Goal: Information Seeking & Learning: Find specific fact

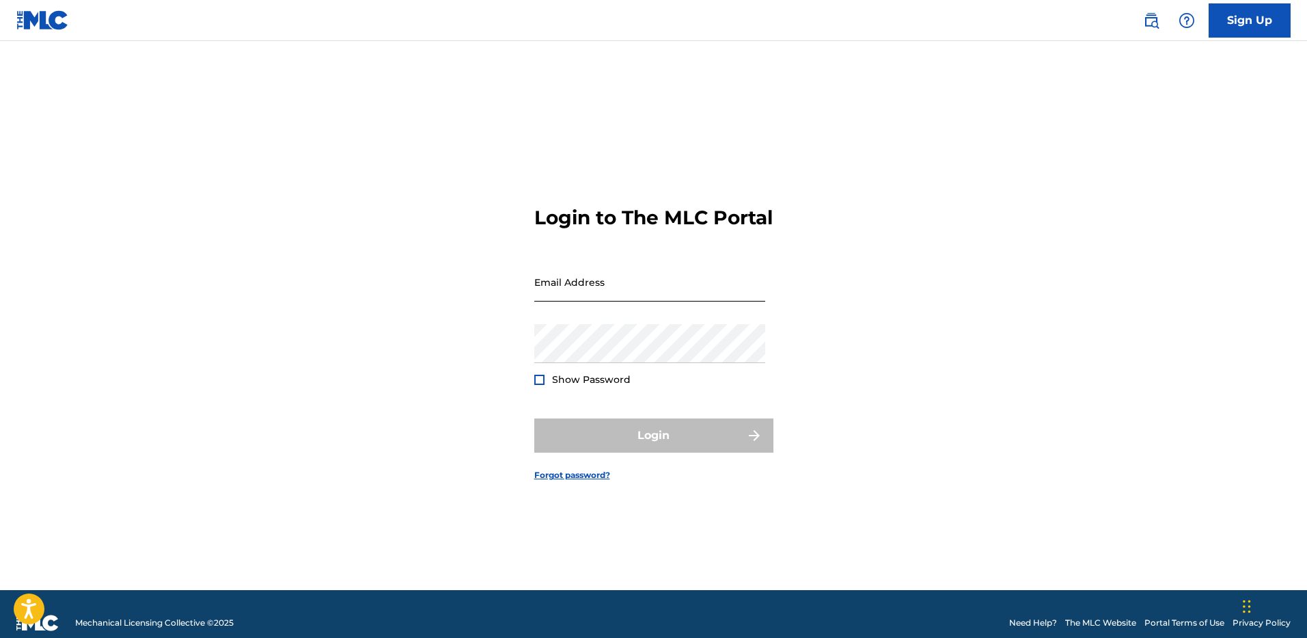
click at [583, 284] on input "Email Address" at bounding box center [649, 281] width 231 height 39
type input "[PERSON_NAME][EMAIL_ADDRESS][PERSON_NAME][DOMAIN_NAME]"
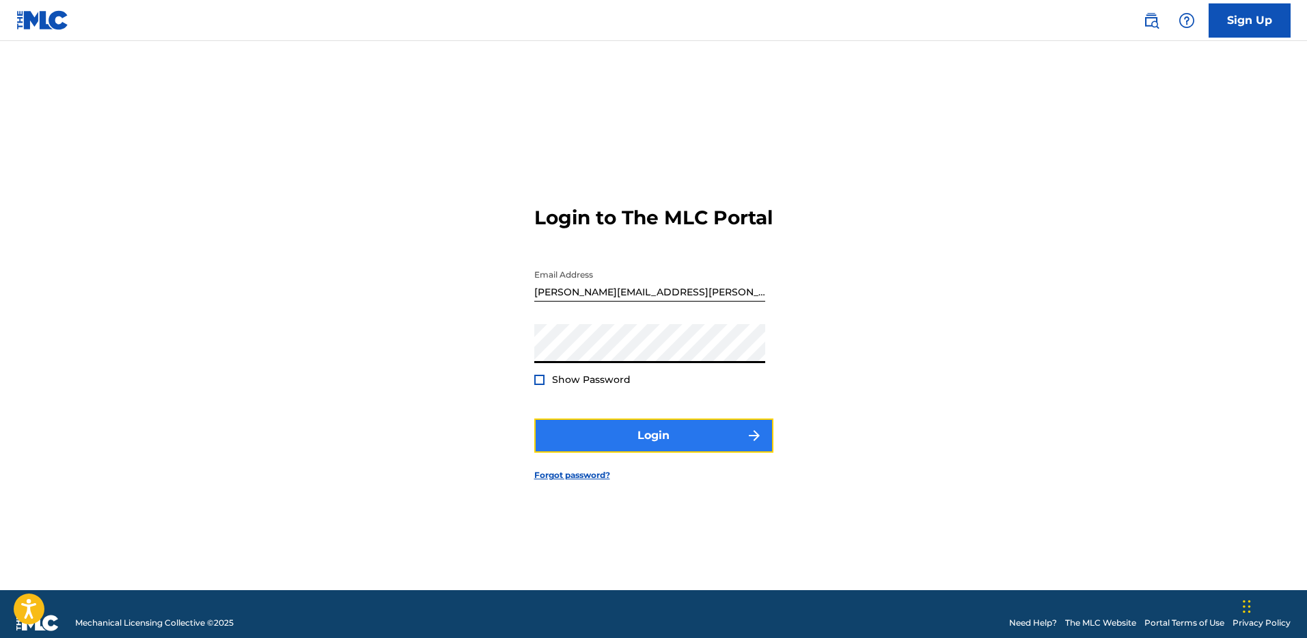
click at [615, 448] on button "Login" at bounding box center [653, 435] width 239 height 34
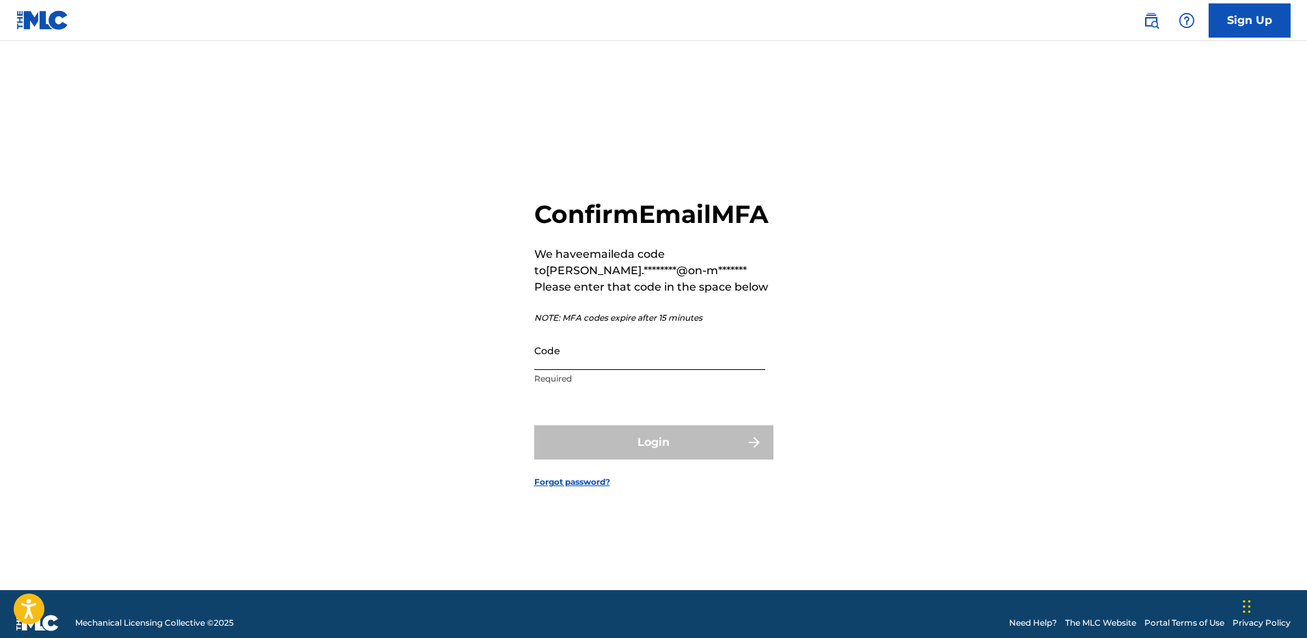
click at [624, 370] on input "Code" at bounding box center [649, 350] width 231 height 39
paste input "860874"
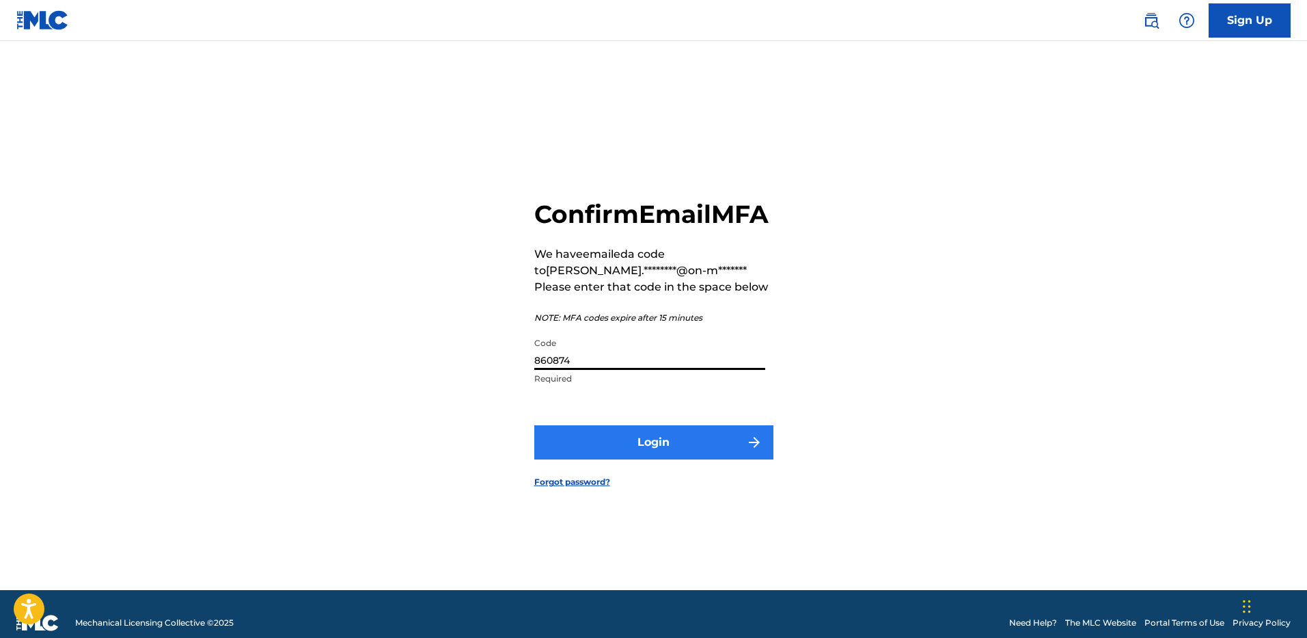
type input "860874"
click at [648, 459] on button "Login" at bounding box center [653, 442] width 239 height 34
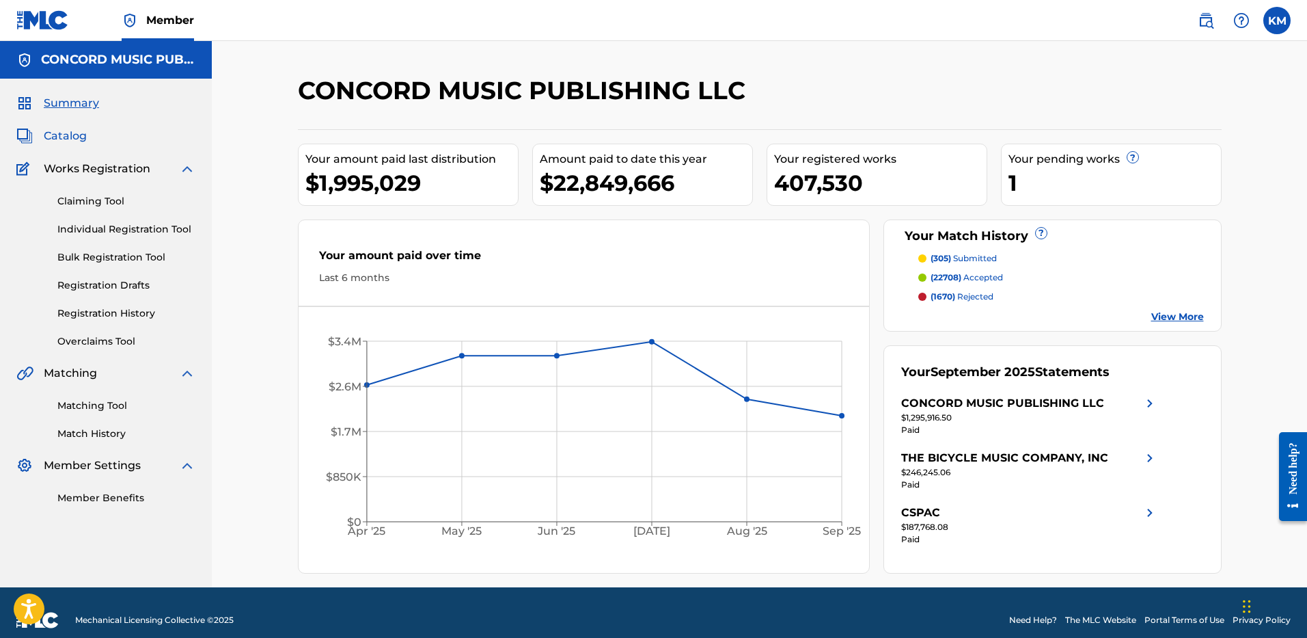
click at [75, 136] on span "Catalog" at bounding box center [65, 136] width 43 height 16
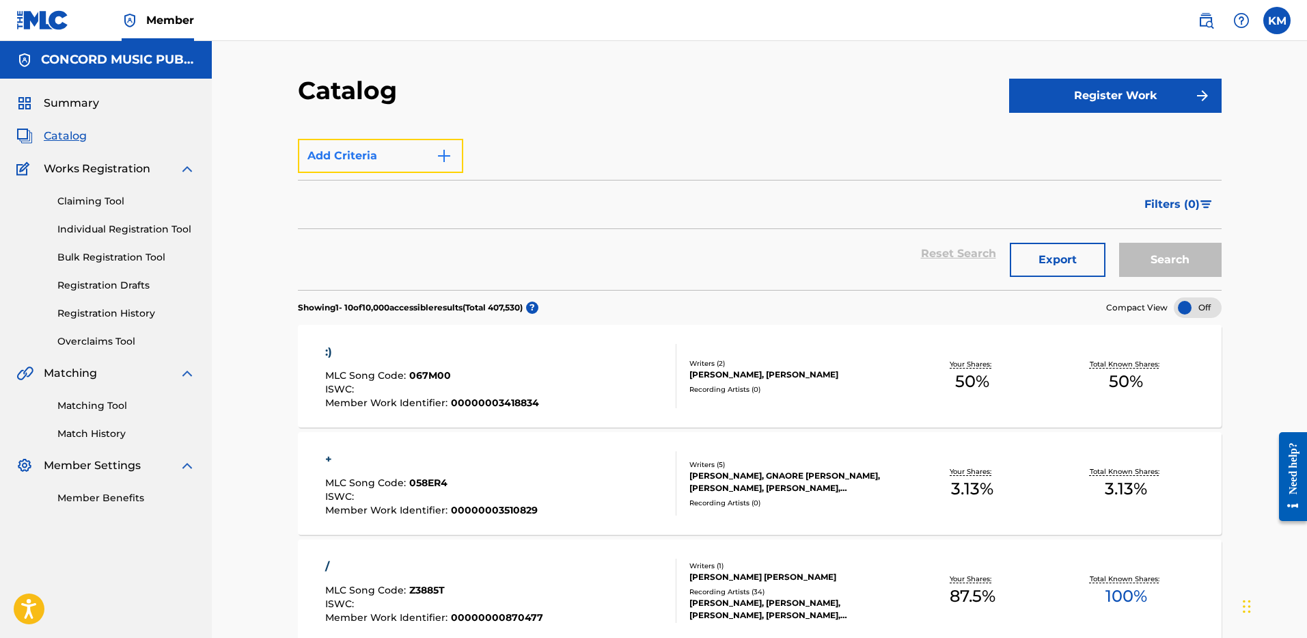
click at [444, 161] on img "Search Form" at bounding box center [444, 156] width 16 height 16
click at [76, 137] on span "Catalog" at bounding box center [65, 136] width 43 height 16
click at [442, 156] on img "Search Form" at bounding box center [444, 156] width 16 height 16
click at [109, 404] on link "Matching Tool" at bounding box center [126, 405] width 138 height 14
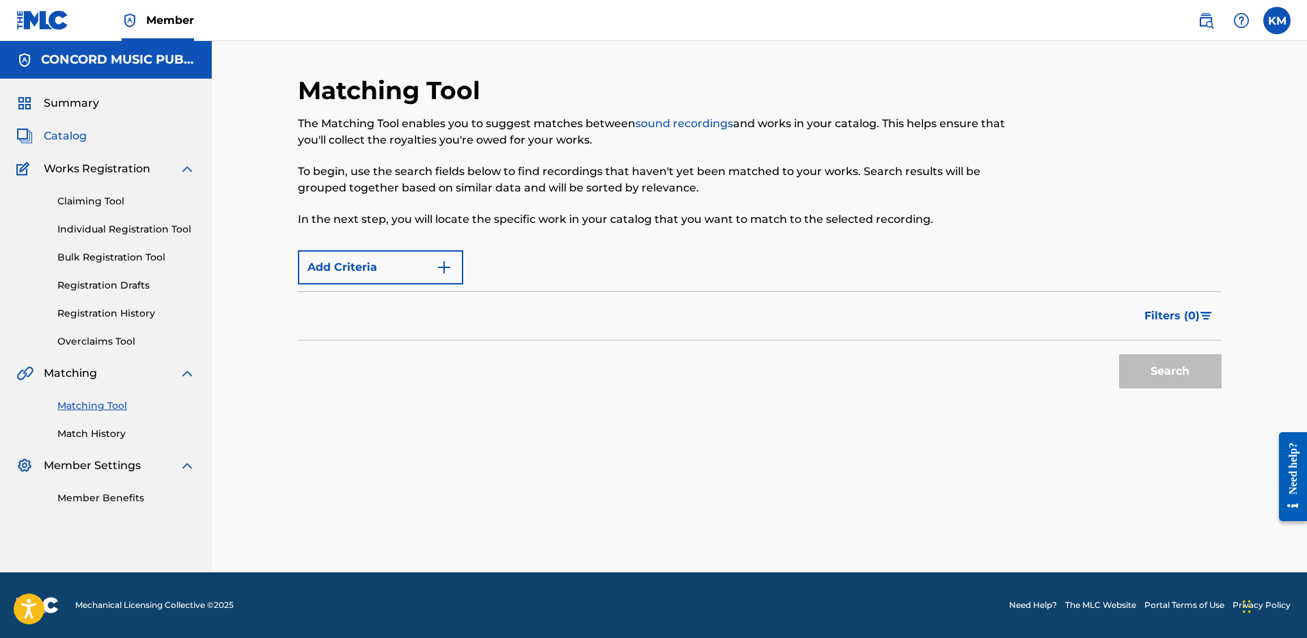
click at [69, 137] on span "Catalog" at bounding box center [65, 136] width 43 height 16
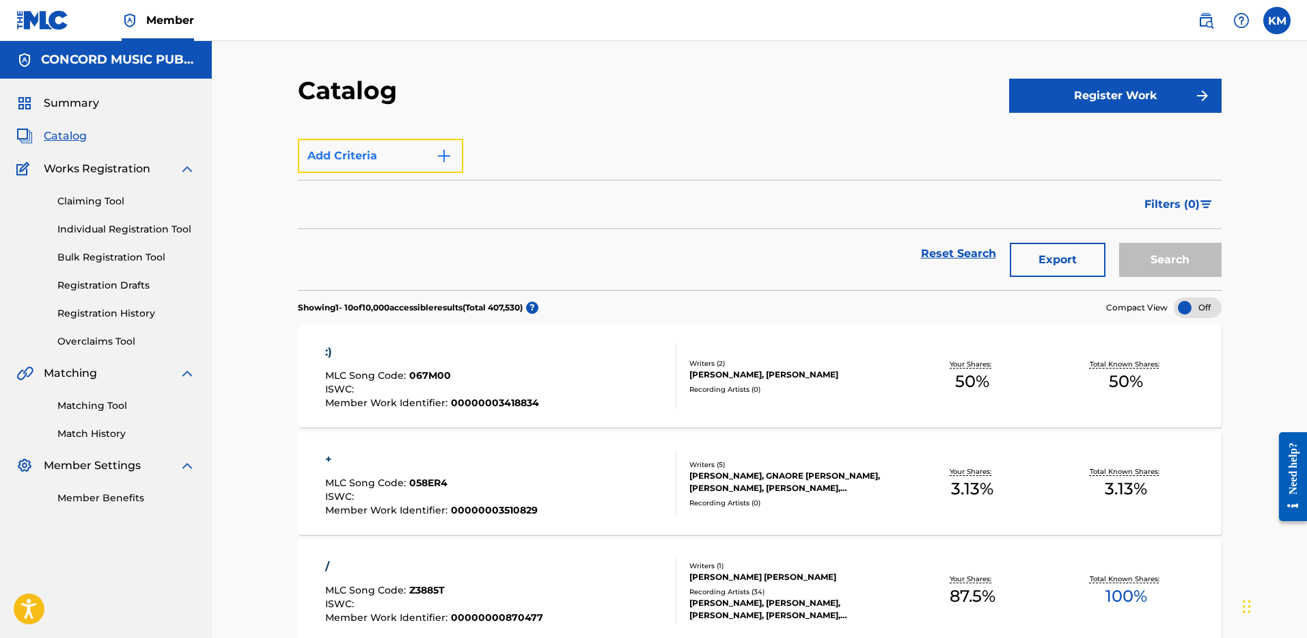
click at [441, 157] on img "Search Form" at bounding box center [444, 156] width 16 height 16
click at [106, 399] on link "Matching Tool" at bounding box center [126, 405] width 138 height 14
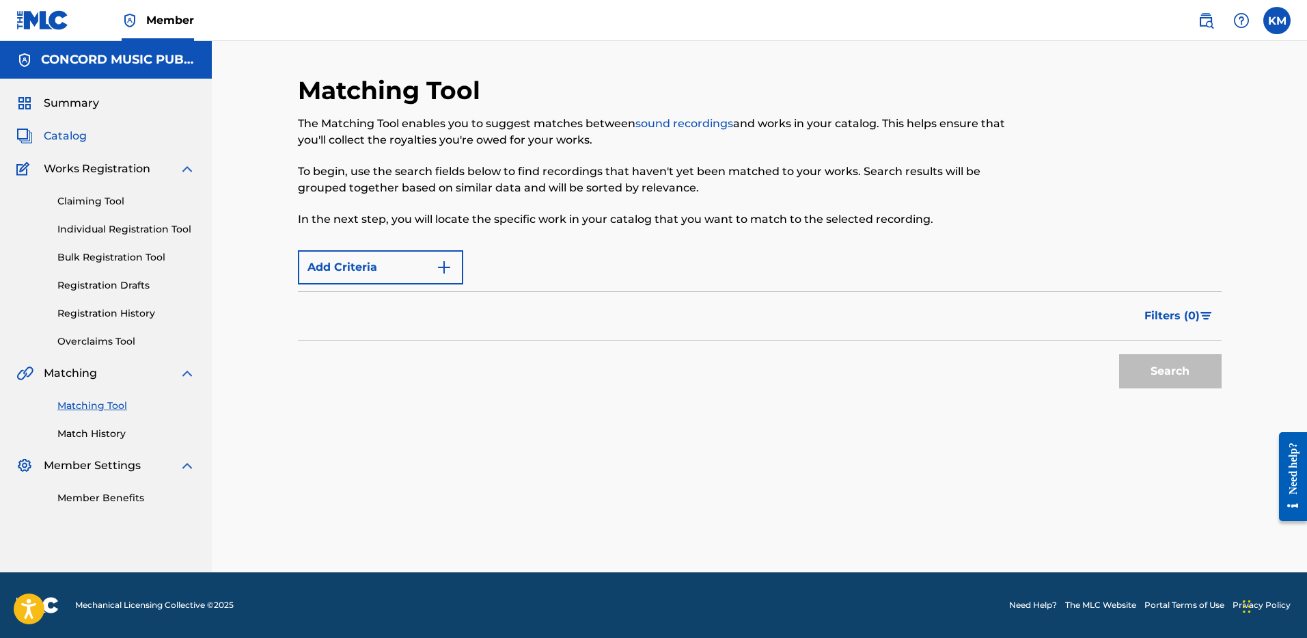
click at [65, 131] on span "Catalog" at bounding box center [65, 136] width 43 height 16
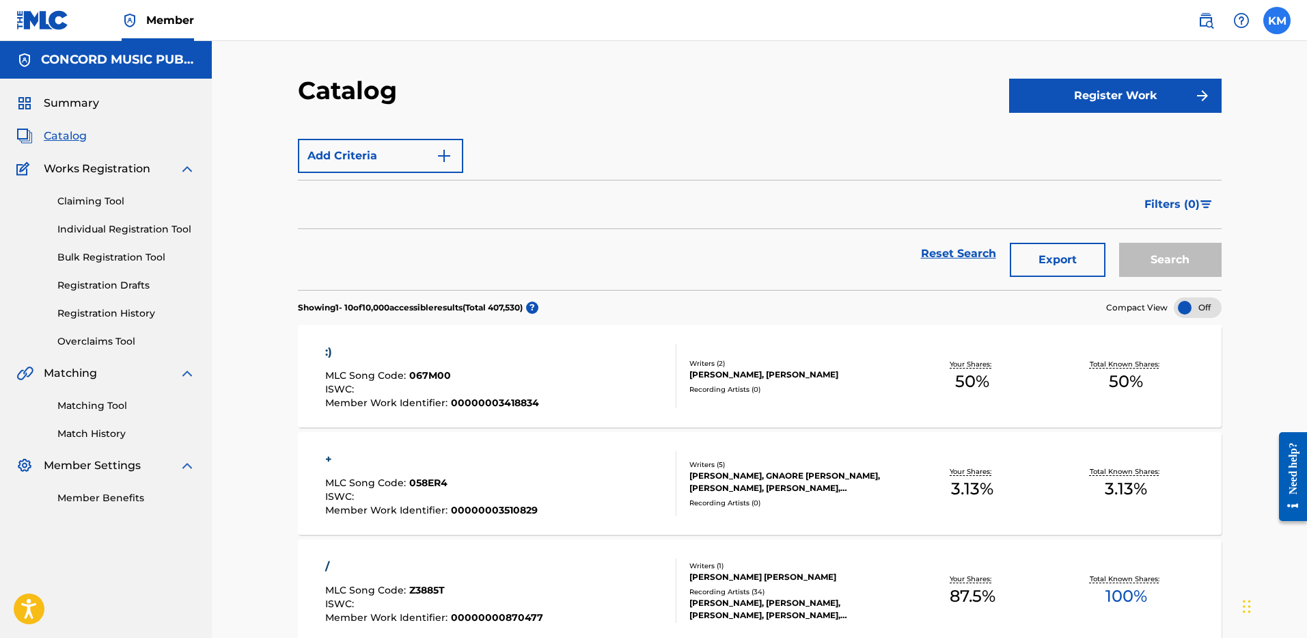
click at [1281, 16] on label at bounding box center [1277, 20] width 27 height 27
click at [1277, 21] on input "[PERSON_NAME] Matheson [EMAIL_ADDRESS][PERSON_NAME][DOMAIN_NAME] Profile Log out" at bounding box center [1277, 21] width 0 height 0
click at [845, 126] on section "Add Criteria Filter Hold Filters Overclaim Dispute Remove Filters Apply Filters…" at bounding box center [760, 202] width 924 height 174
click at [98, 403] on link "Matching Tool" at bounding box center [126, 405] width 138 height 14
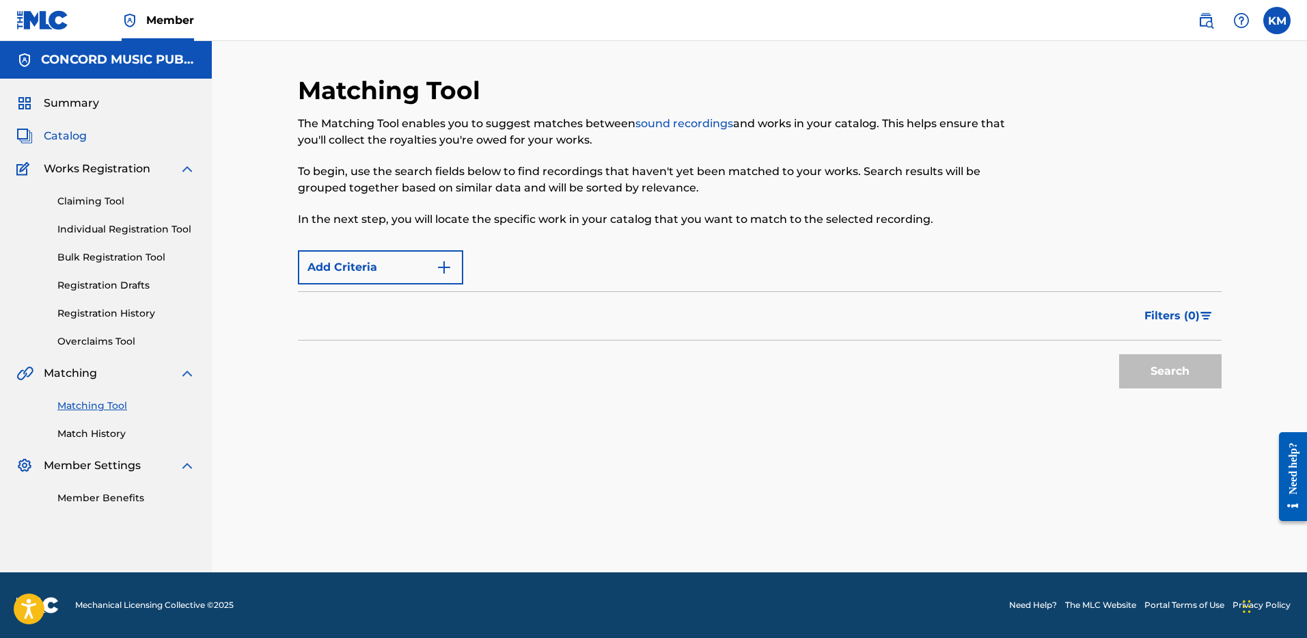
click at [75, 139] on span "Catalog" at bounding box center [65, 136] width 43 height 16
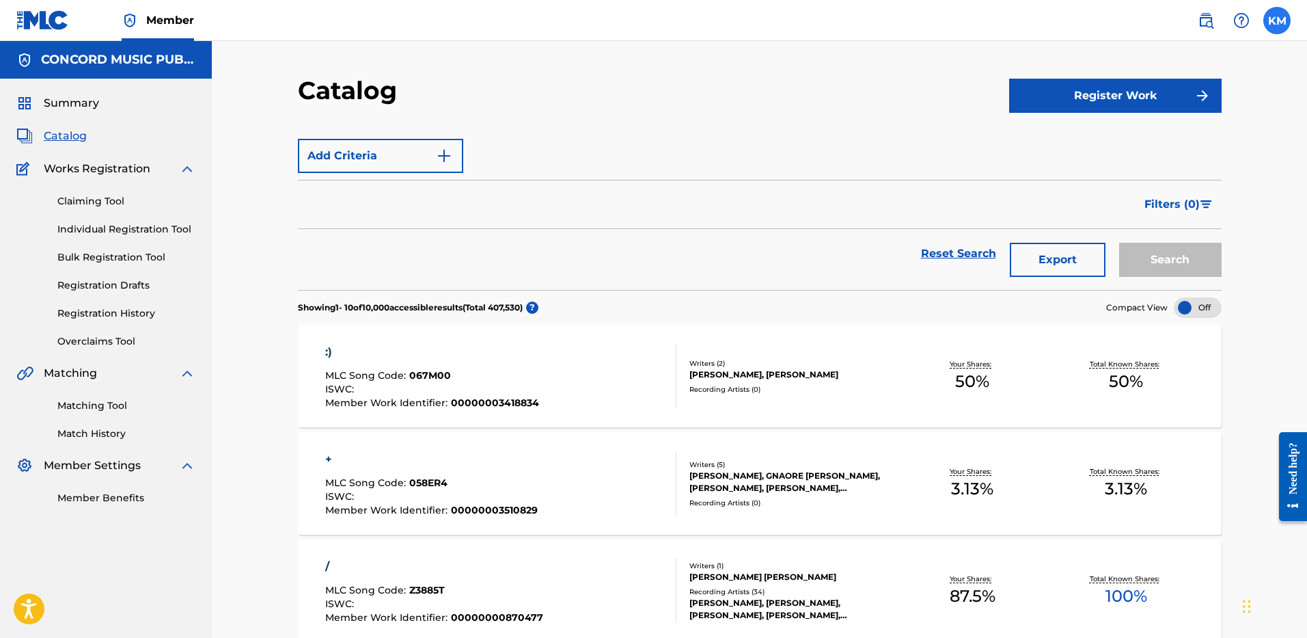
click at [1279, 20] on label at bounding box center [1277, 20] width 27 height 27
click at [1277, 21] on input "[PERSON_NAME] Matheson [EMAIL_ADDRESS][PERSON_NAME][DOMAIN_NAME] Profile Log out" at bounding box center [1277, 21] width 0 height 0
click at [1272, 25] on label at bounding box center [1277, 20] width 27 height 27
click at [1277, 21] on input "[PERSON_NAME] Matheson [EMAIL_ADDRESS][PERSON_NAME][DOMAIN_NAME] Profile Log out" at bounding box center [1277, 21] width 0 height 0
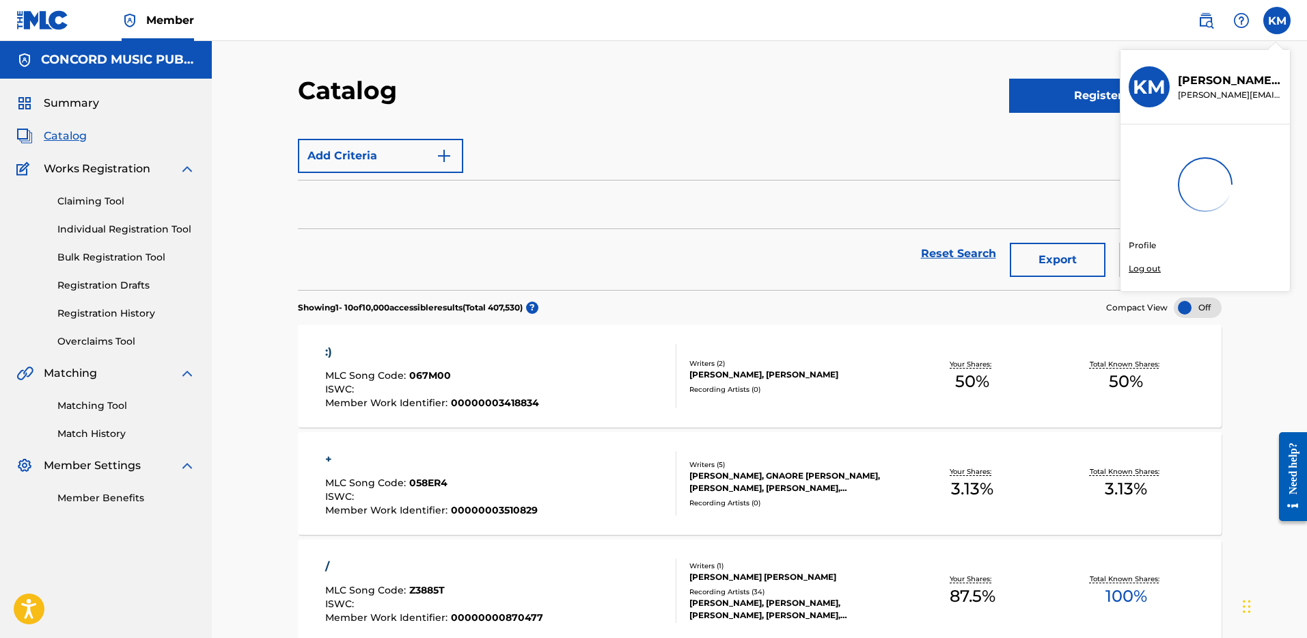
click at [862, 152] on div "Add Criteria" at bounding box center [760, 156] width 924 height 34
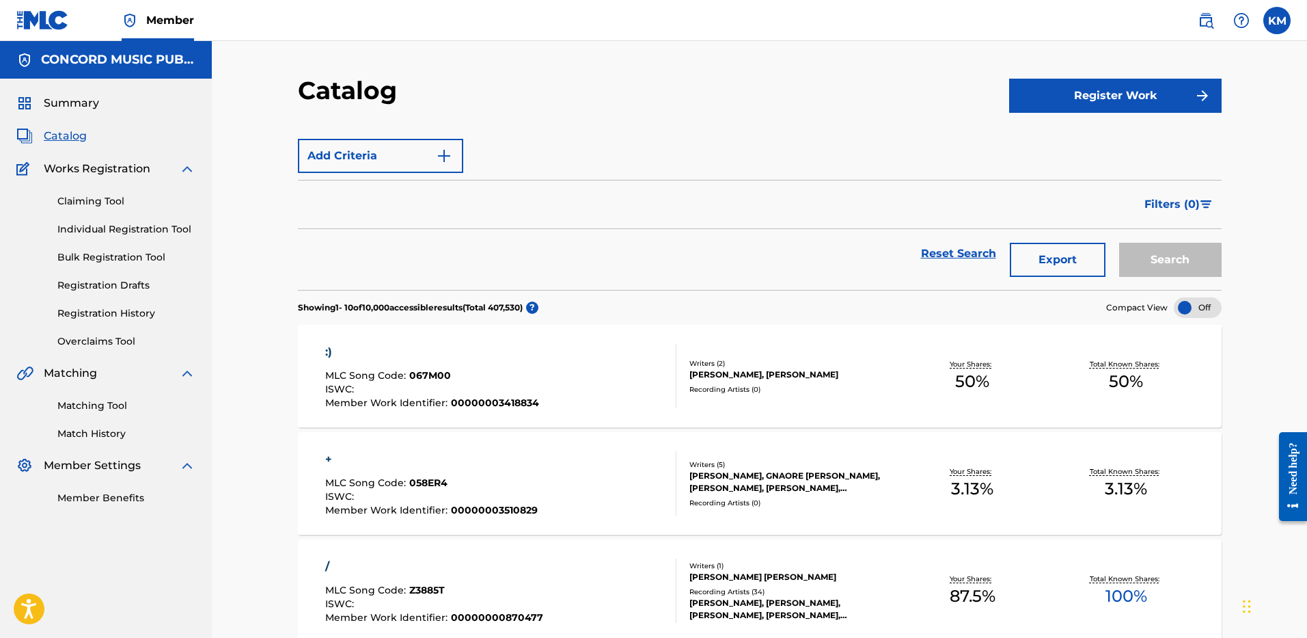
click at [100, 398] on div "Matching Tool Match History" at bounding box center [105, 410] width 179 height 59
click at [100, 403] on link "Matching Tool" at bounding box center [126, 405] width 138 height 14
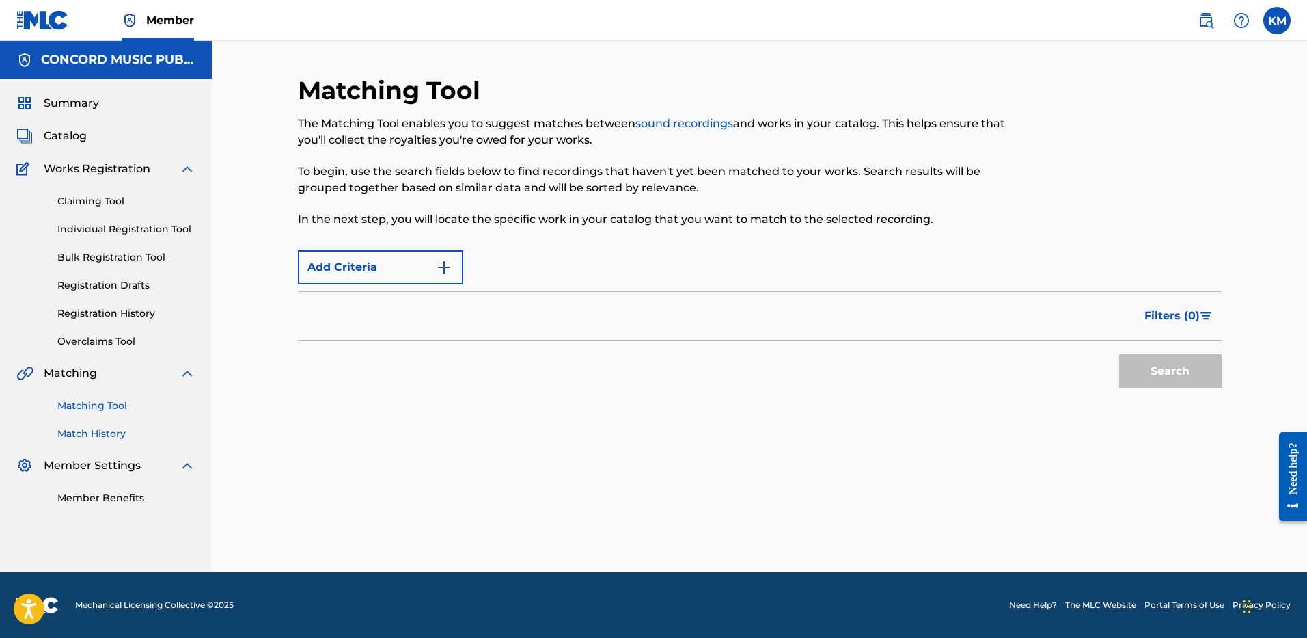
click at [103, 430] on link "Match History" at bounding box center [126, 433] width 138 height 14
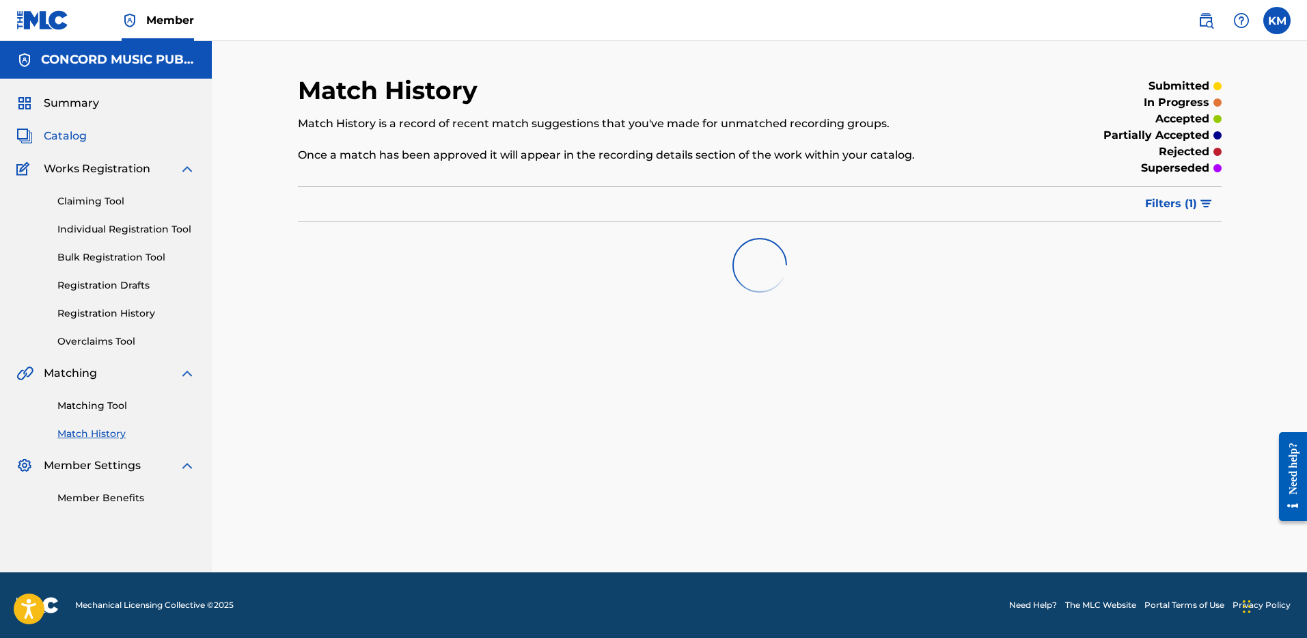
click at [66, 133] on span "Catalog" at bounding box center [65, 136] width 43 height 16
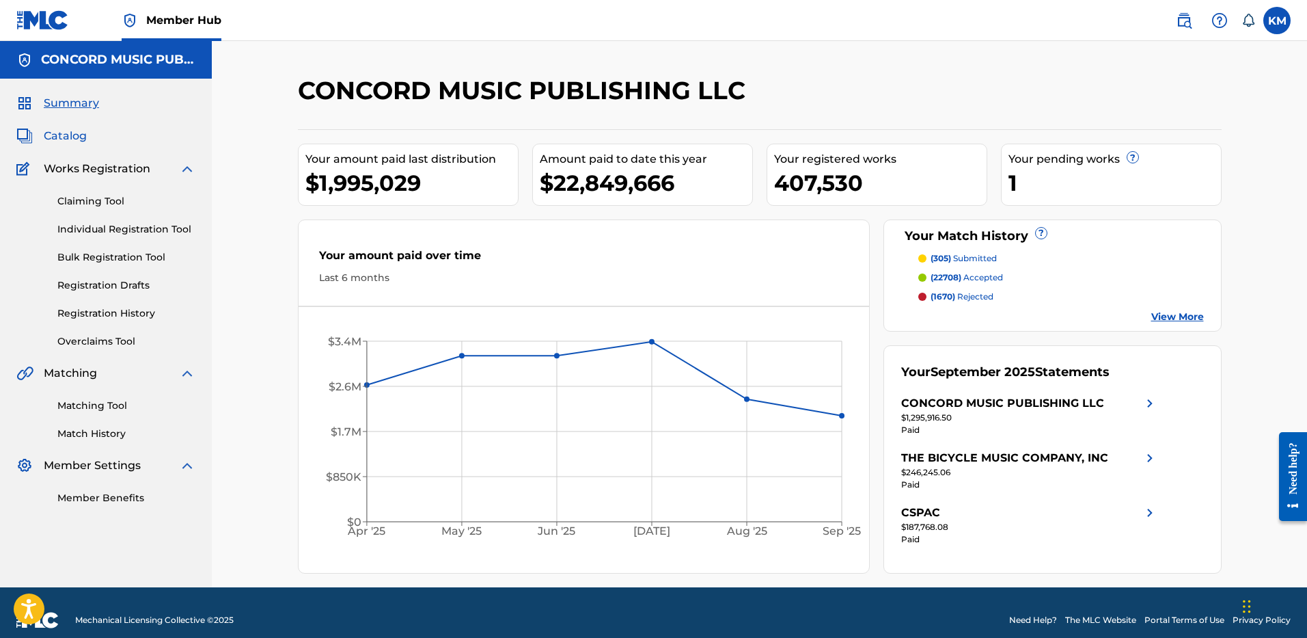
click at [59, 138] on span "Catalog" at bounding box center [65, 136] width 43 height 16
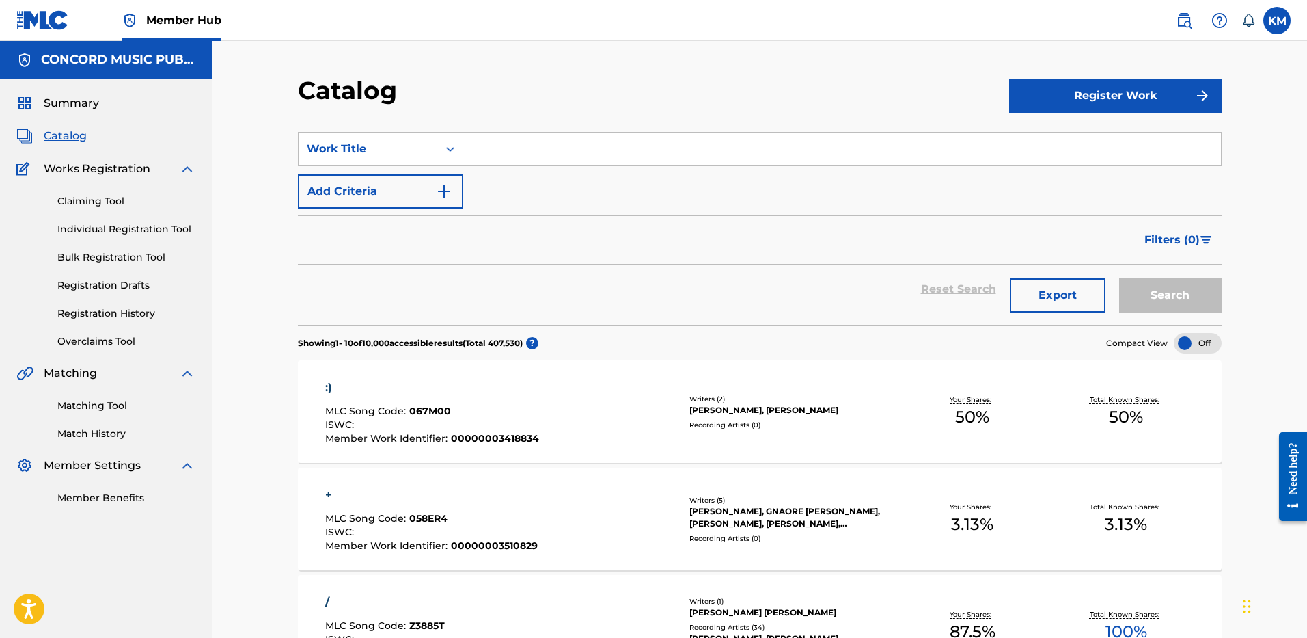
click at [513, 138] on input "Search Form" at bounding box center [842, 149] width 758 height 33
paste input "USUM71119058"
type input "USUM71119058"
click at [443, 152] on div "Search Form" at bounding box center [450, 149] width 25 height 25
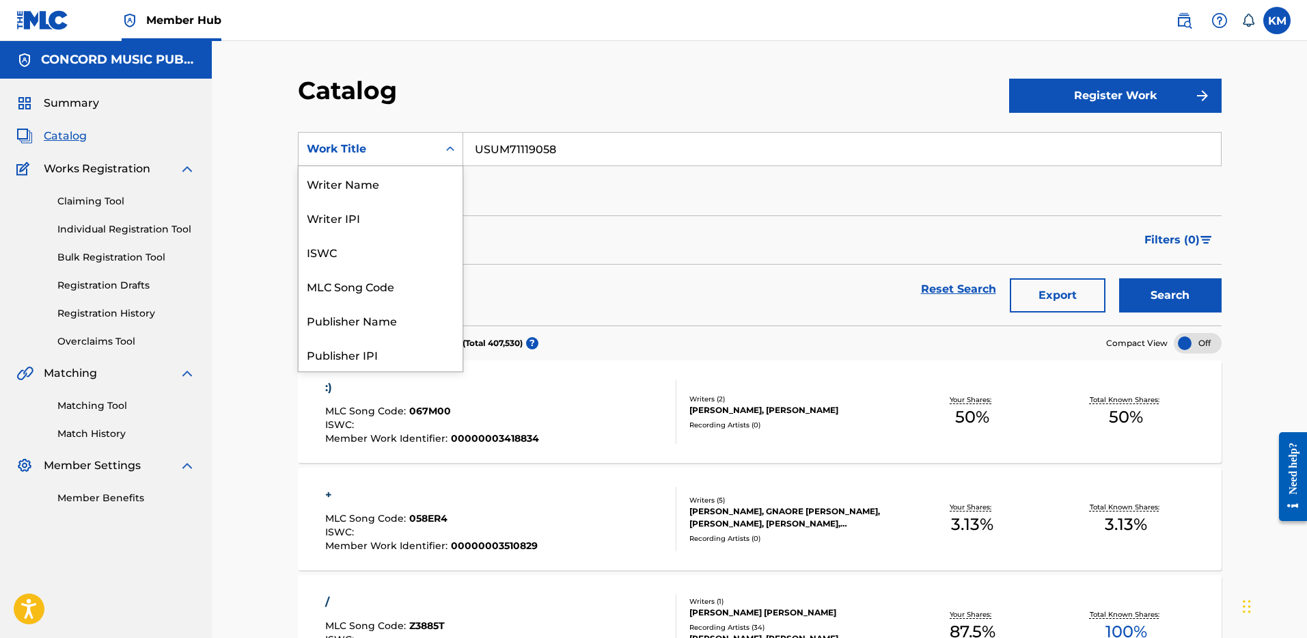
scroll to position [205, 0]
click at [403, 320] on div "ISRC" at bounding box center [381, 320] width 164 height 34
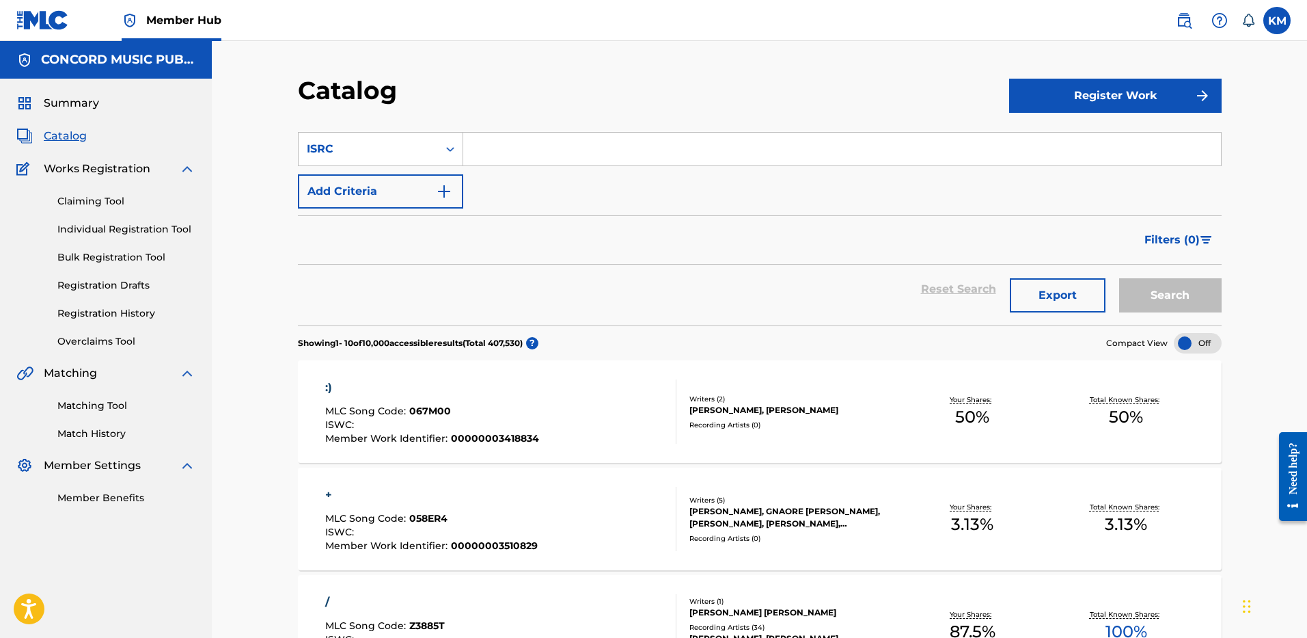
click at [487, 149] on input "Search Form" at bounding box center [842, 149] width 758 height 33
paste input "USUM71119058"
click at [1154, 295] on button "Search" at bounding box center [1170, 295] width 103 height 34
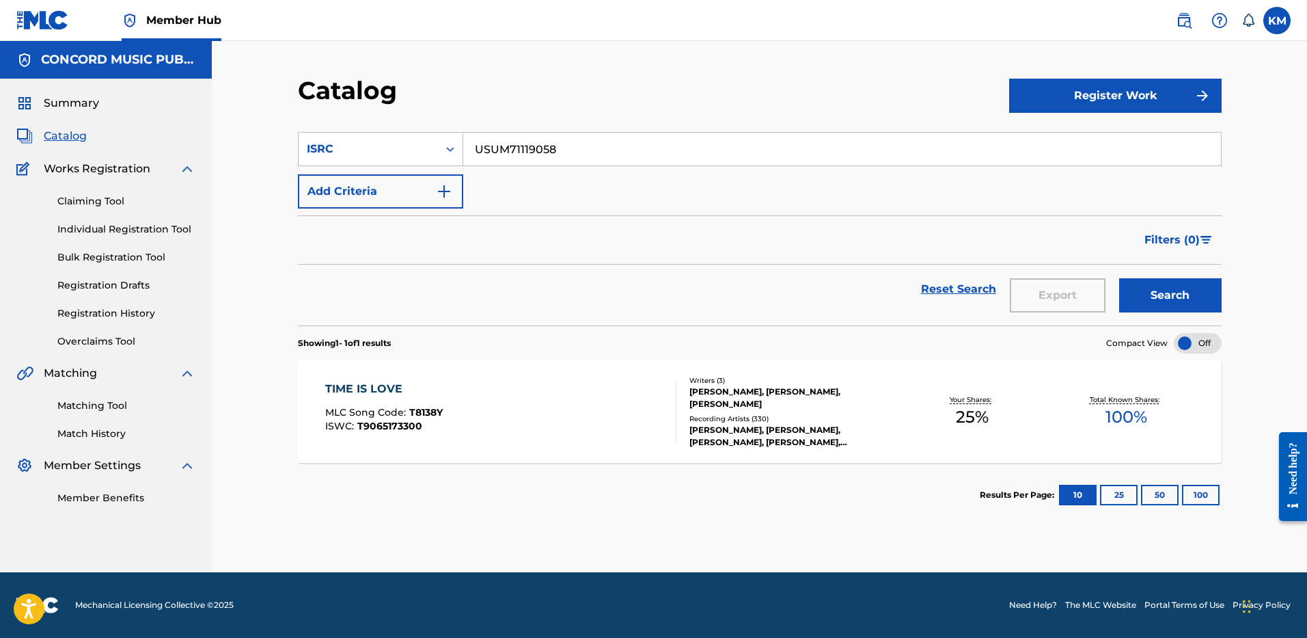
click at [485, 143] on input "USUM71119058" at bounding box center [842, 149] width 758 height 33
paste input "RC12501650"
click at [1154, 291] on button "Search" at bounding box center [1170, 295] width 103 height 34
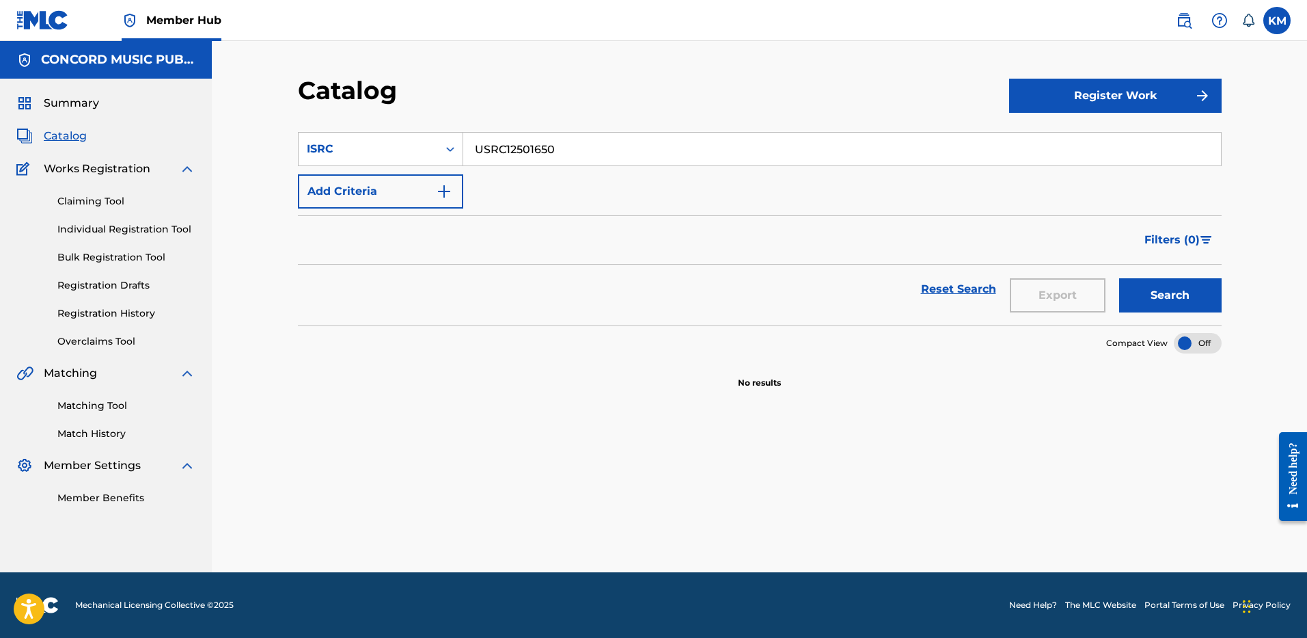
click at [512, 146] on input "USRC12501650" at bounding box center [842, 149] width 758 height 33
paste input "N19500152"
click at [1162, 290] on button "Search" at bounding box center [1170, 295] width 103 height 34
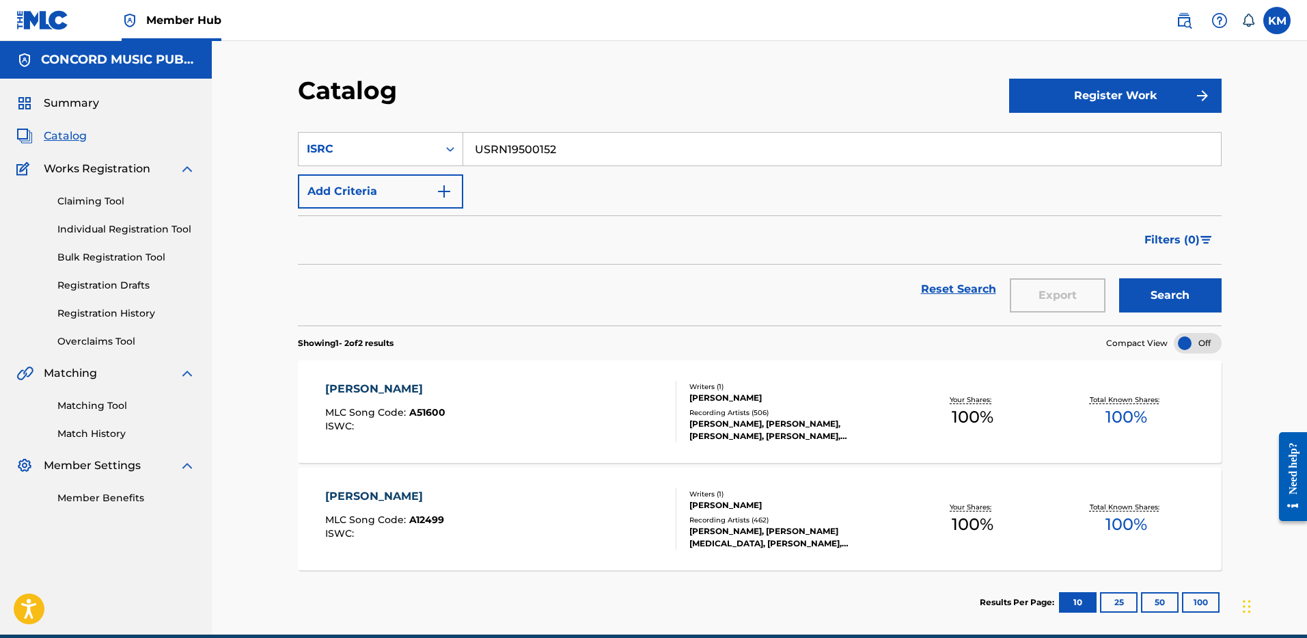
click at [522, 158] on input "USRN19500152" at bounding box center [842, 149] width 758 height 33
paste input "HR12448371"
type input "USHR12448371"
click at [1174, 288] on button "Search" at bounding box center [1170, 295] width 103 height 34
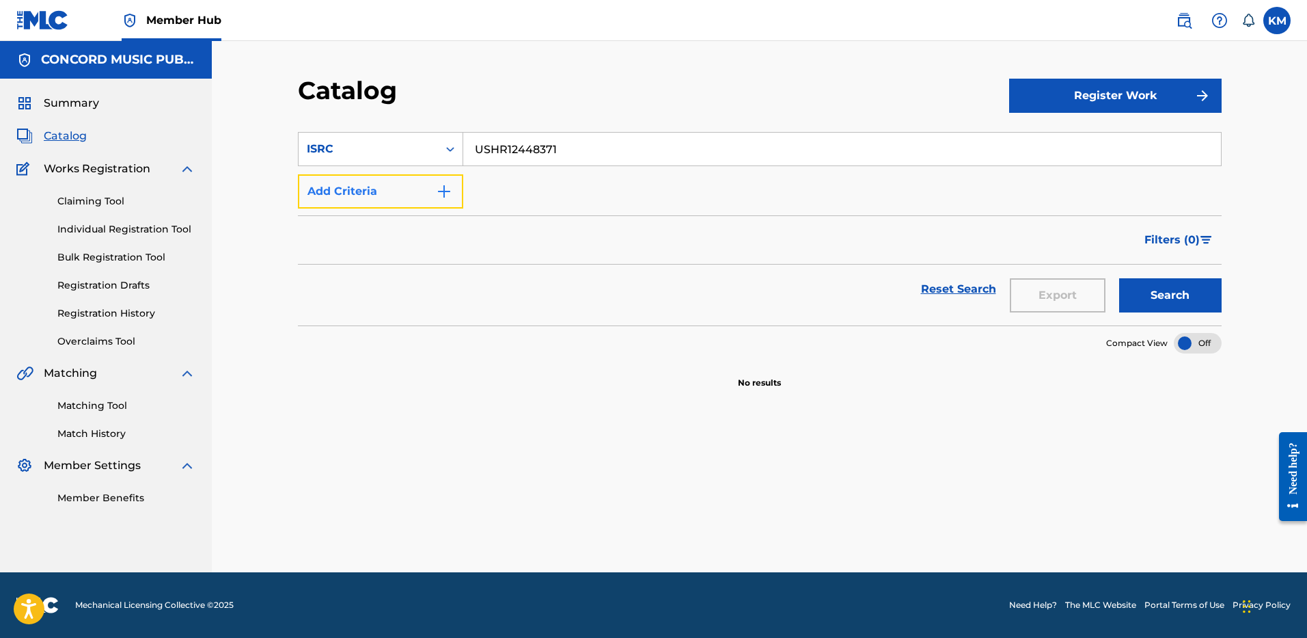
click at [451, 191] on img "Search Form" at bounding box center [444, 191] width 16 height 16
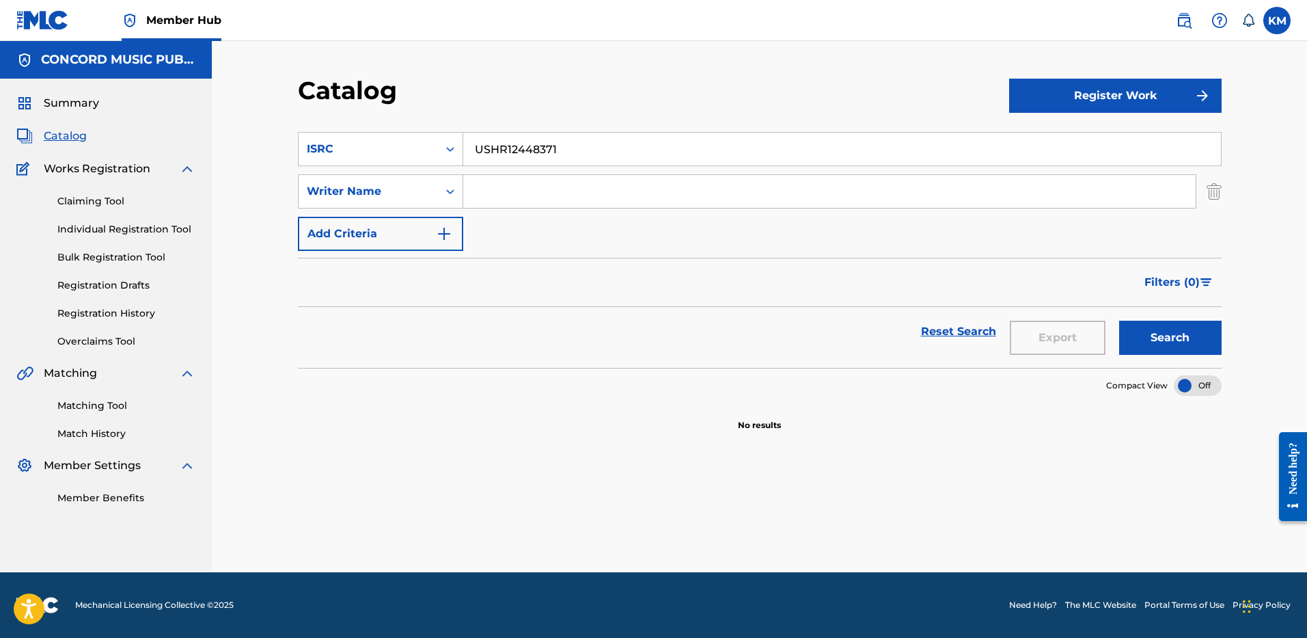
click at [529, 202] on input "Search Form" at bounding box center [829, 191] width 733 height 33
paste input "Cutler"
type input "Cutler"
click at [450, 150] on icon "Search Form" at bounding box center [451, 149] width 14 height 14
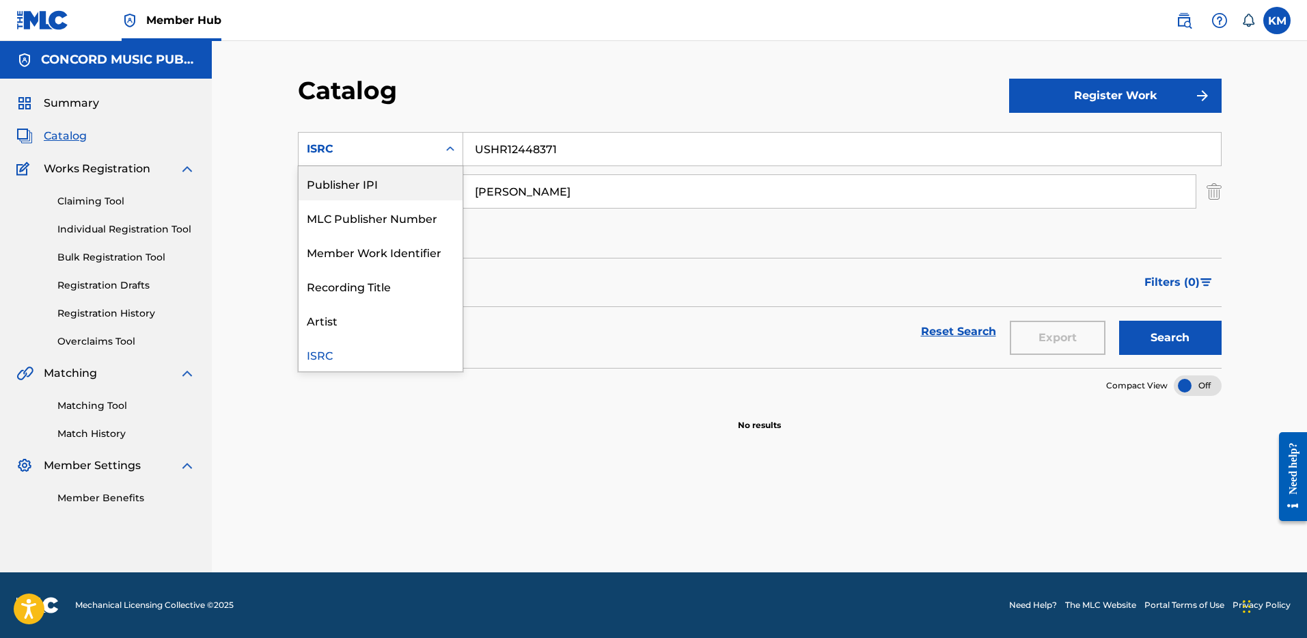
scroll to position [0, 0]
click at [401, 173] on div "Work Title" at bounding box center [381, 183] width 164 height 34
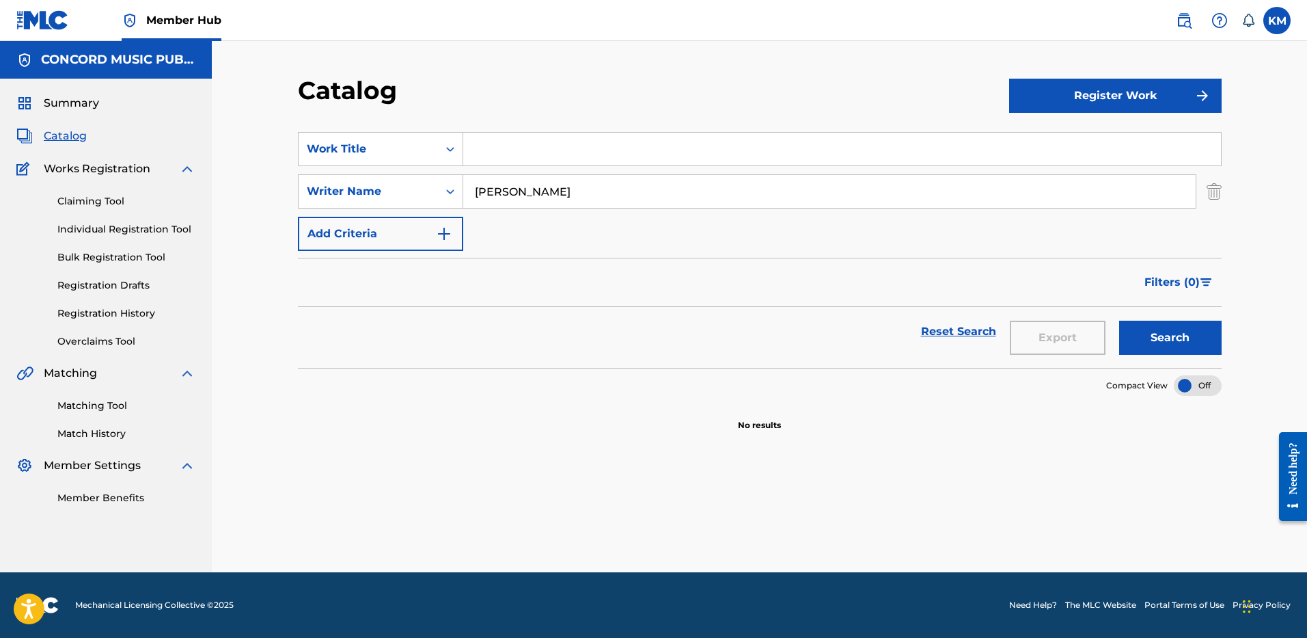
click at [482, 148] on input "Search Form" at bounding box center [842, 149] width 758 height 33
paste input "Walk Over"
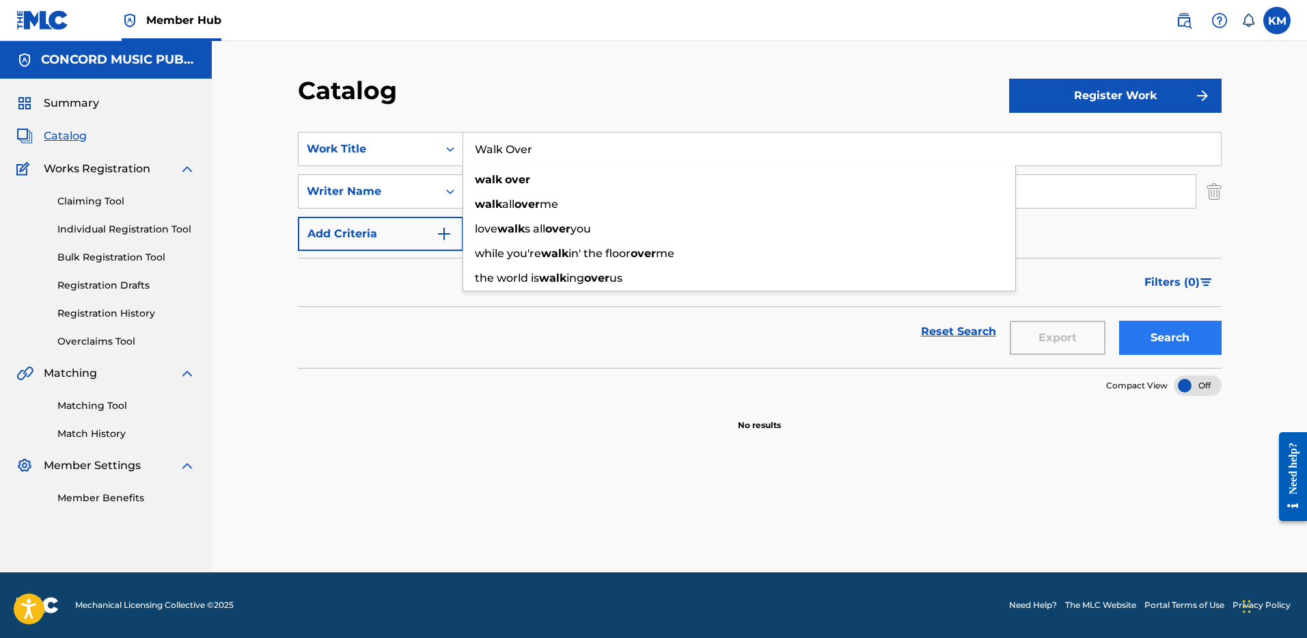
type input "Walk Over"
click at [1156, 333] on button "Search" at bounding box center [1170, 338] width 103 height 34
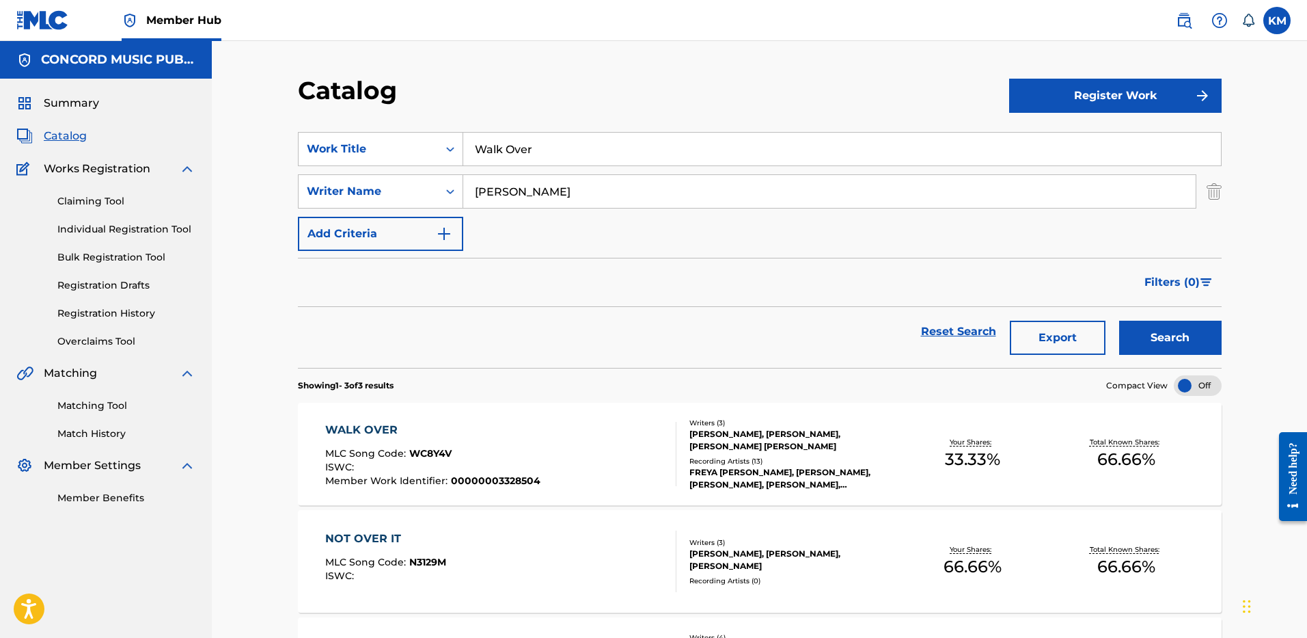
scroll to position [68, 0]
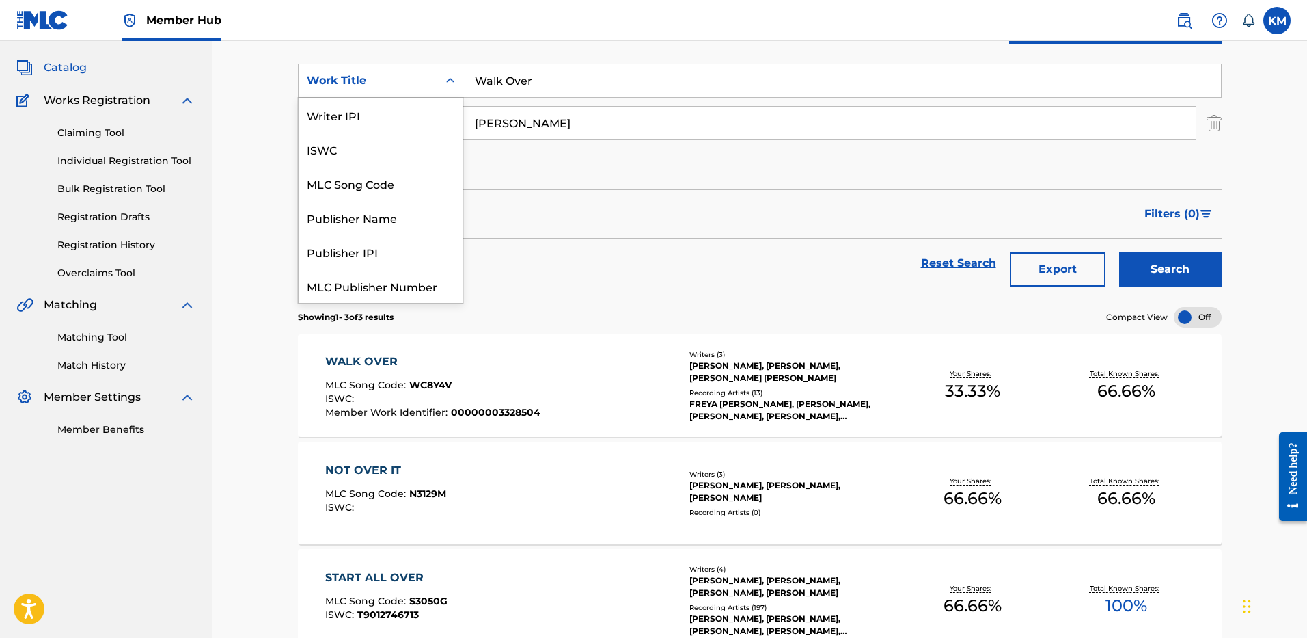
click at [450, 78] on icon "Search Form" at bounding box center [451, 81] width 14 height 14
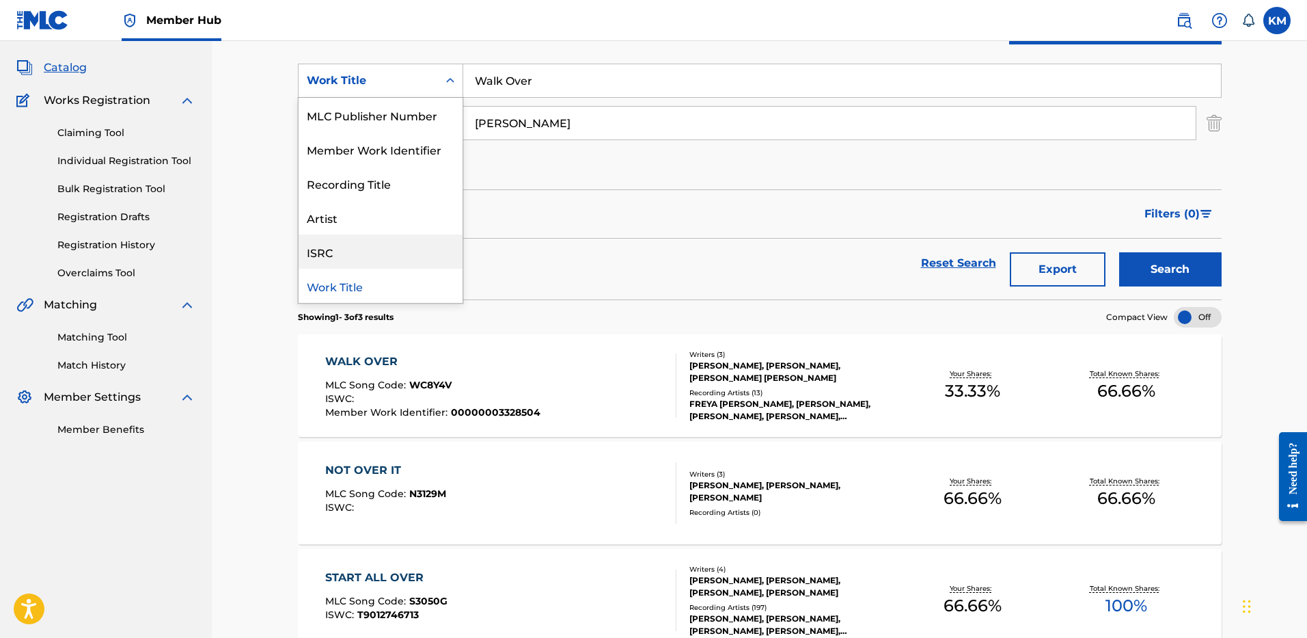
click at [389, 245] on div "ISRC" at bounding box center [381, 251] width 164 height 34
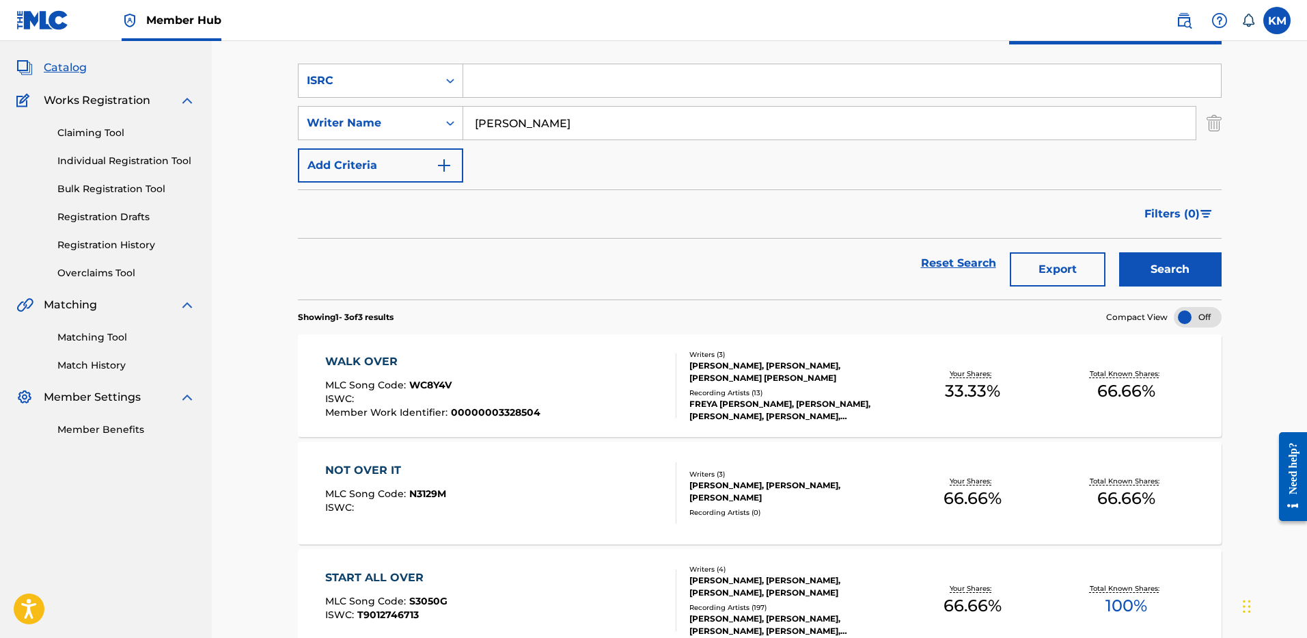
click at [472, 83] on input "Search Form" at bounding box center [842, 80] width 758 height 33
paste input "NL8RL2417896"
type input "NL8RL2417896"
click at [1214, 122] on img "Search Form" at bounding box center [1214, 123] width 15 height 34
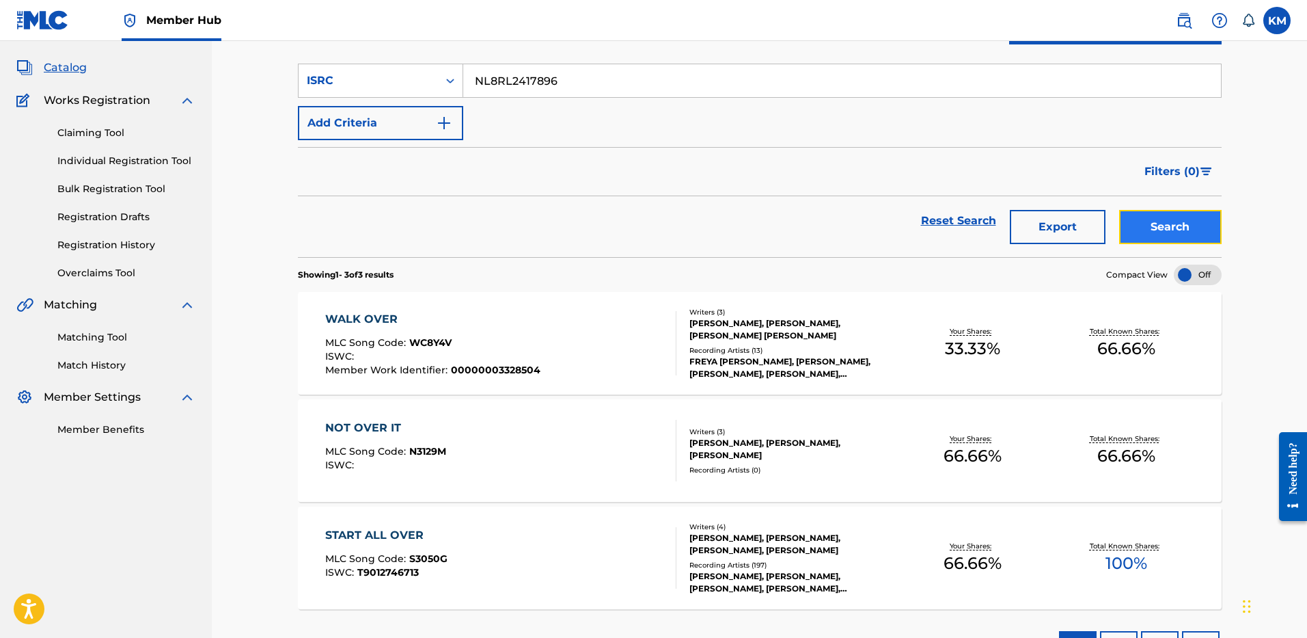
click at [1164, 222] on button "Search" at bounding box center [1170, 227] width 103 height 34
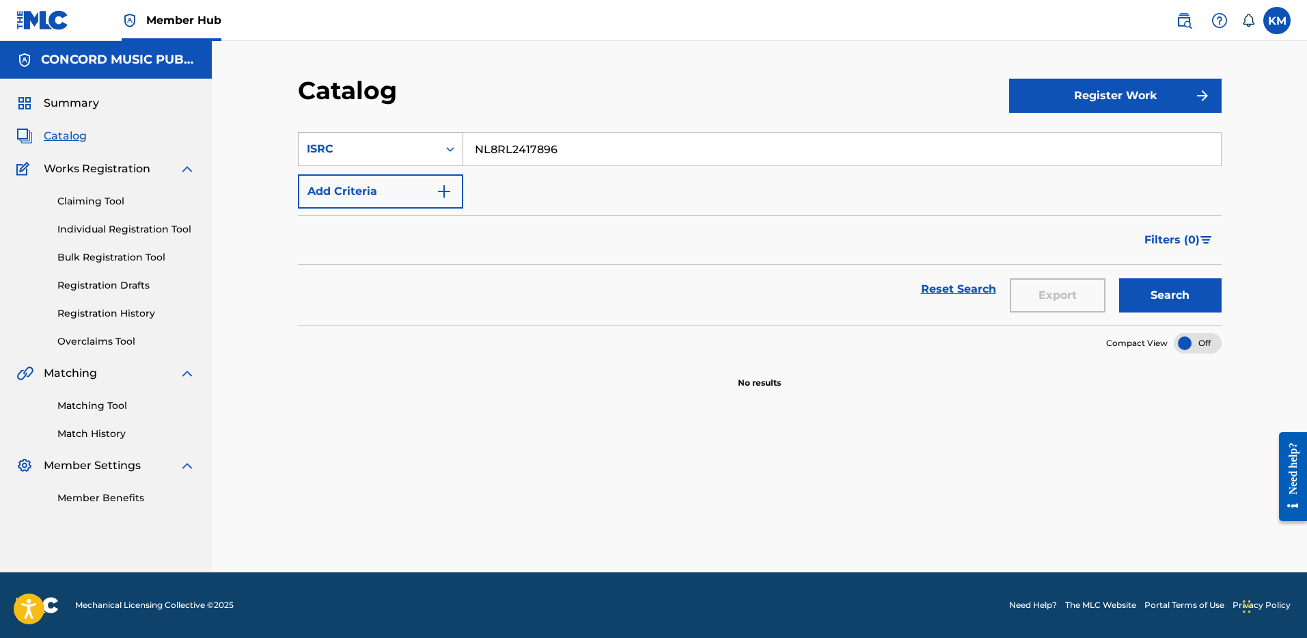
click at [453, 148] on icon "Search Form" at bounding box center [451, 149] width 14 height 14
click at [424, 192] on div "Work Title" at bounding box center [381, 183] width 164 height 34
click at [478, 154] on input "Search Form" at bounding box center [842, 149] width 758 height 33
paste input "Fisherrr"
type input "Fisherrr"
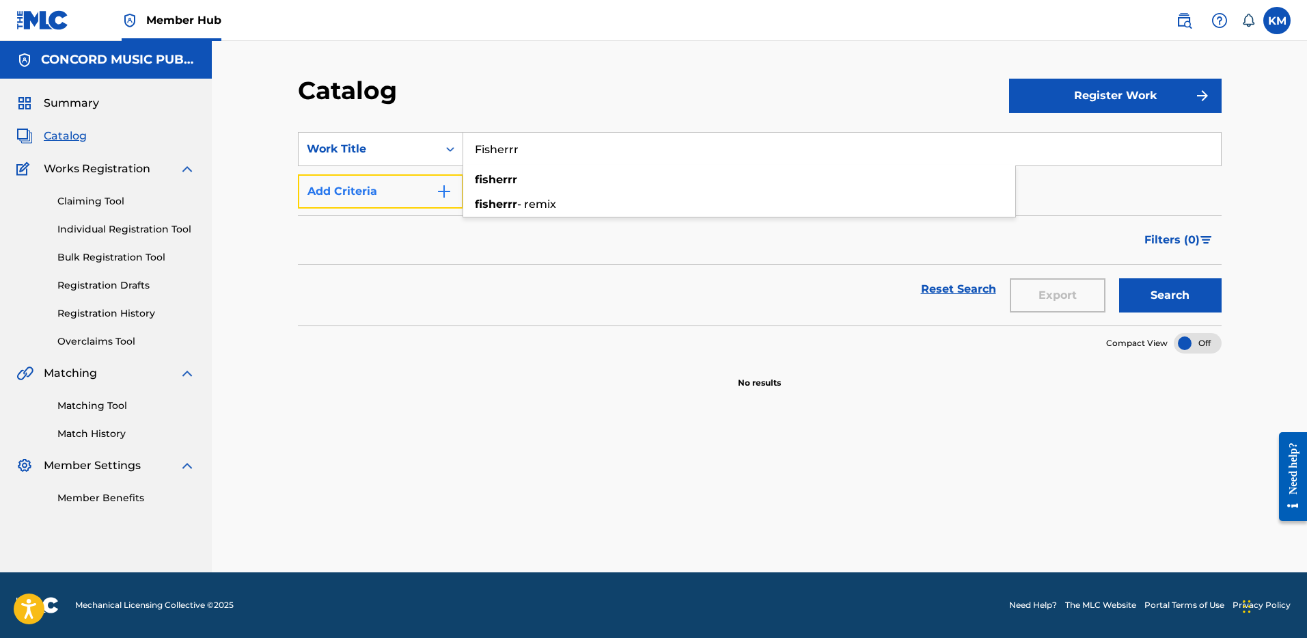
click at [446, 193] on img "Search Form" at bounding box center [444, 191] width 16 height 16
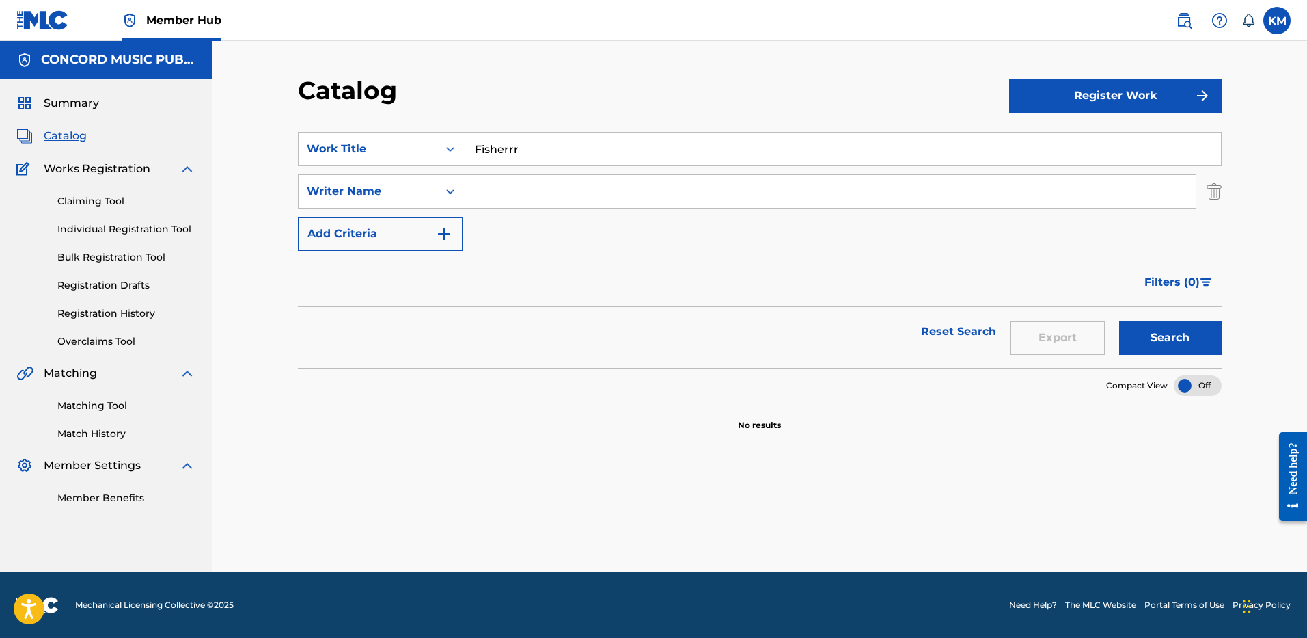
click at [485, 191] on input "Search Form" at bounding box center [829, 191] width 733 height 33
paste input "Monsanto"
type input "Monsanto"
click at [1192, 332] on button "Search" at bounding box center [1170, 338] width 103 height 34
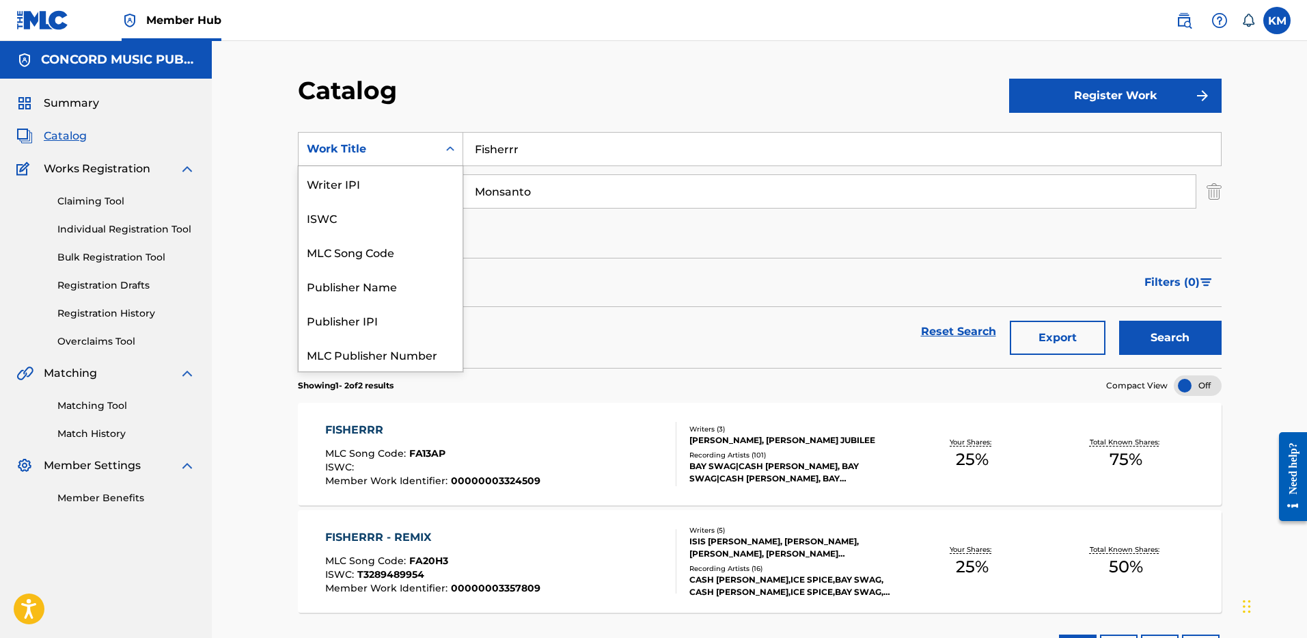
click at [450, 146] on icon "Search Form" at bounding box center [451, 149] width 14 height 14
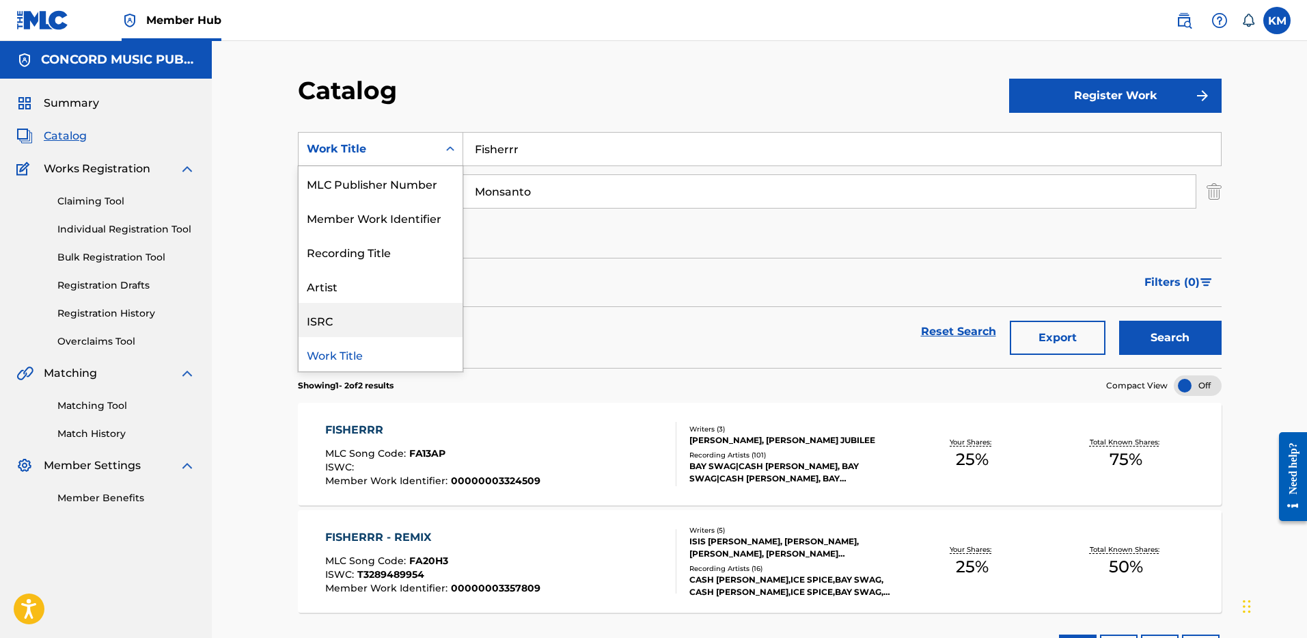
click at [411, 318] on div "ISRC" at bounding box center [381, 320] width 164 height 34
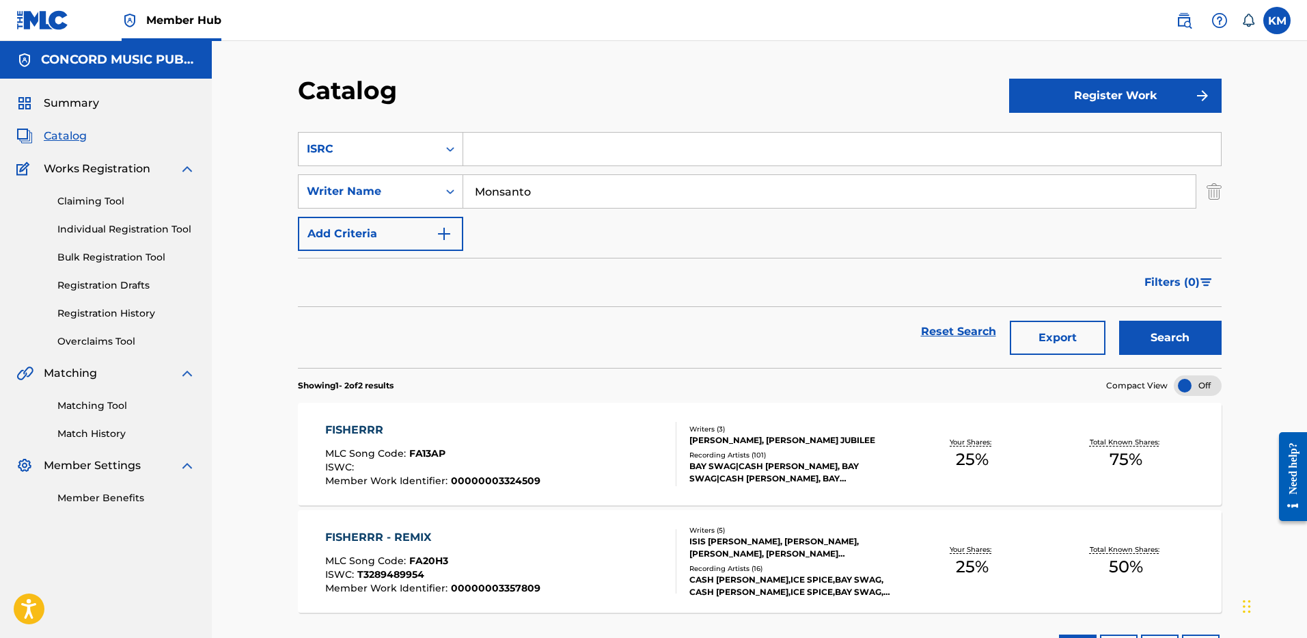
click at [480, 154] on input "Search Form" at bounding box center [842, 149] width 758 height 33
paste input "USRC12401026"
type input "USRC12401026"
click at [1208, 190] on img "Search Form" at bounding box center [1214, 191] width 15 height 34
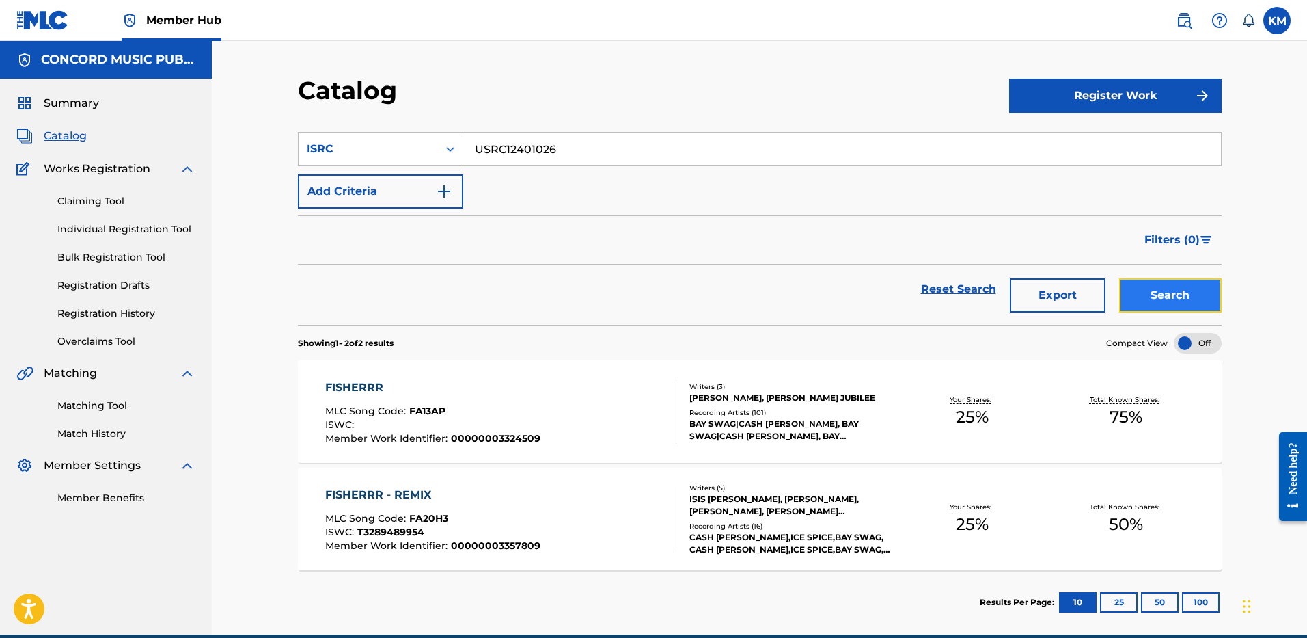
click at [1138, 298] on button "Search" at bounding box center [1170, 295] width 103 height 34
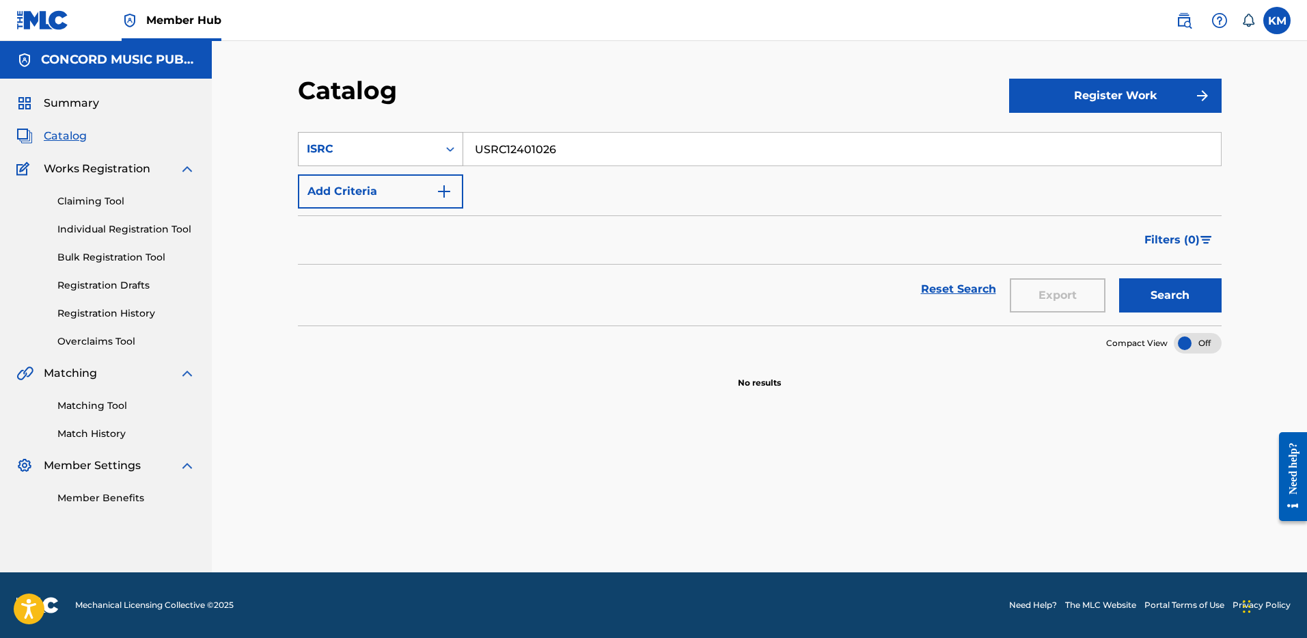
click at [450, 150] on icon "Search Form" at bounding box center [451, 149] width 14 height 14
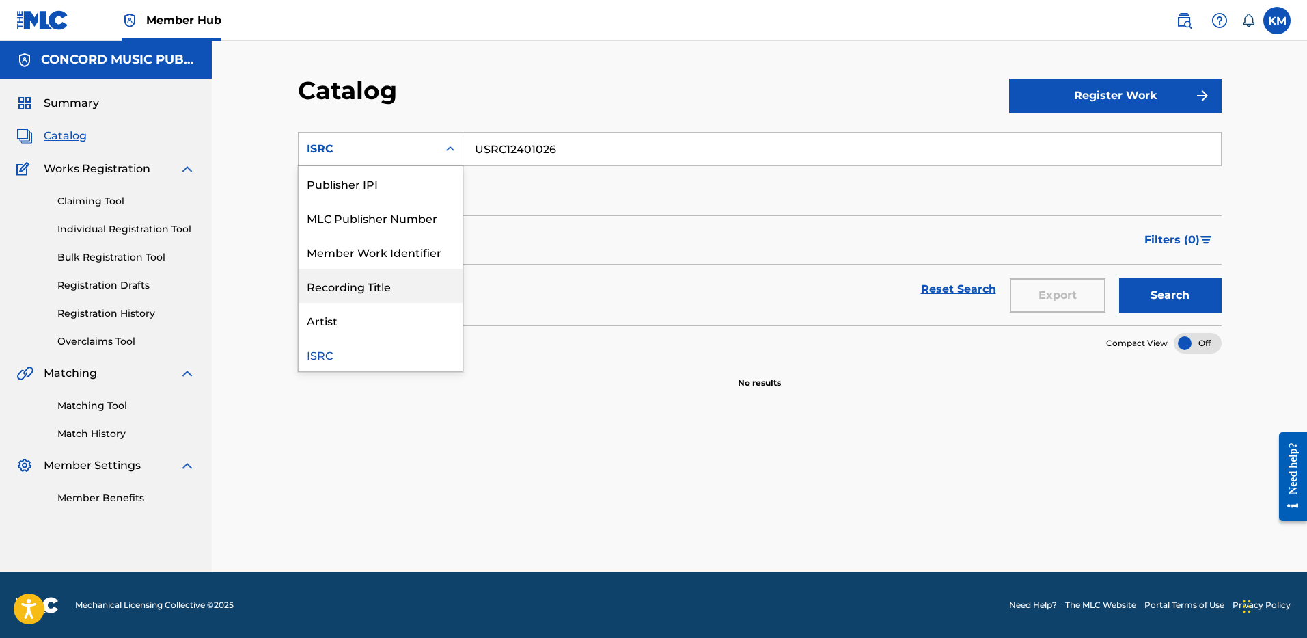
scroll to position [0, 0]
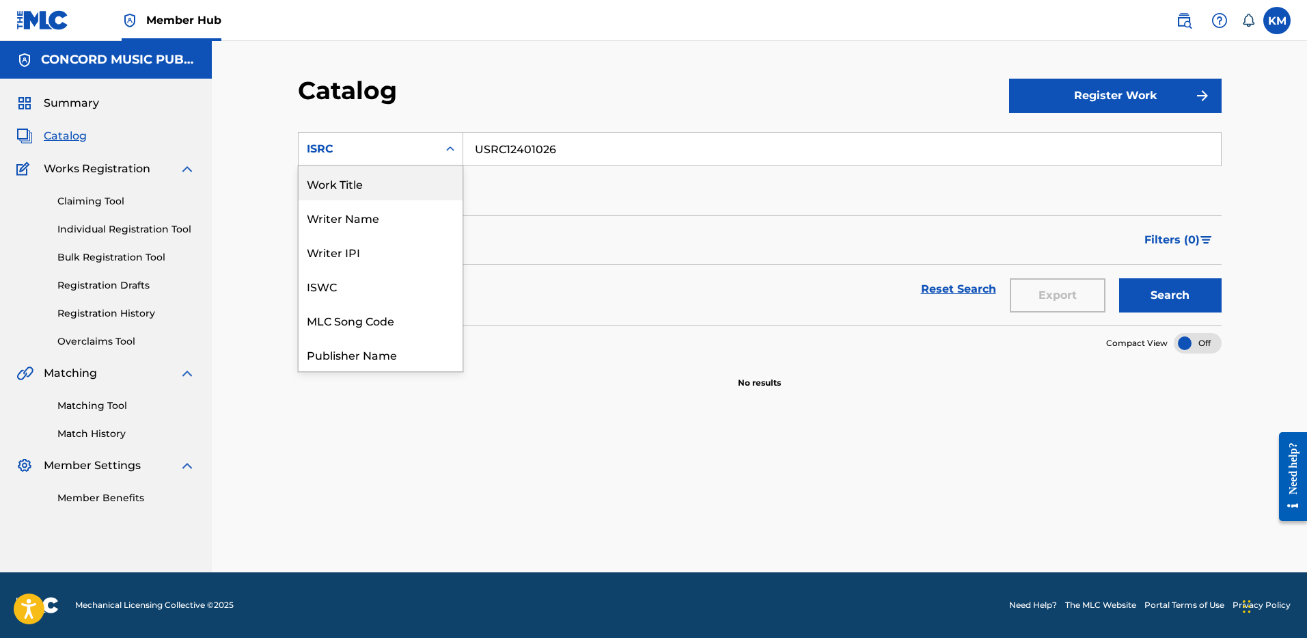
click at [412, 178] on div "Work Title" at bounding box center [381, 183] width 164 height 34
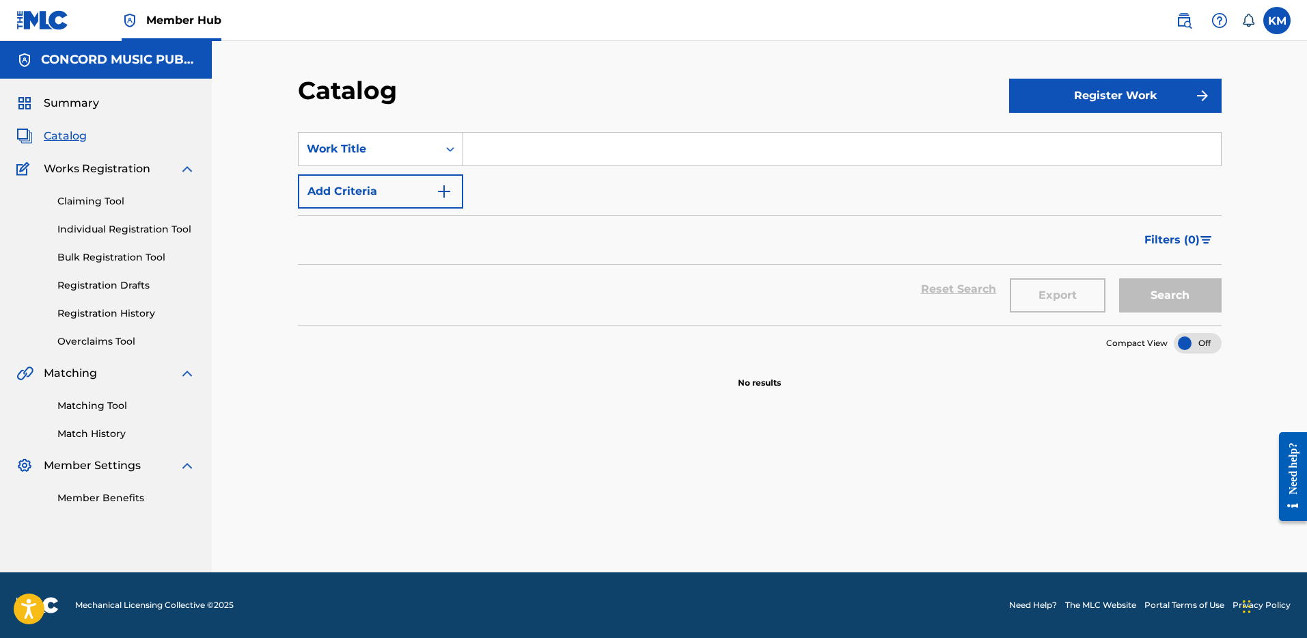
click at [498, 144] on input "Search Form" at bounding box center [842, 149] width 758 height 33
paste input "Sunday Service"
type input "Sunday Service"
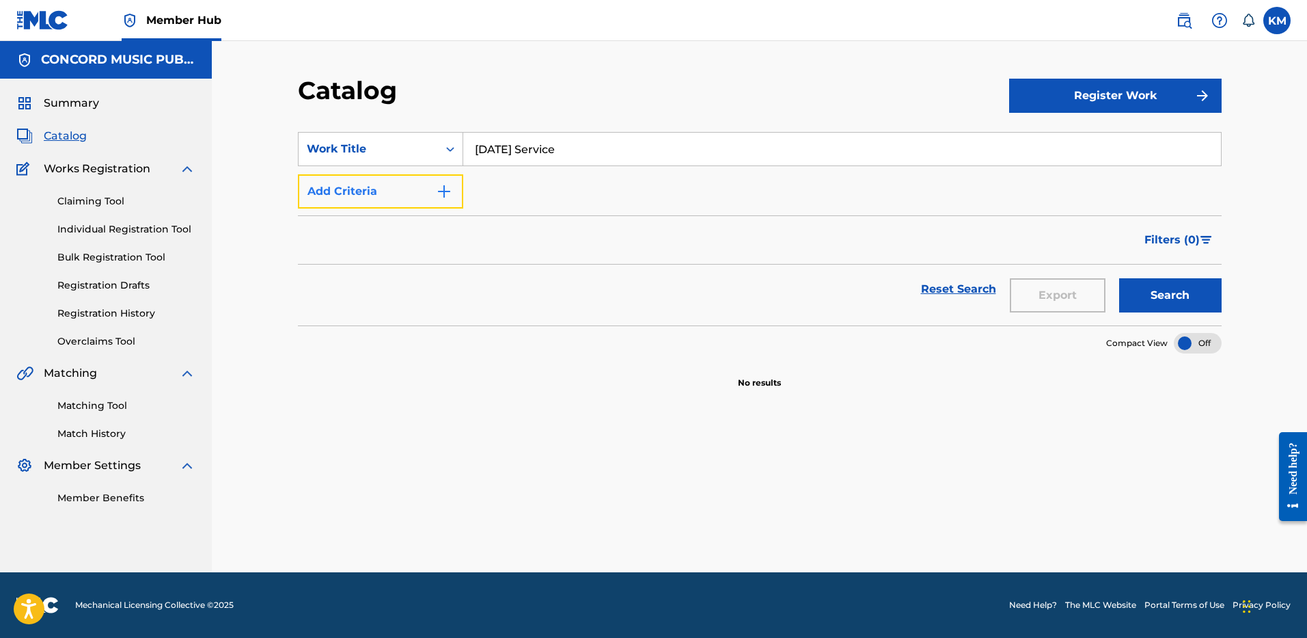
click at [436, 199] on img "Search Form" at bounding box center [444, 191] width 16 height 16
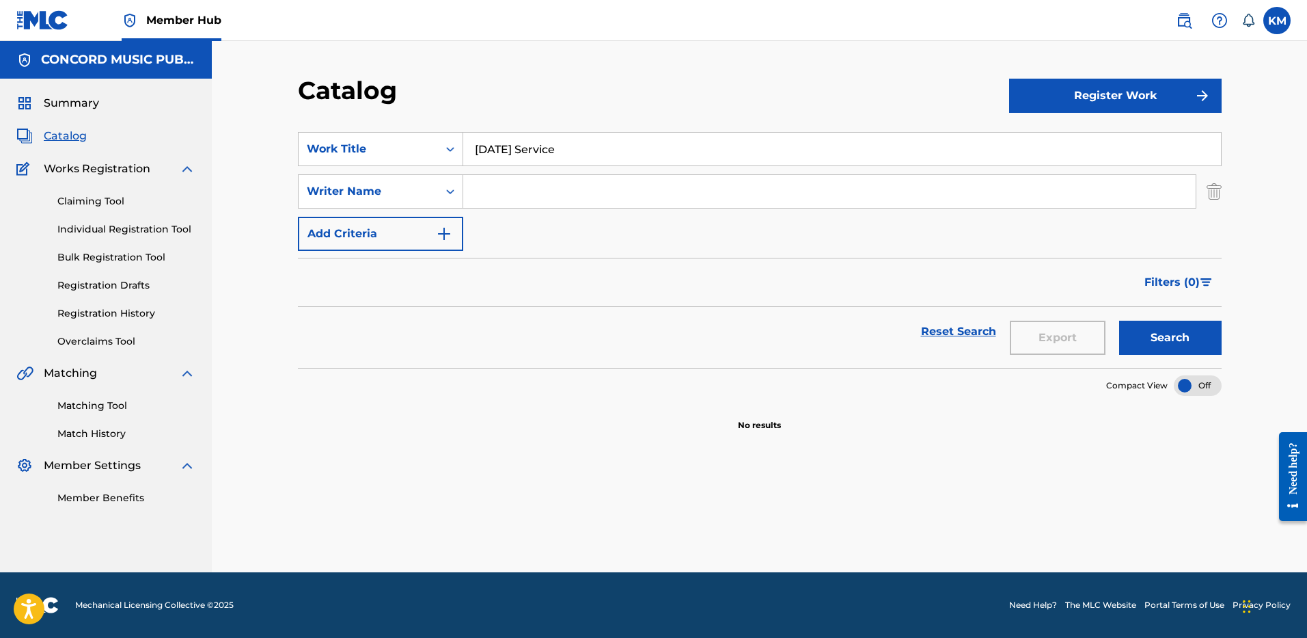
click at [499, 178] on input "Search Form" at bounding box center [829, 191] width 733 height 33
paste input "Banks"
click at [1224, 326] on div "Catalog Register Work SearchWithCriteriae1a102ac-7271-4819-9817-45f617d7d43b Wo…" at bounding box center [760, 323] width 957 height 497
click at [1204, 340] on button "Search" at bounding box center [1170, 338] width 103 height 34
drag, startPoint x: 519, startPoint y: 191, endPoint x: 334, endPoint y: 193, distance: 185.2
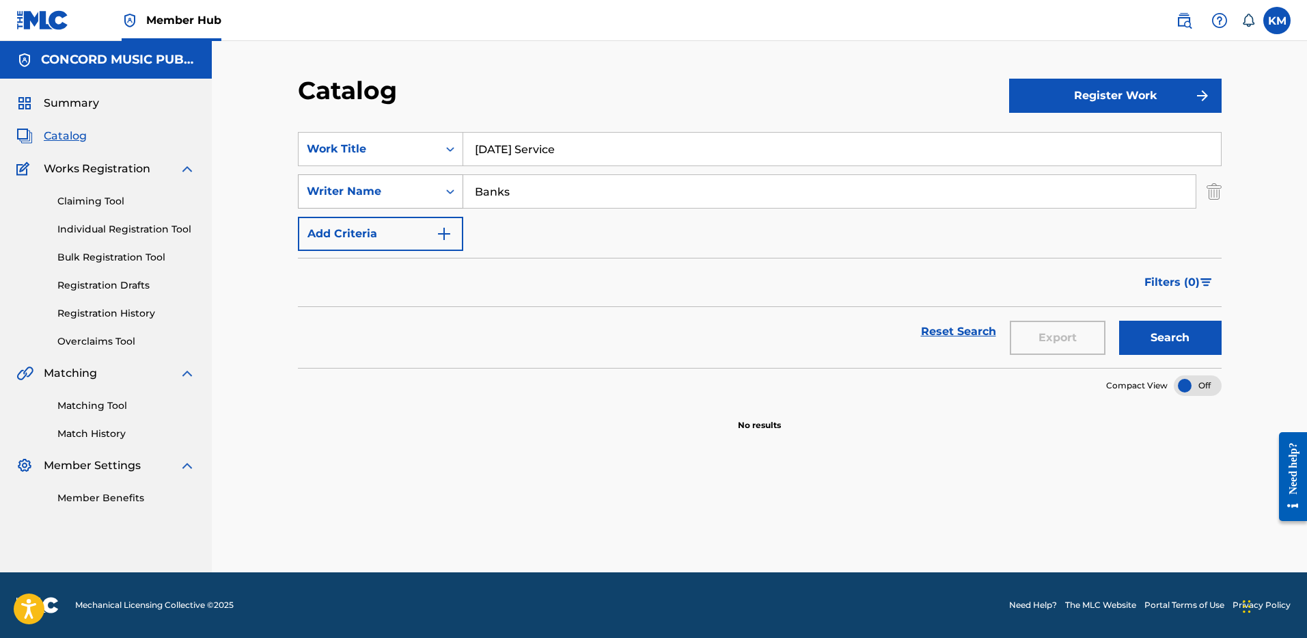
click at [334, 193] on div "SearchWithCriteriae2274f14-e718-4479-9a2f-168c8e5506f0 Writer Name Banks" at bounding box center [760, 191] width 924 height 34
type input "CLEMONS"
click at [1119, 321] on button "Search" at bounding box center [1170, 338] width 103 height 34
click at [90, 404] on link "Matching Tool" at bounding box center [126, 405] width 138 height 14
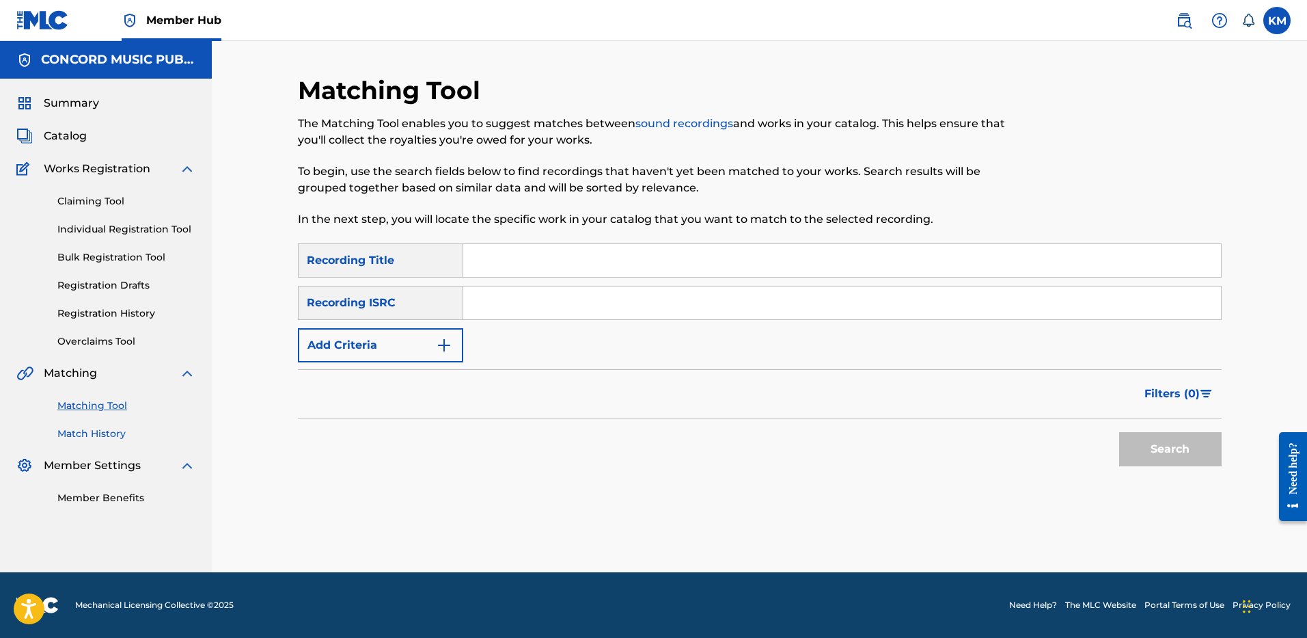
click at [107, 433] on link "Match History" at bounding box center [126, 433] width 138 height 14
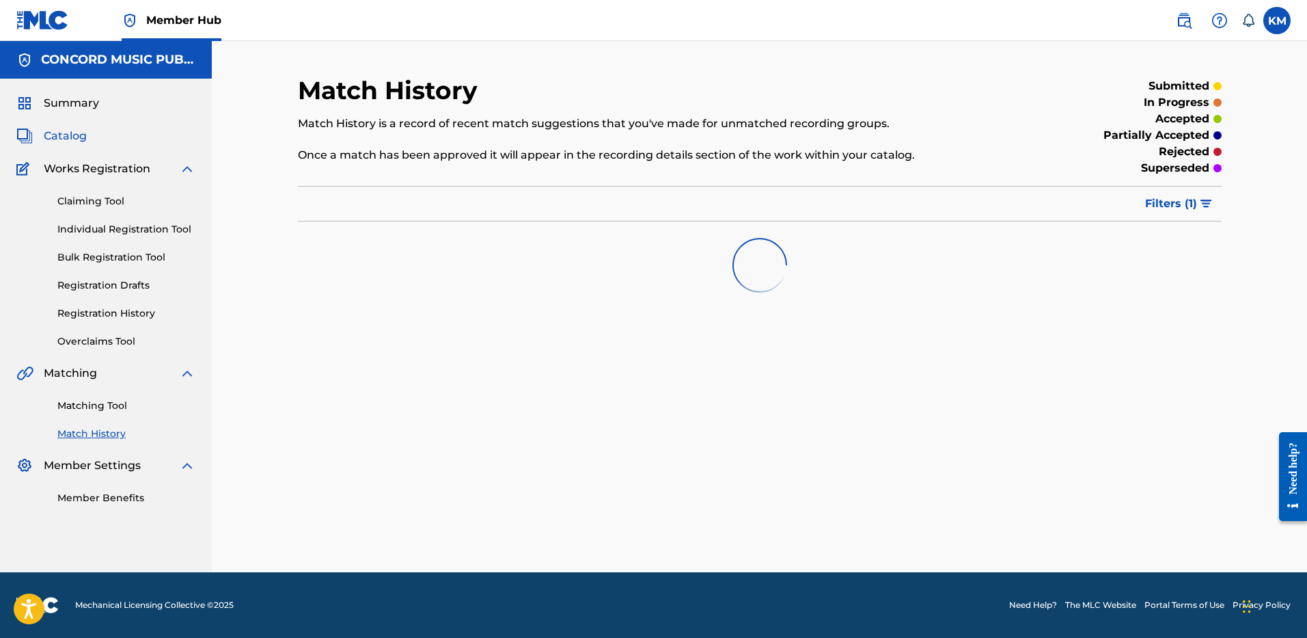
click at [55, 138] on span "Catalog" at bounding box center [65, 136] width 43 height 16
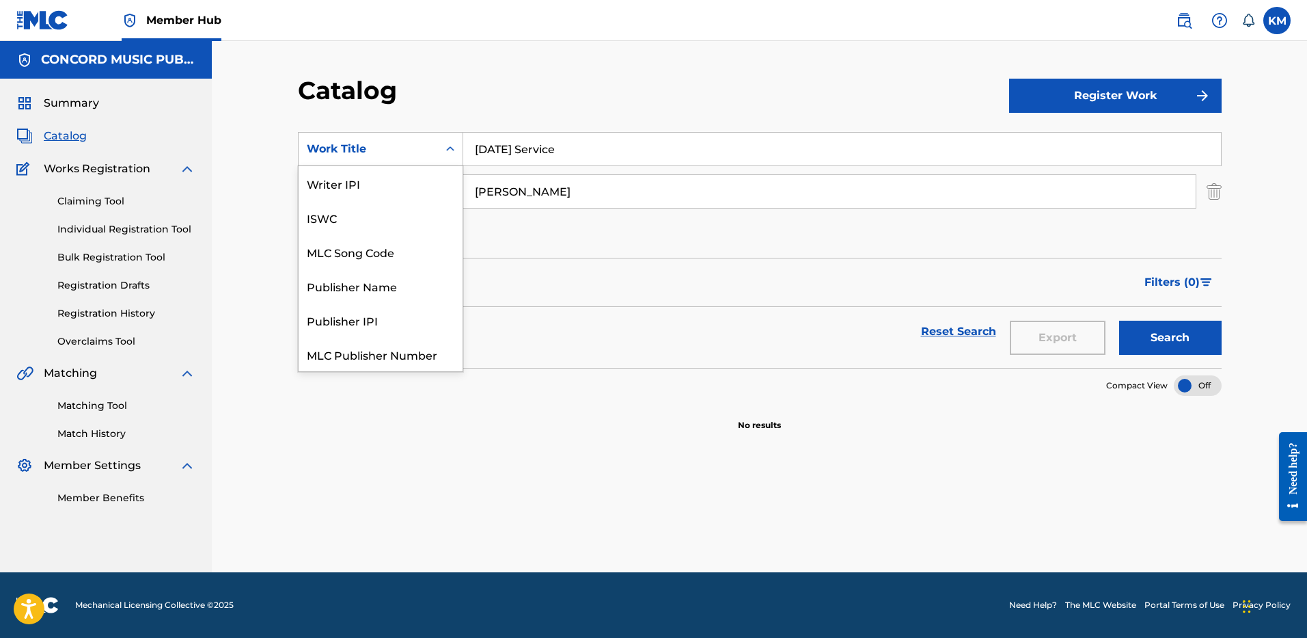
click at [449, 147] on icon "Search Form" at bounding box center [451, 149] width 14 height 14
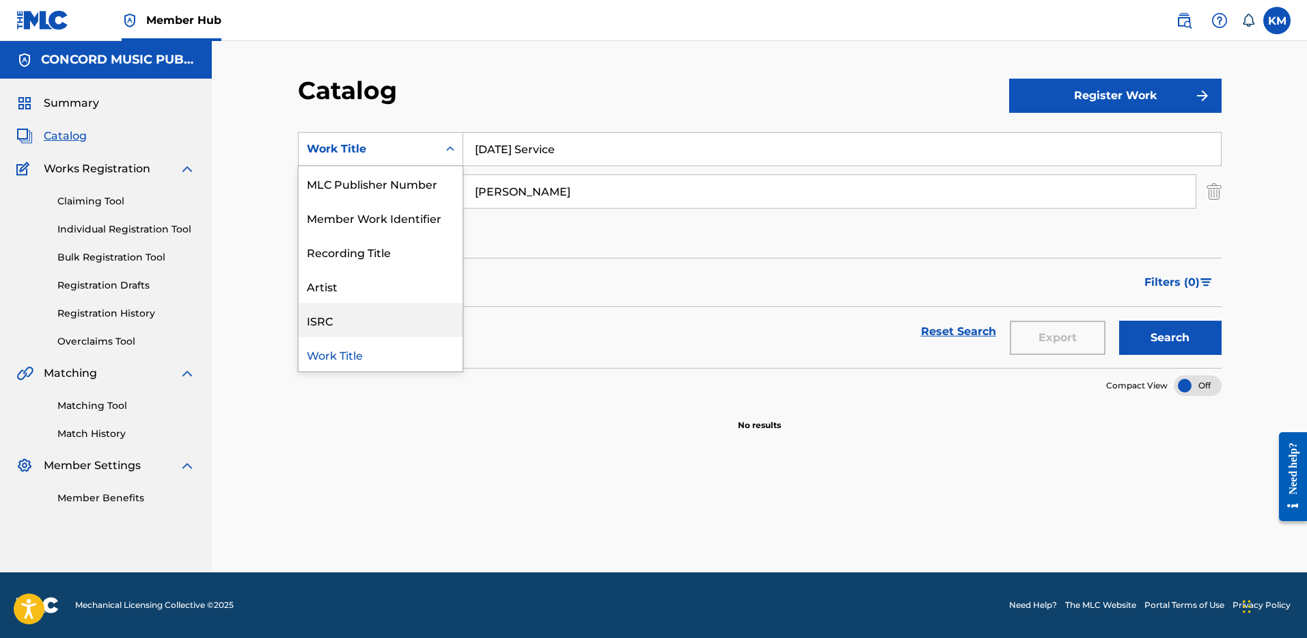
click at [415, 318] on div "ISRC" at bounding box center [381, 320] width 164 height 34
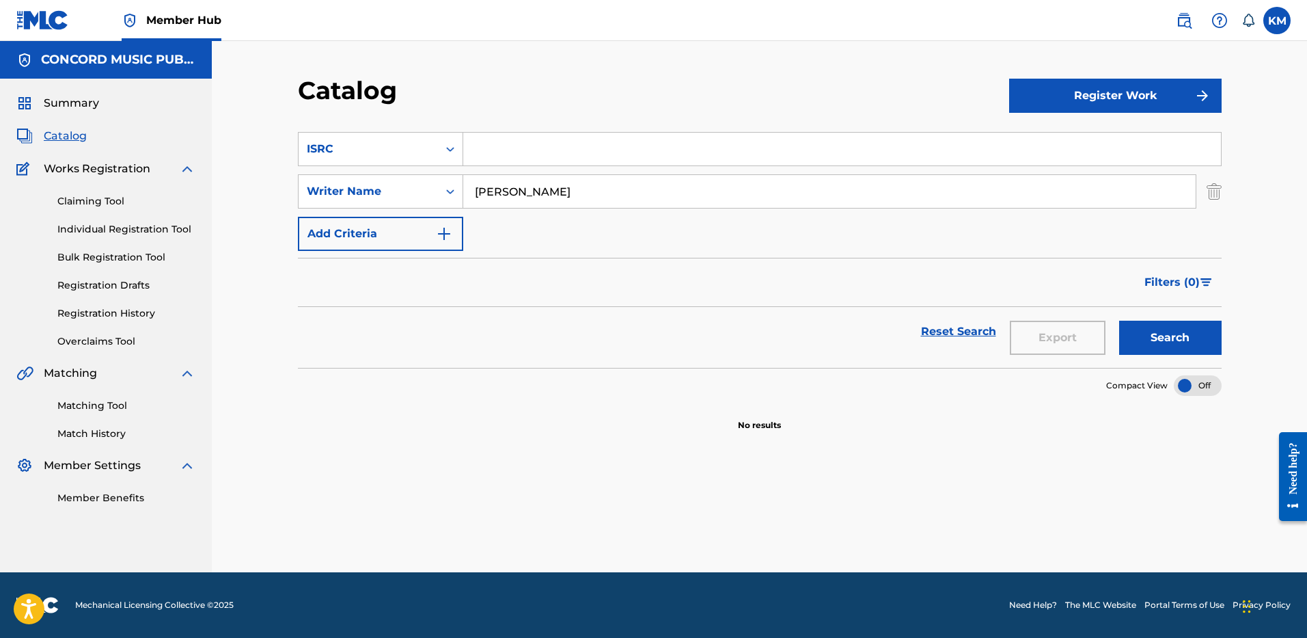
click at [493, 151] on input "Search Form" at bounding box center [842, 149] width 758 height 33
paste input "USWB12502306"
type input "USWB12502306"
drag, startPoint x: 578, startPoint y: 187, endPoint x: 401, endPoint y: 197, distance: 177.3
click at [402, 197] on div "SearchWithCriteriae2274f14-e718-4479-9a2f-168c8e5506f0 Writer Name CLEMONS" at bounding box center [760, 191] width 924 height 34
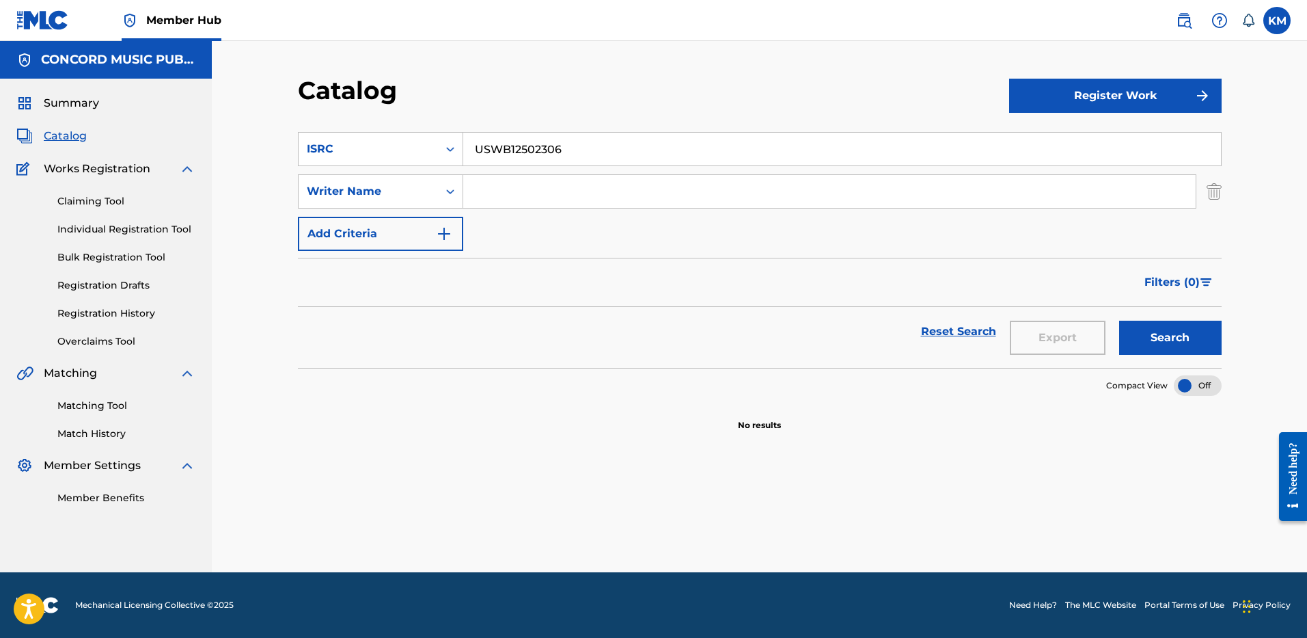
click at [1119, 321] on button "Search" at bounding box center [1170, 338] width 103 height 34
click at [1219, 189] on img "Search Form" at bounding box center [1214, 191] width 15 height 34
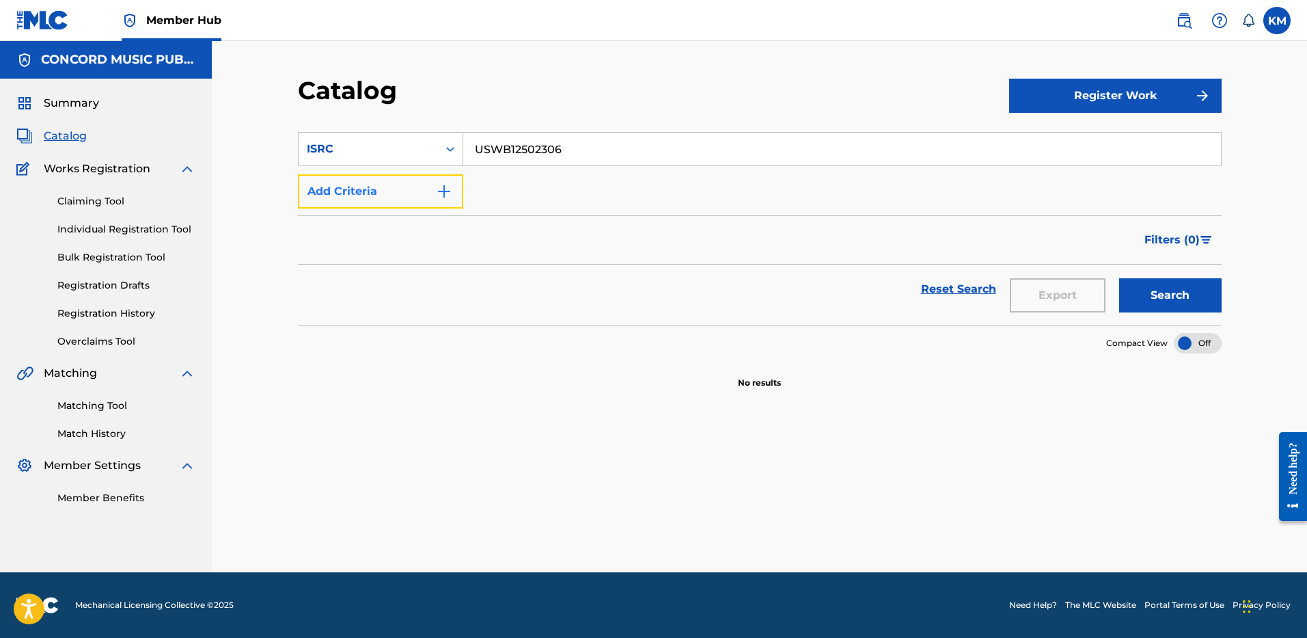
click at [439, 191] on img "Search Form" at bounding box center [444, 191] width 16 height 16
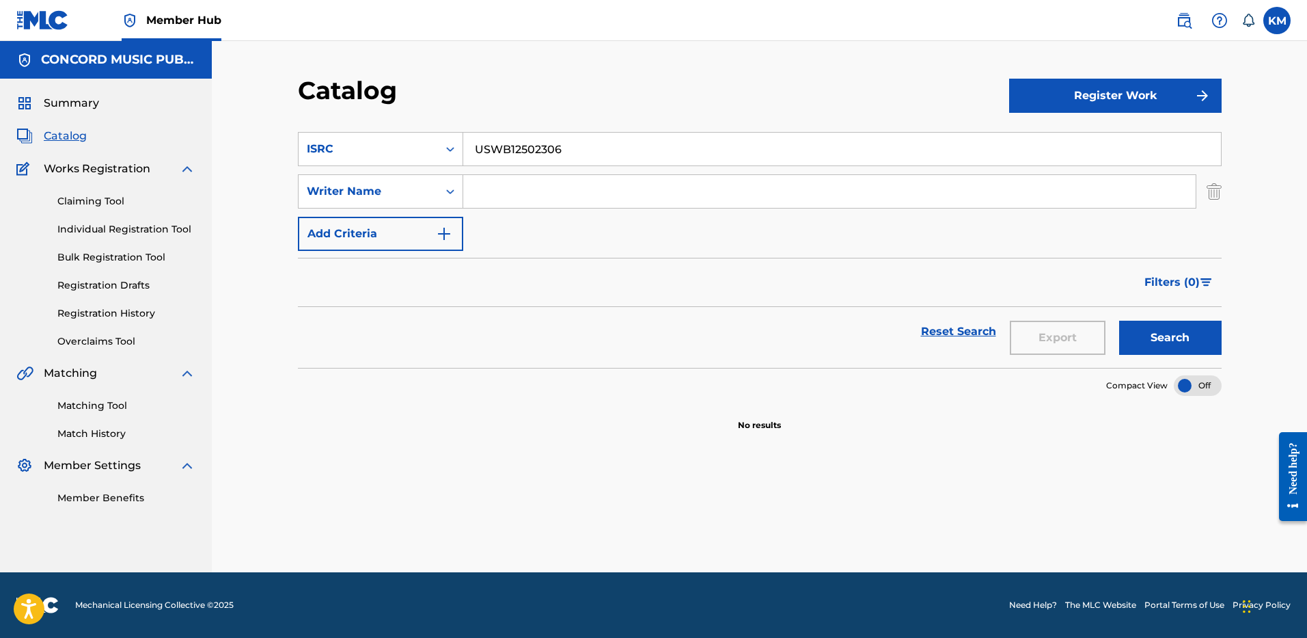
click at [522, 190] on input "Search Form" at bounding box center [829, 191] width 733 height 33
paste input "Hein"
type input "Hein"
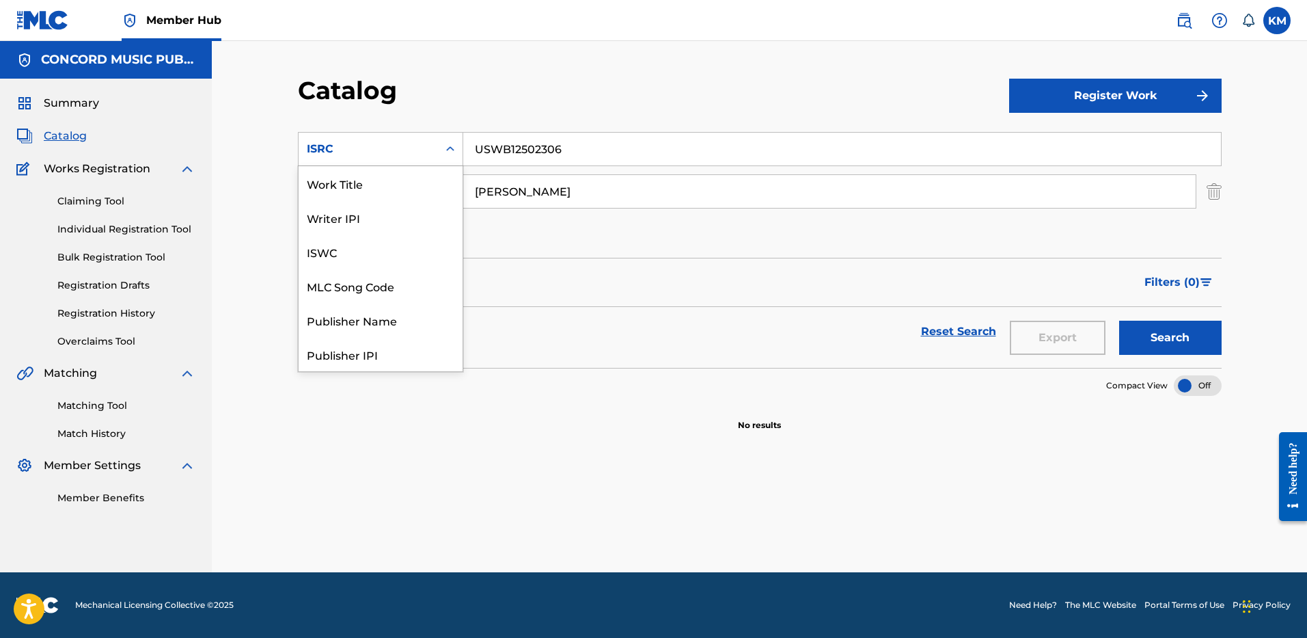
click at [446, 150] on icon "Search Form" at bounding box center [451, 149] width 14 height 14
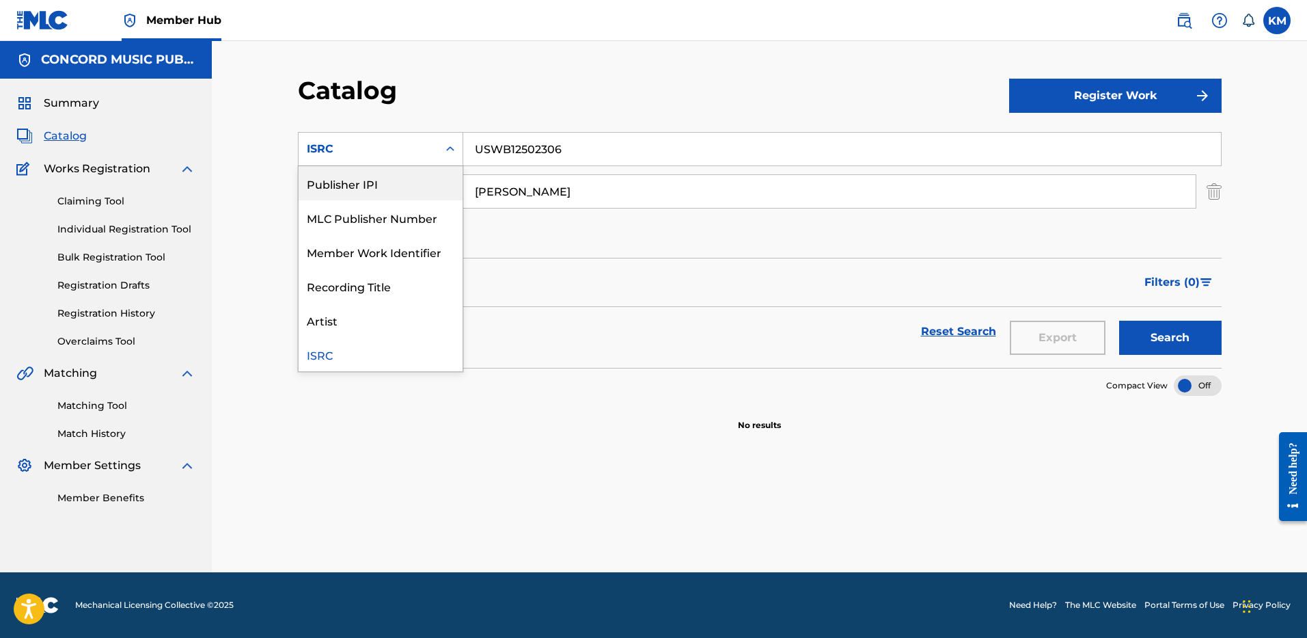
scroll to position [0, 0]
click at [430, 190] on div "Work Title" at bounding box center [381, 183] width 164 height 34
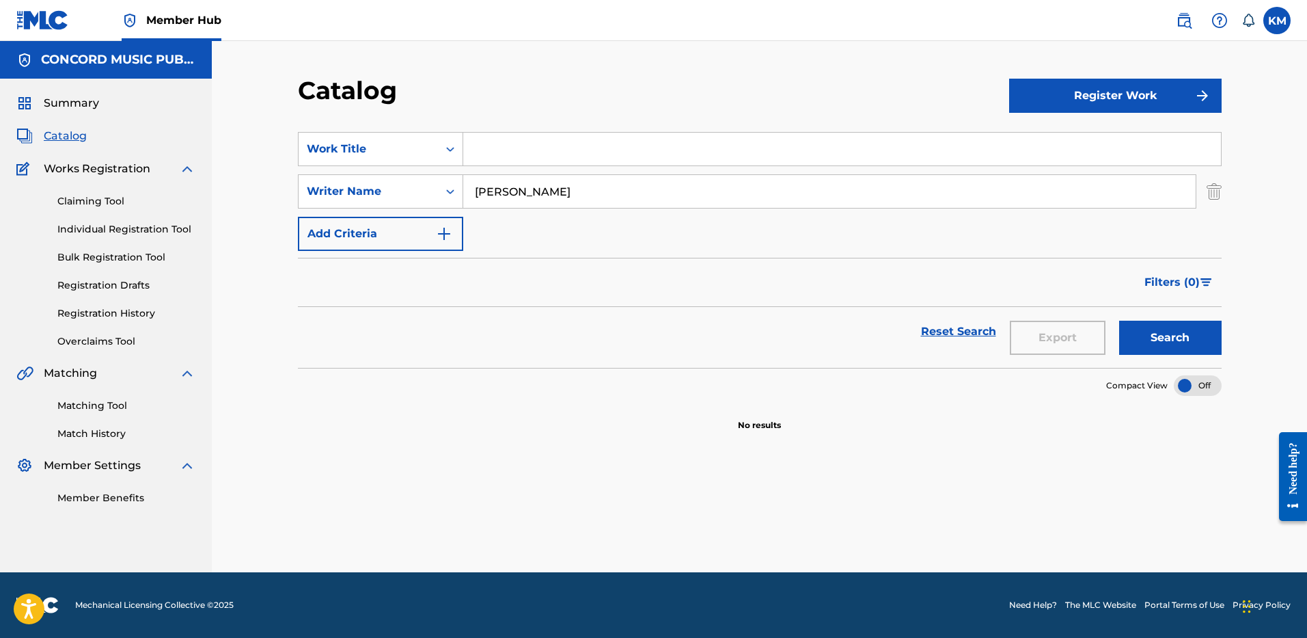
click at [489, 154] on input "Search Form" at bounding box center [842, 149] width 758 height 33
paste input "superstars"
type input "superstars"
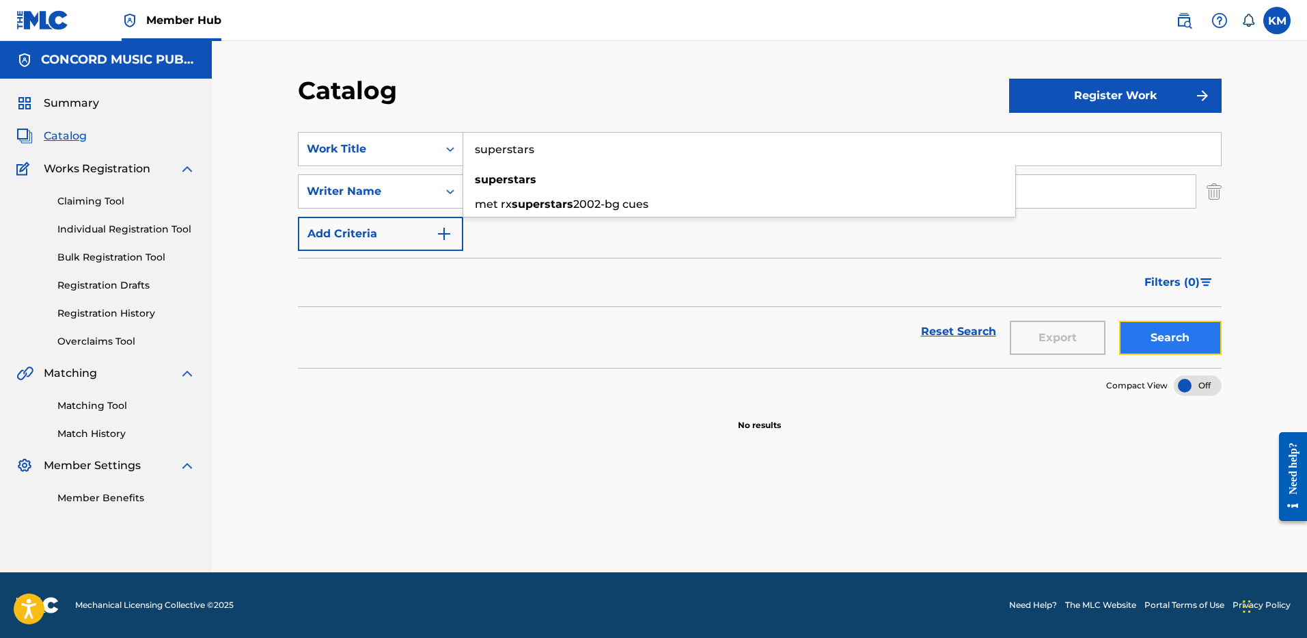
click at [1151, 330] on button "Search" at bounding box center [1170, 338] width 103 height 34
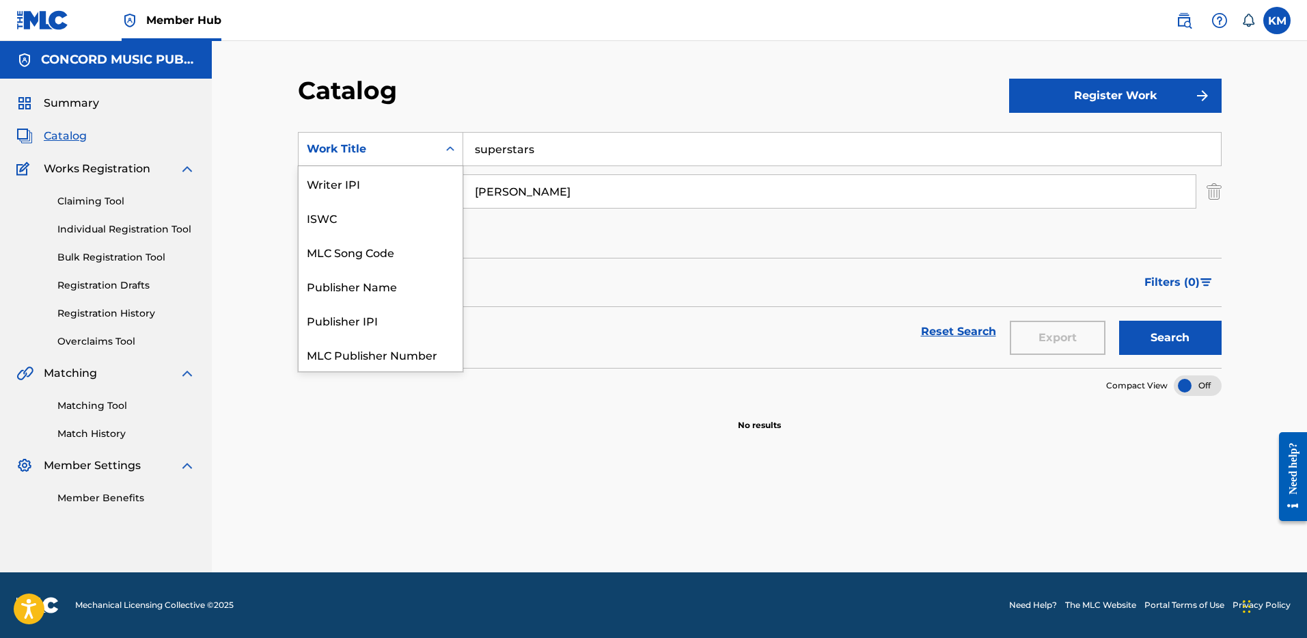
click at [452, 148] on icon "Search Form" at bounding box center [450, 148] width 8 height 5
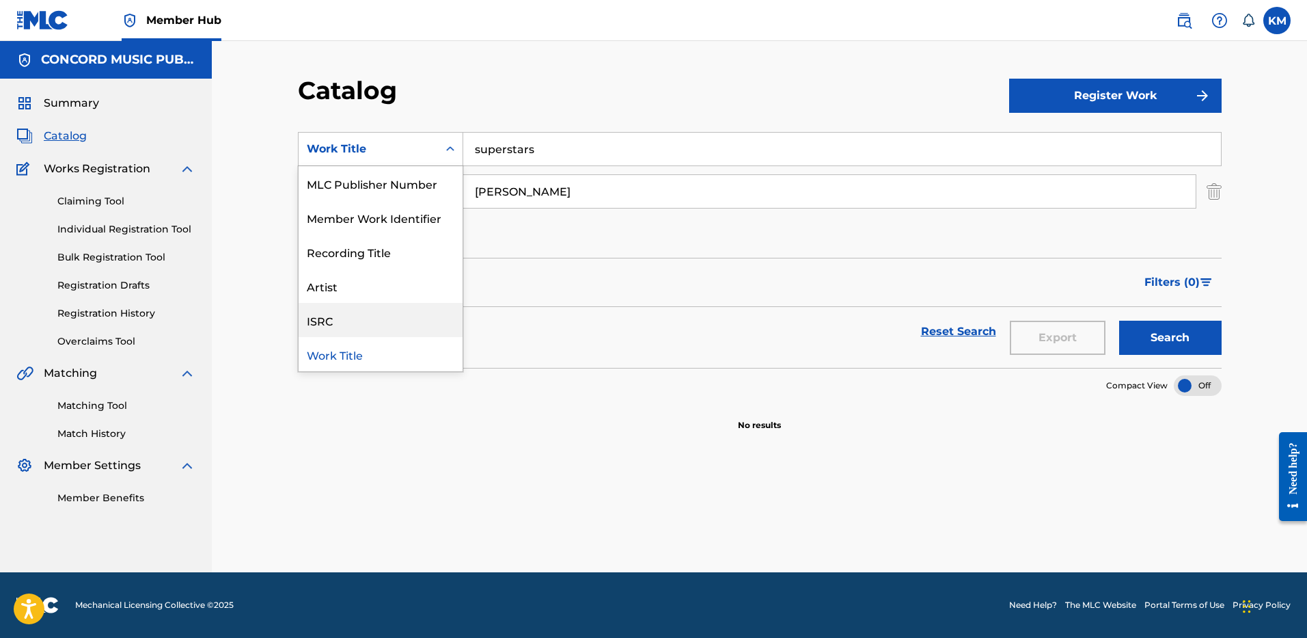
click at [377, 319] on div "ISRC" at bounding box center [381, 320] width 164 height 34
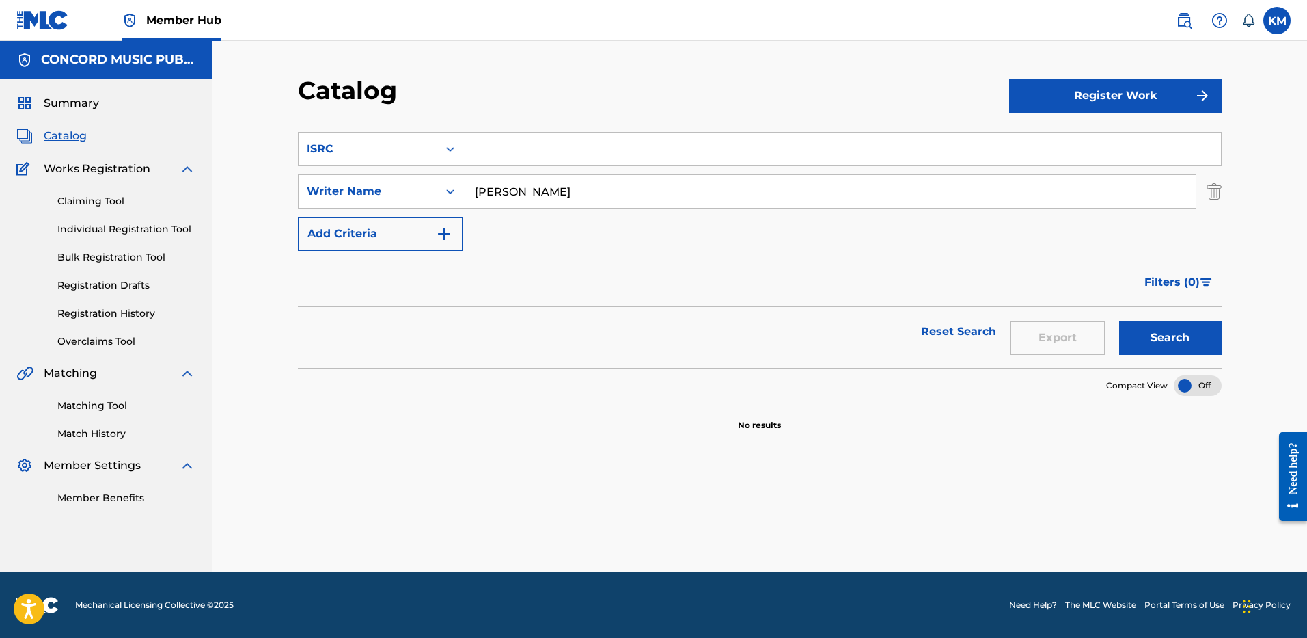
click at [502, 149] on input "Search Form" at bounding box center [842, 149] width 758 height 33
paste input "GXHG92506345"
click at [1221, 190] on img "Search Form" at bounding box center [1214, 191] width 15 height 34
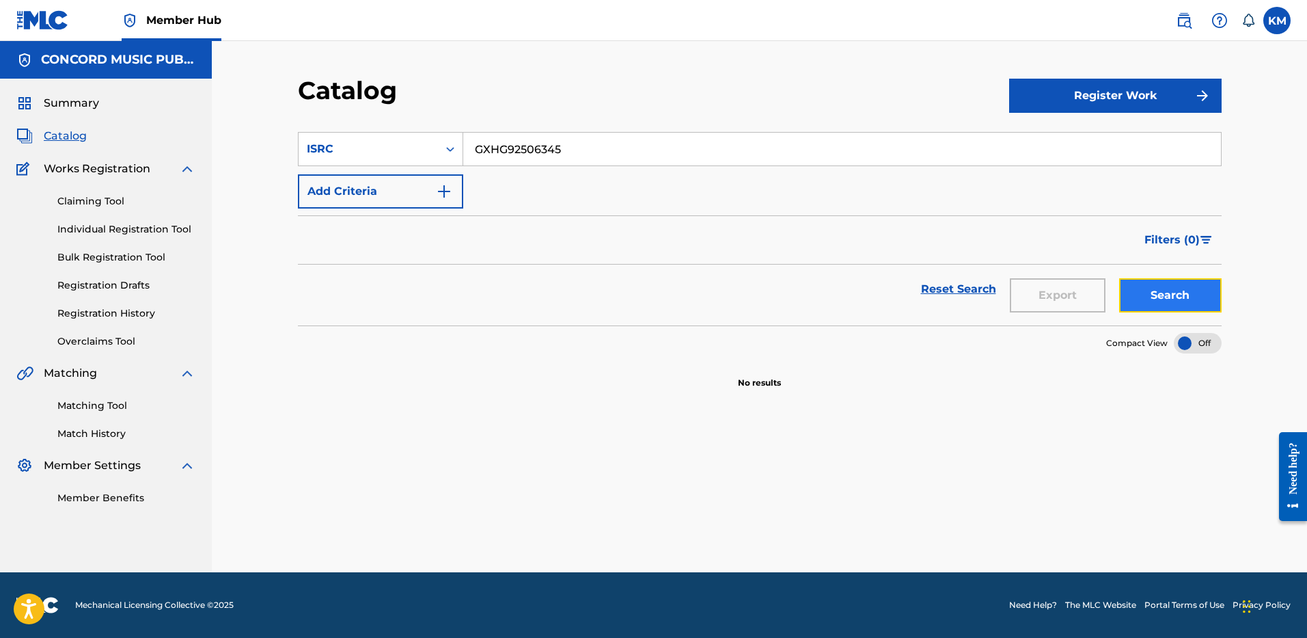
click at [1173, 299] on button "Search" at bounding box center [1170, 295] width 103 height 34
click at [536, 137] on input "GXHG92506345" at bounding box center [842, 149] width 758 height 33
paste input "QZ7B82500300"
type input "QZ7B82500300"
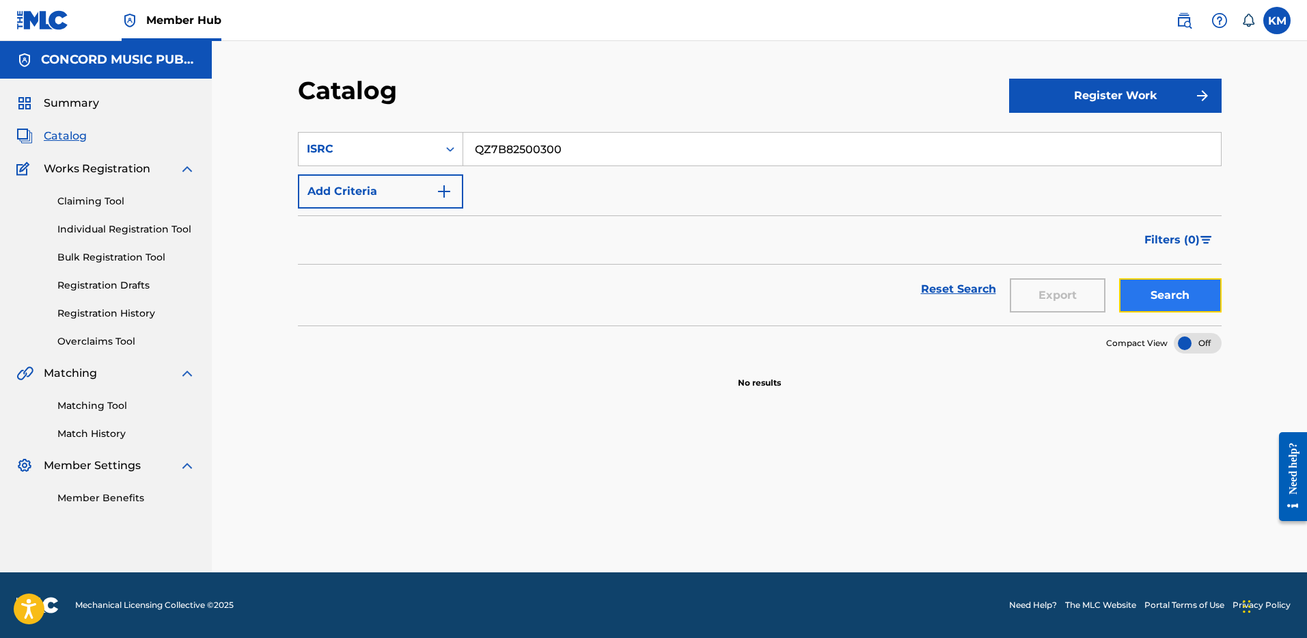
click at [1148, 293] on button "Search" at bounding box center [1170, 295] width 103 height 34
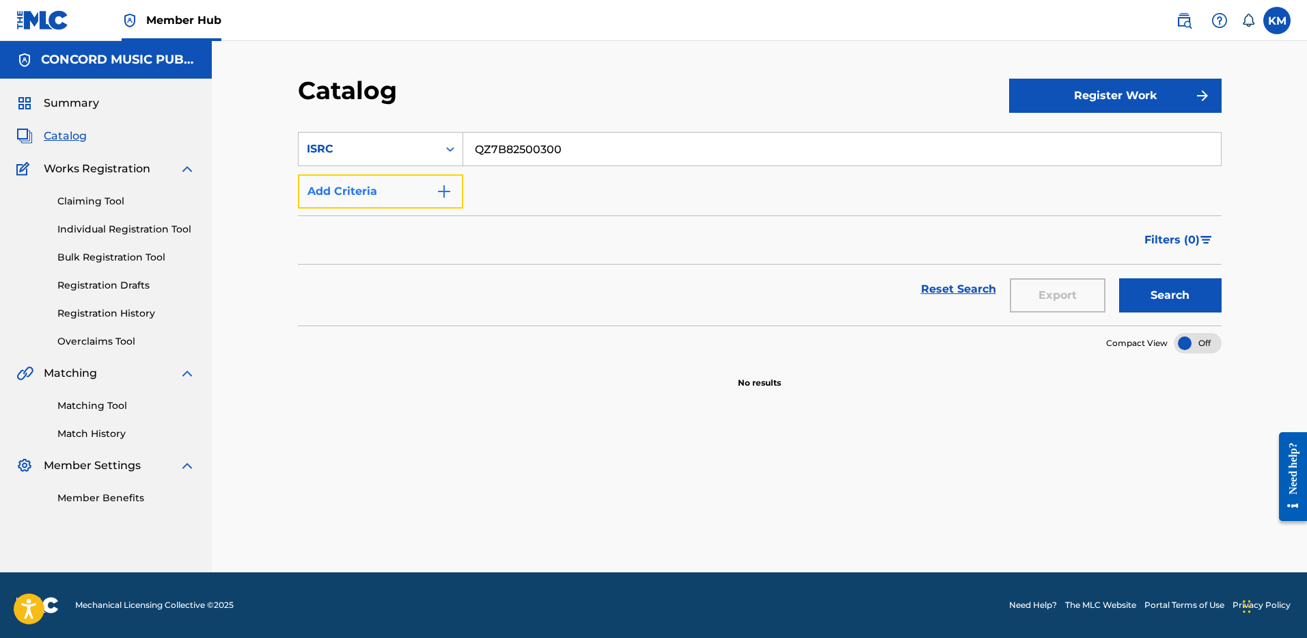
click at [448, 188] on img "Search Form" at bounding box center [444, 191] width 16 height 16
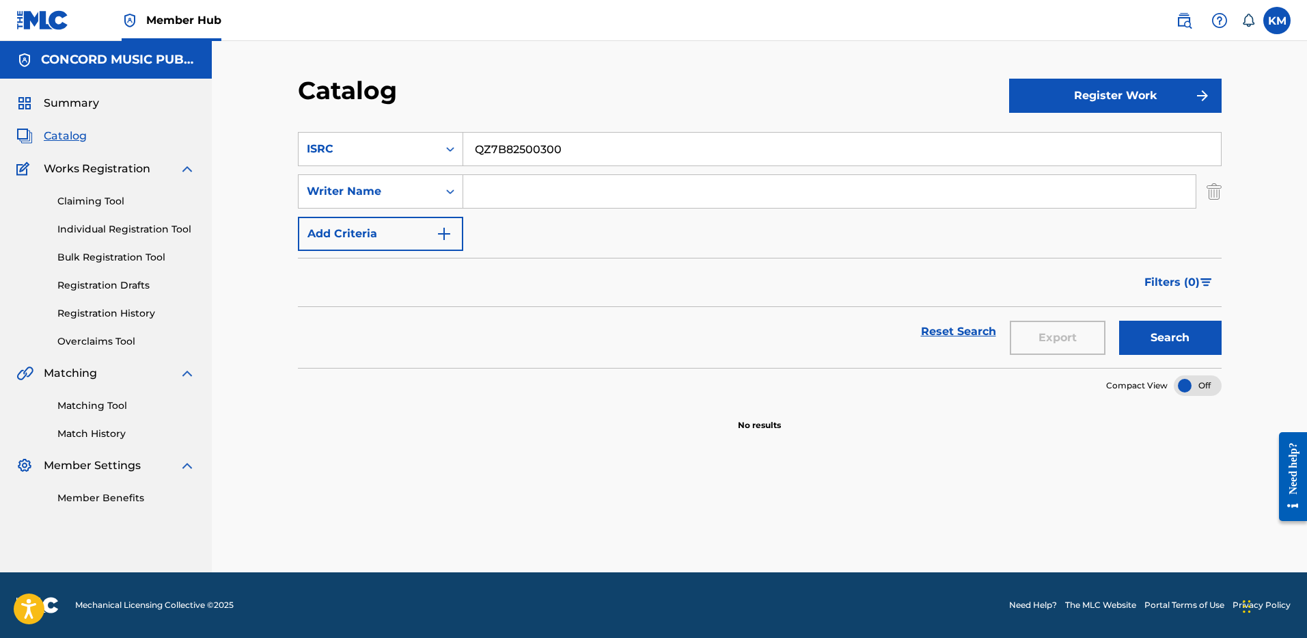
click at [531, 193] on input "Search Form" at bounding box center [829, 191] width 733 height 33
paste input "Salazar"
type input "Salazar"
click at [450, 148] on icon "Search Form" at bounding box center [451, 149] width 14 height 14
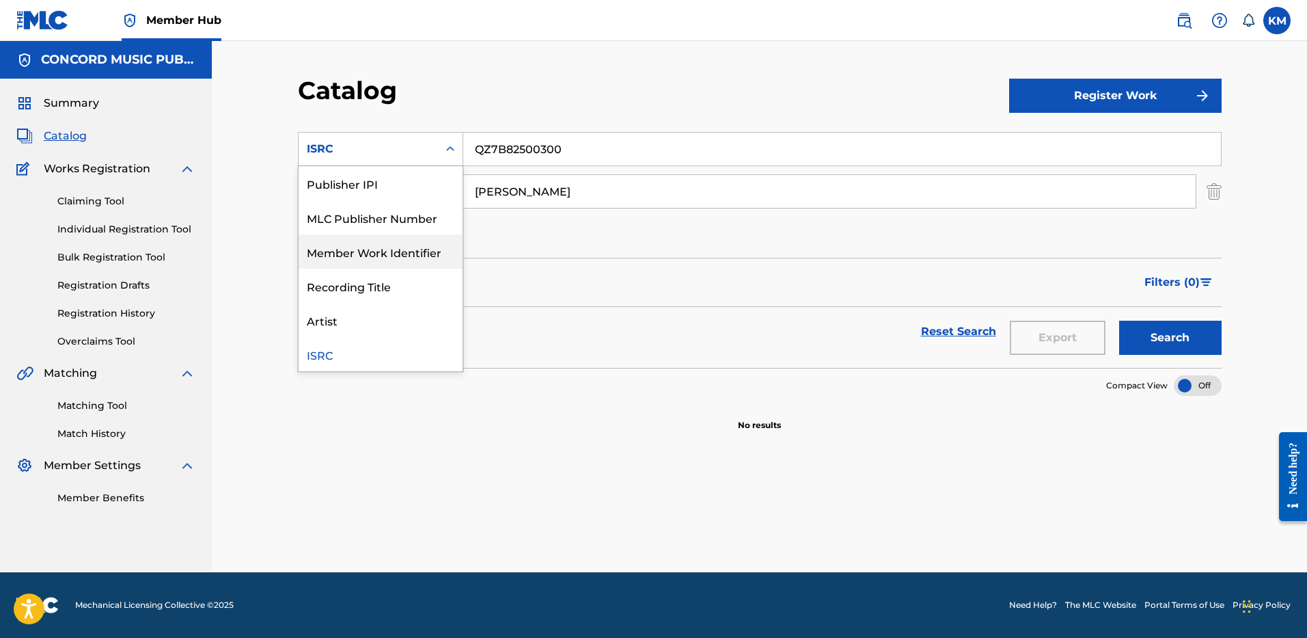
scroll to position [0, 0]
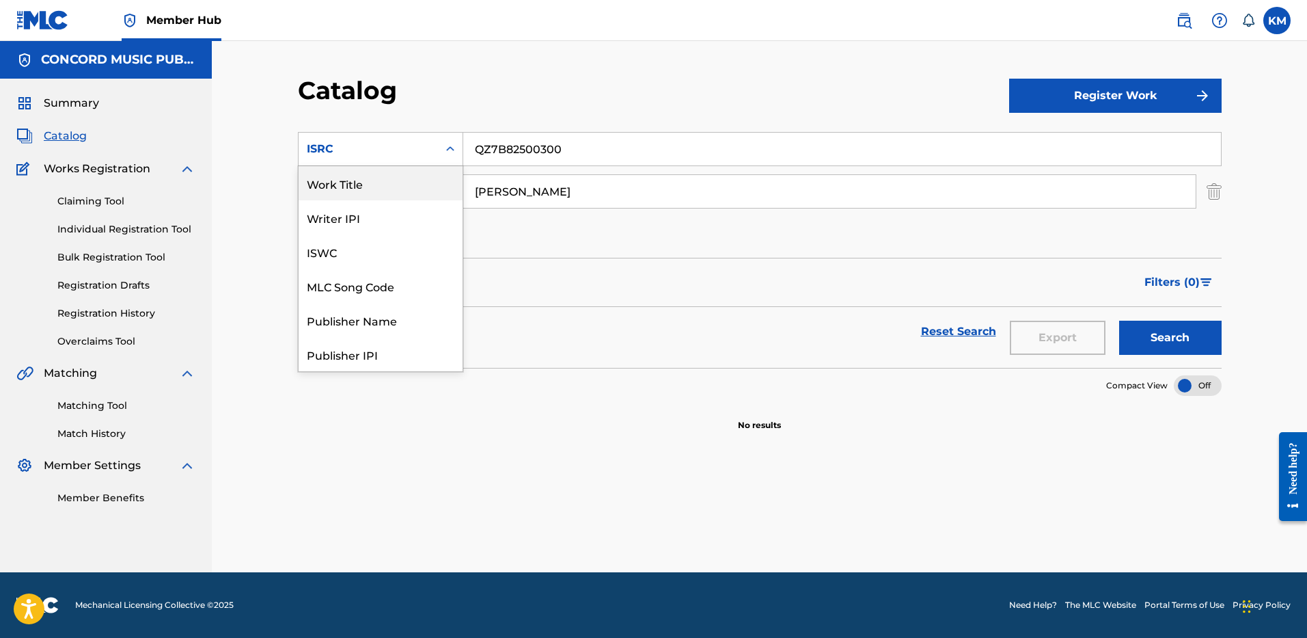
click at [405, 183] on div "Work Title" at bounding box center [381, 183] width 164 height 34
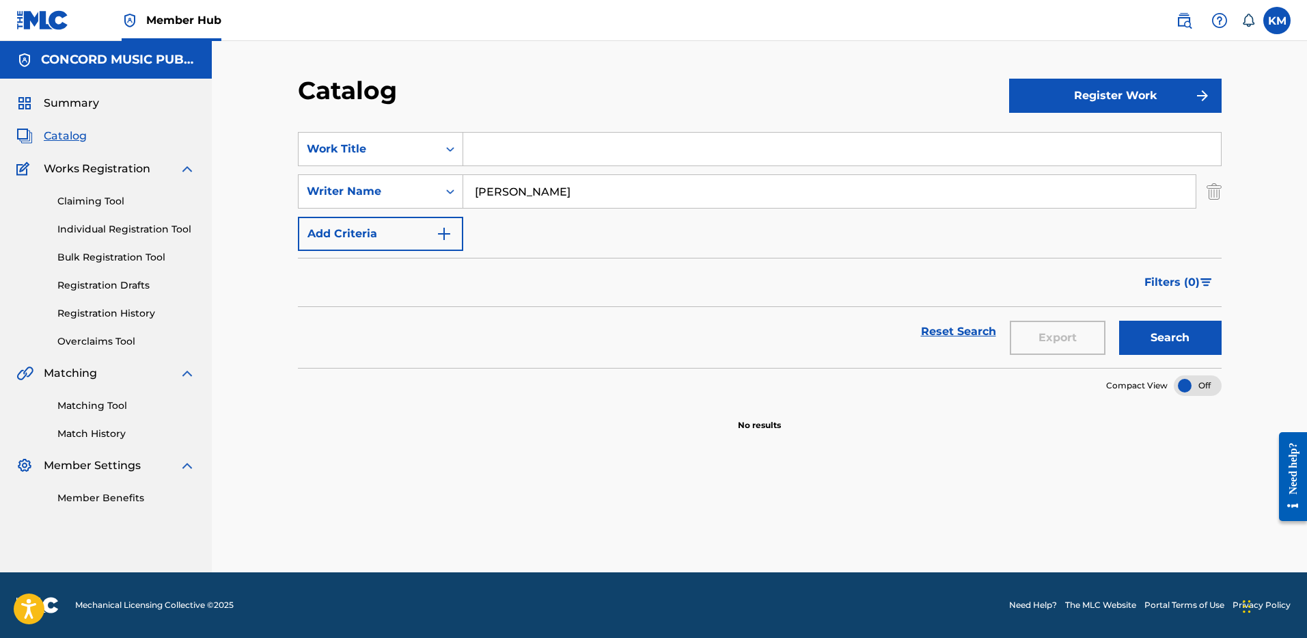
click at [482, 153] on input "Search Form" at bounding box center [842, 149] width 758 height 33
paste input "borondo"
type input "borondo"
click at [1134, 329] on button "Search" at bounding box center [1170, 338] width 103 height 34
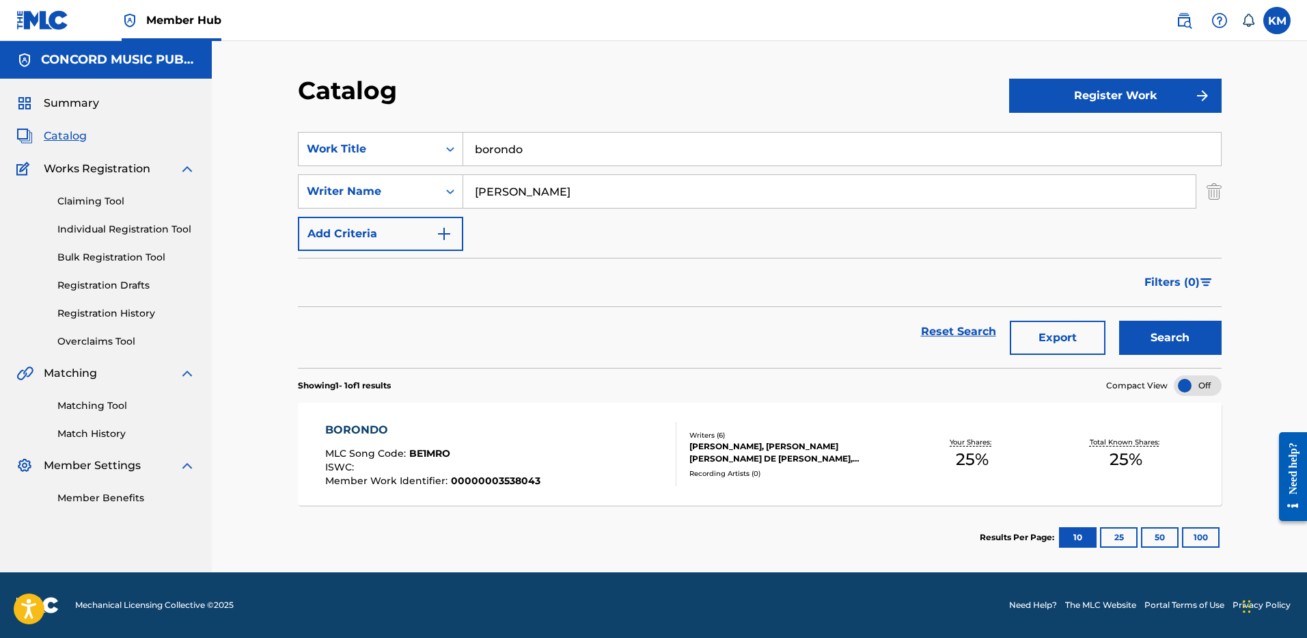
click at [476, 152] on input "borondo" at bounding box center [842, 149] width 758 height 33
click at [476, 153] on input "borondo" at bounding box center [842, 149] width 758 height 33
click at [505, 216] on div "SearchWithCriteria77c39627-8dcf-414a-b2bb-894b6582398c Work Title borondo boron…" at bounding box center [760, 191] width 924 height 119
click at [492, 188] on input "Salazar" at bounding box center [829, 191] width 733 height 33
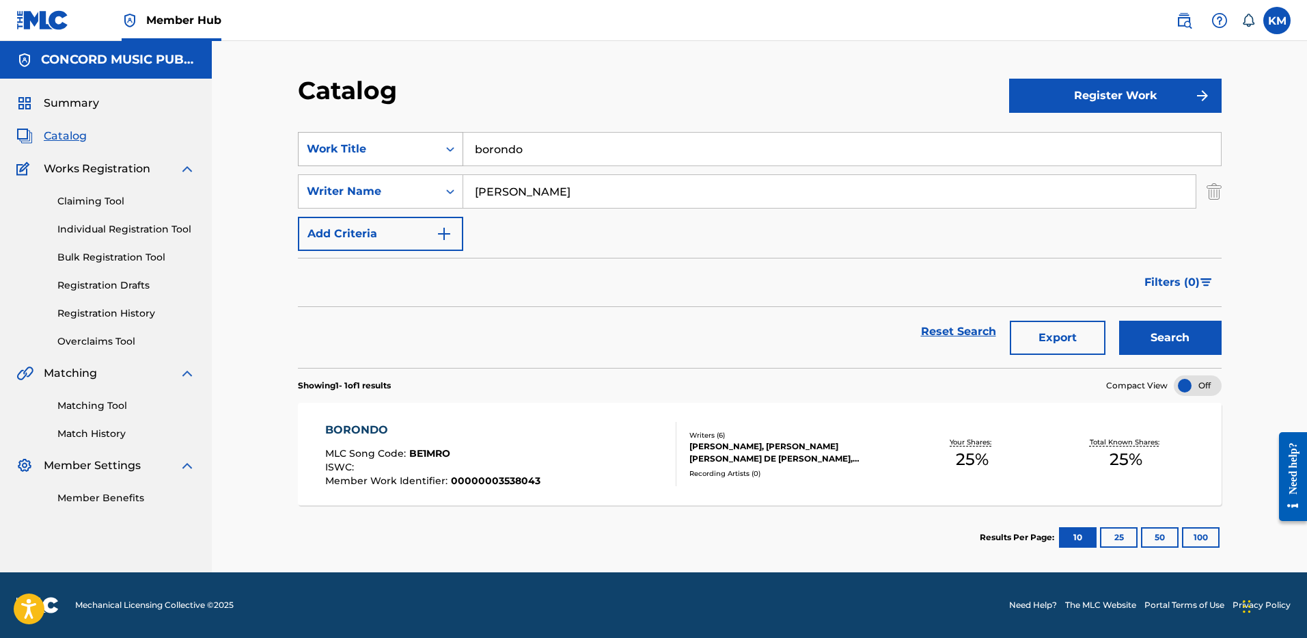
click at [449, 146] on icon "Search Form" at bounding box center [451, 149] width 14 height 14
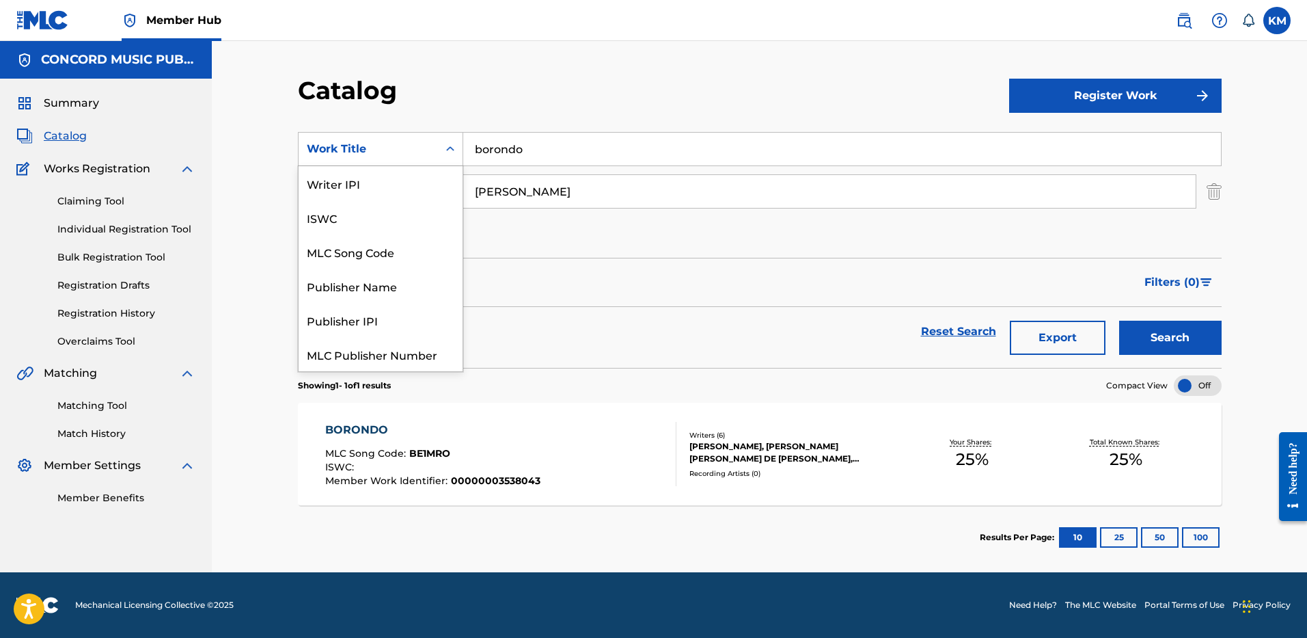
scroll to position [171, 0]
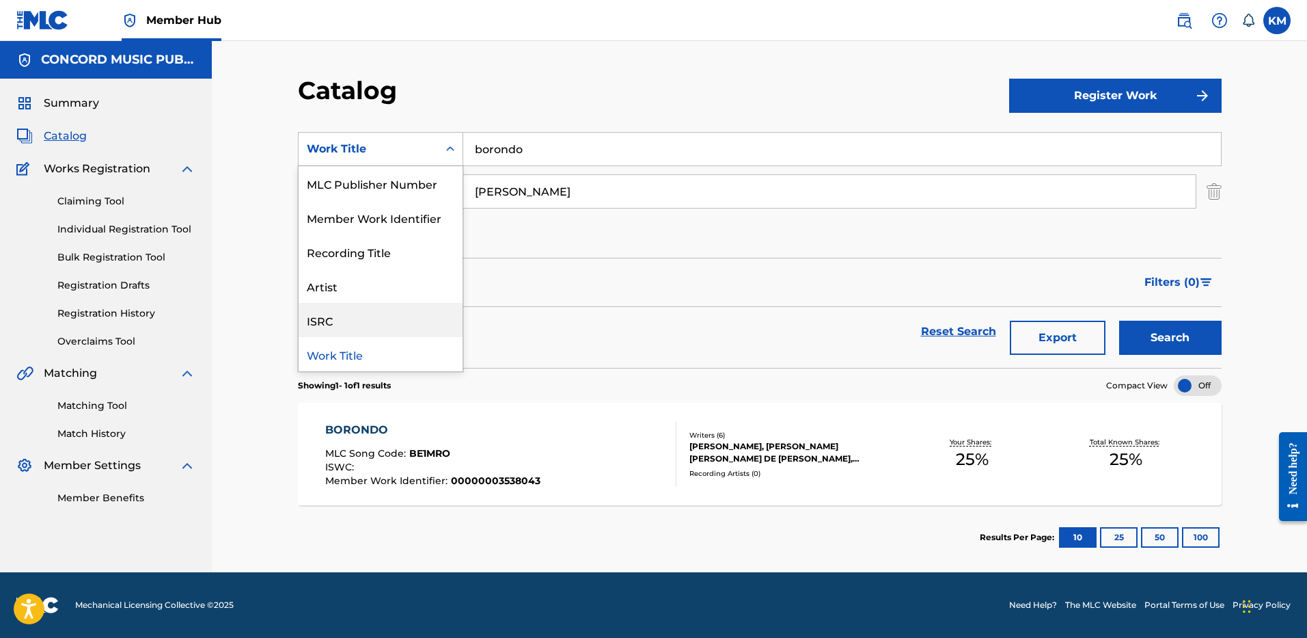
click at [425, 315] on div "ISRC" at bounding box center [381, 320] width 164 height 34
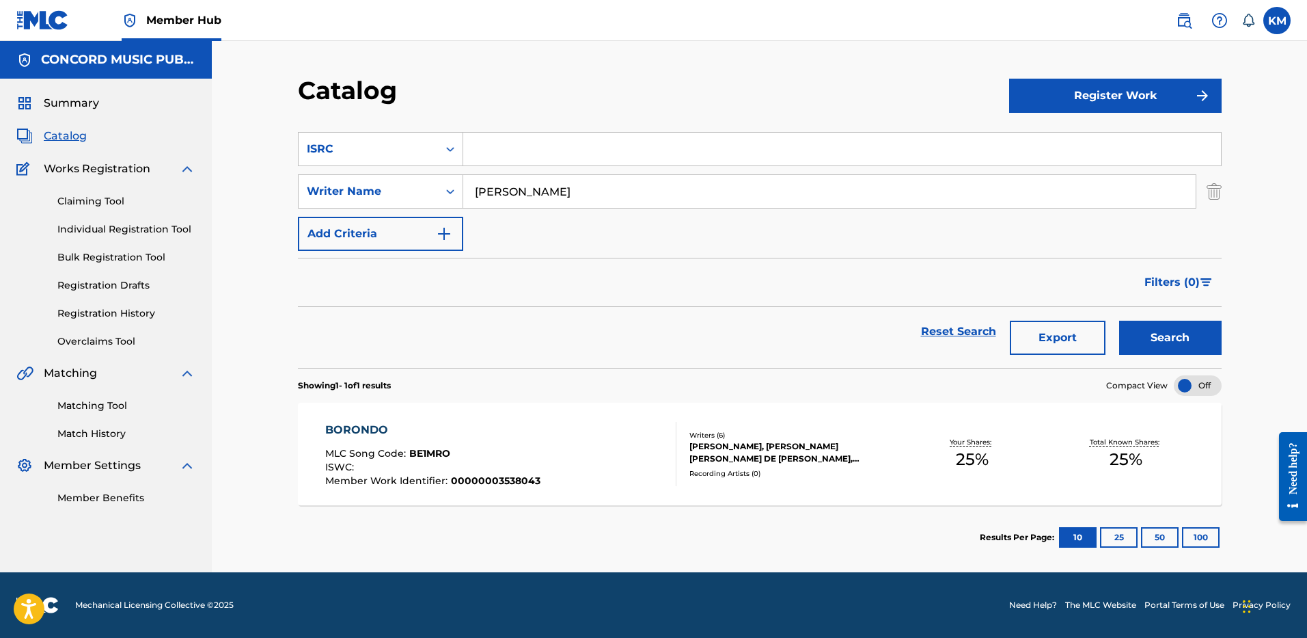
click at [484, 153] on input "Search Form" at bounding box center [842, 149] width 758 height 33
paste input "USSM12406734"
type input "USSM12406734"
click at [1216, 191] on img "Search Form" at bounding box center [1214, 191] width 15 height 34
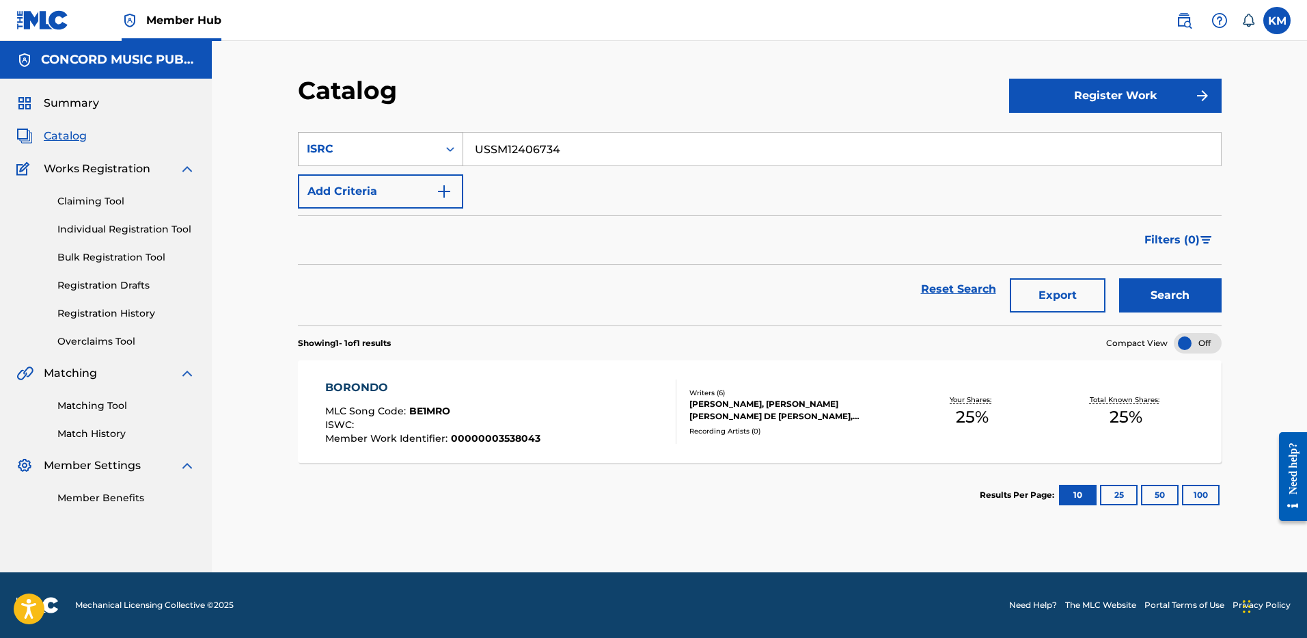
click at [447, 152] on icon "Search Form" at bounding box center [451, 149] width 14 height 14
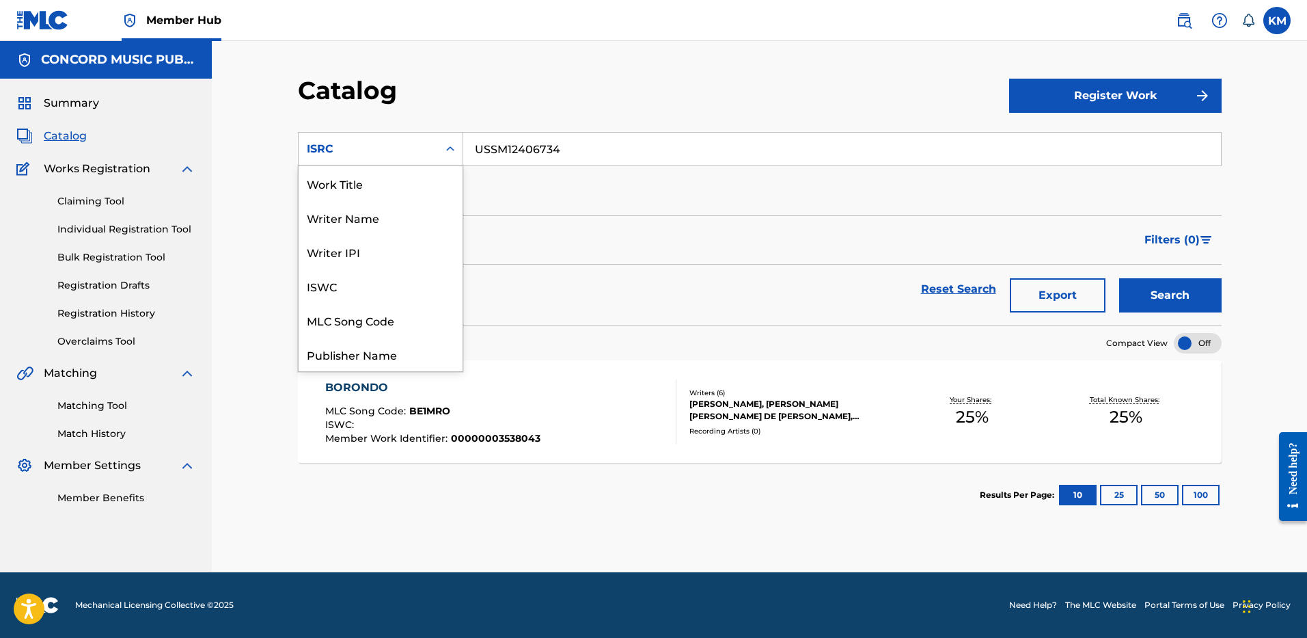
scroll to position [205, 0]
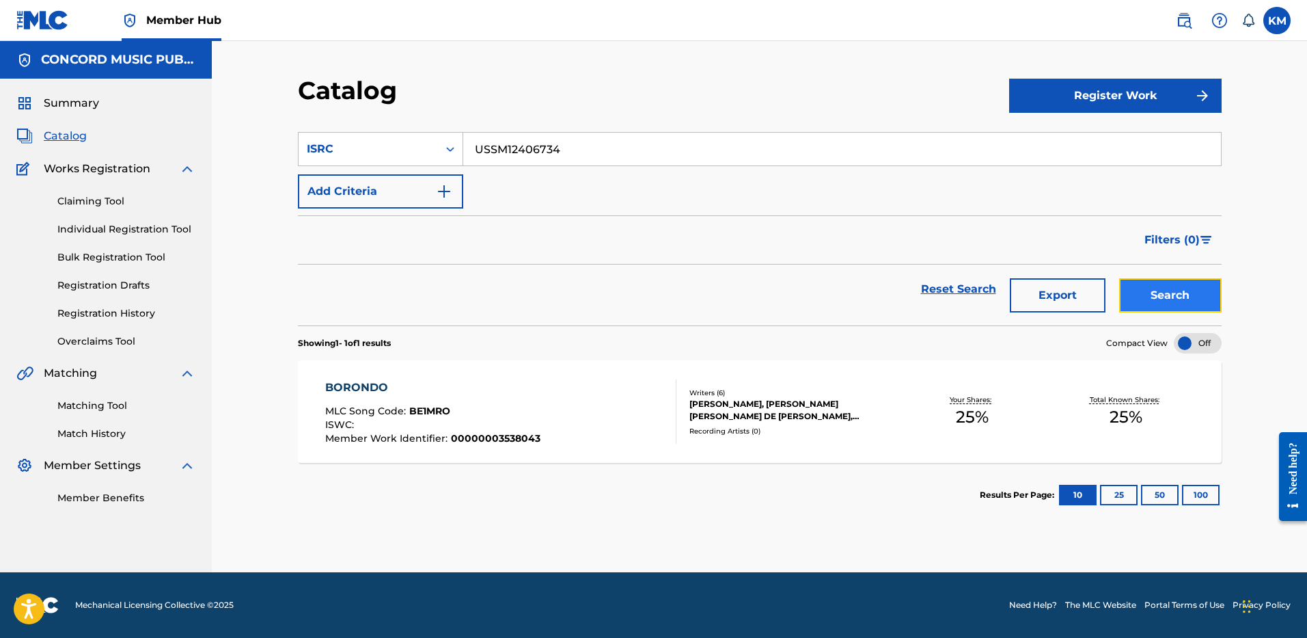
click at [1192, 283] on button "Search" at bounding box center [1170, 295] width 103 height 34
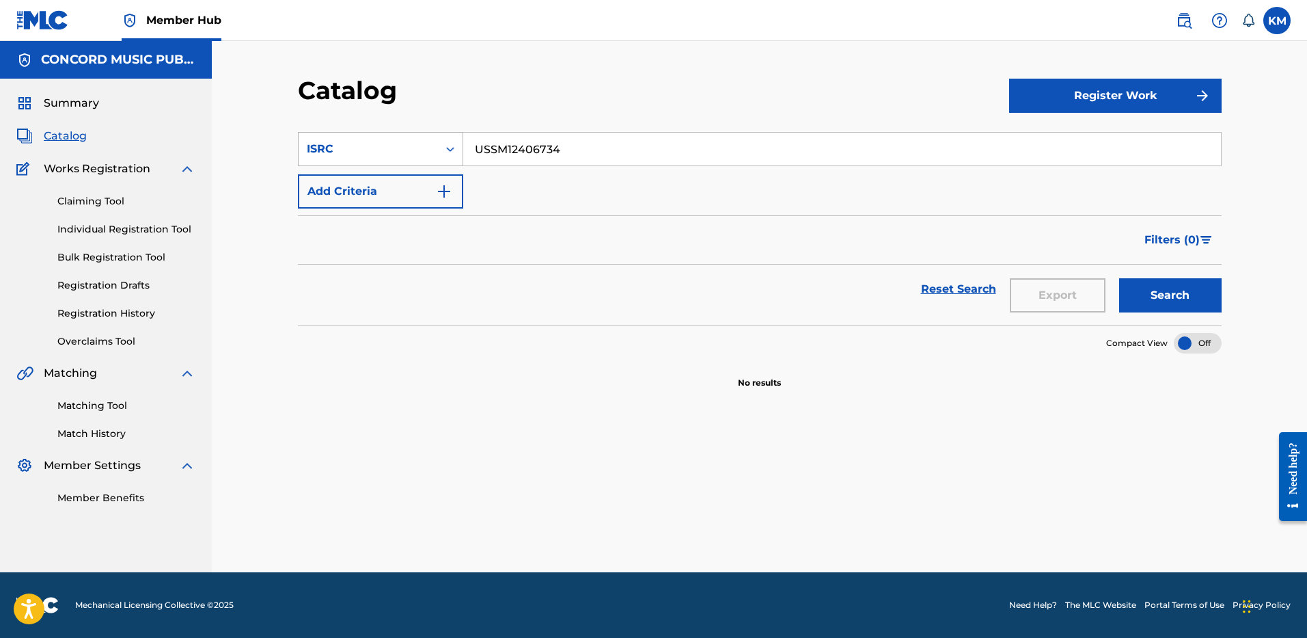
click at [449, 148] on icon "Search Form" at bounding box center [451, 149] width 14 height 14
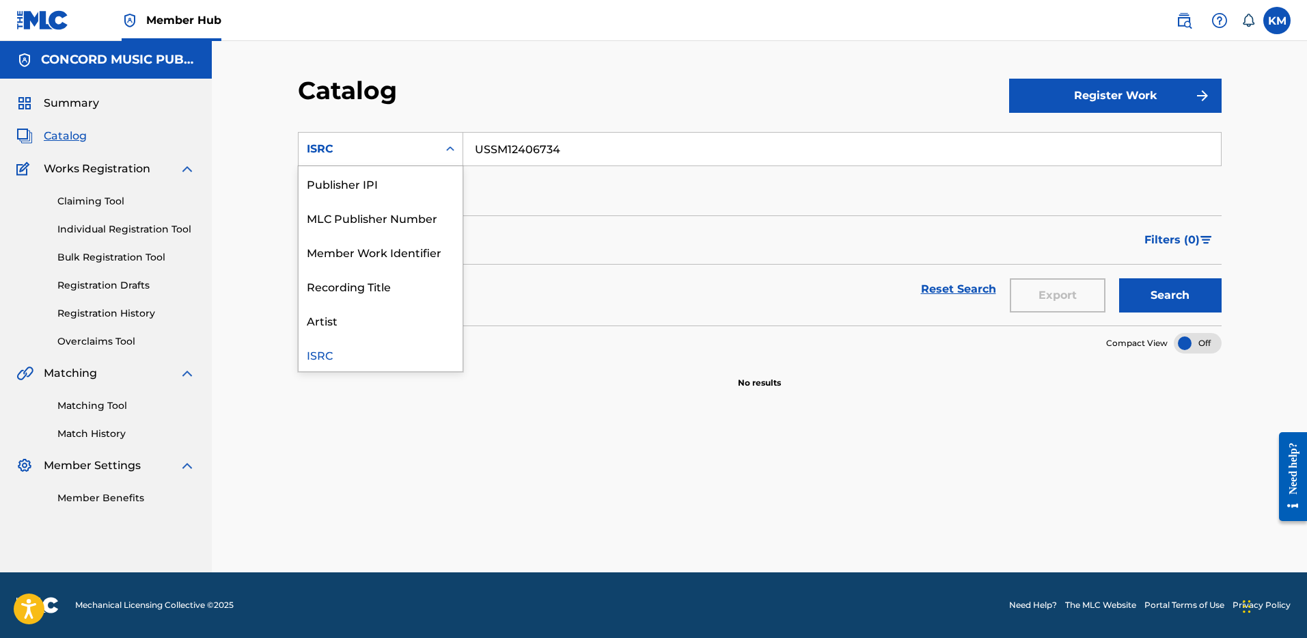
scroll to position [0, 0]
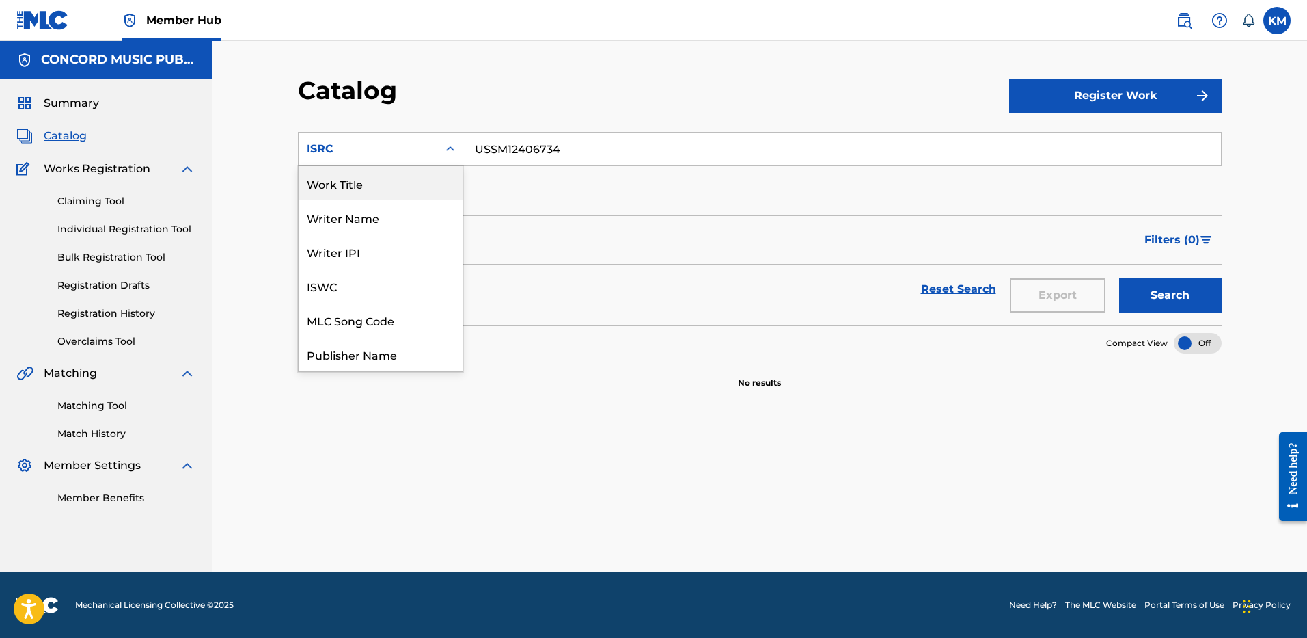
click at [423, 178] on div "Work Title" at bounding box center [381, 183] width 164 height 34
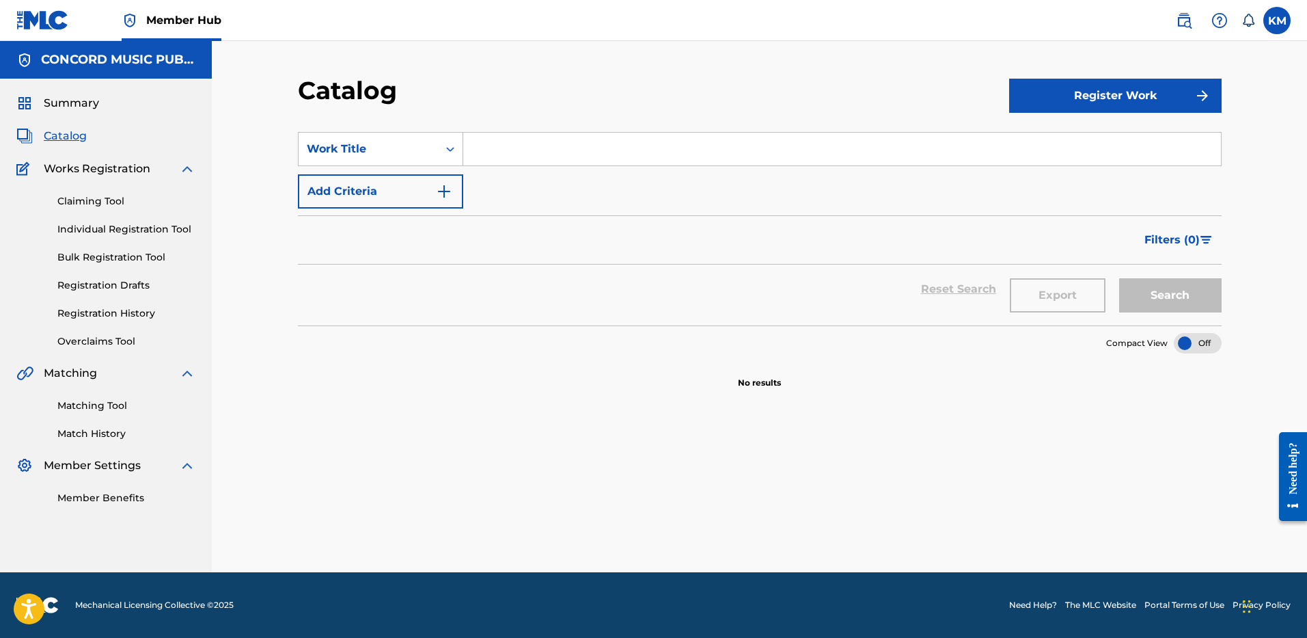
click at [485, 152] on input "Search Form" at bounding box center [842, 149] width 758 height 33
paste input "MJ"
type input "MJ"
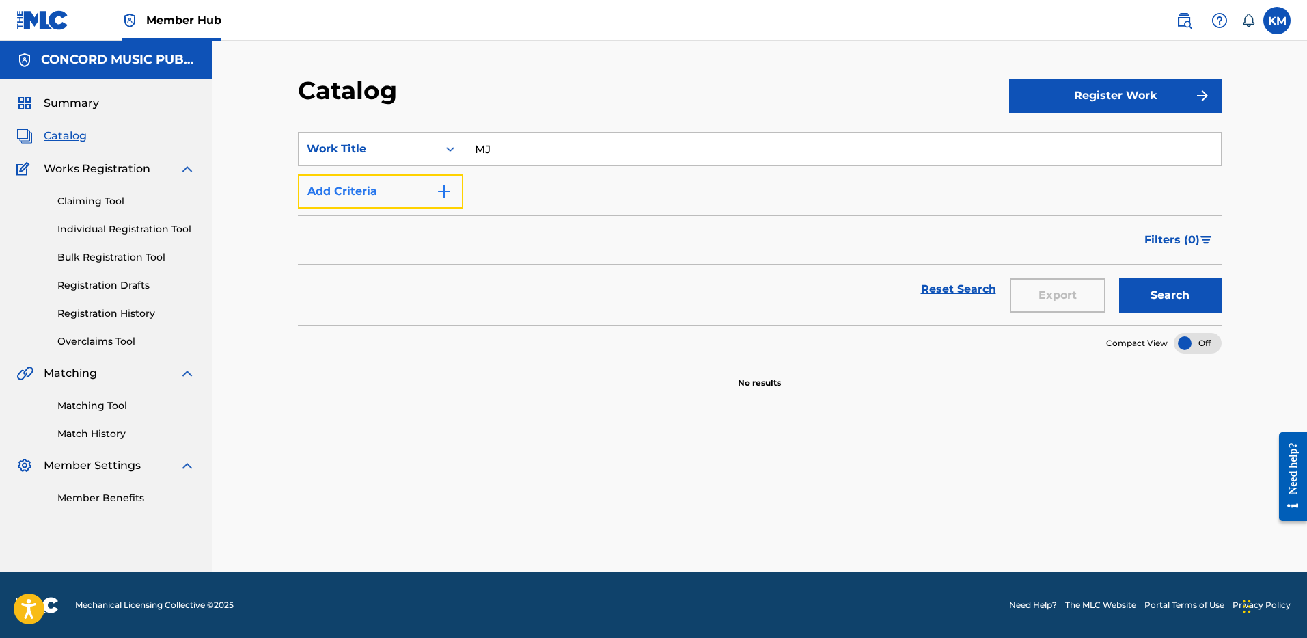
click at [441, 191] on img "Search Form" at bounding box center [444, 191] width 16 height 16
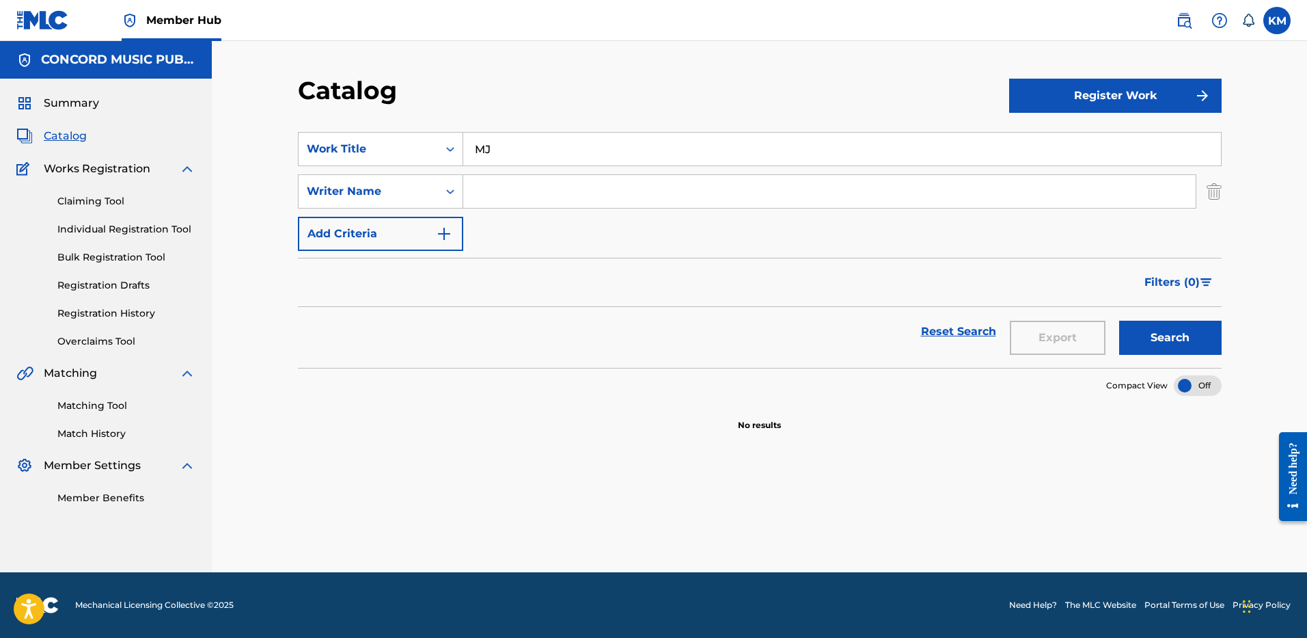
click at [552, 180] on input "Search Form" at bounding box center [829, 191] width 733 height 33
paste input "Hemnani"
type input "Hemnani"
click at [1177, 344] on button "Search" at bounding box center [1170, 338] width 103 height 34
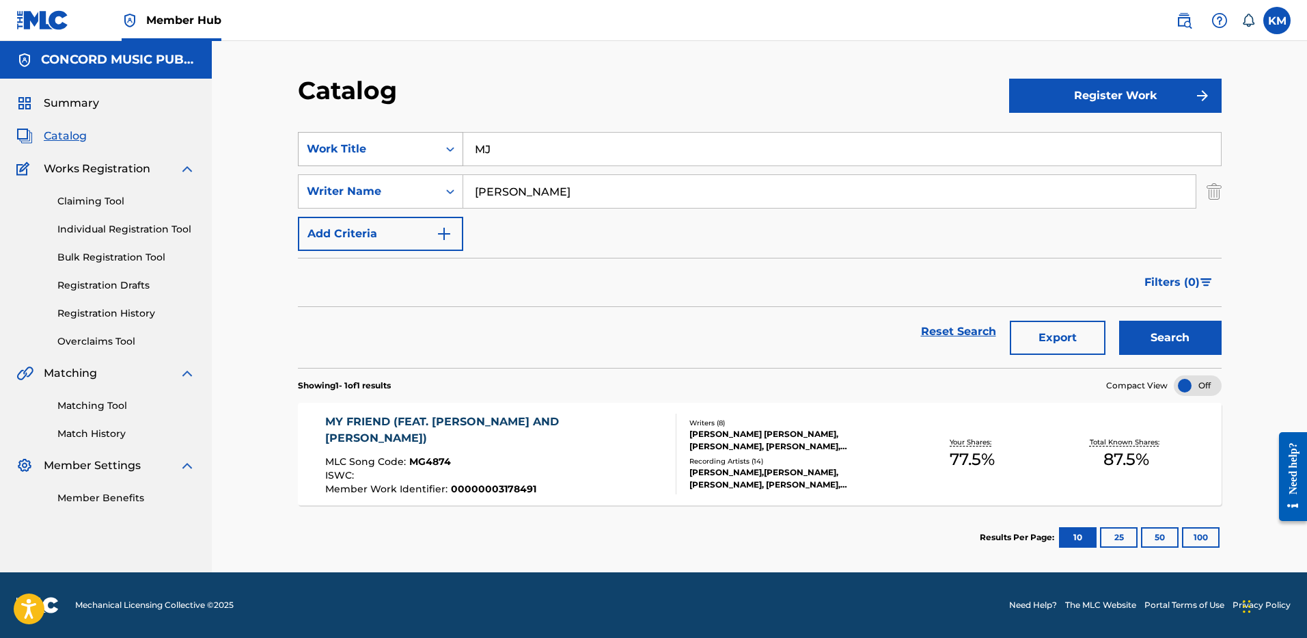
click at [449, 147] on icon "Search Form" at bounding box center [451, 149] width 14 height 14
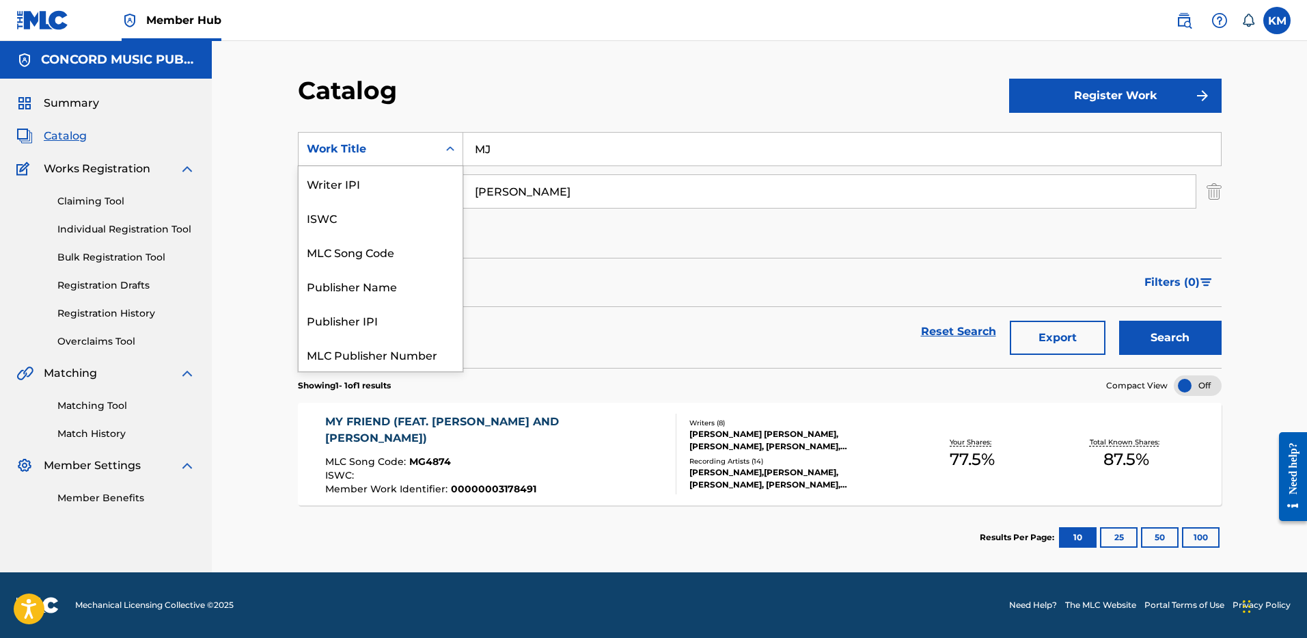
scroll to position [171, 0]
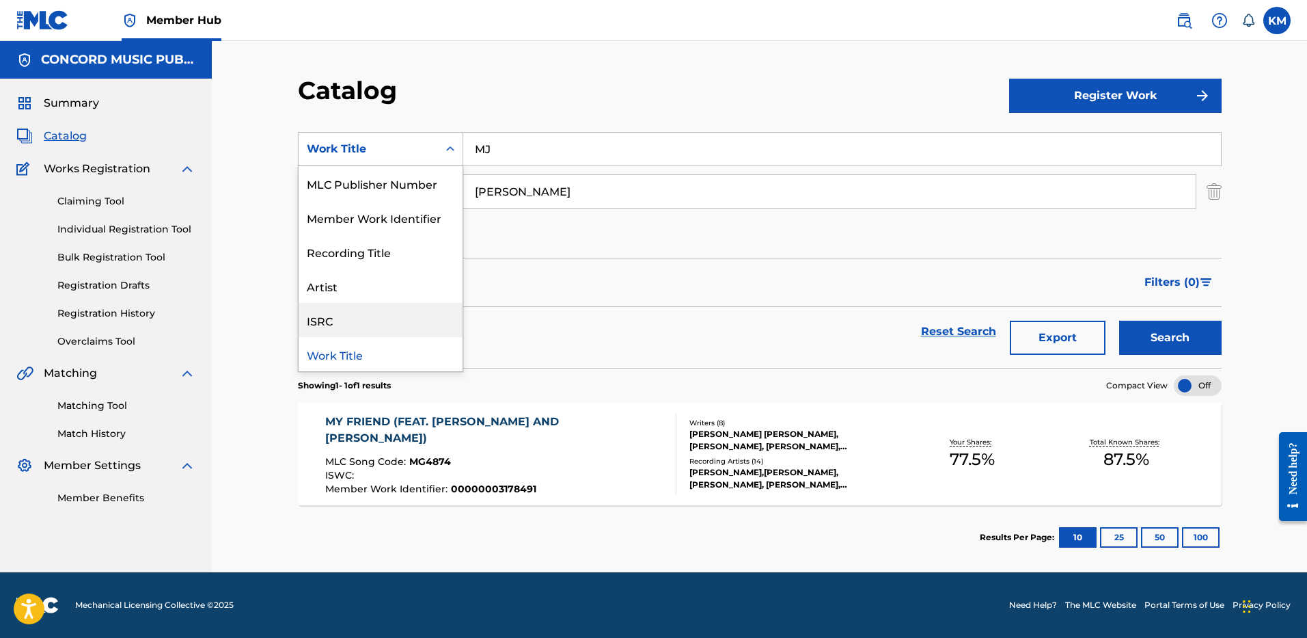
click at [416, 316] on div "ISRC" at bounding box center [381, 320] width 164 height 34
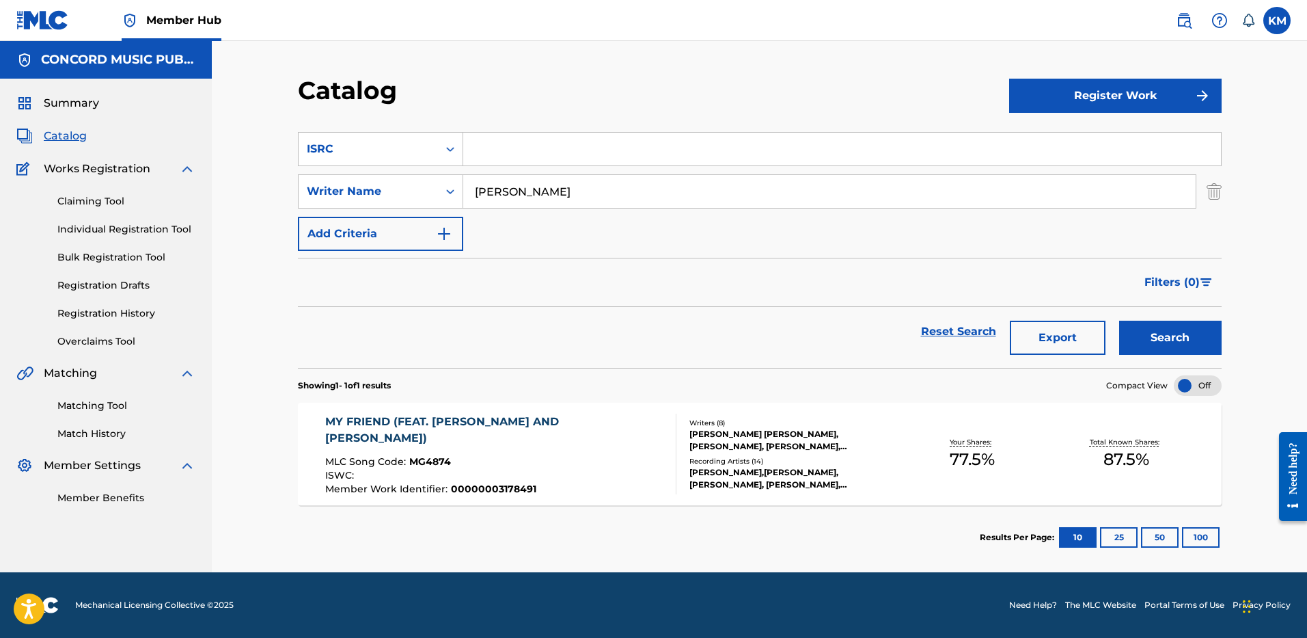
click at [492, 141] on input "Search Form" at bounding box center [842, 149] width 758 height 33
paste input "USRN11800154"
type input "USRN11800154"
click at [1210, 191] on img "Search Form" at bounding box center [1214, 191] width 15 height 34
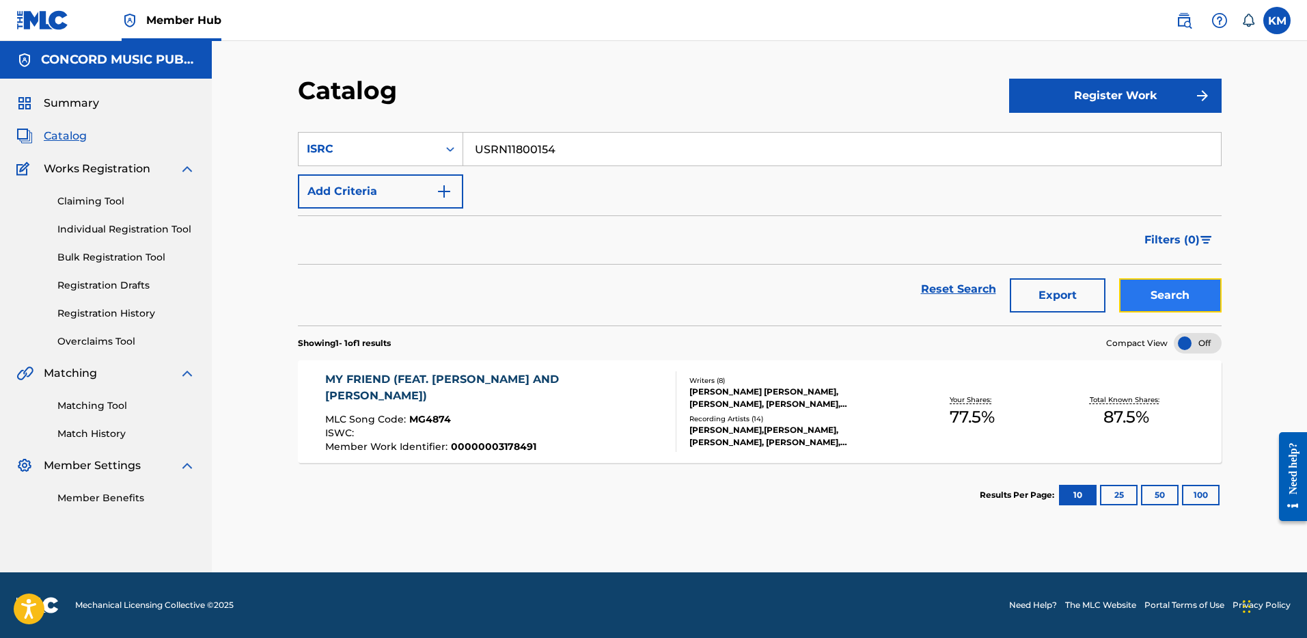
click at [1191, 295] on button "Search" at bounding box center [1170, 295] width 103 height 34
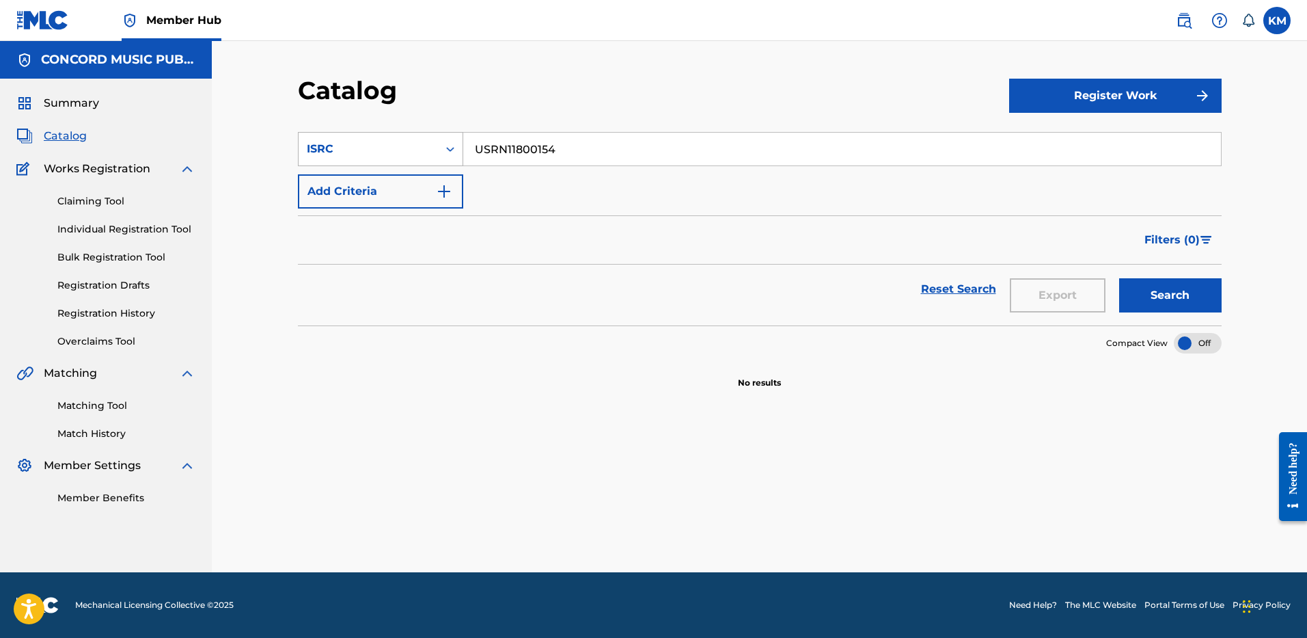
click at [452, 148] on icon "Search Form" at bounding box center [450, 149] width 8 height 5
click at [425, 181] on div "Work Title" at bounding box center [381, 183] width 164 height 34
click at [504, 146] on input "Search Form" at bounding box center [842, 149] width 758 height 33
paste input "Raised on Country"
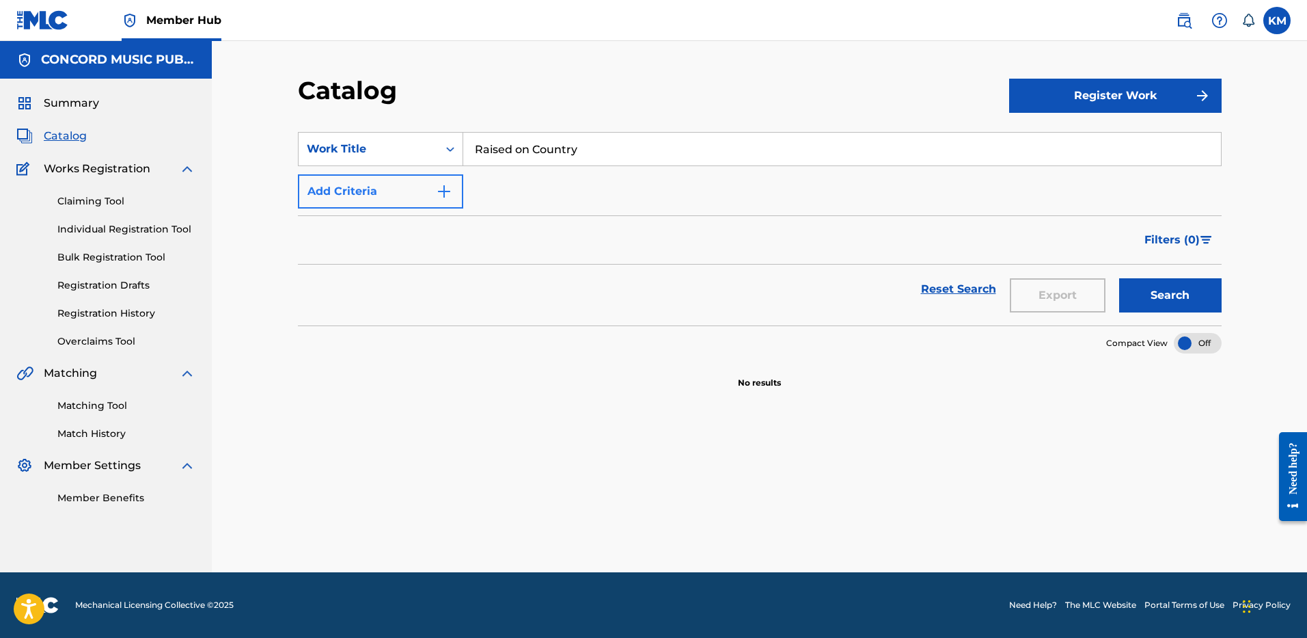
type input "Raised on Country"
click at [439, 192] on img "Search Form" at bounding box center [444, 191] width 16 height 16
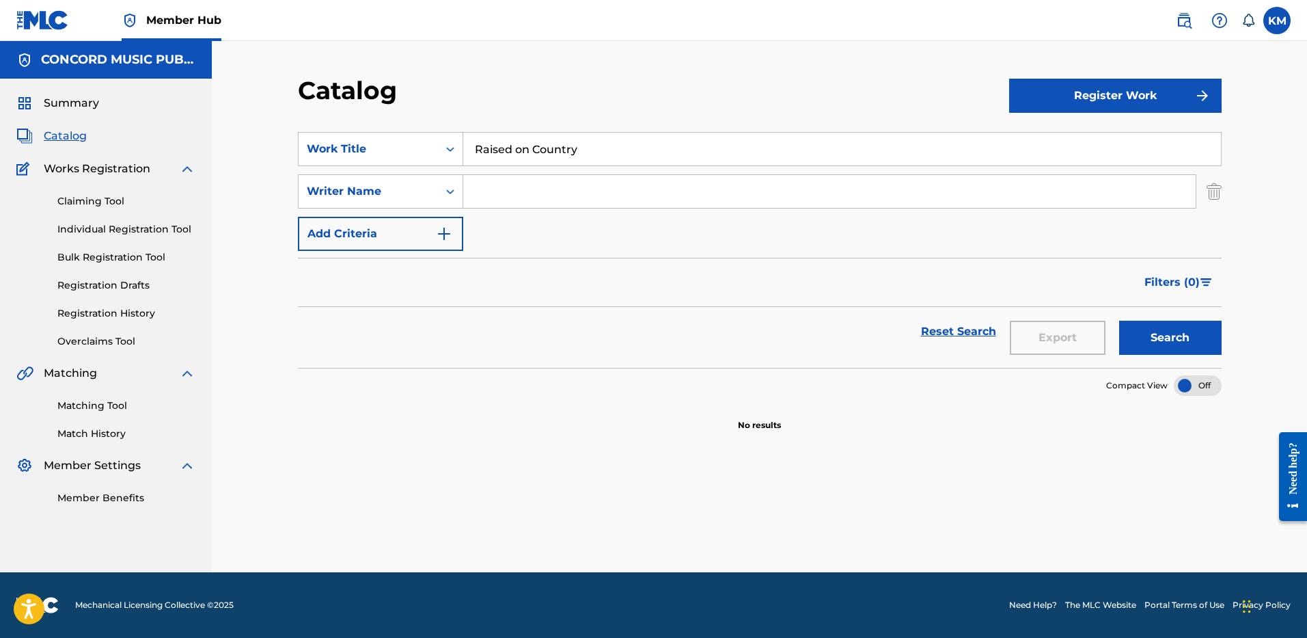
click at [489, 187] on input "Search Form" at bounding box center [829, 191] width 733 height 33
type input "CROWDER"
click at [1119, 321] on button "Search" at bounding box center [1170, 338] width 103 height 34
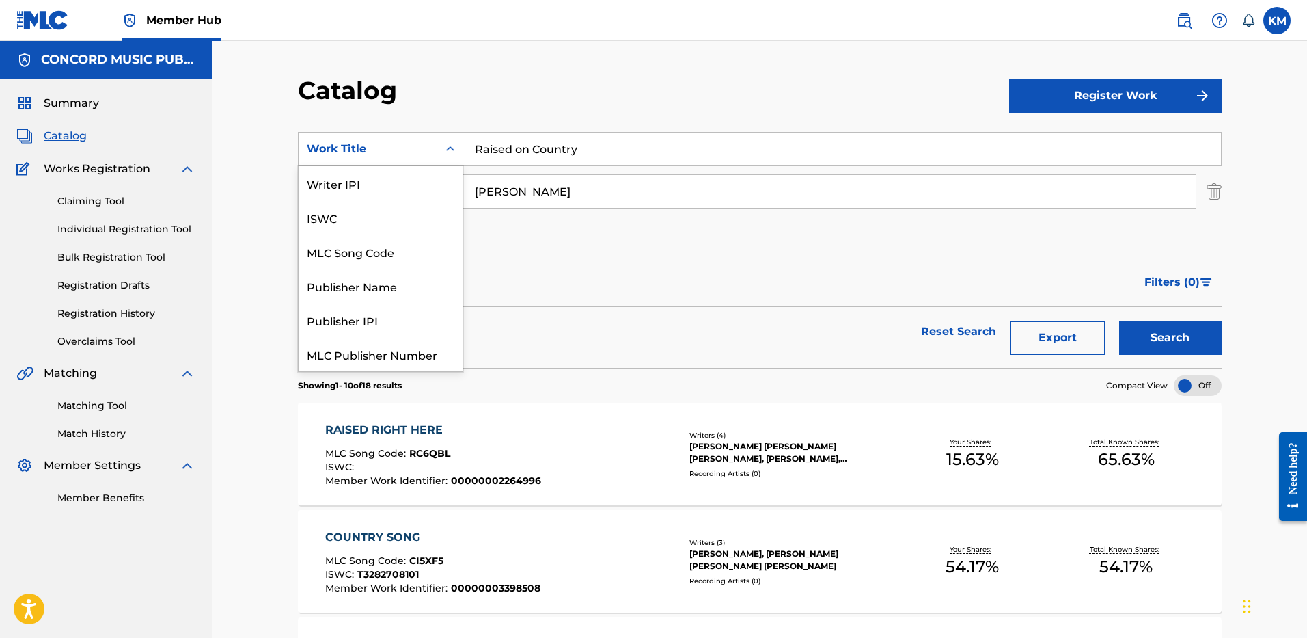
click at [445, 148] on icon "Search Form" at bounding box center [451, 149] width 14 height 14
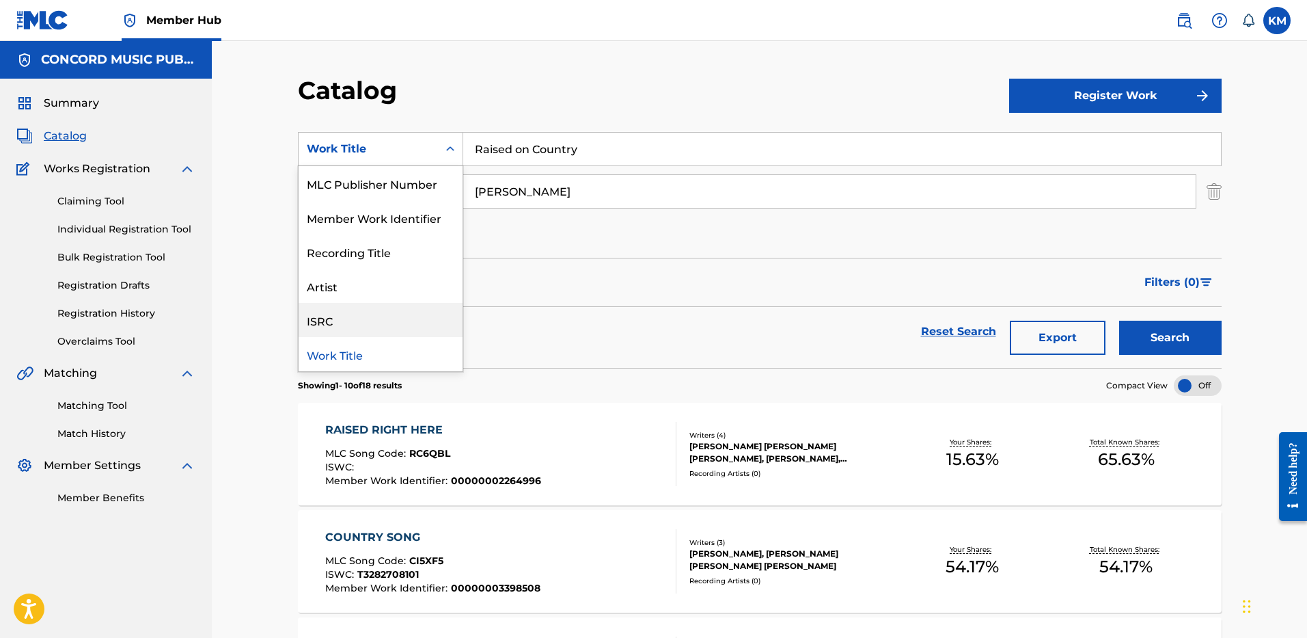
click at [379, 316] on div "ISRC" at bounding box center [381, 320] width 164 height 34
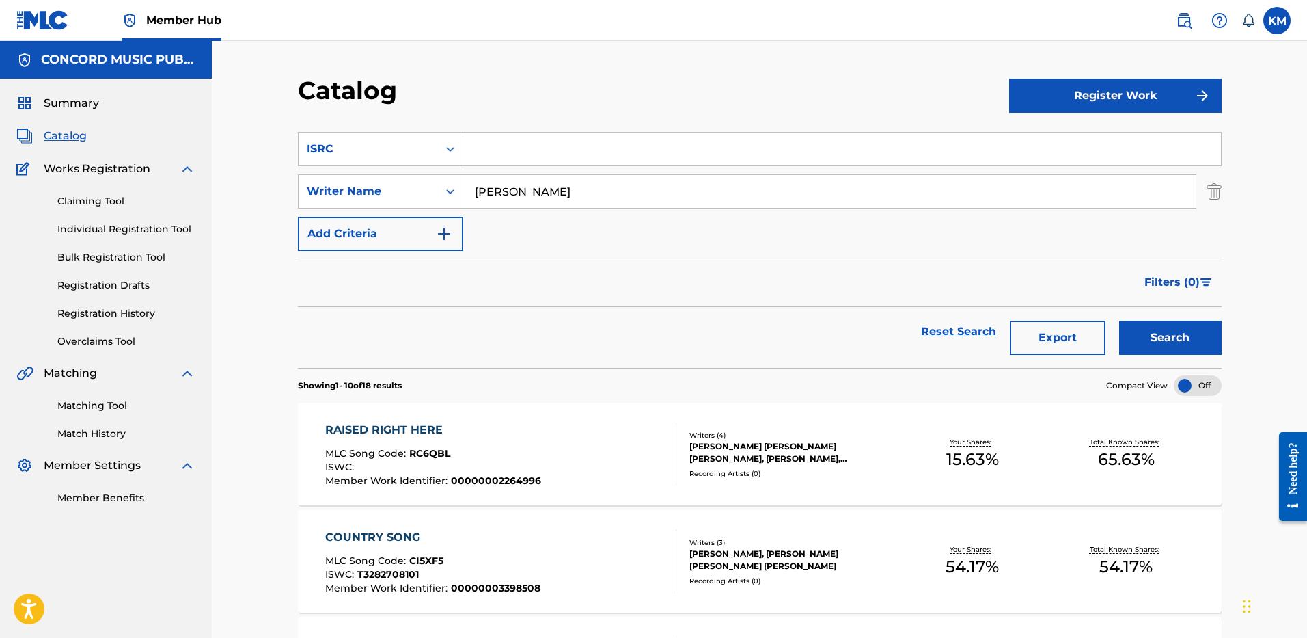
click at [501, 154] on input "Search Form" at bounding box center [842, 149] width 758 height 33
paste input "TLVEM2467075"
click at [1216, 190] on img "Search Form" at bounding box center [1214, 191] width 15 height 34
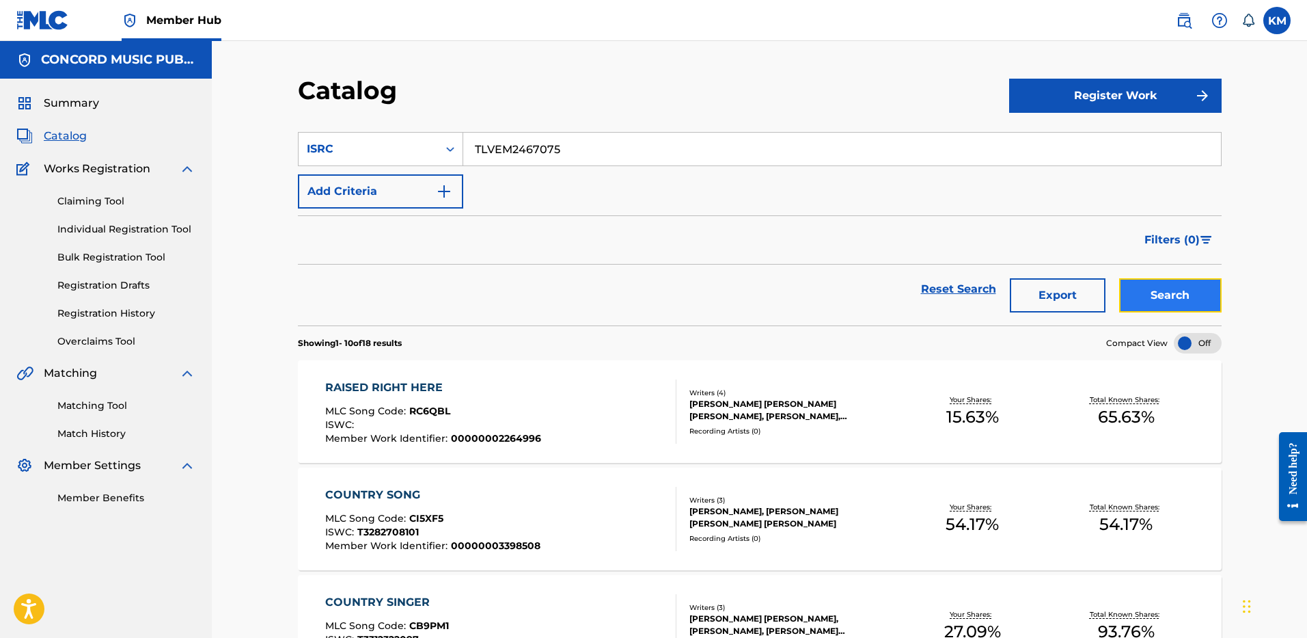
click at [1175, 284] on button "Search" at bounding box center [1170, 295] width 103 height 34
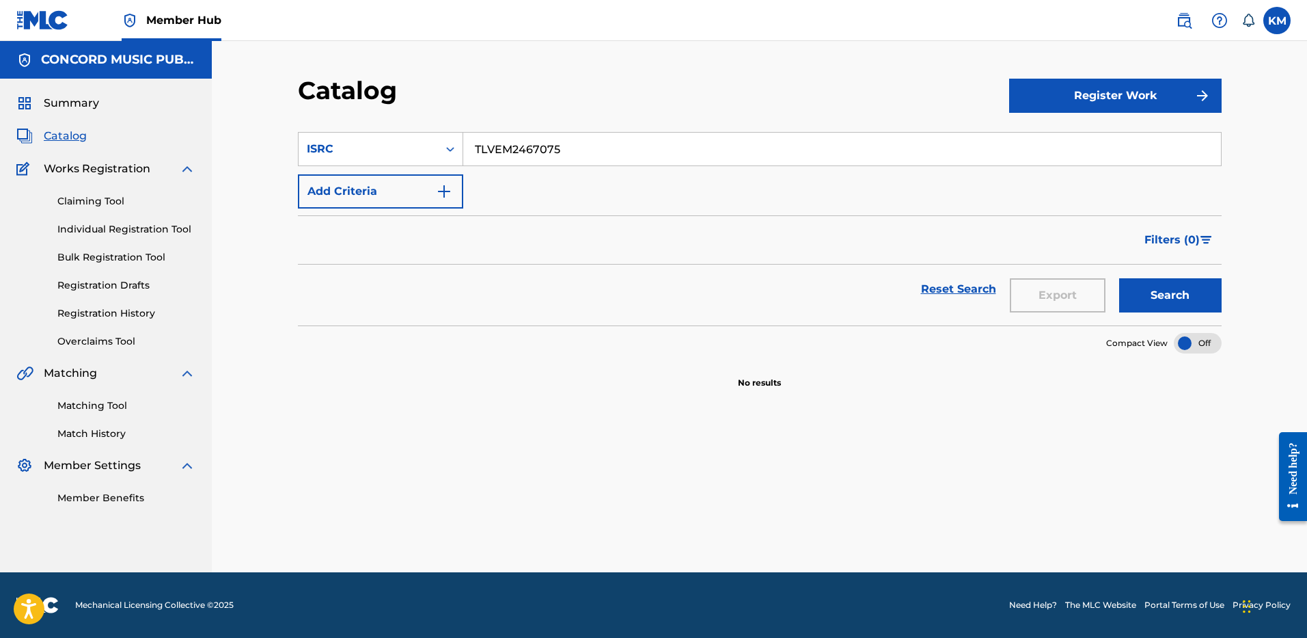
click at [499, 144] on input "TLVEM2467075" at bounding box center [842, 149] width 758 height 33
paste input "USFI20503597"
type input "USFI20503597"
click at [1154, 288] on button "Search" at bounding box center [1170, 295] width 103 height 34
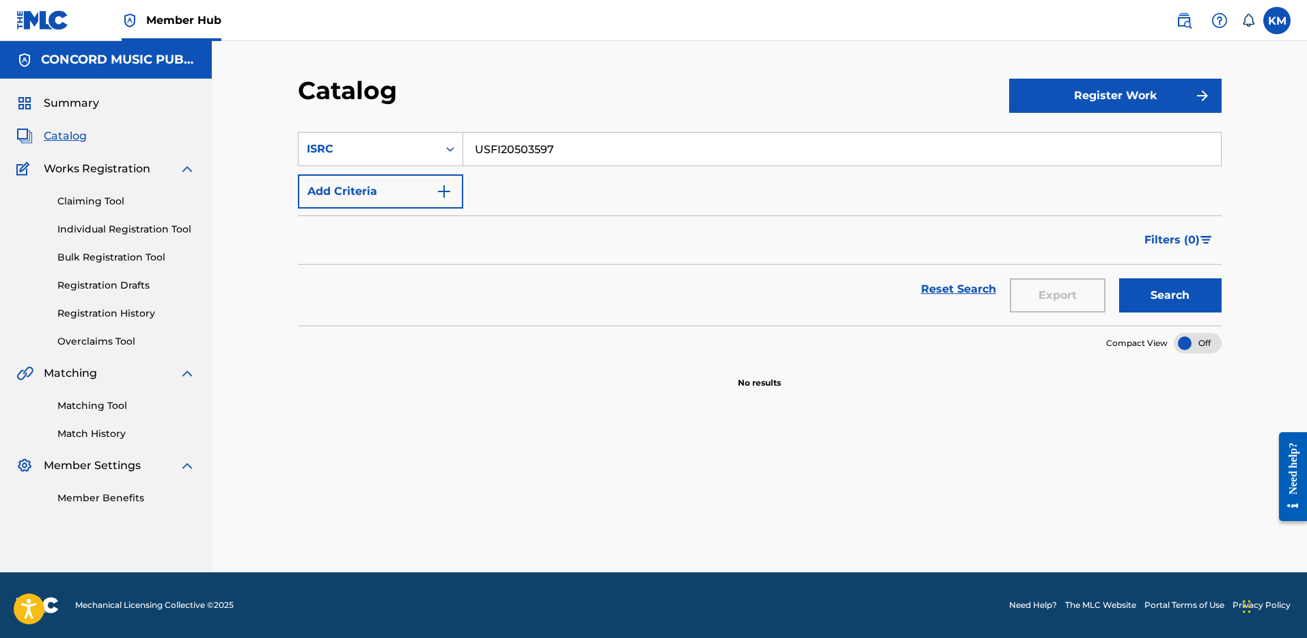
click at [513, 147] on input "USFI20503597" at bounding box center [842, 149] width 758 height 33
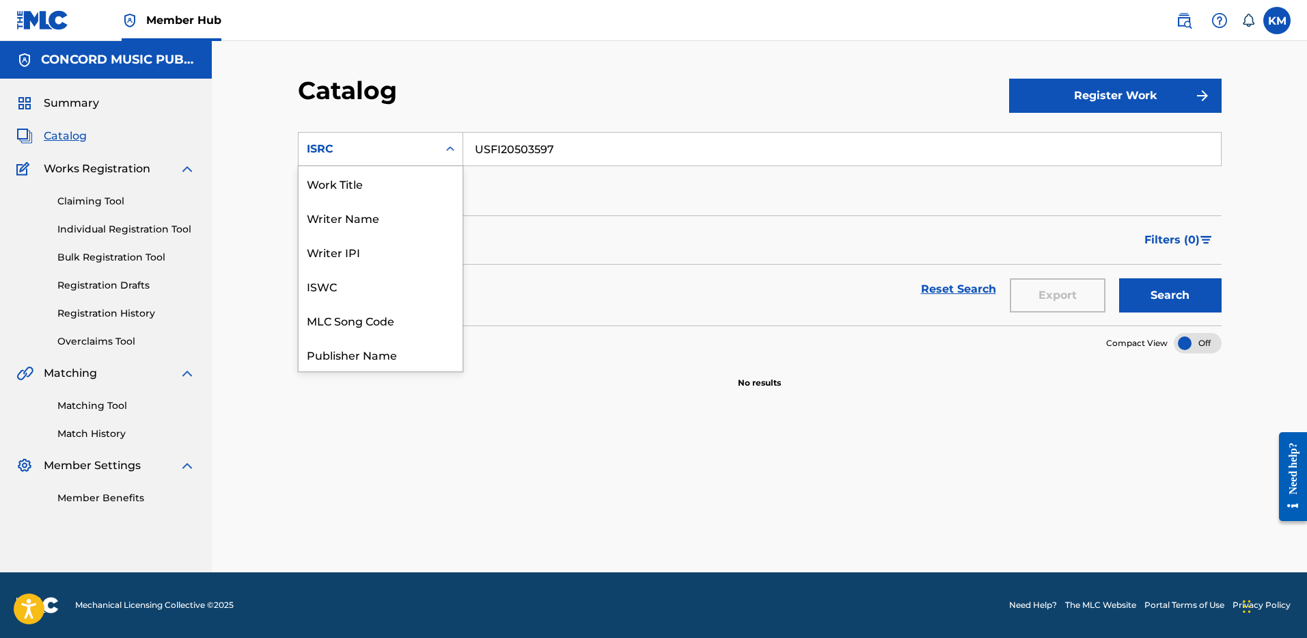
click at [450, 152] on icon "Search Form" at bounding box center [451, 149] width 14 height 14
click at [415, 169] on div "Work Title" at bounding box center [381, 183] width 164 height 34
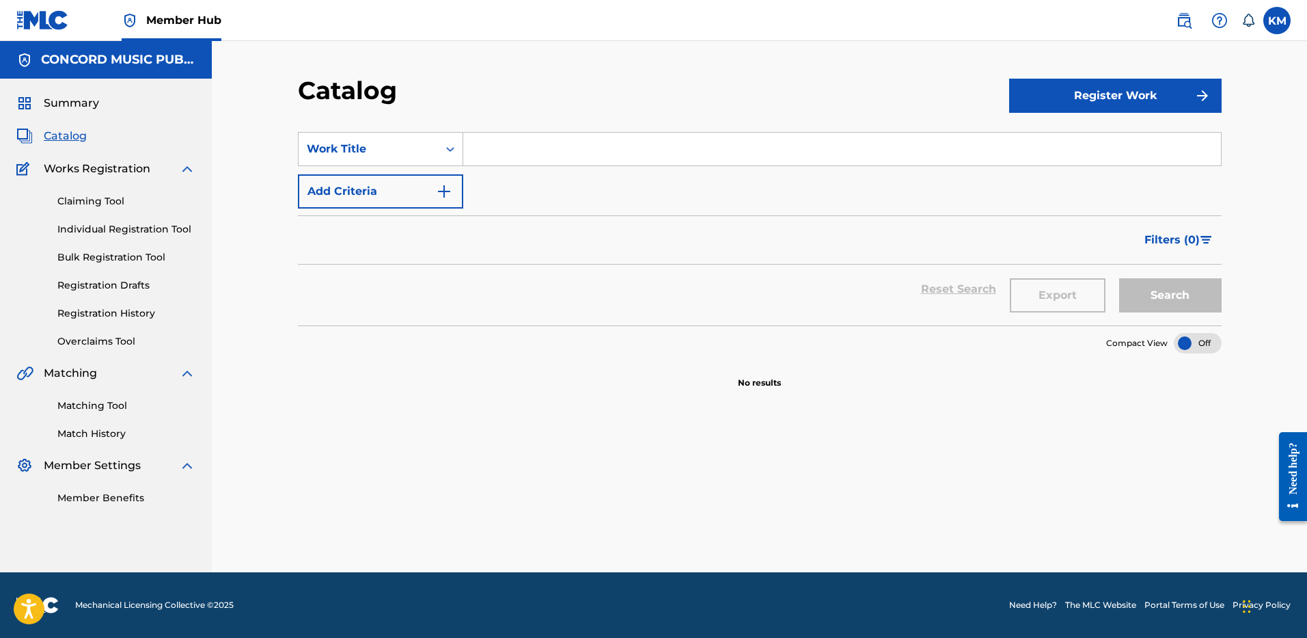
click at [500, 146] on input "Search Form" at bounding box center [842, 149] width 758 height 33
paste input "Fruta Prohibida"
type input "Fruta Prohibida"
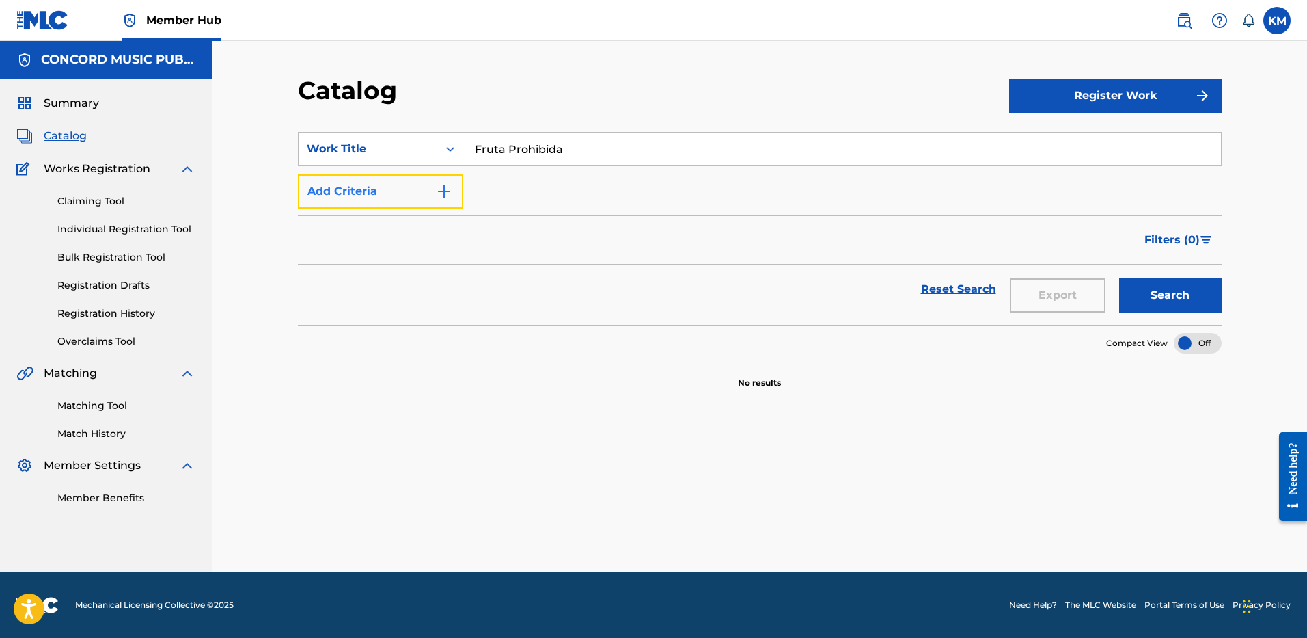
click at [443, 187] on img "Search Form" at bounding box center [444, 191] width 16 height 16
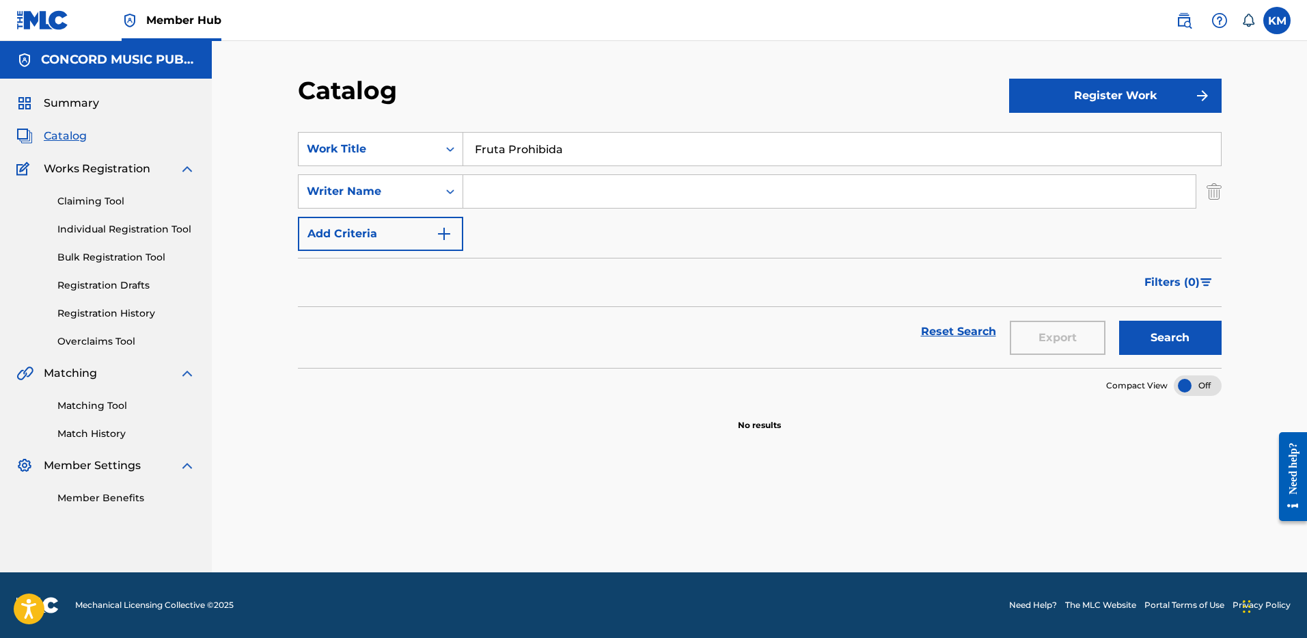
click at [487, 186] on input "Search Form" at bounding box center [829, 191] width 733 height 33
paste input "AGUILAR"
type input "AGUILAR"
click at [1178, 324] on button "Search" at bounding box center [1170, 338] width 103 height 34
drag, startPoint x: 476, startPoint y: 147, endPoint x: 574, endPoint y: 154, distance: 98.0
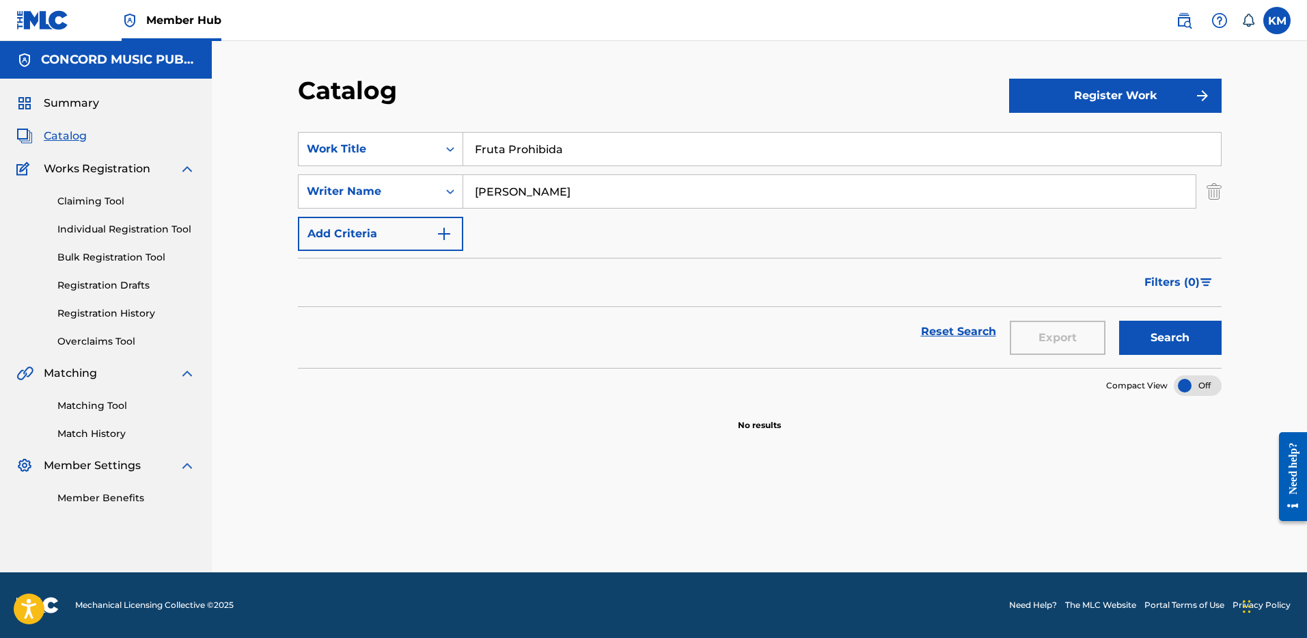
click at [574, 154] on input "Fruta Prohibida" at bounding box center [842, 149] width 758 height 33
drag, startPoint x: 477, startPoint y: 185, endPoint x: 532, endPoint y: 189, distance: 54.8
click at [532, 189] on input "AGUILAR" at bounding box center [829, 191] width 733 height 33
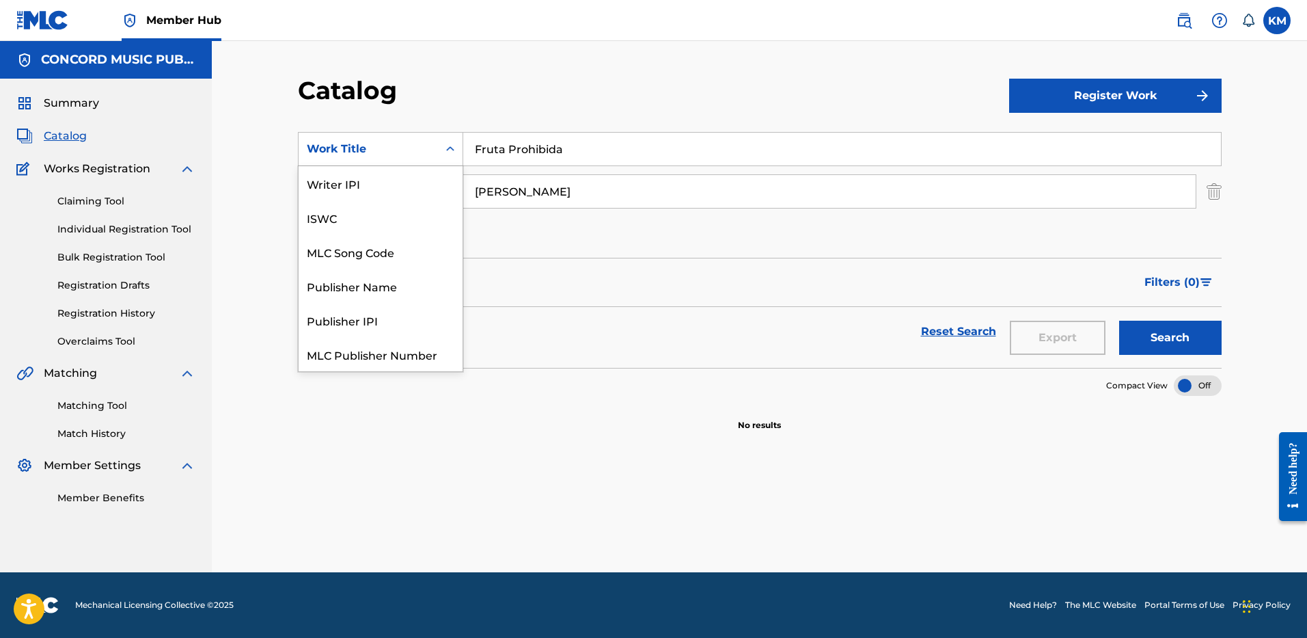
click at [450, 151] on icon "Search Form" at bounding box center [451, 149] width 14 height 14
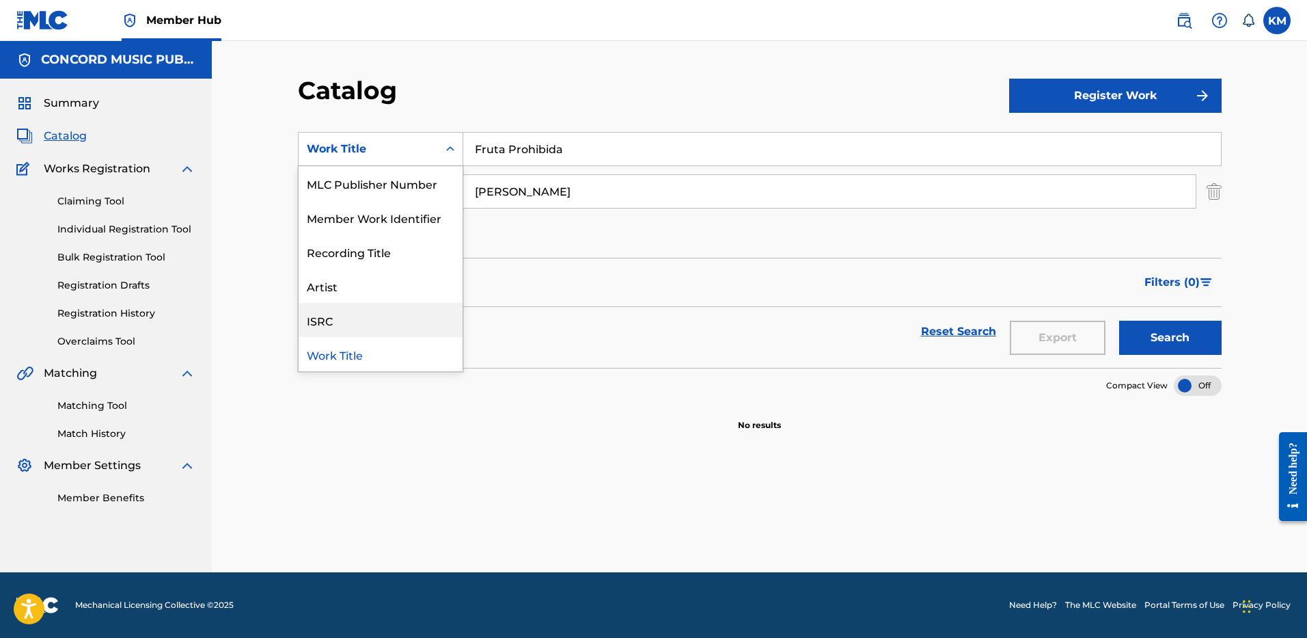
click at [418, 316] on div "ISRC" at bounding box center [381, 320] width 164 height 34
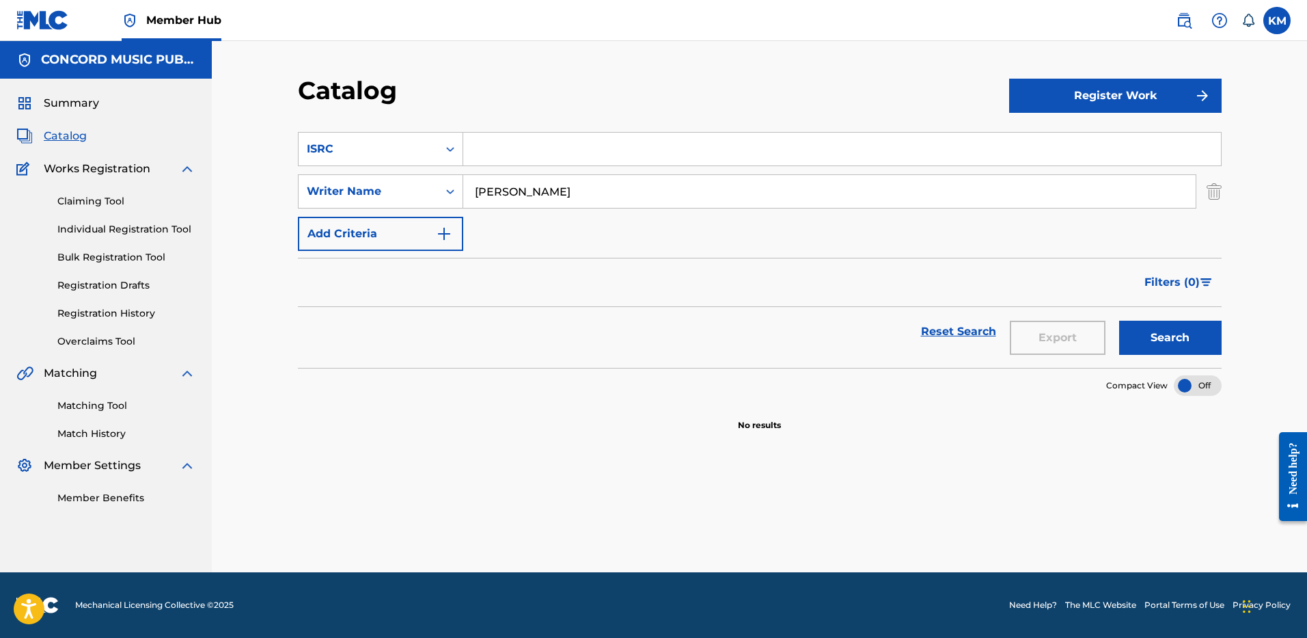
click at [482, 150] on input "Search Form" at bounding box center [842, 149] width 758 height 33
paste input "NLA322500071"
click at [1216, 194] on img "Search Form" at bounding box center [1214, 191] width 15 height 34
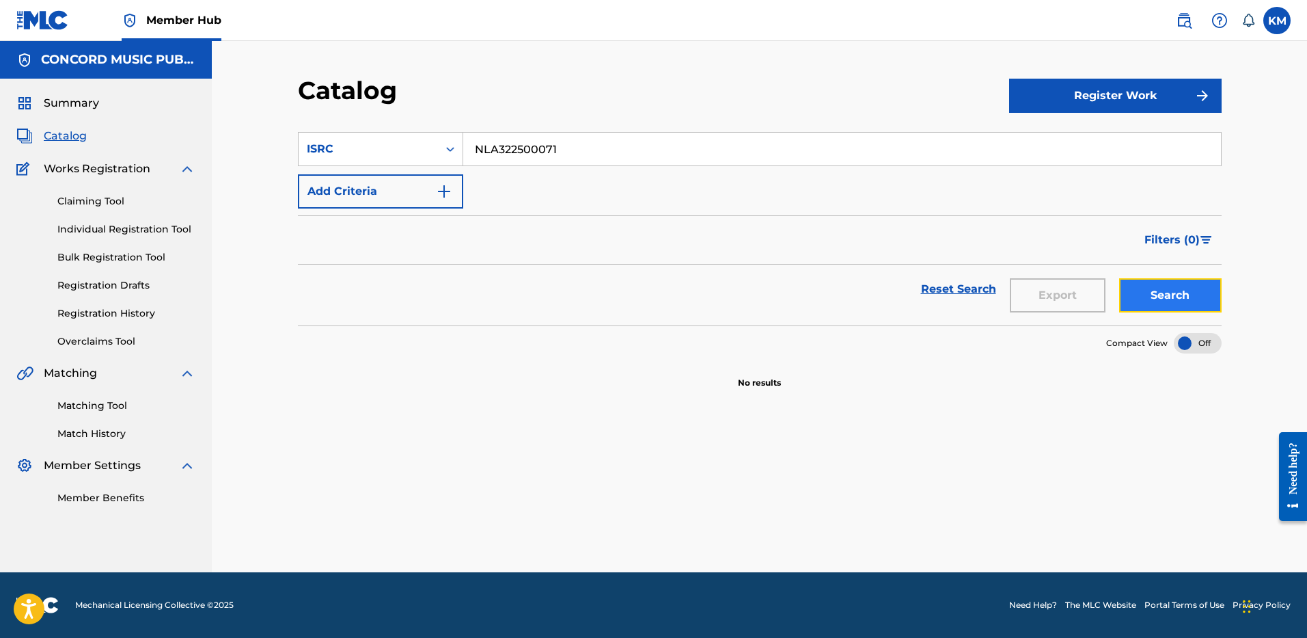
click at [1158, 287] on button "Search" at bounding box center [1170, 295] width 103 height 34
drag, startPoint x: 585, startPoint y: 148, endPoint x: 289, endPoint y: 158, distance: 296.1
click at [289, 158] on div "Catalog Register Work SearchWithCriteria45c271e5-7b3d-4caa-99fd-bec709d33c93 IS…" at bounding box center [760, 323] width 957 height 497
paste input "SEEIN’ STARS"
type input "SEEIN’ STARS"
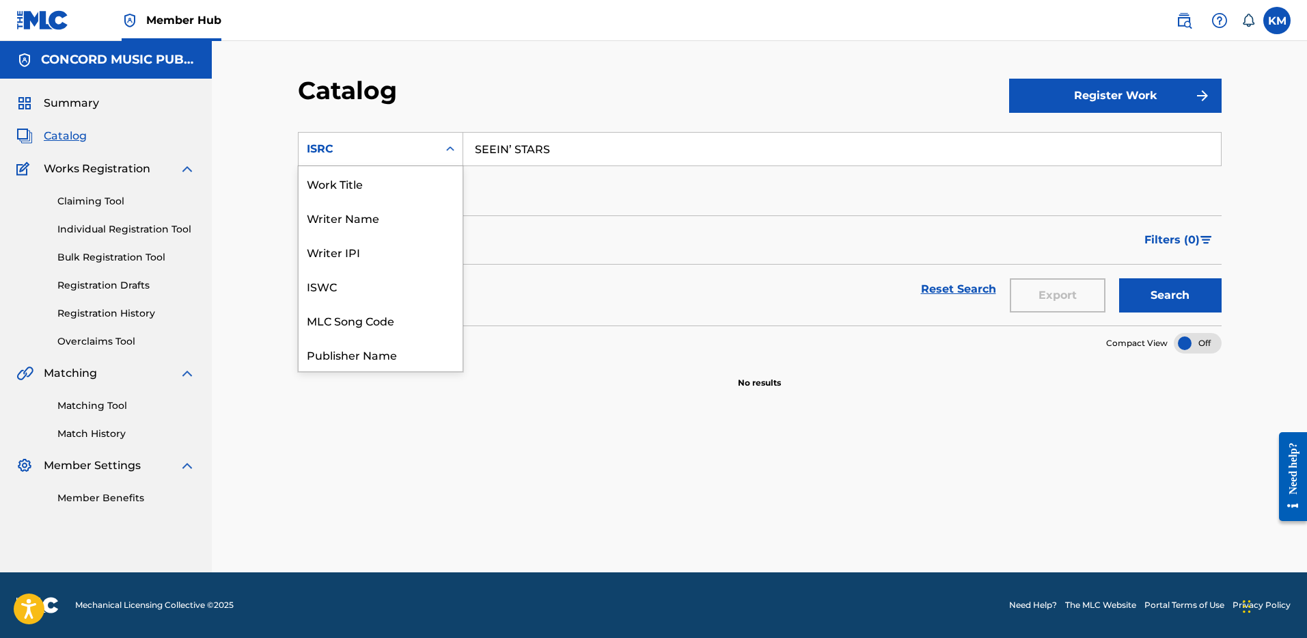
click at [452, 145] on icon "Search Form" at bounding box center [451, 149] width 14 height 14
click at [413, 178] on div "Work Title" at bounding box center [381, 183] width 164 height 34
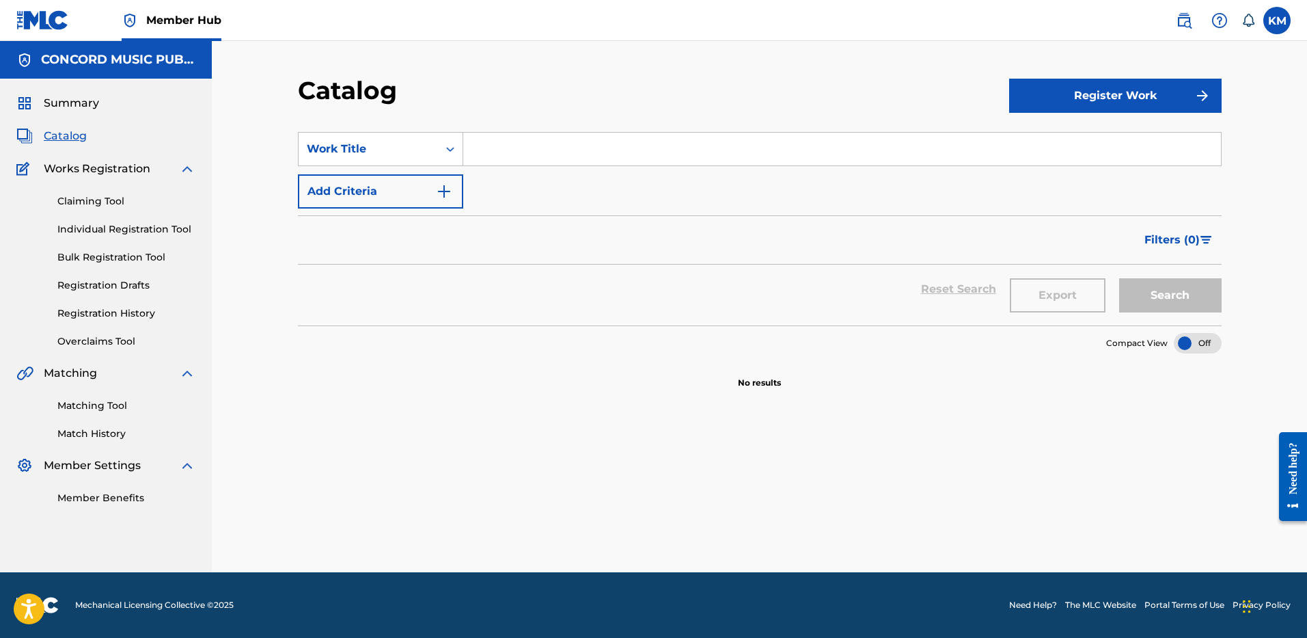
click at [506, 152] on input "Search Form" at bounding box center [842, 149] width 758 height 33
paste input "SEEIN’ STARS"
type input "SEEIN’ STARS"
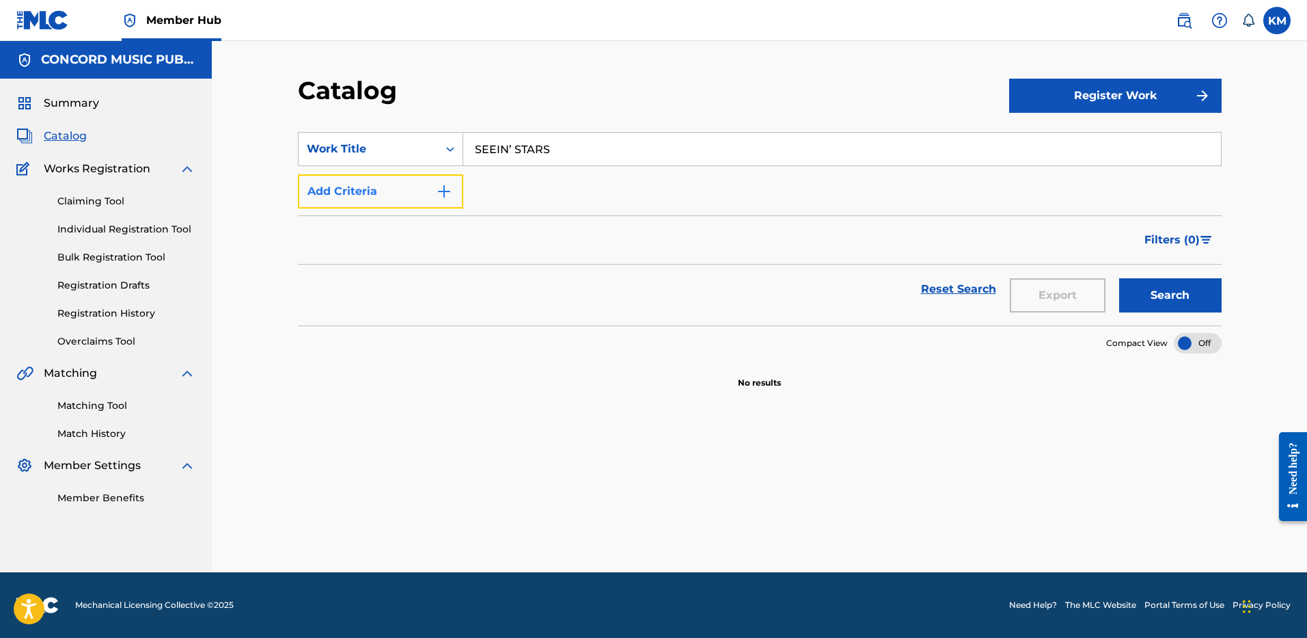
click at [446, 193] on img "Search Form" at bounding box center [444, 191] width 16 height 16
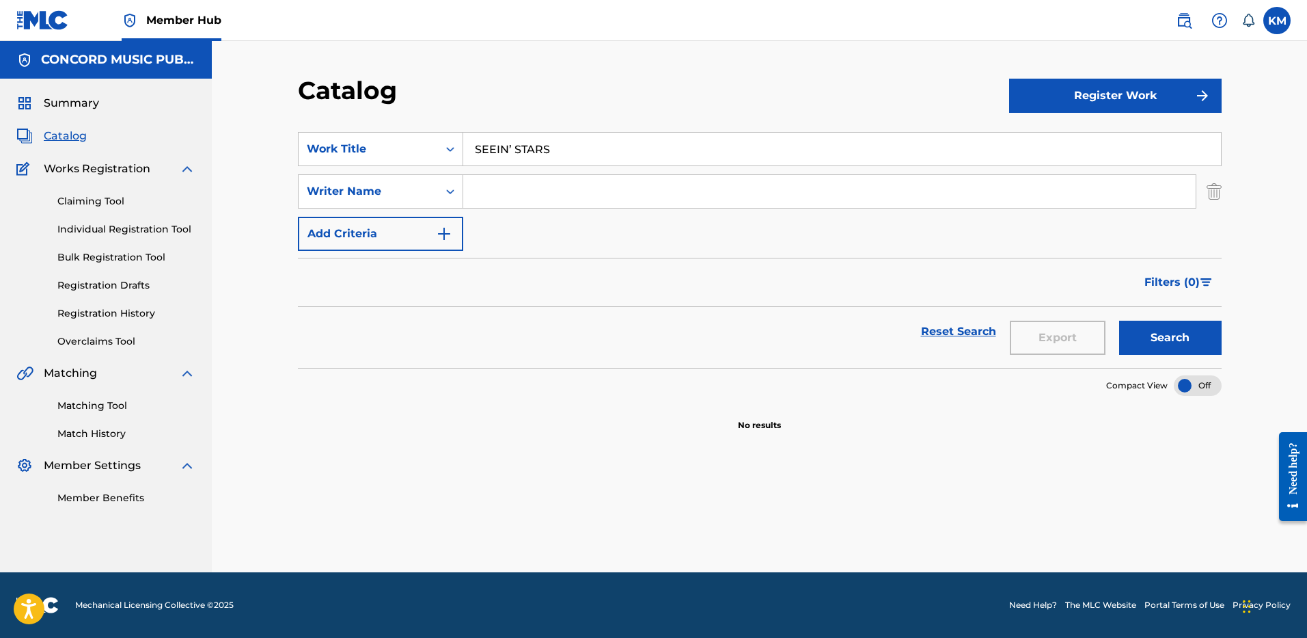
click at [533, 191] on input "Search Form" at bounding box center [829, 191] width 733 height 33
type input "YATES"
click at [1119, 321] on button "Search" at bounding box center [1170, 338] width 103 height 34
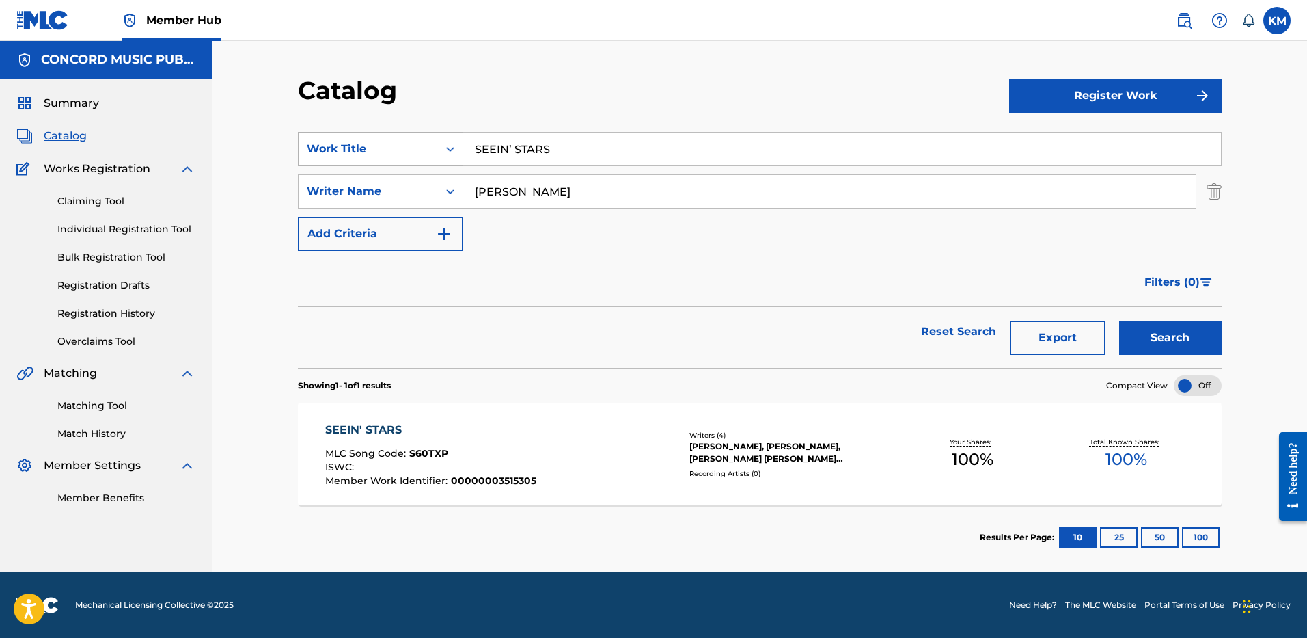
click at [448, 148] on icon "Search Form" at bounding box center [451, 149] width 14 height 14
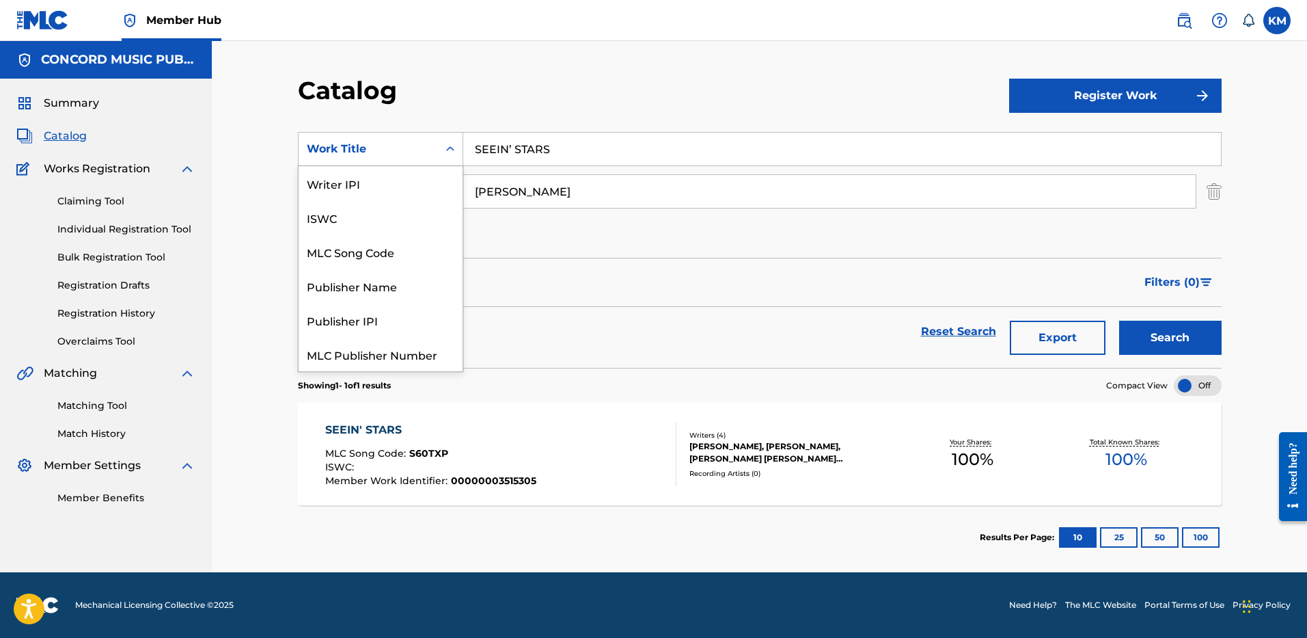
scroll to position [171, 0]
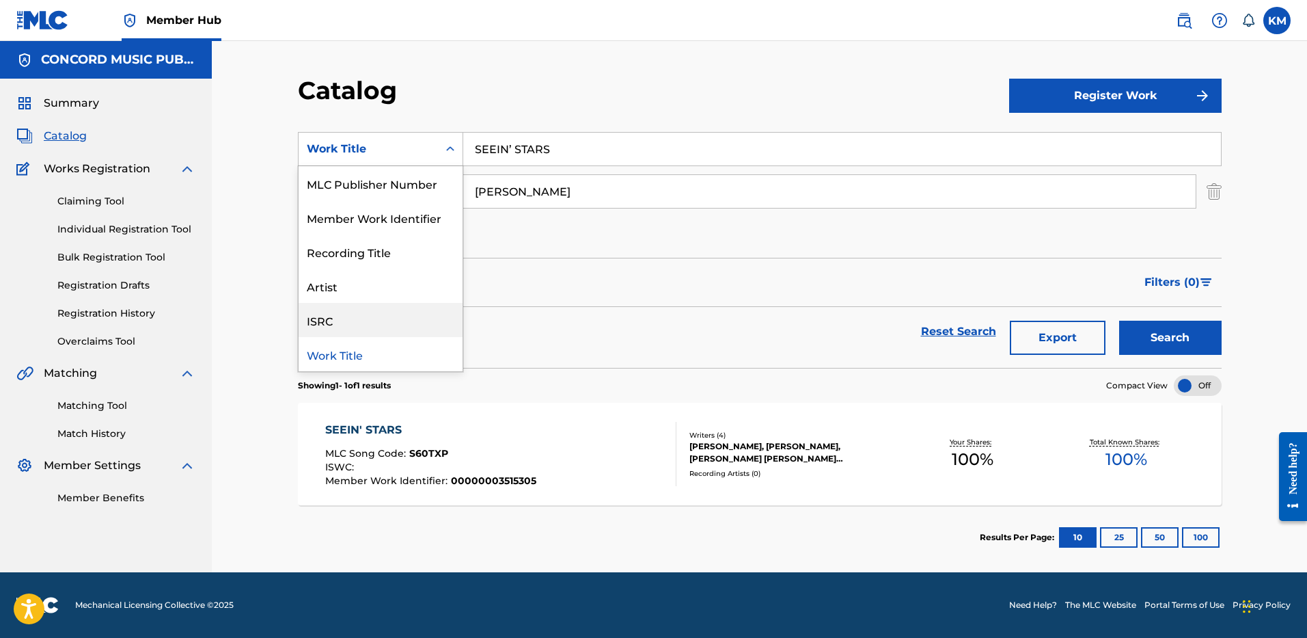
click at [417, 317] on div "ISRC" at bounding box center [381, 320] width 164 height 34
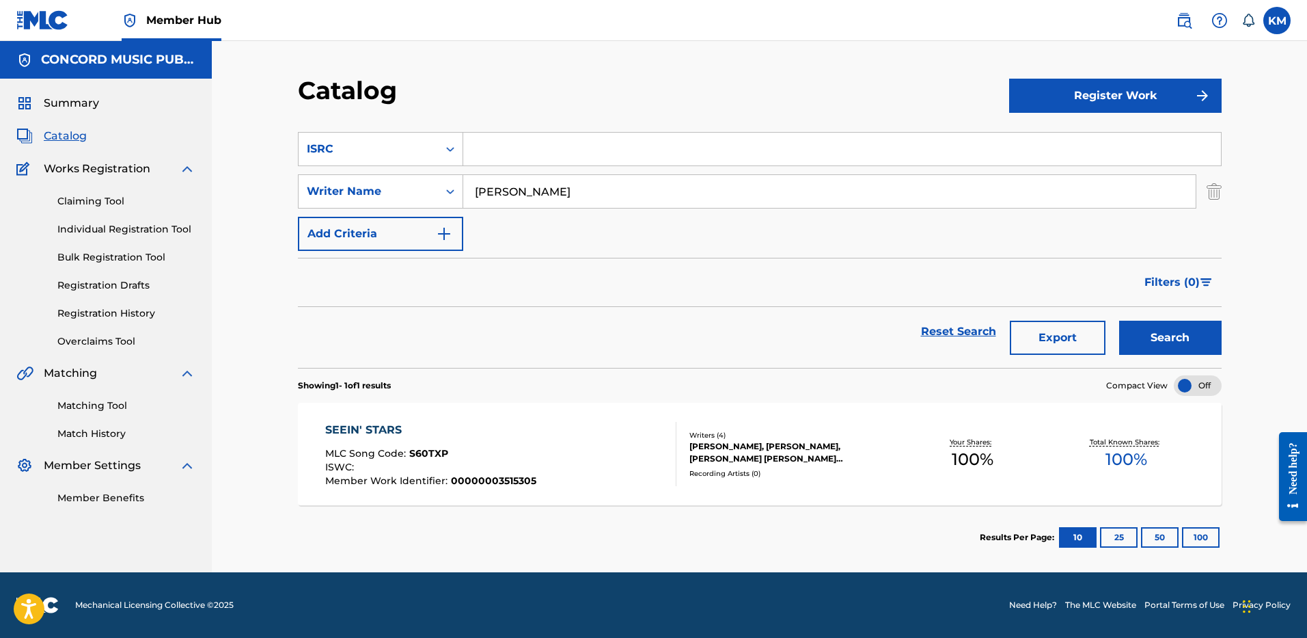
click at [507, 154] on input "Search Form" at bounding box center [842, 149] width 758 height 33
paste input "QMRSZ1900183"
type input "QMRSZ1900183"
click at [1218, 188] on img "Search Form" at bounding box center [1214, 191] width 15 height 34
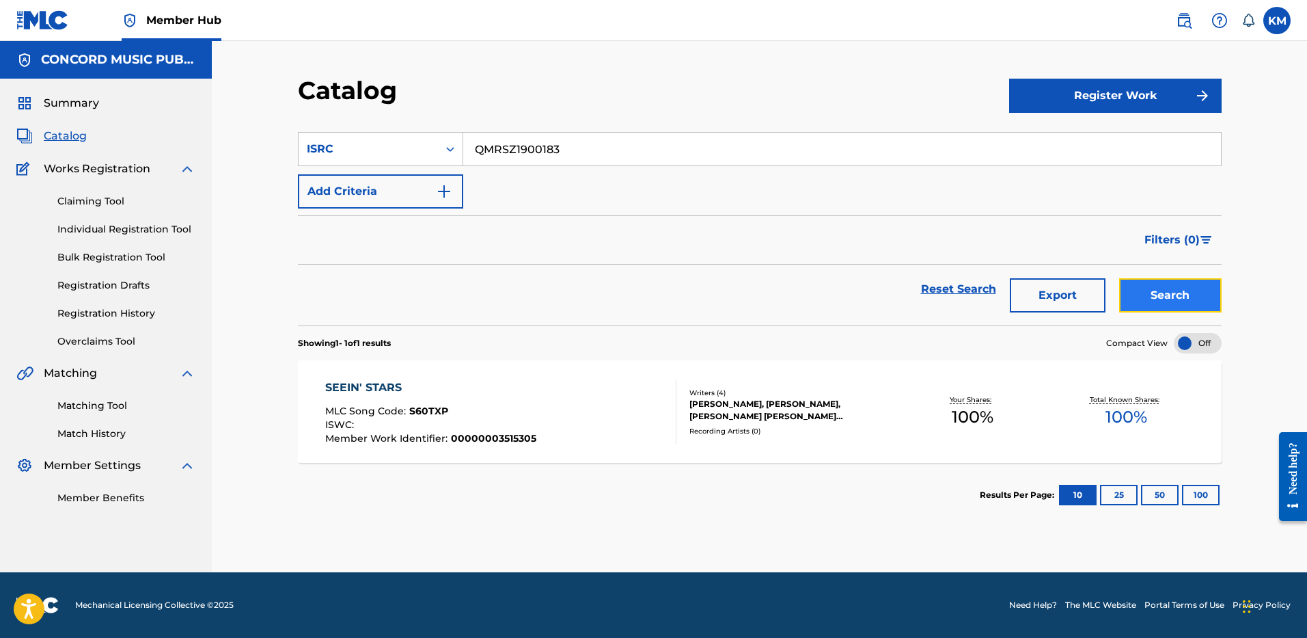
click at [1159, 287] on button "Search" at bounding box center [1170, 295] width 103 height 34
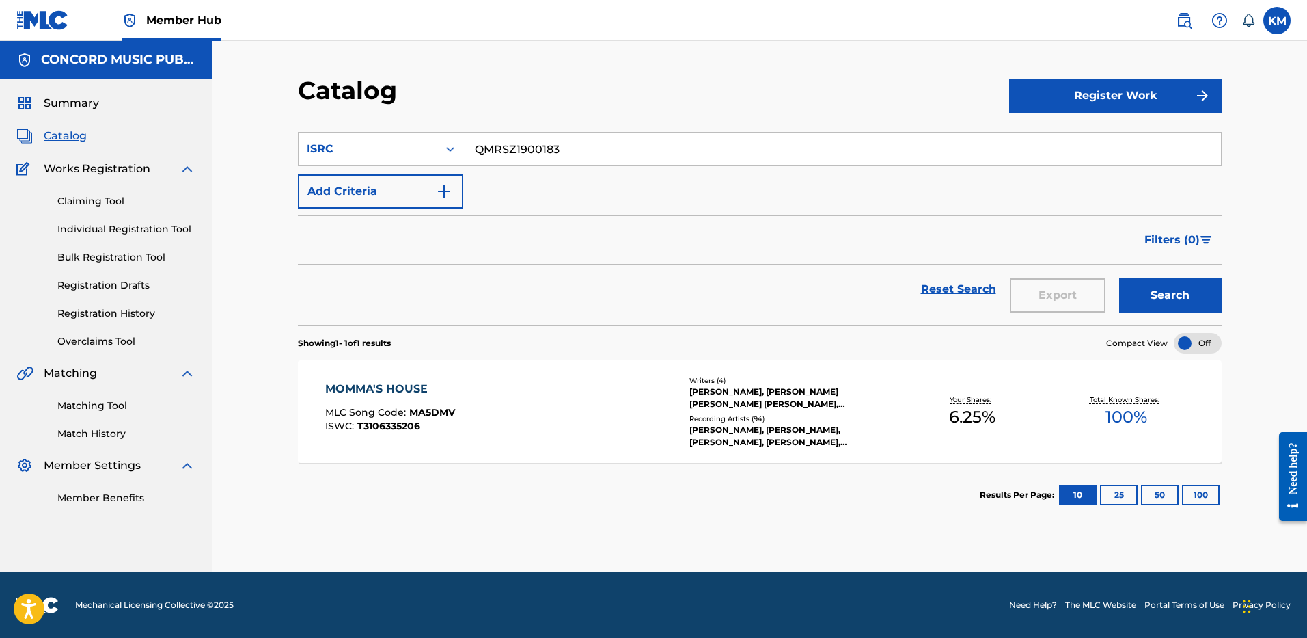
click at [546, 377] on div "MOMMA'S HOUSE MLC Song Code : MA5DMV ISWC : T3106335206 Writers ( 4 ) RODNEY DA…" at bounding box center [760, 411] width 924 height 103
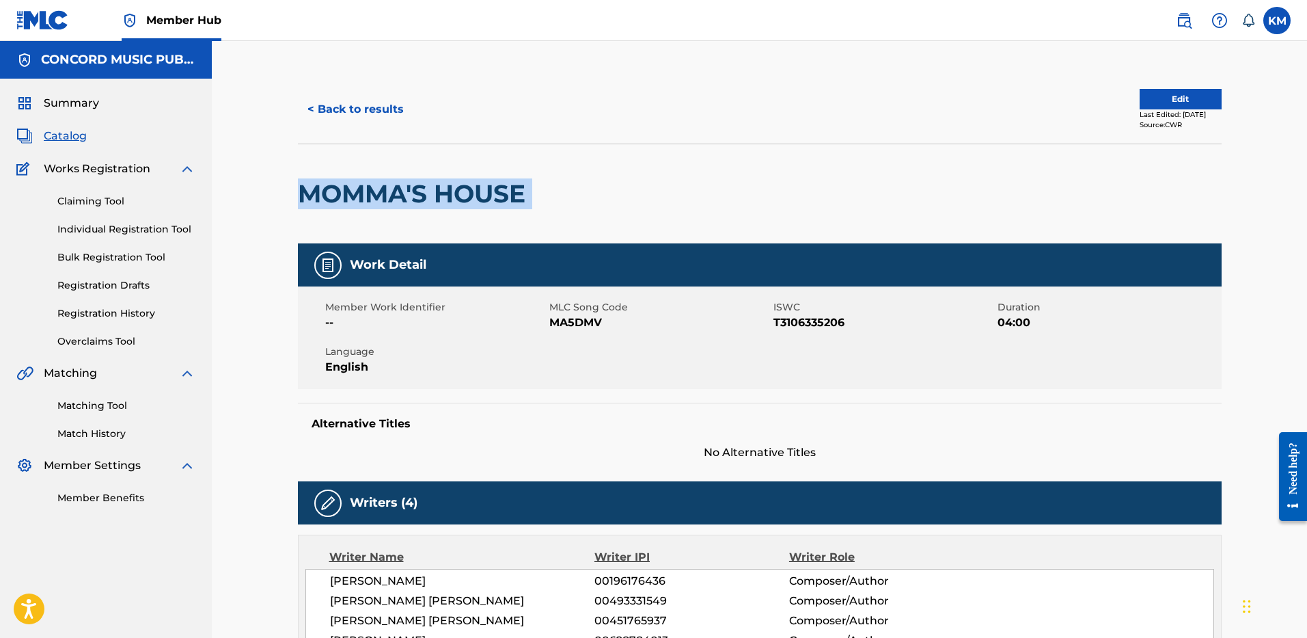
drag, startPoint x: 304, startPoint y: 191, endPoint x: 497, endPoint y: 183, distance: 192.9
click at [545, 187] on div "MOMMA'S HOUSE" at bounding box center [760, 194] width 924 height 100
copy div "MOMMA'S HOUSE"
click at [372, 109] on button "< Back to results" at bounding box center [355, 109] width 115 height 34
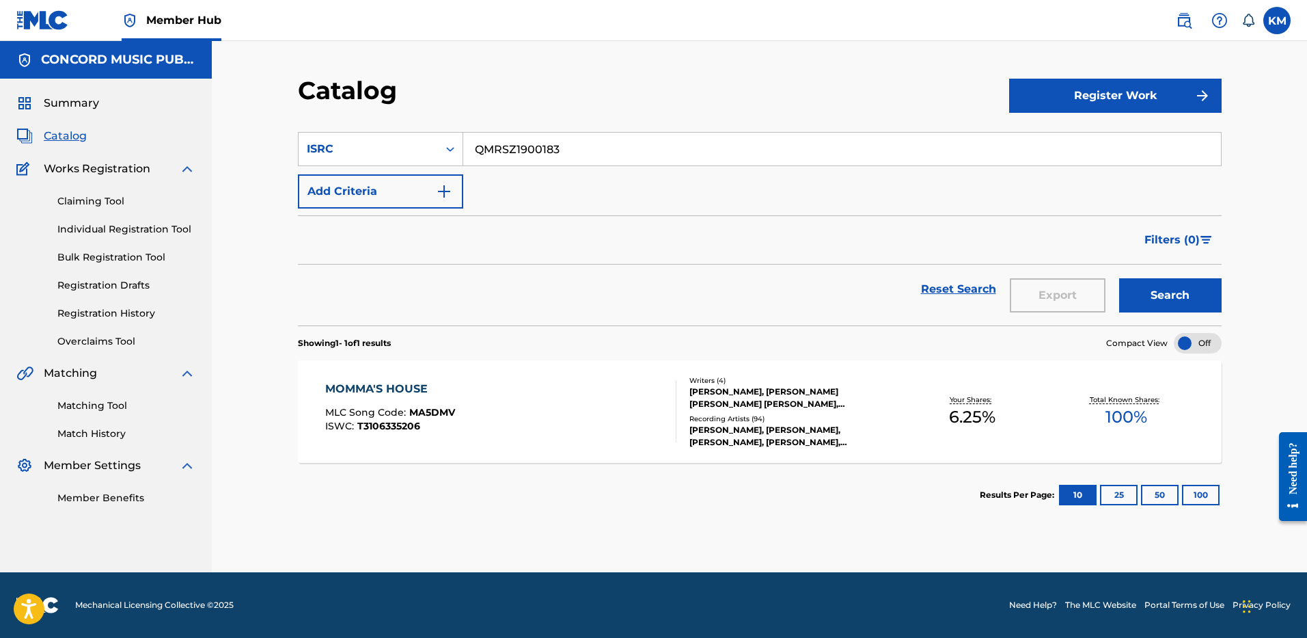
click at [517, 147] on input "QMRSZ1900183" at bounding box center [842, 149] width 758 height 33
paste input "NLC281211858"
click at [1156, 282] on button "Search" at bounding box center [1170, 295] width 103 height 34
click at [525, 137] on input "NLC281211858" at bounding box center [842, 149] width 758 height 33
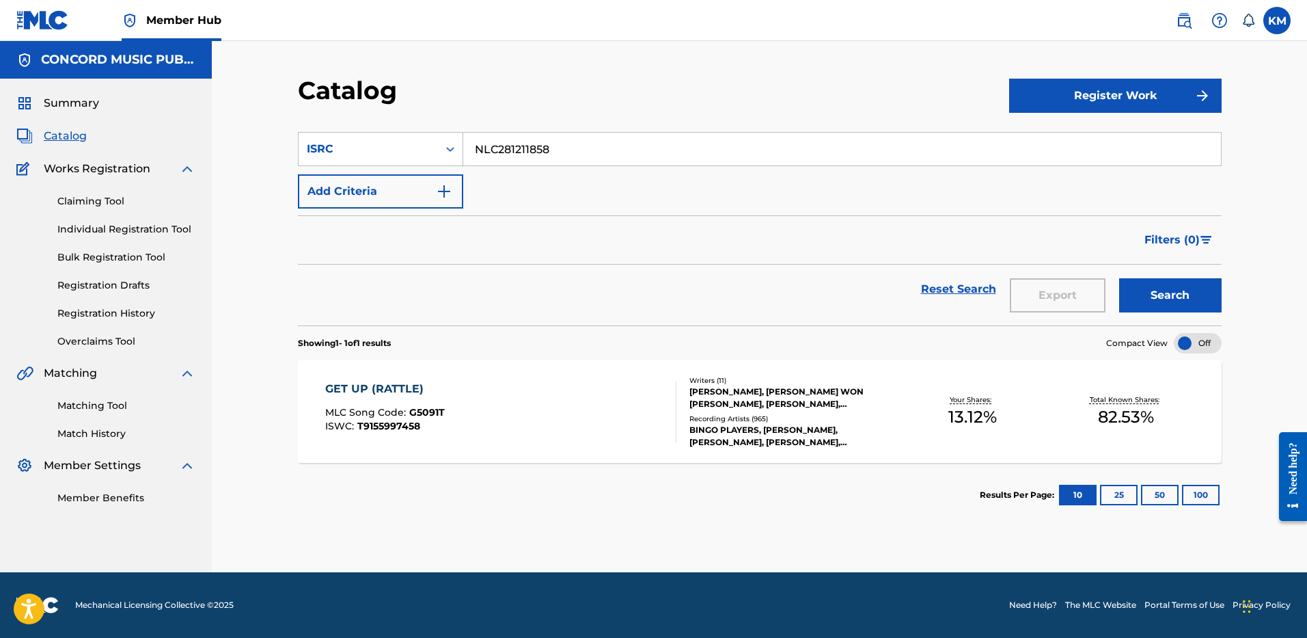
click at [525, 137] on input "NLC281211858" at bounding box center [842, 149] width 758 height 33
paste input "USAT21902732"
type input "USAT21902732"
click at [1175, 297] on button "Search" at bounding box center [1170, 295] width 103 height 34
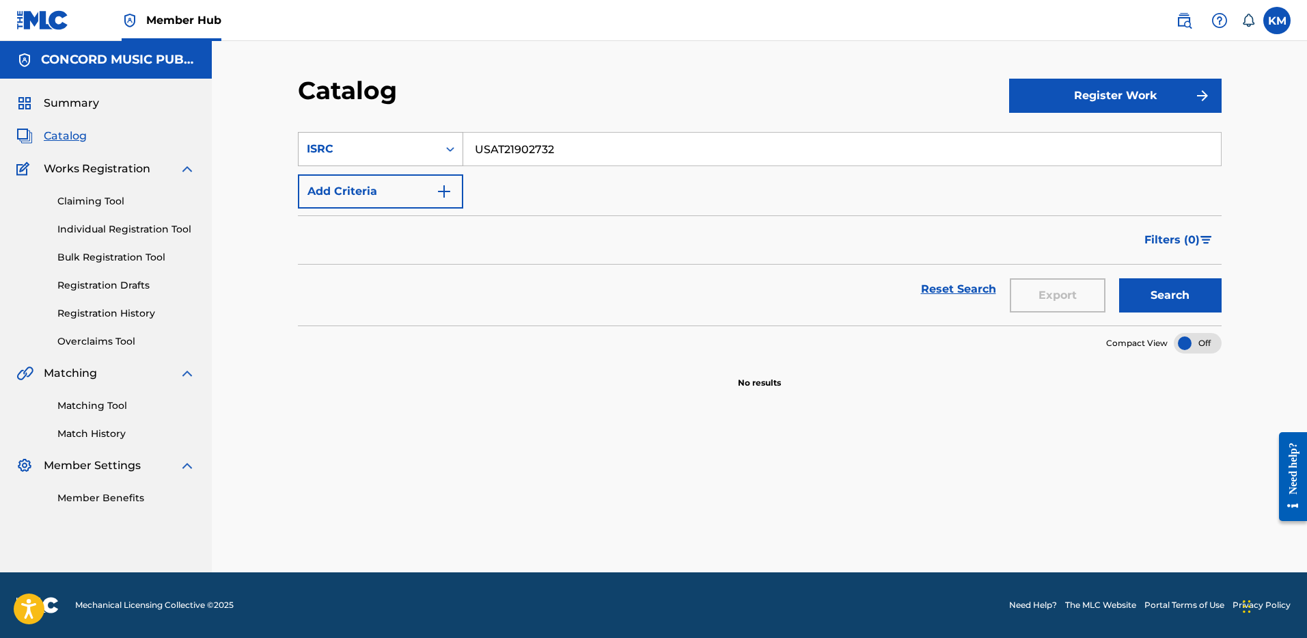
click at [451, 151] on icon "Search Form" at bounding box center [451, 149] width 14 height 14
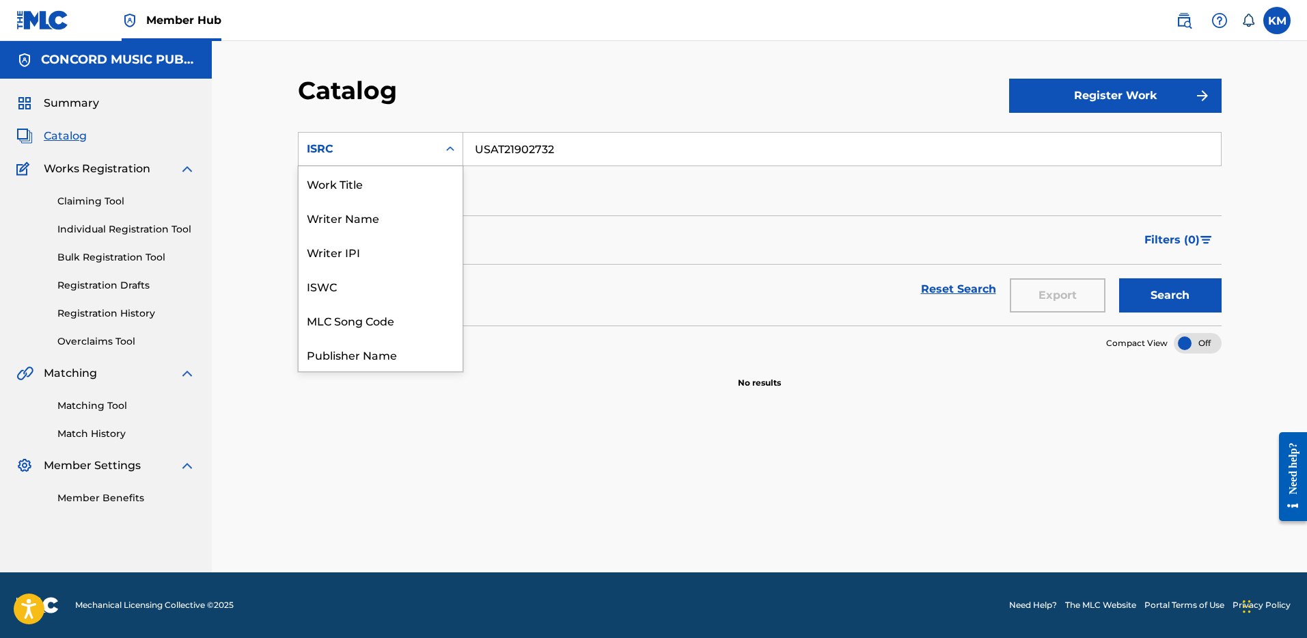
click at [436, 178] on div "Work Title" at bounding box center [381, 183] width 164 height 34
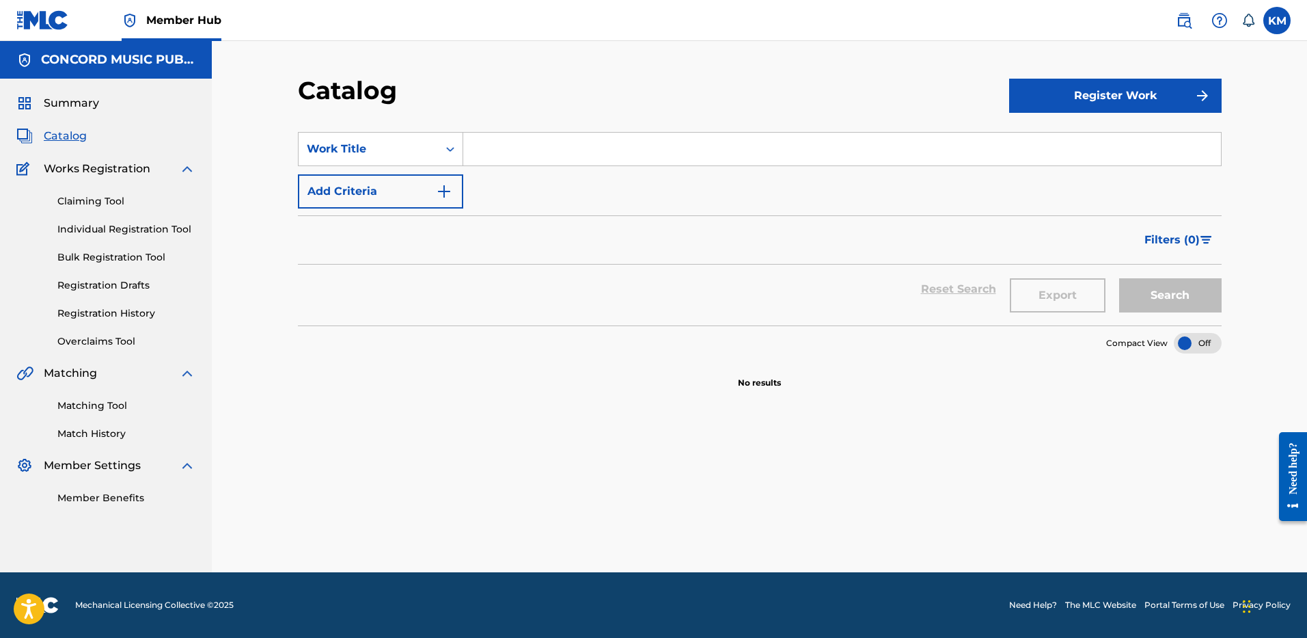
click at [491, 144] on input "Search Form" at bounding box center [842, 149] width 758 height 33
paste input "No Jewelry"
type input "No Jewelry"
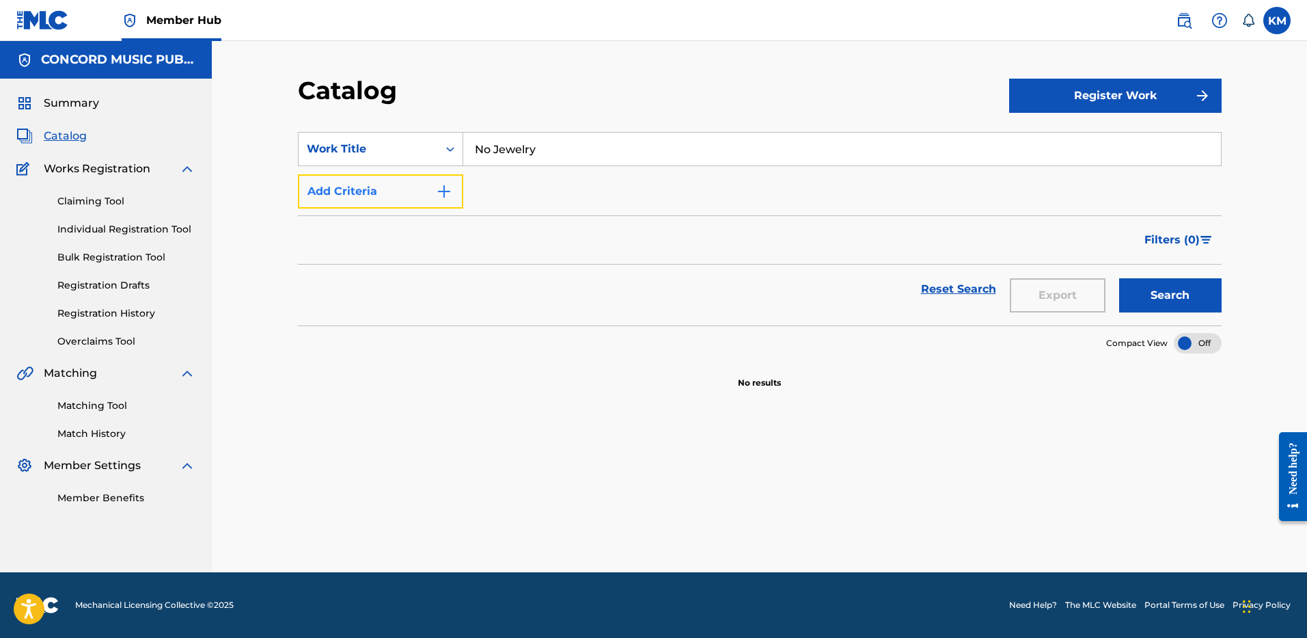
click at [443, 193] on img "Search Form" at bounding box center [444, 191] width 16 height 16
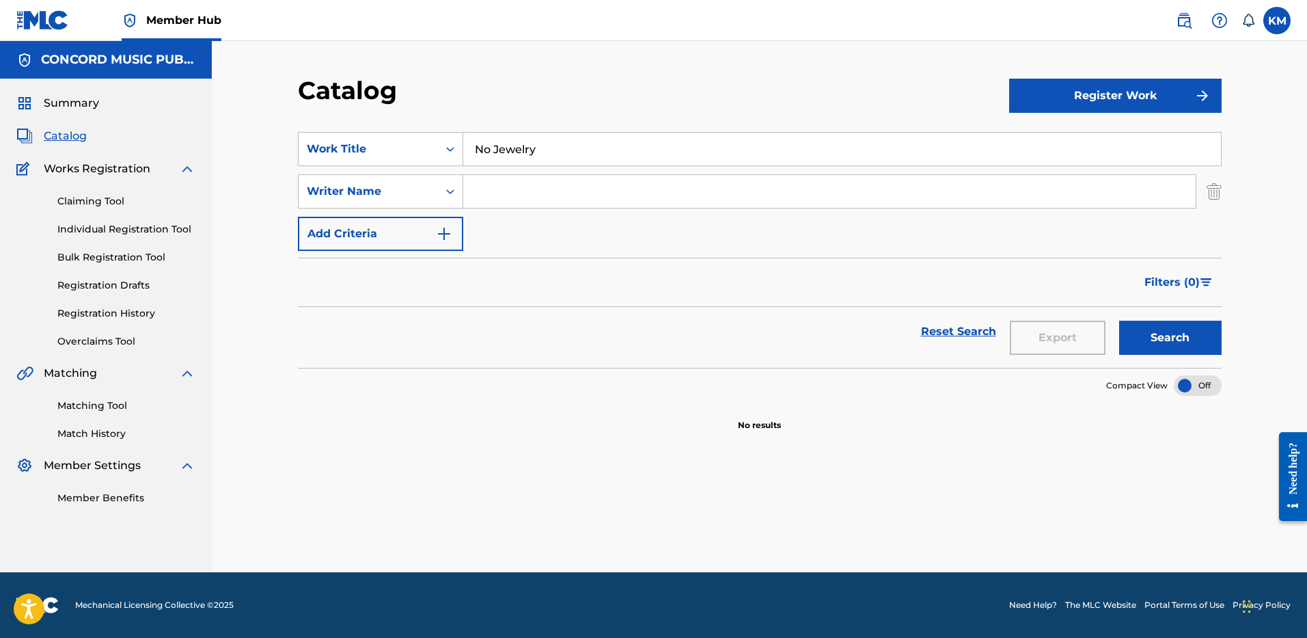
click at [510, 192] on input "Search Form" at bounding box center [829, 191] width 733 height 33
type input "boyden"
click at [1119, 321] on button "Search" at bounding box center [1170, 338] width 103 height 34
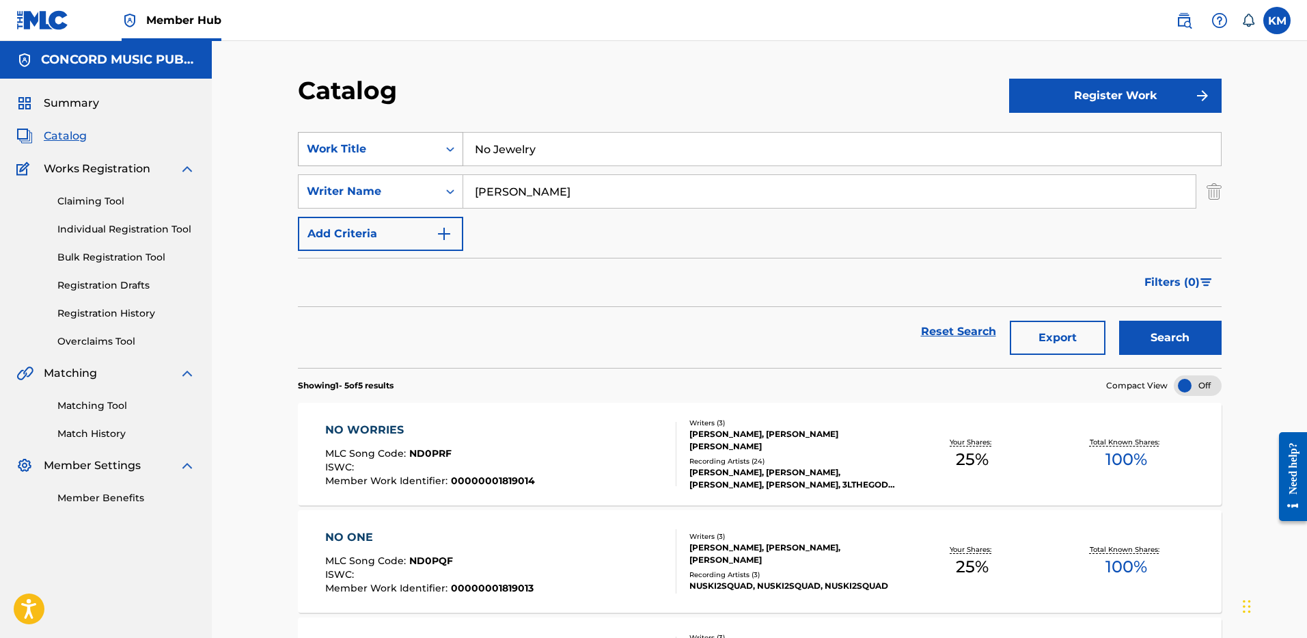
click at [446, 150] on icon "Search Form" at bounding box center [451, 149] width 14 height 14
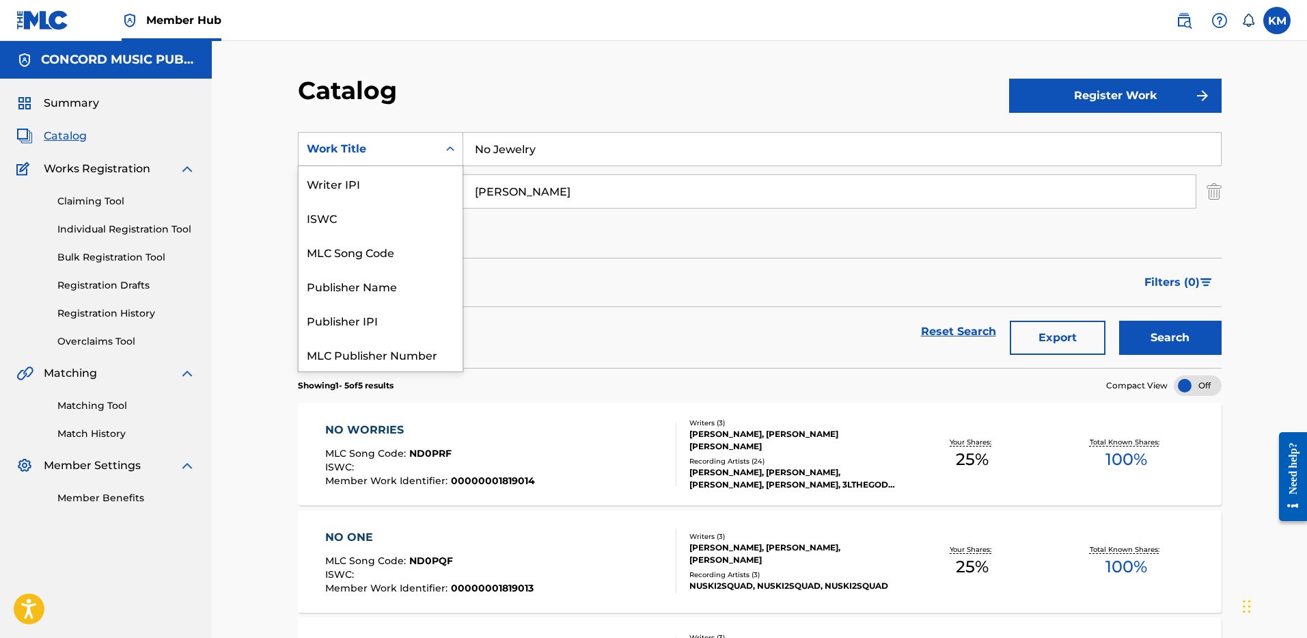
scroll to position [171, 0]
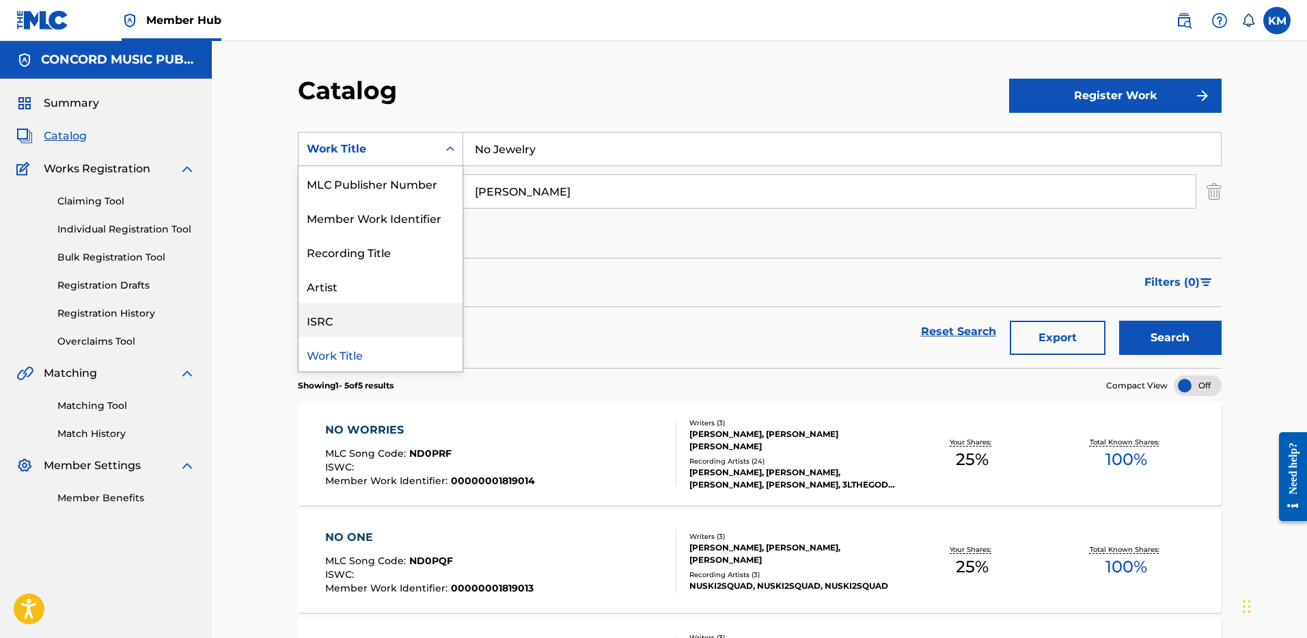
click at [398, 326] on div "ISRC" at bounding box center [381, 320] width 164 height 34
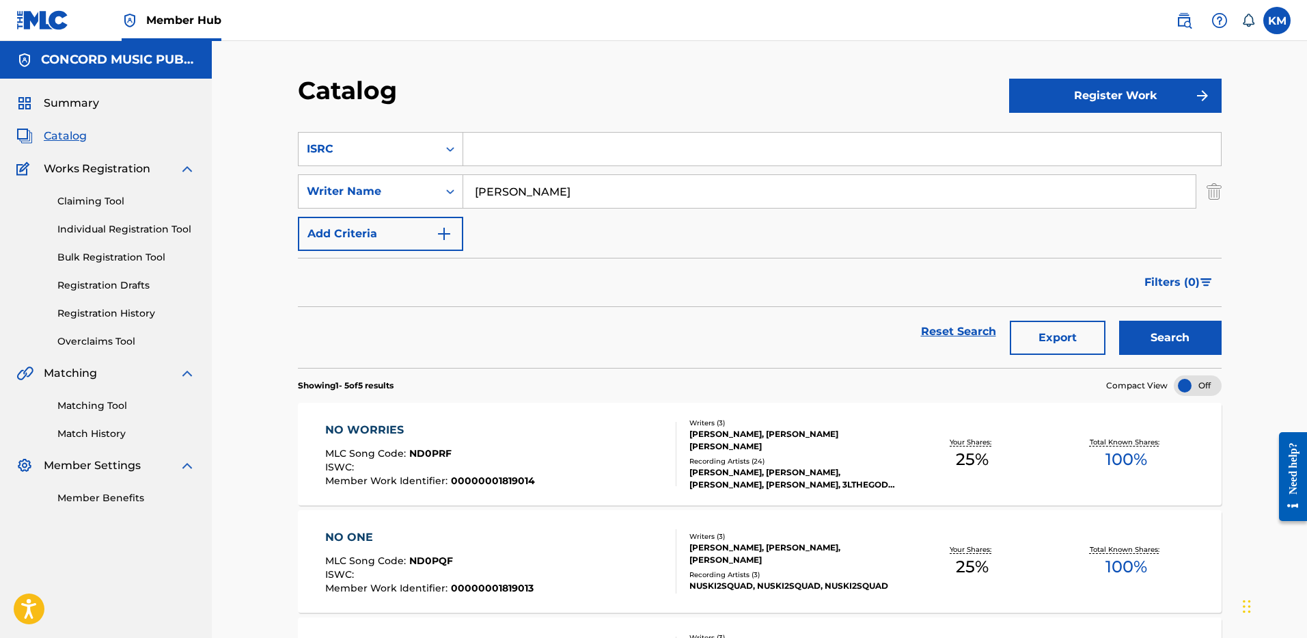
click at [504, 146] on input "Search Form" at bounding box center [842, 149] width 758 height 33
paste input "USAT22409894"
type input "USAT22409894"
click at [1171, 334] on button "Search" at bounding box center [1170, 338] width 103 height 34
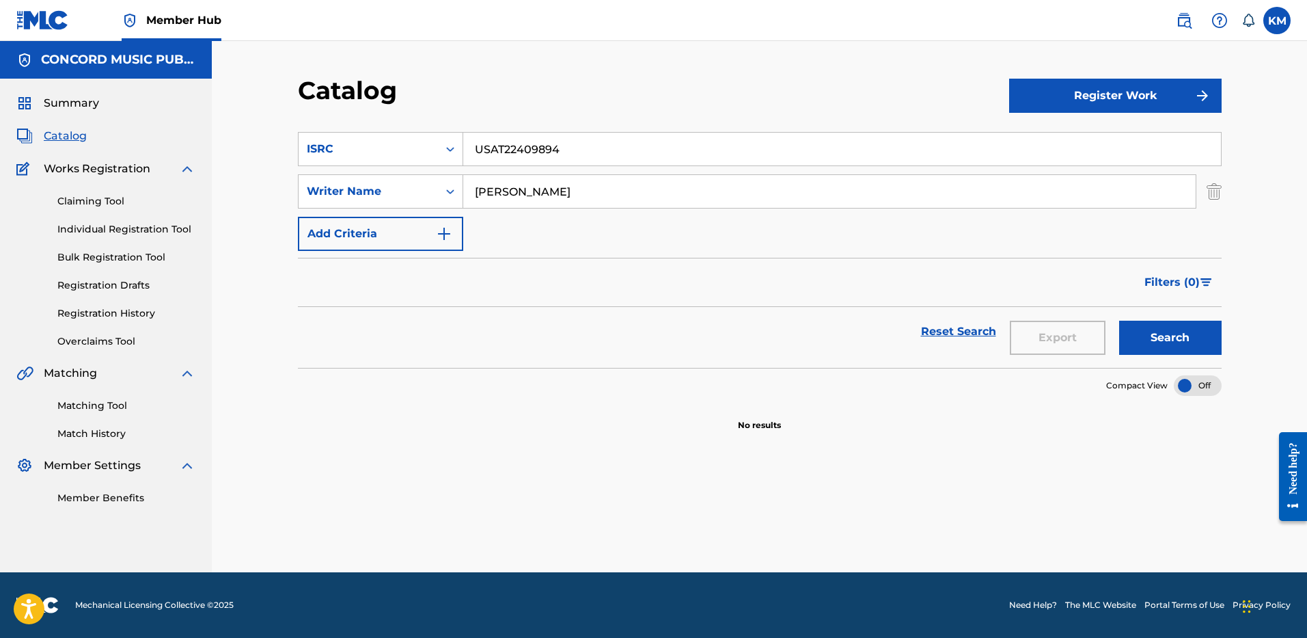
click at [1213, 191] on img "Search Form" at bounding box center [1214, 191] width 15 height 34
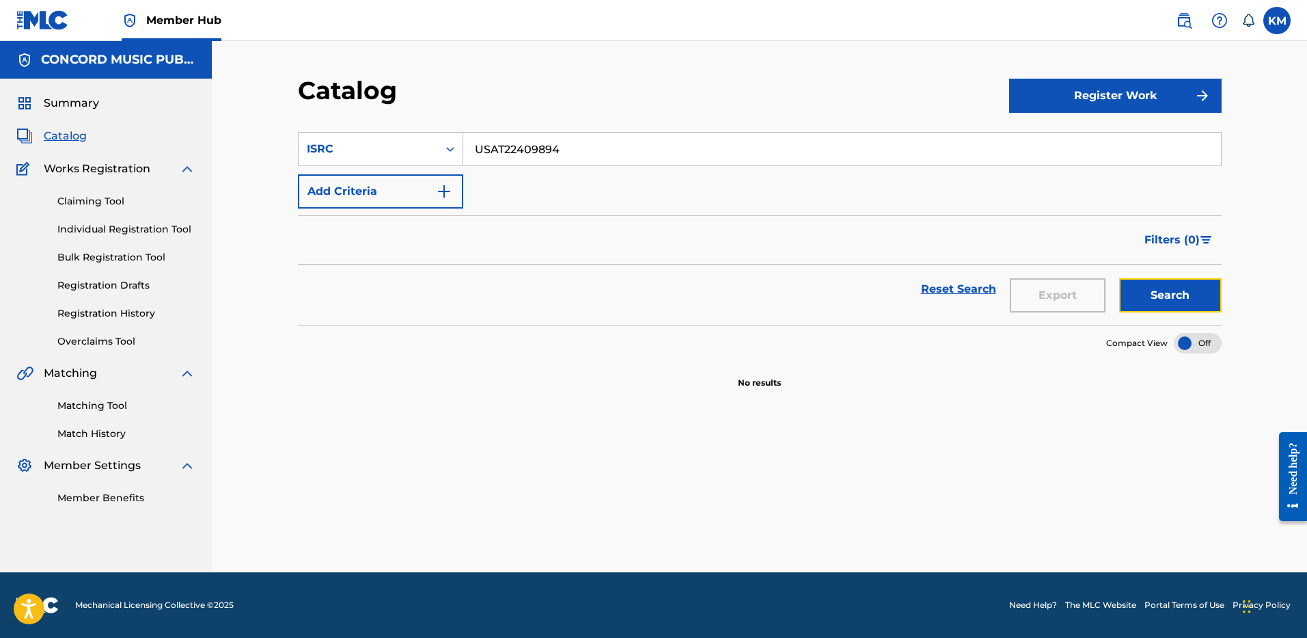
click at [1185, 290] on button "Search" at bounding box center [1170, 295] width 103 height 34
click at [452, 148] on icon "Search Form" at bounding box center [451, 149] width 14 height 14
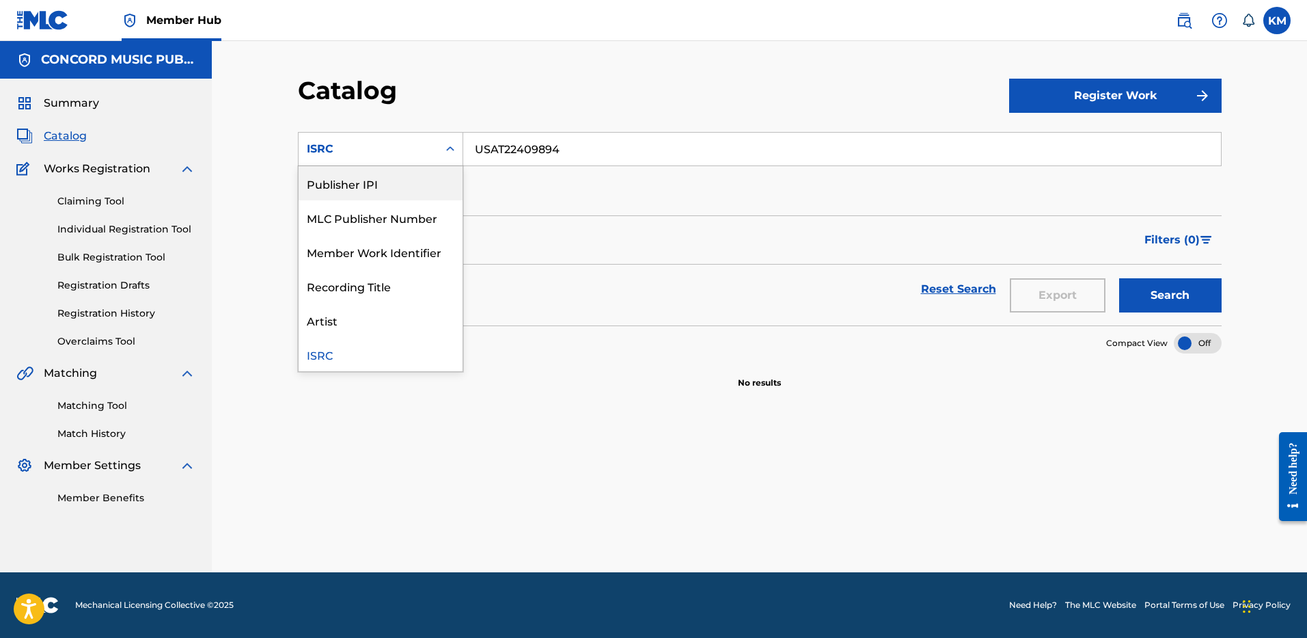
scroll to position [0, 0]
click at [426, 179] on div "Work Title" at bounding box center [381, 183] width 164 height 34
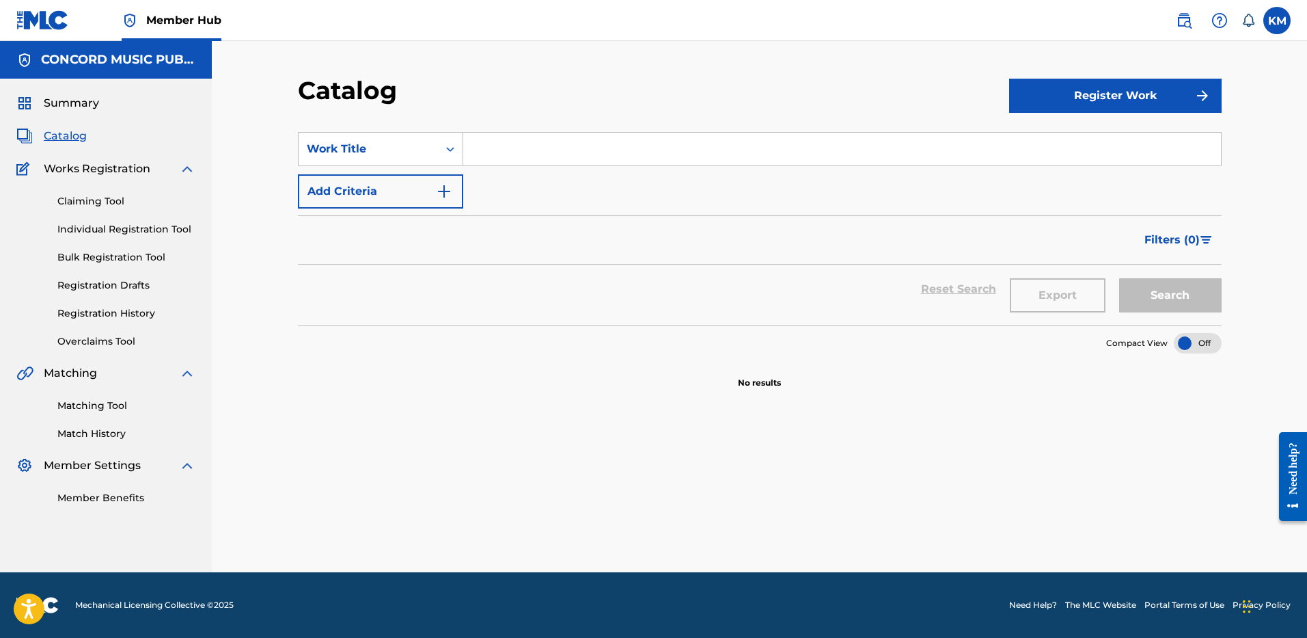
click at [478, 156] on input "Search Form" at bounding box center [842, 149] width 758 height 33
paste input "Right Now"
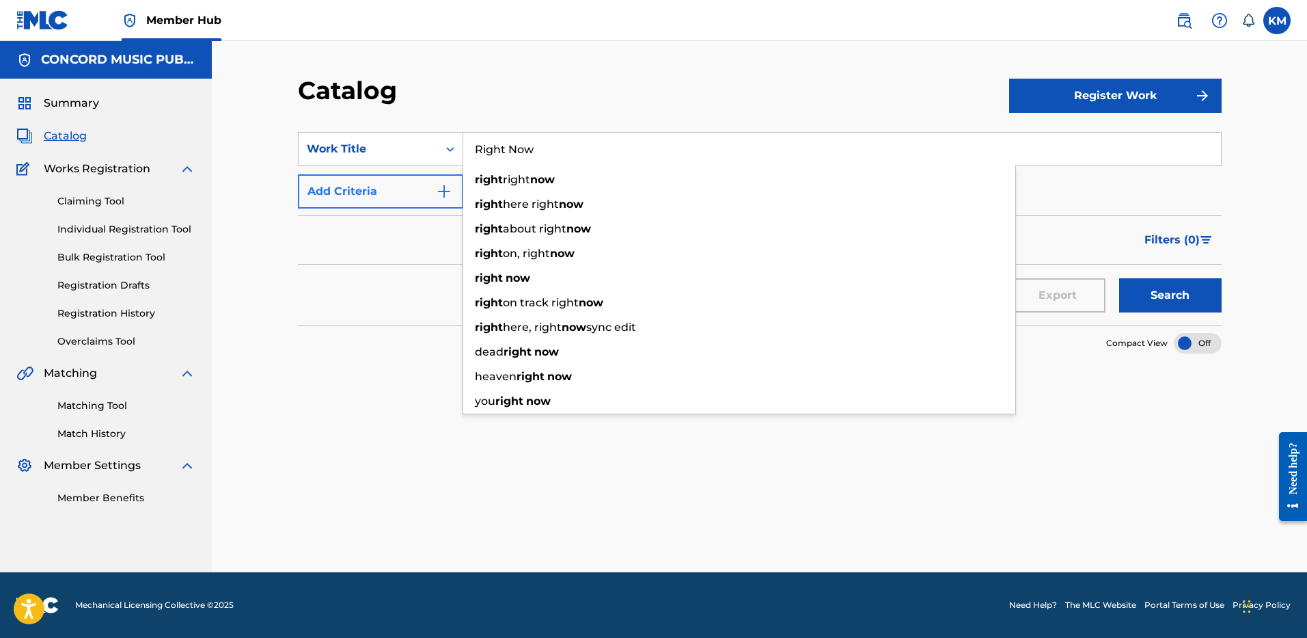
type input "Right Now"
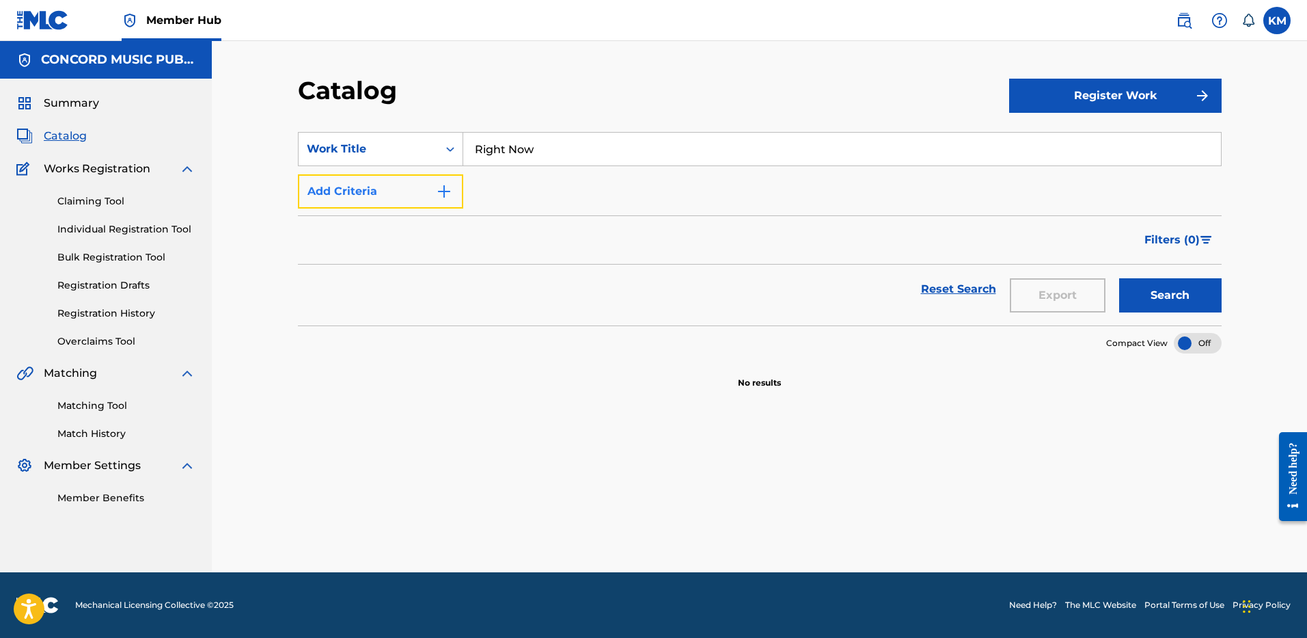
click at [448, 189] on img "Search Form" at bounding box center [444, 191] width 16 height 16
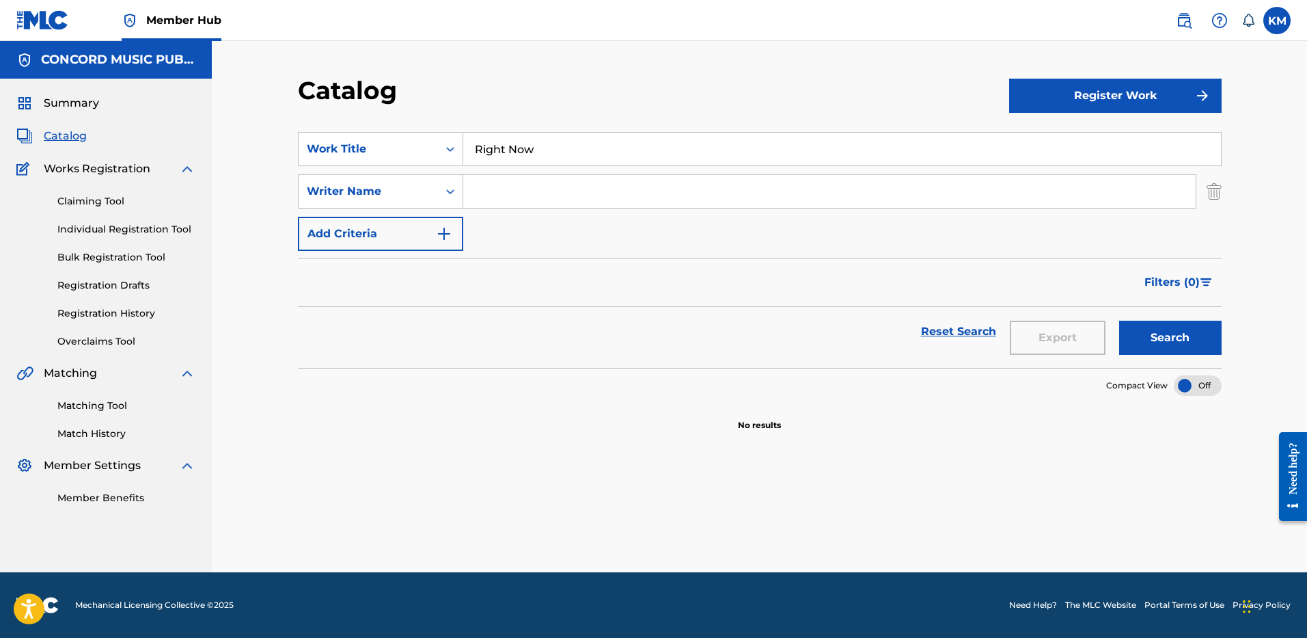
click at [508, 187] on input "Search Form" at bounding box center [829, 191] width 733 height 33
type input "mule"
click at [1119, 321] on button "Search" at bounding box center [1170, 338] width 103 height 34
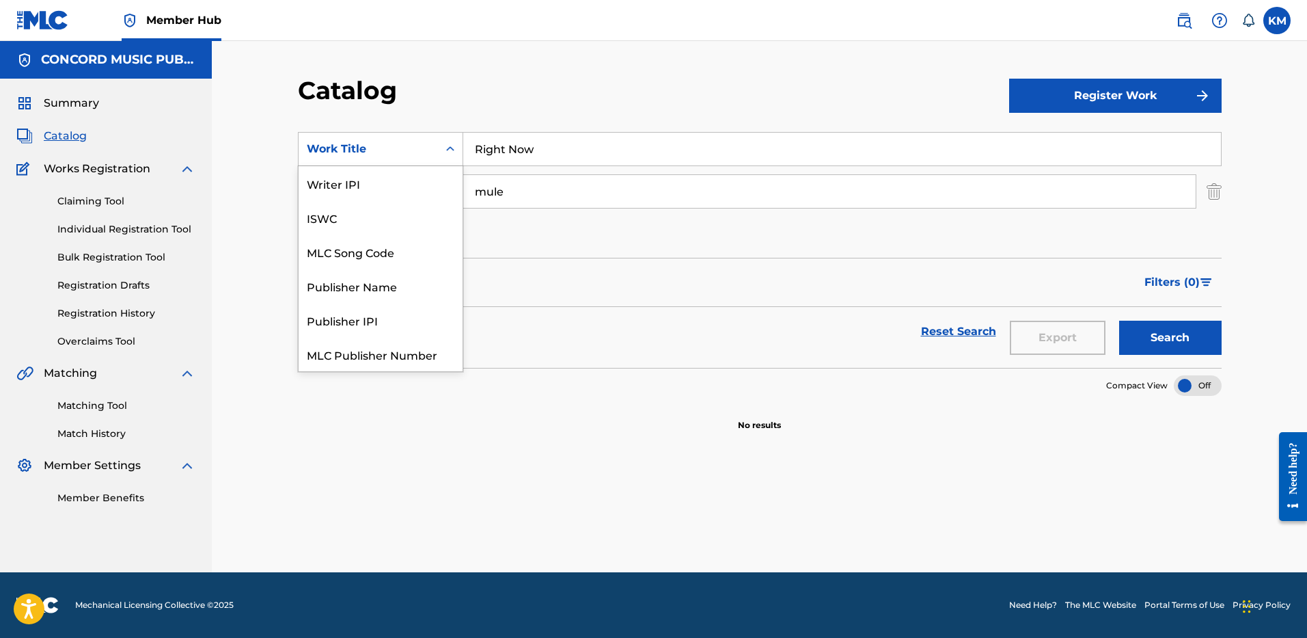
click at [446, 149] on icon "Search Form" at bounding box center [451, 149] width 14 height 14
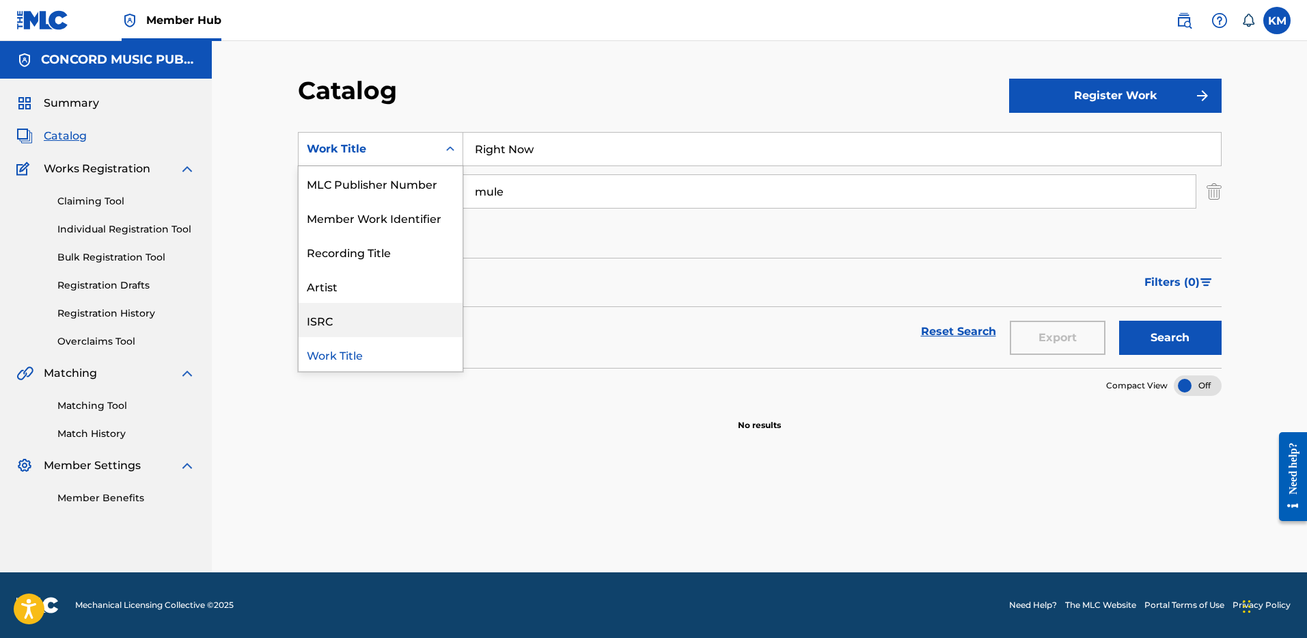
click at [417, 308] on div "ISRC" at bounding box center [381, 320] width 164 height 34
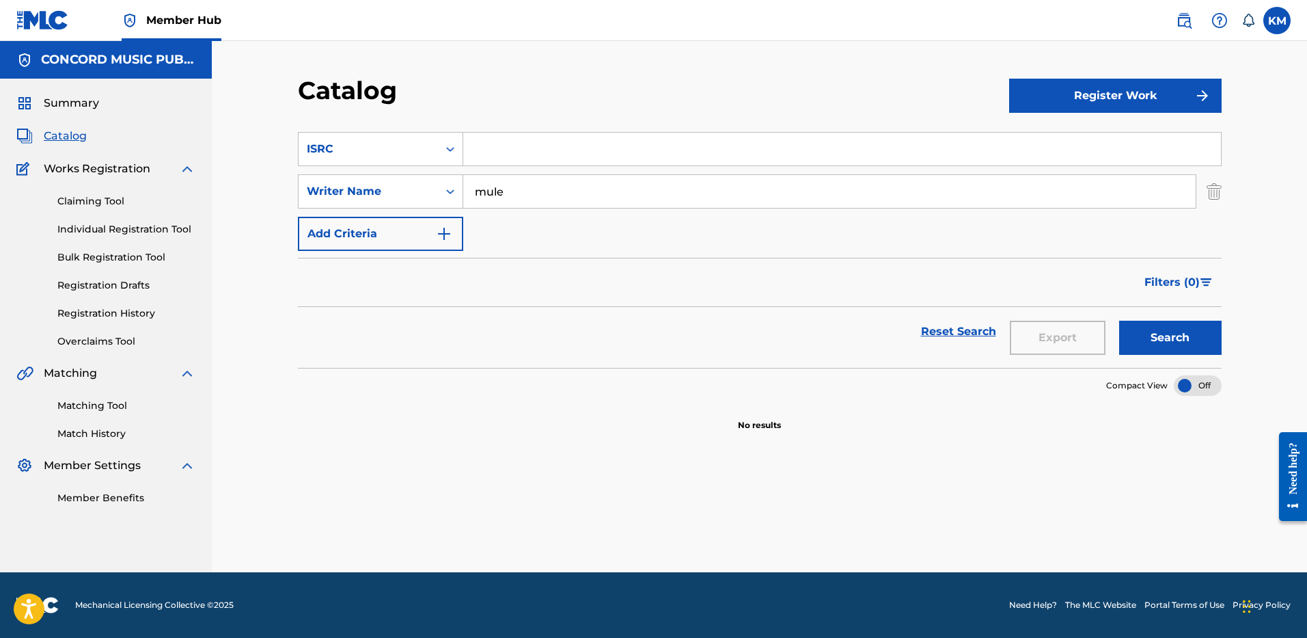
click at [519, 150] on input "Search Form" at bounding box center [842, 149] width 758 height 33
paste input "BE6F51100830"
type input "BE6F51100830"
click at [1213, 194] on img "Search Form" at bounding box center [1214, 191] width 15 height 34
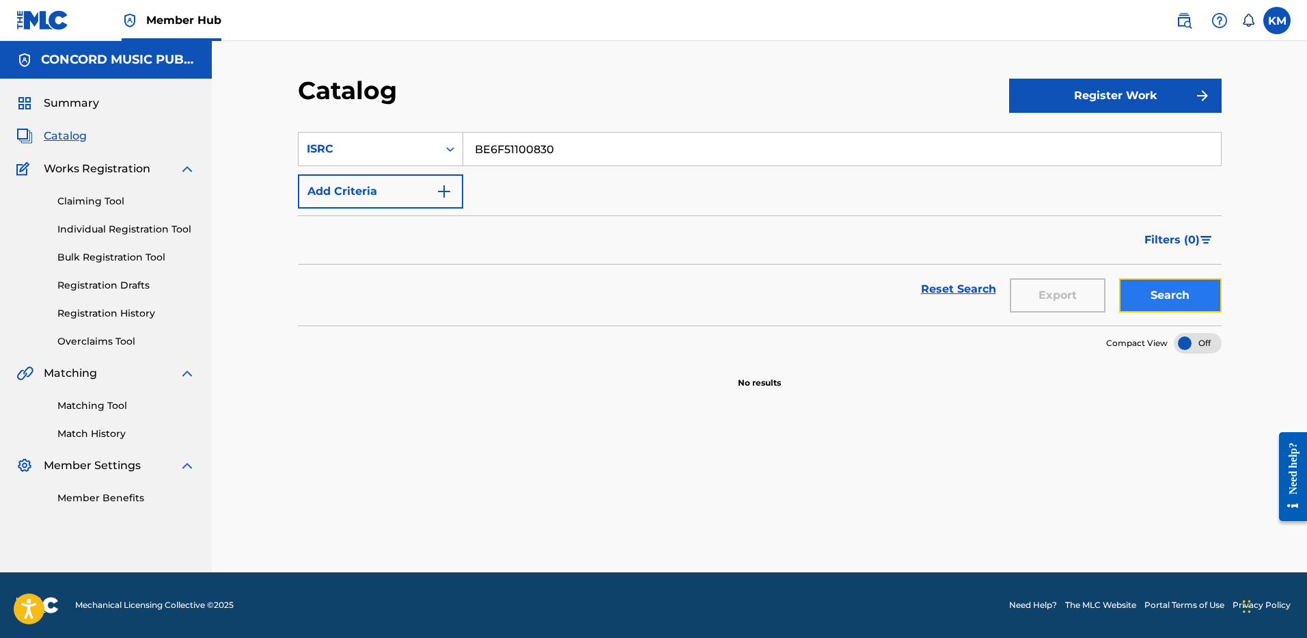
click at [1165, 282] on button "Search" at bounding box center [1170, 295] width 103 height 34
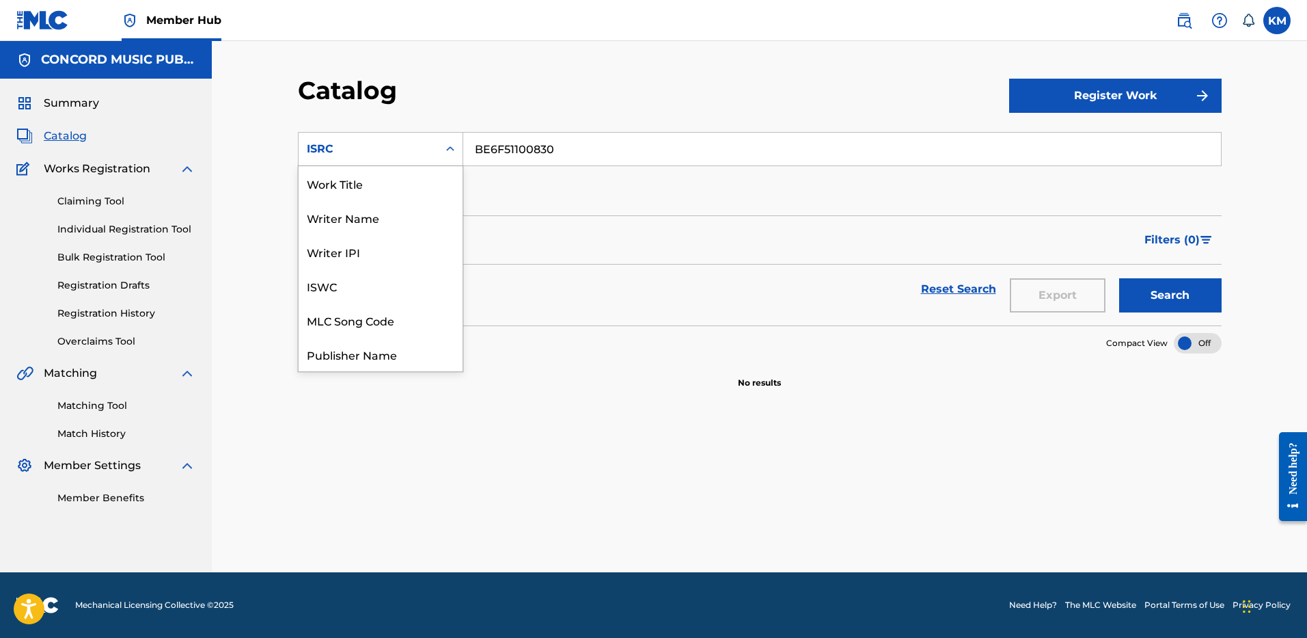
click at [450, 151] on icon "Search Form" at bounding box center [451, 149] width 14 height 14
click at [416, 178] on div "Work Title" at bounding box center [381, 183] width 164 height 34
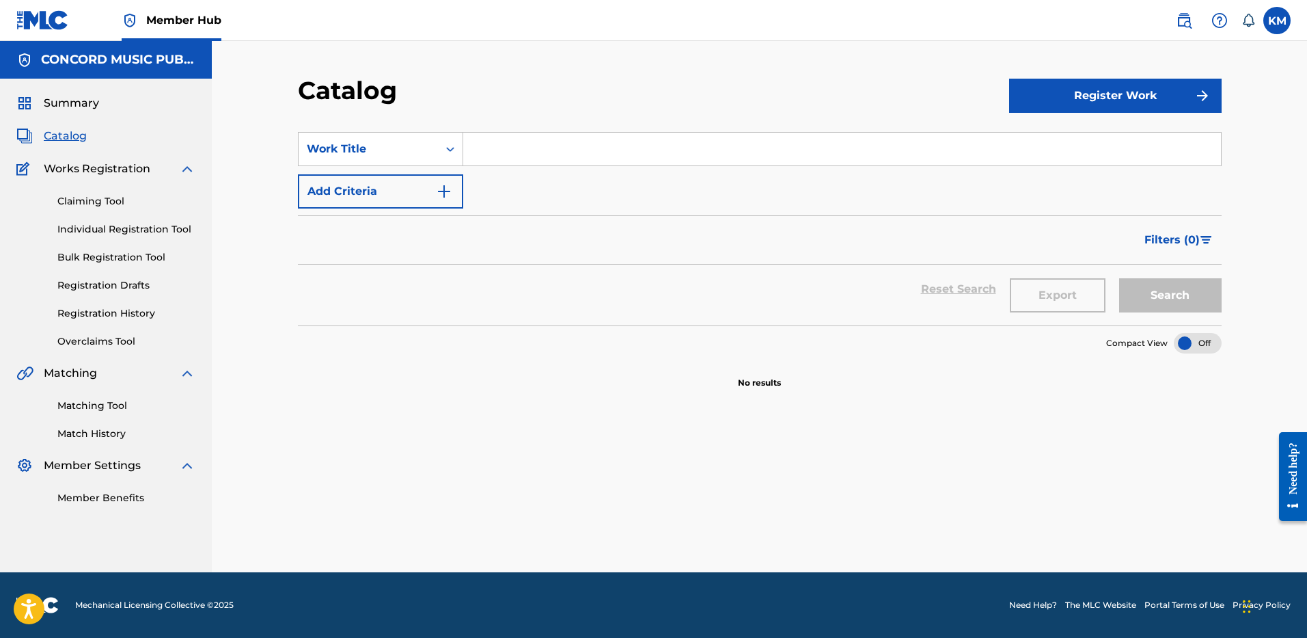
click at [491, 146] on input "Search Form" at bounding box center [842, 149] width 758 height 33
paste input "Me and Mr Wolf"
type input "Me and Mr Wolf"
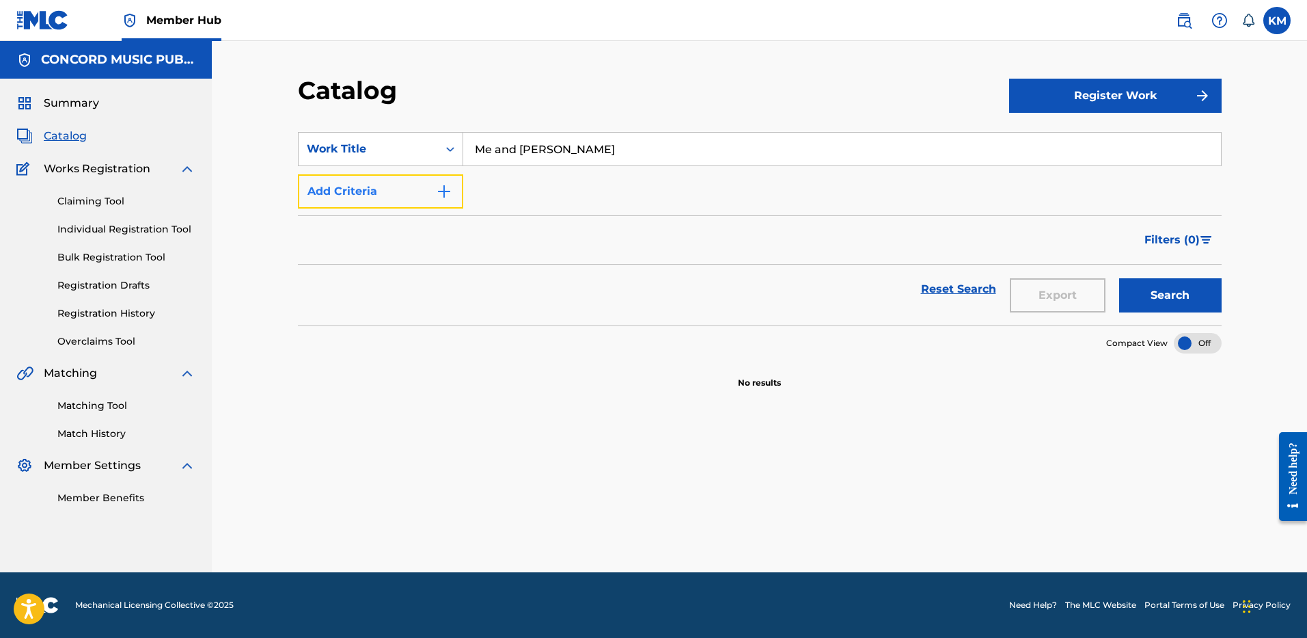
click at [444, 189] on img "Search Form" at bounding box center [444, 191] width 16 height 16
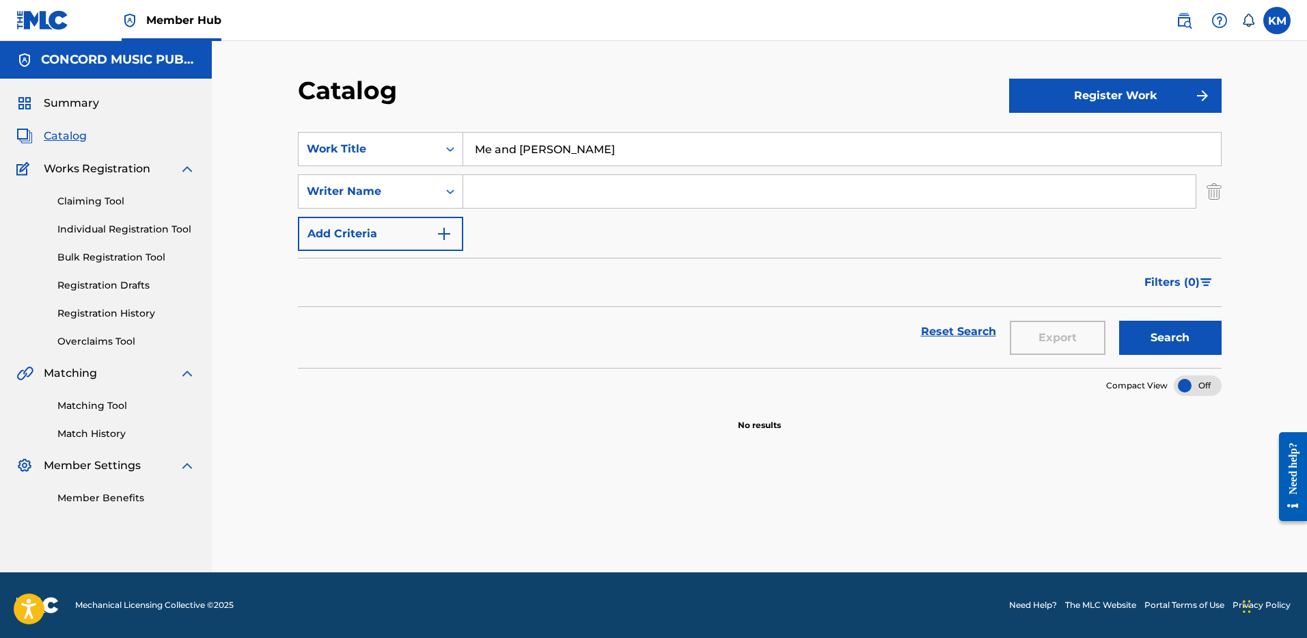
click at [515, 196] on input "Search Form" at bounding box center [829, 191] width 733 height 33
type input "coates"
click at [1119, 321] on button "Search" at bounding box center [1170, 338] width 103 height 34
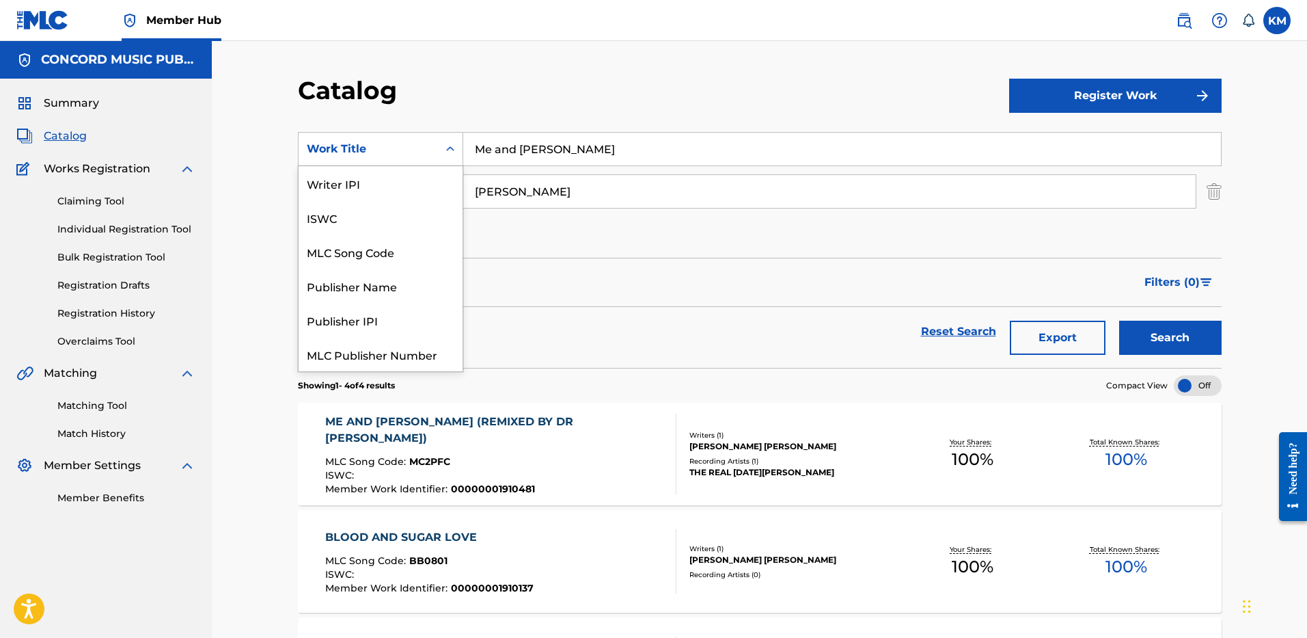
click at [450, 148] on icon "Search Form" at bounding box center [451, 149] width 14 height 14
click at [433, 171] on div "Writer IPI" at bounding box center [381, 183] width 164 height 34
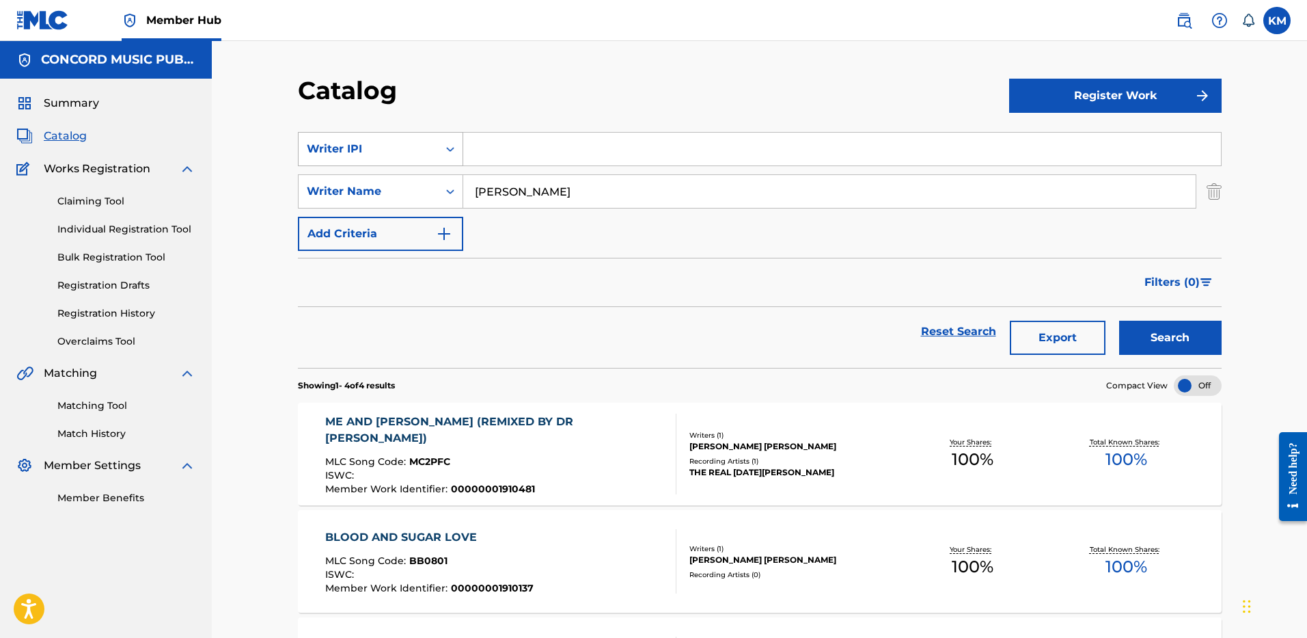
click at [444, 146] on icon "Search Form" at bounding box center [451, 149] width 14 height 14
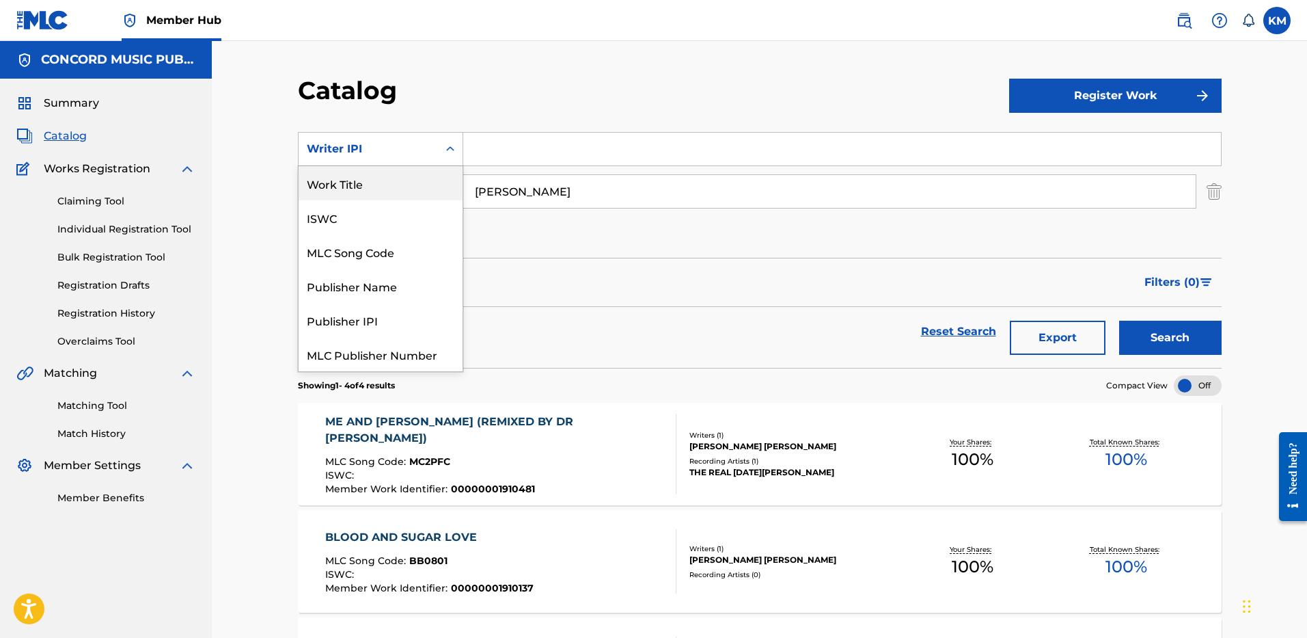
click at [422, 191] on div "Work Title" at bounding box center [381, 183] width 164 height 34
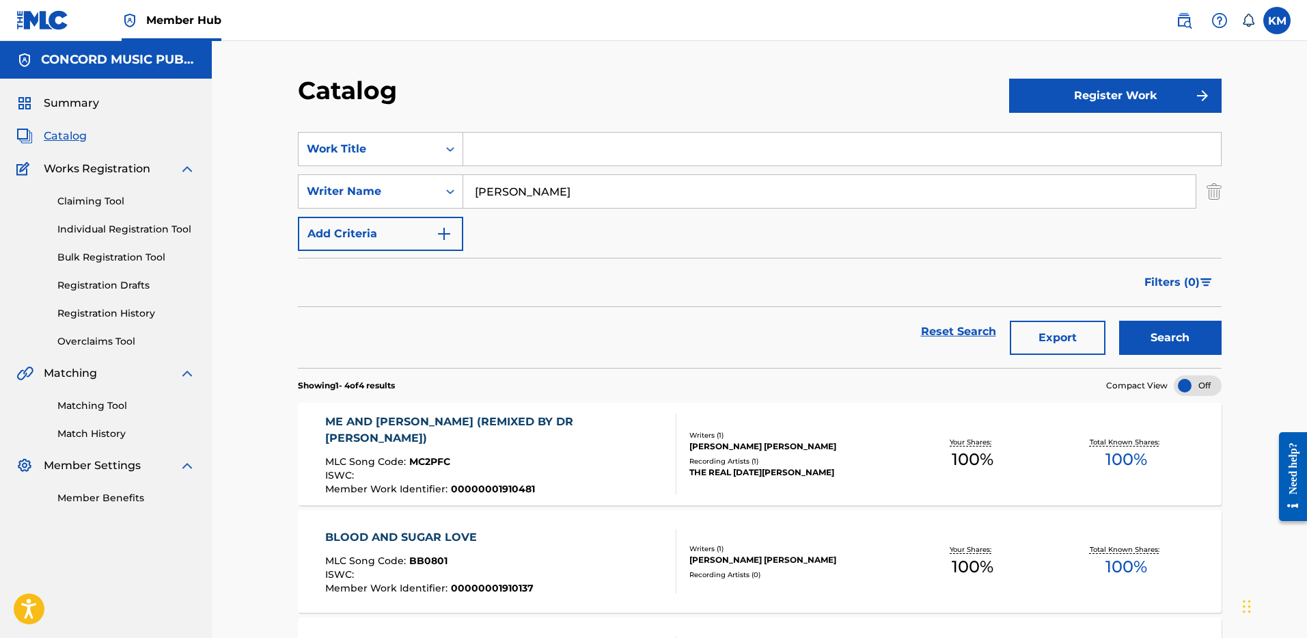
click at [495, 147] on input "Search Form" at bounding box center [842, 149] width 758 height 33
click at [515, 148] on input "Search Form" at bounding box center [842, 149] width 758 height 33
paste input "USRC12501090"
click at [1211, 190] on img "Search Form" at bounding box center [1214, 191] width 15 height 34
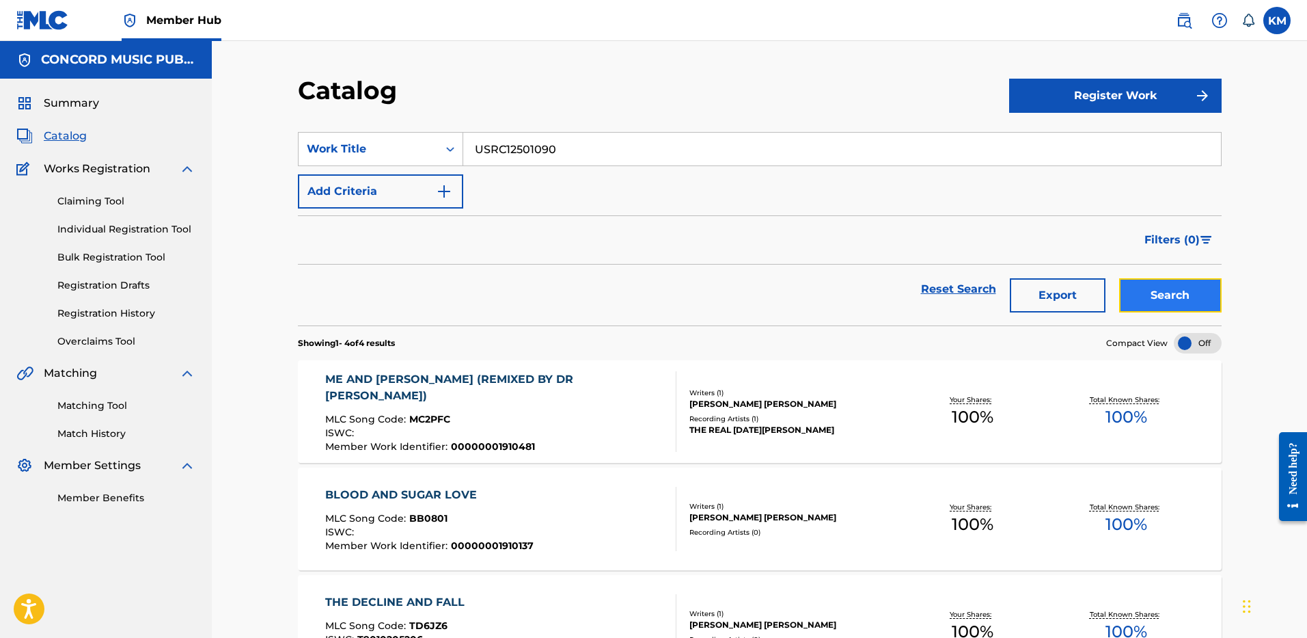
click at [1167, 290] on button "Search" at bounding box center [1170, 295] width 103 height 34
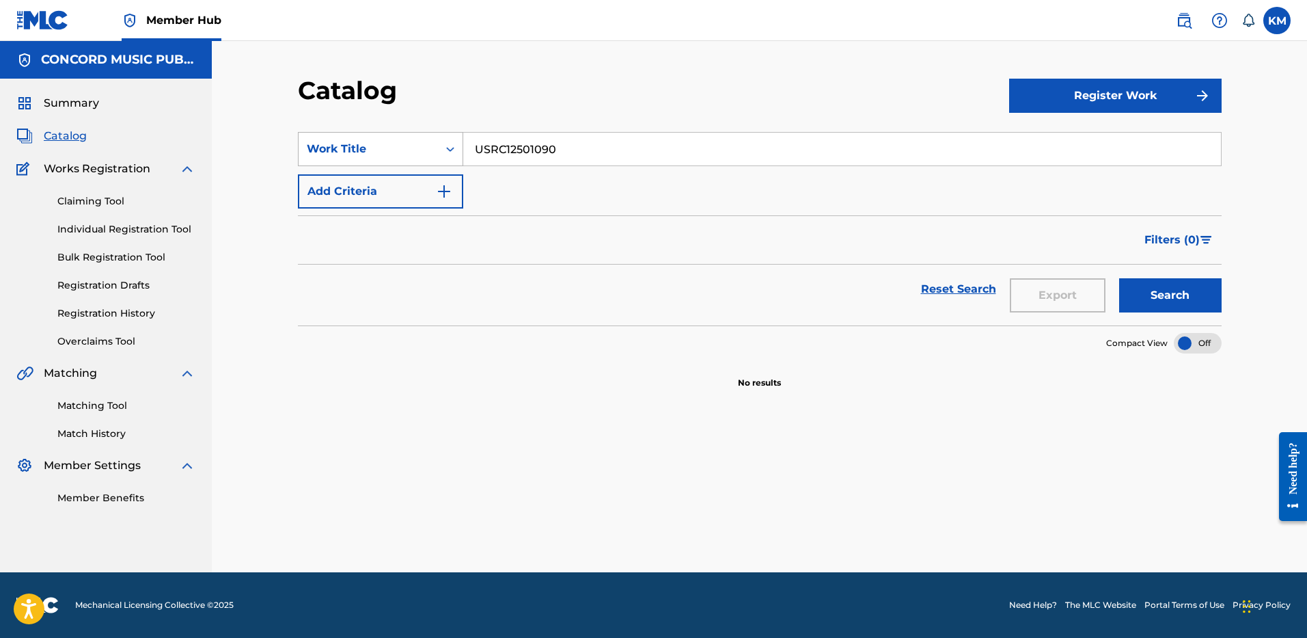
paste input "DON'T WORRY BABE / I GOT U BABE"
drag, startPoint x: 560, startPoint y: 153, endPoint x: 357, endPoint y: 151, distance: 203.0
click at [357, 151] on div "SearchWithCriteriad413e82e-9dd7-4630-ae25-e95e75b5c1b6 Work Title DON'T WORRY B…" at bounding box center [760, 149] width 924 height 34
type input "DON'T WORRY BABE / I GOT U BABE"
click at [444, 197] on img "Search Form" at bounding box center [444, 191] width 16 height 16
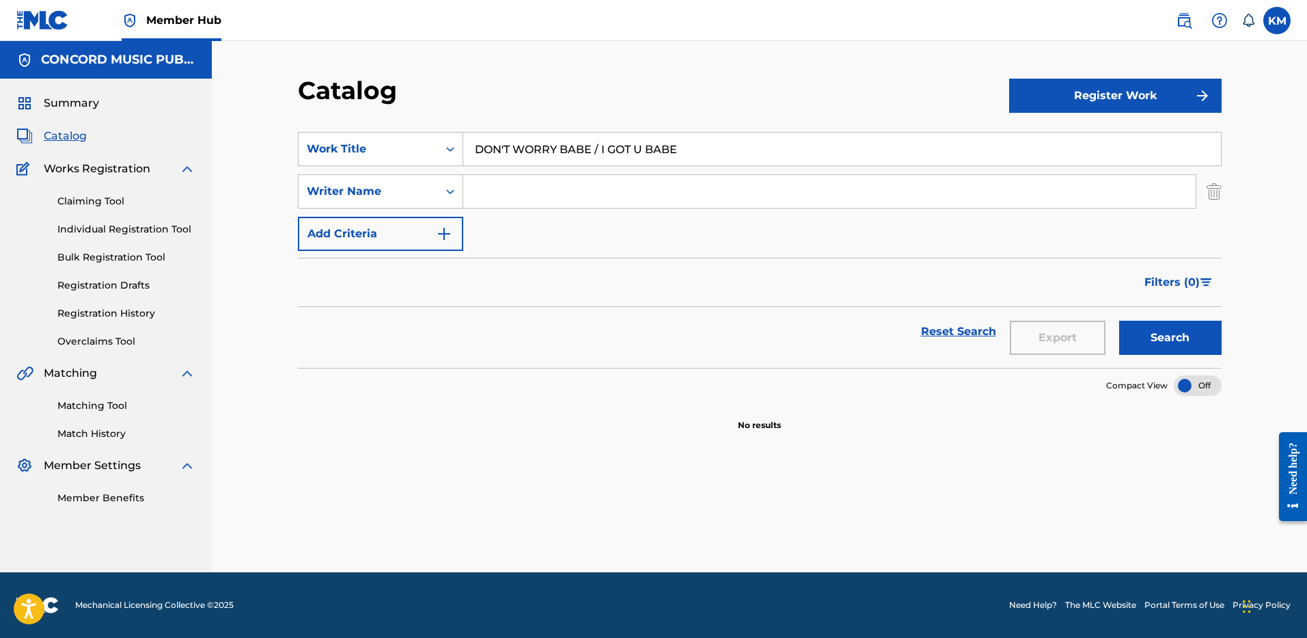
click at [514, 197] on input "Search Form" at bounding box center [829, 191] width 733 height 33
type input "celestin"
click at [1119, 321] on button "Search" at bounding box center [1170, 338] width 103 height 34
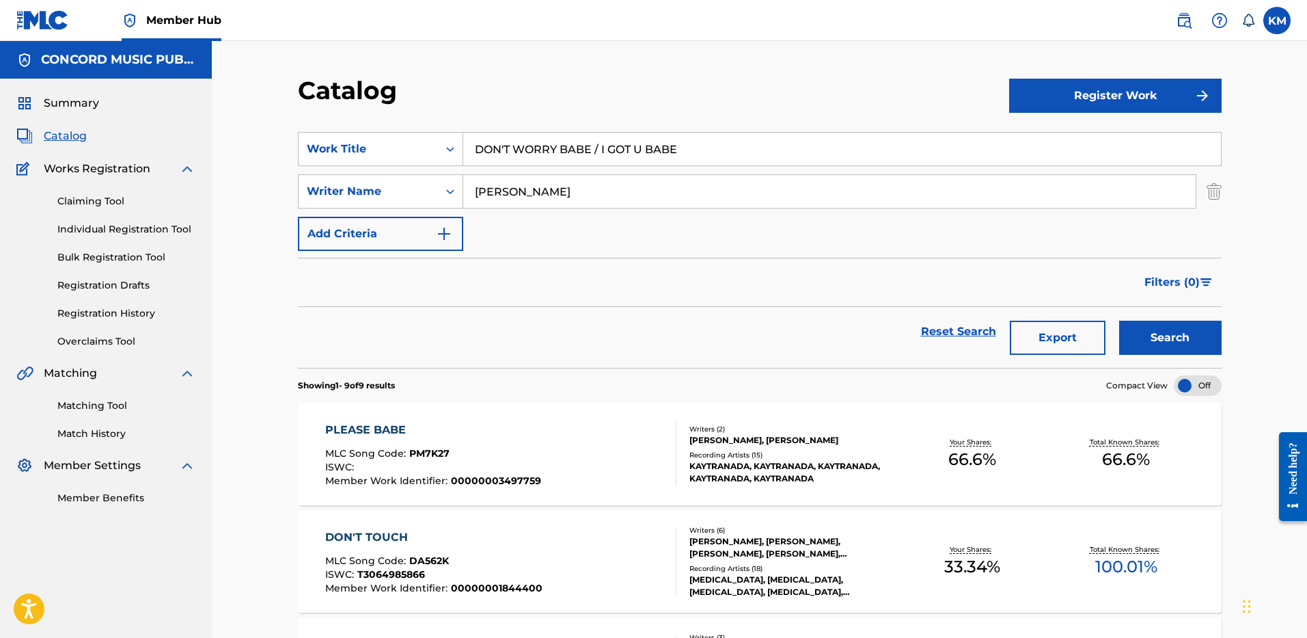
drag, startPoint x: 477, startPoint y: 146, endPoint x: 688, endPoint y: 145, distance: 211.2
click at [688, 145] on input "DON'T WORRY BABE / I GOT U BABE" at bounding box center [842, 149] width 758 height 33
click at [447, 146] on icon "Search Form" at bounding box center [451, 149] width 14 height 14
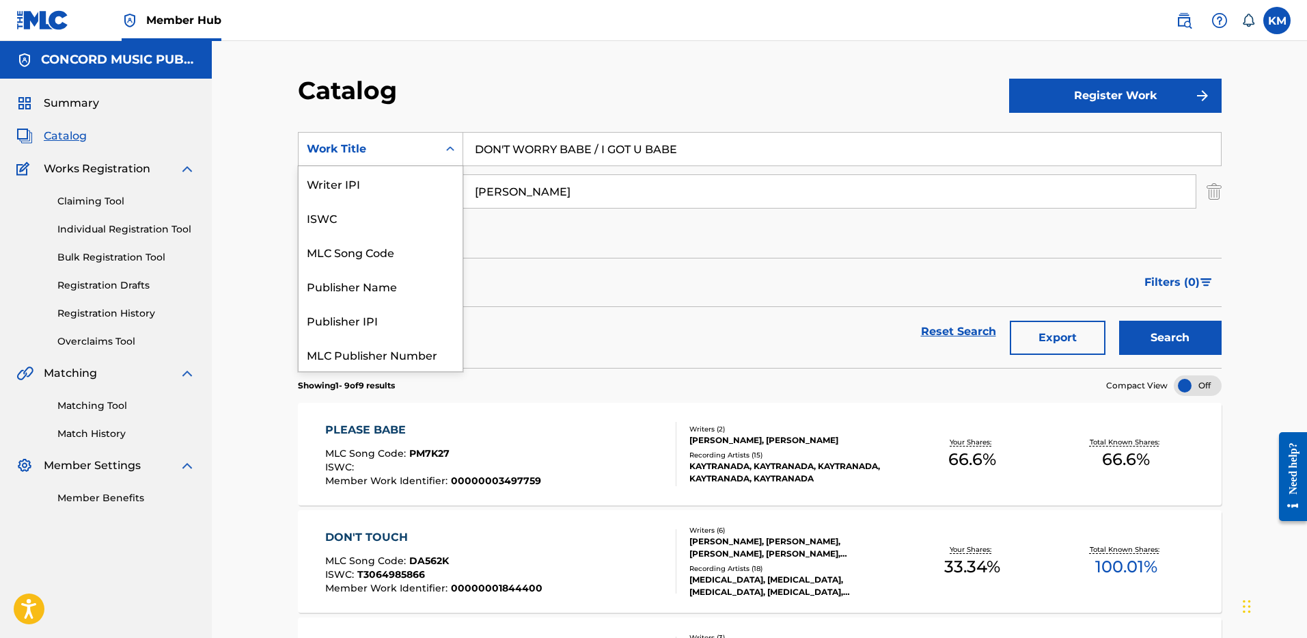
scroll to position [171, 0]
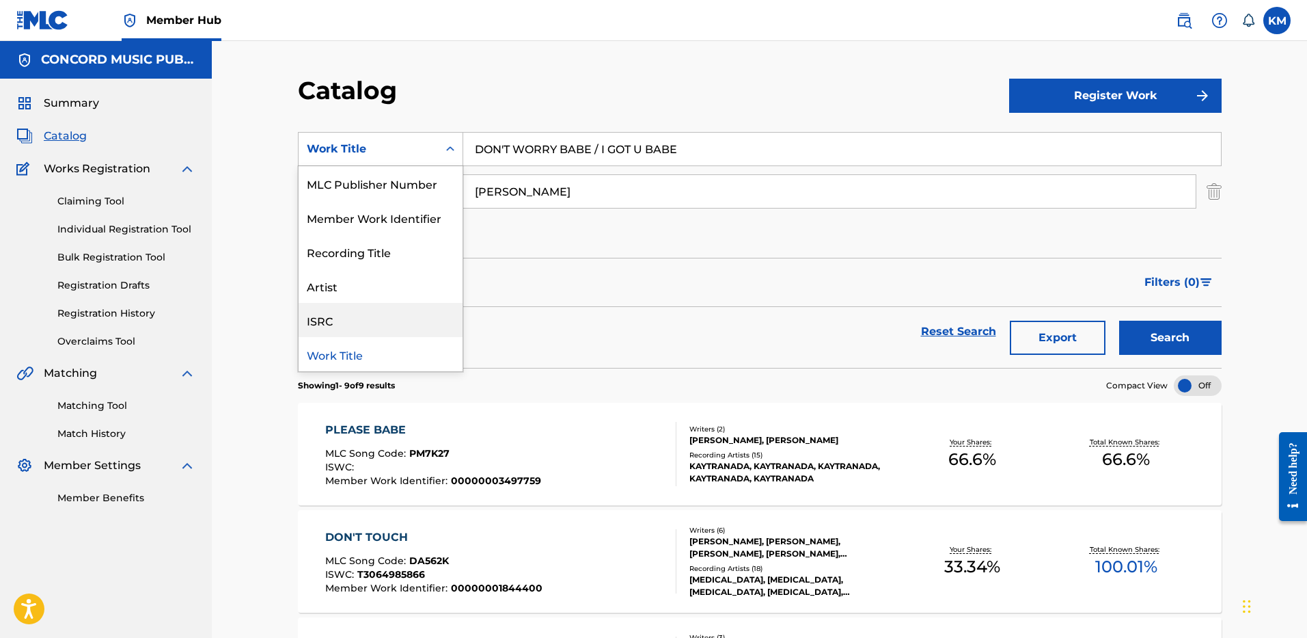
click at [395, 316] on div "ISRC" at bounding box center [381, 320] width 164 height 34
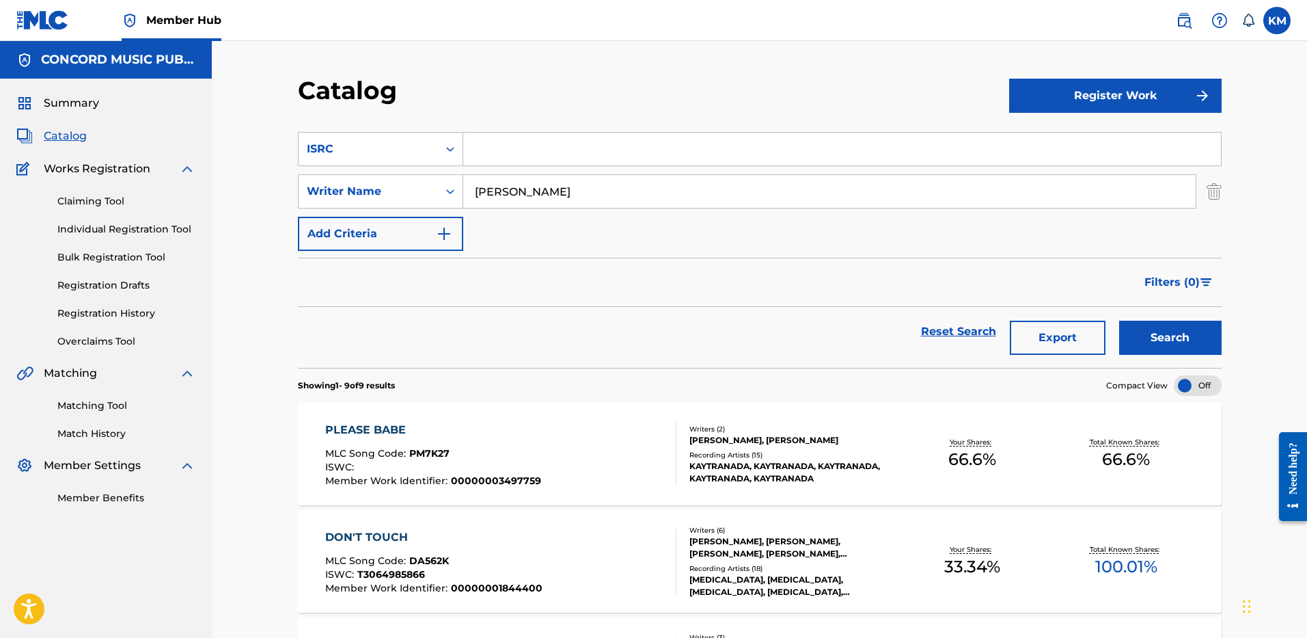
click at [483, 152] on input "Search Form" at bounding box center [842, 149] width 758 height 33
paste input "I Just Don't Know You Yet"
type input "I Just Don't Know You Yet"
click at [1214, 187] on img "Search Form" at bounding box center [1214, 191] width 15 height 34
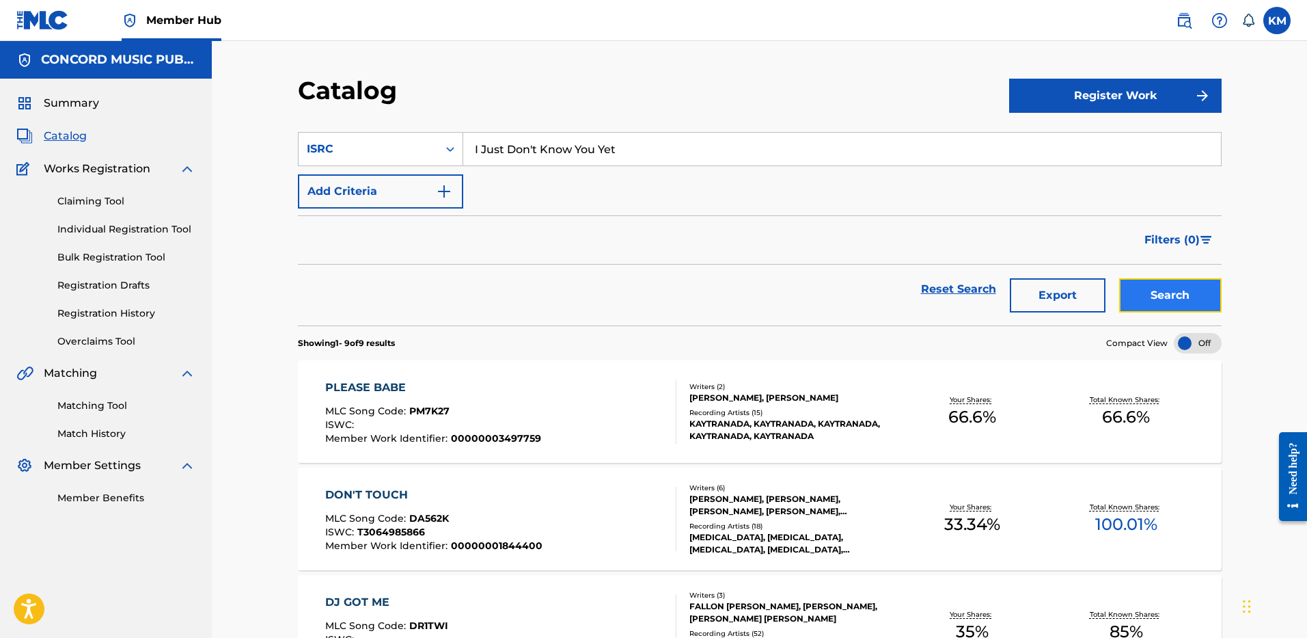
click at [1192, 291] on button "Search" at bounding box center [1170, 295] width 103 height 34
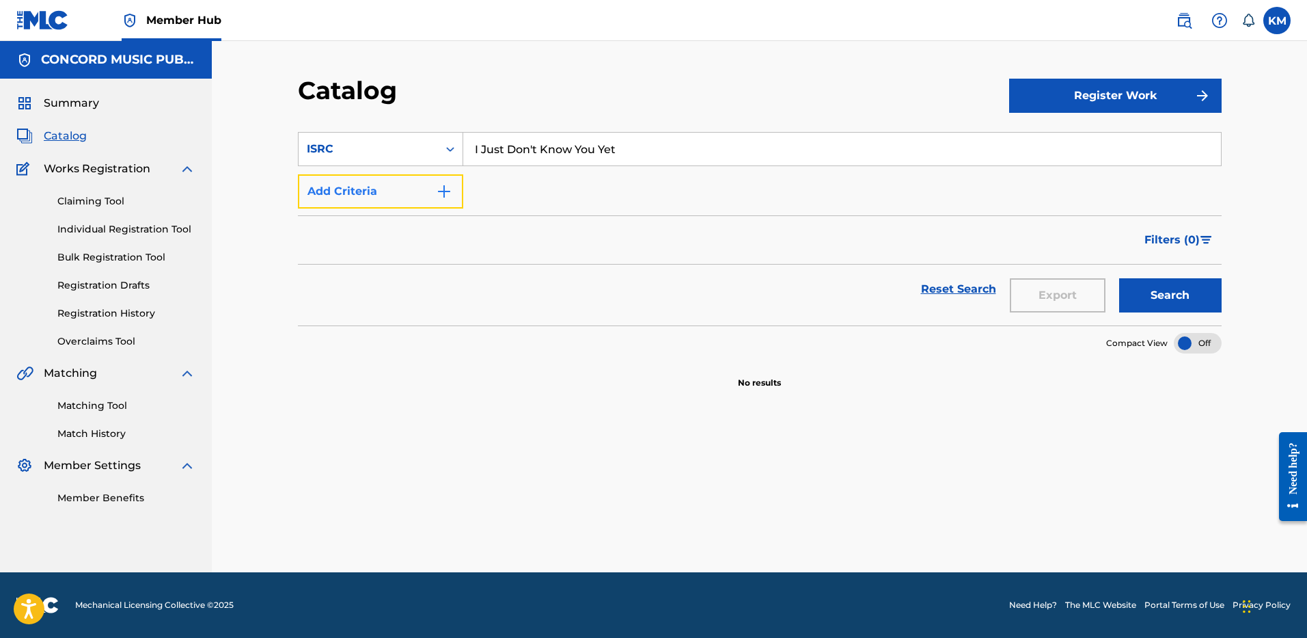
click at [448, 180] on button "Add Criteria" at bounding box center [380, 191] width 165 height 34
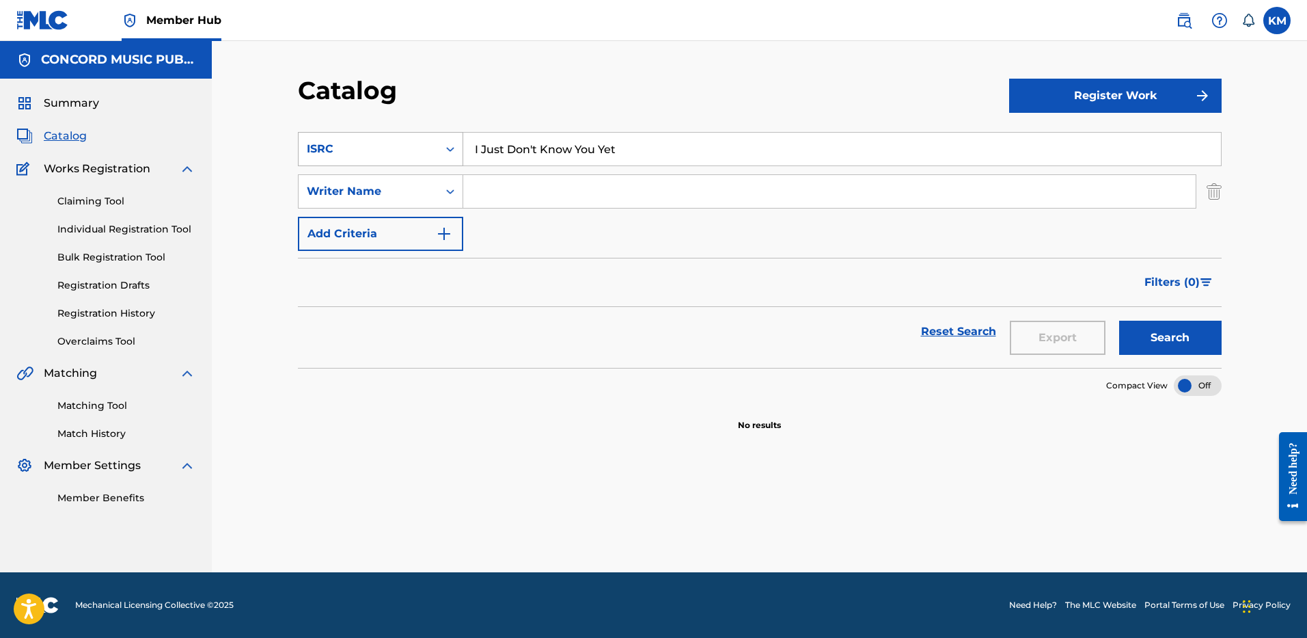
click at [450, 146] on icon "Search Form" at bounding box center [451, 149] width 14 height 14
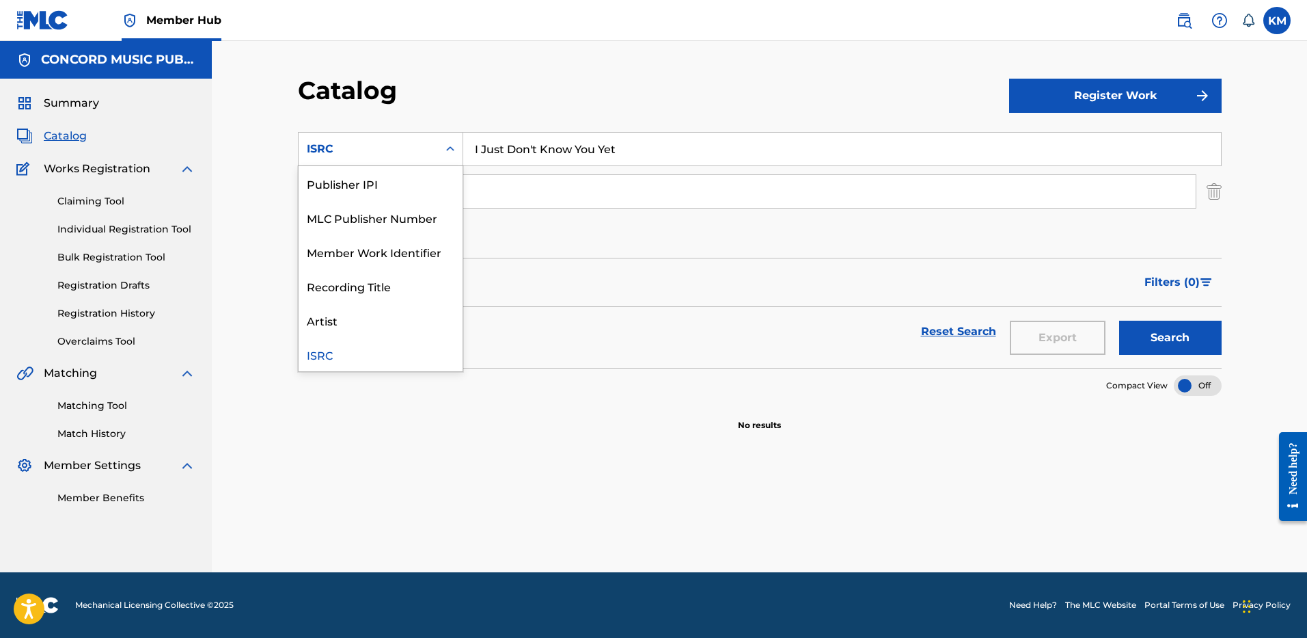
scroll to position [0, 0]
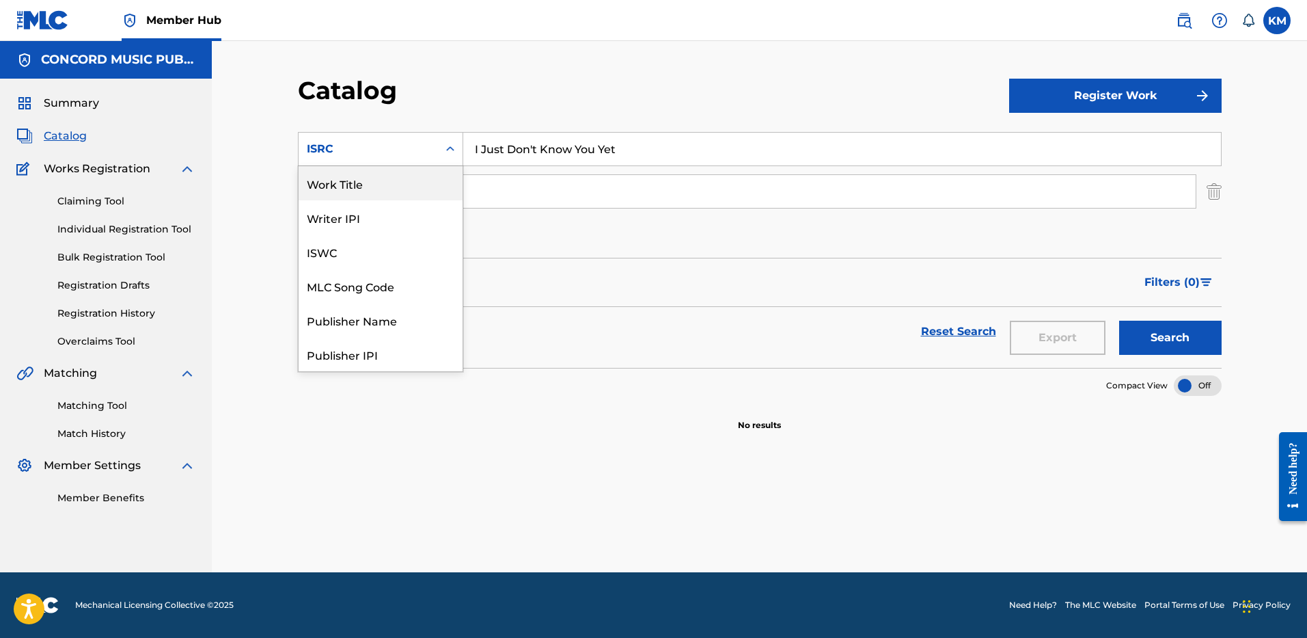
click at [429, 184] on div "Work Title" at bounding box center [381, 183] width 164 height 34
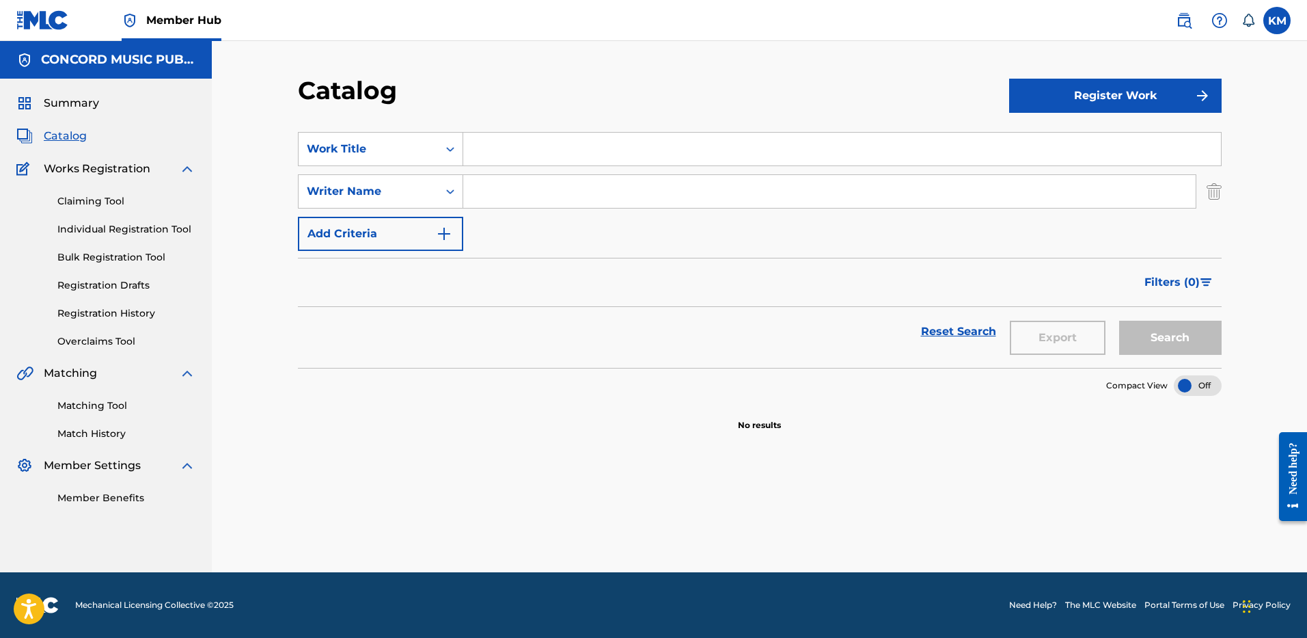
click at [484, 144] on input "Search Form" at bounding box center [842, 149] width 758 height 33
paste input "I Just Don't Know You Yet"
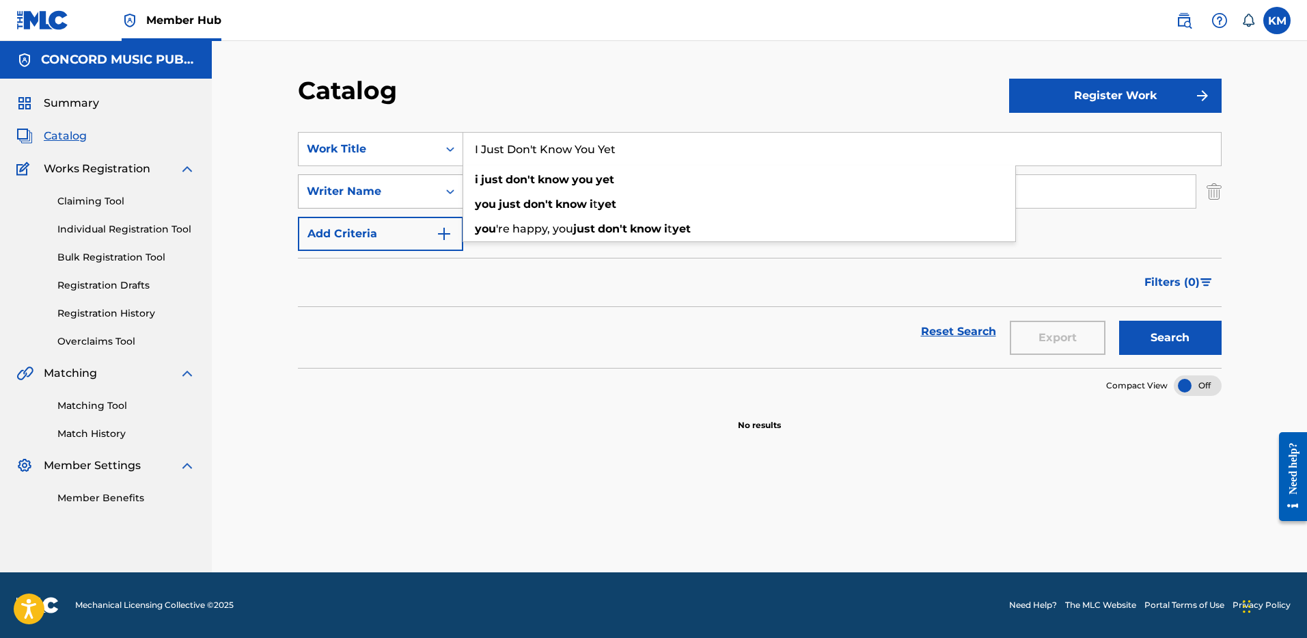
type input "I Just Don't Know You Yet"
click at [448, 196] on icon "Search Form" at bounding box center [451, 192] width 14 height 14
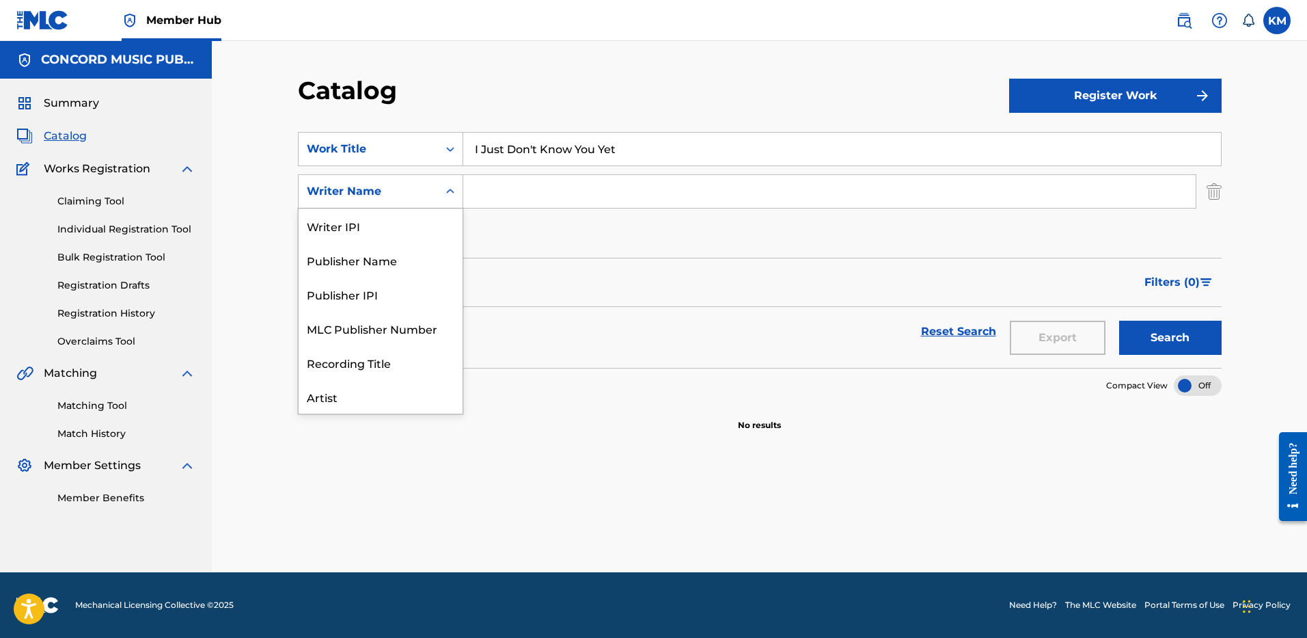
scroll to position [68, 0]
click at [505, 188] on input "Search Form" at bounding box center [829, 191] width 733 height 33
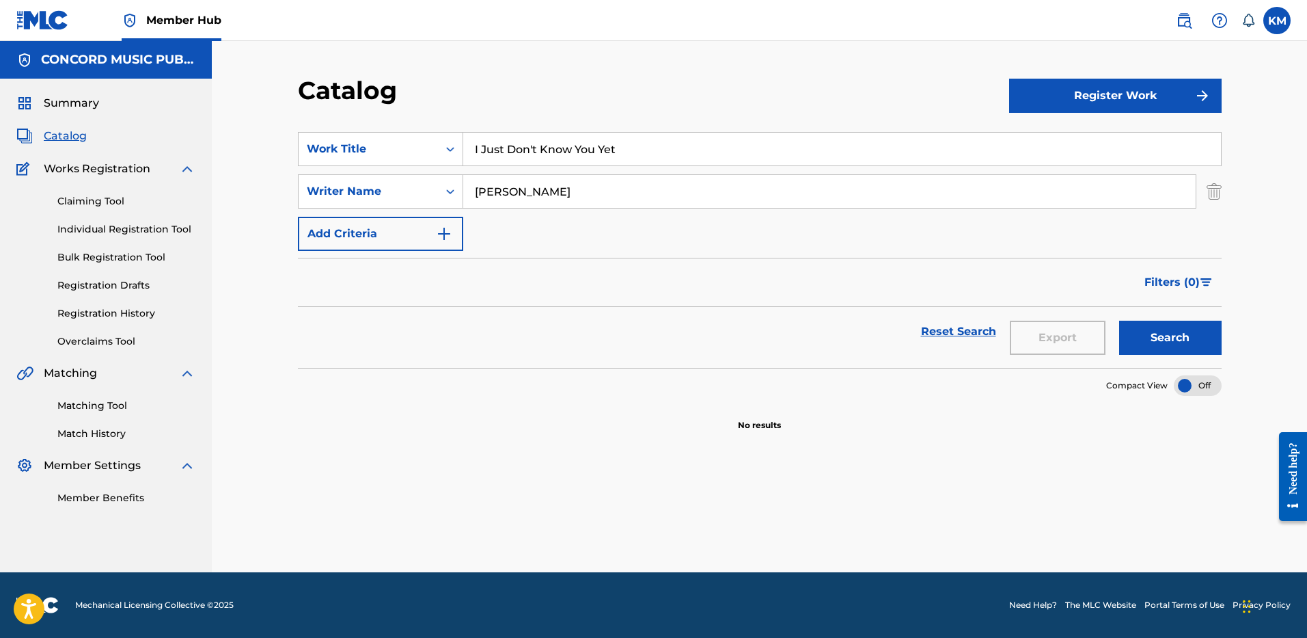
type input "rochon"
click at [1119, 321] on button "Search" at bounding box center [1170, 338] width 103 height 34
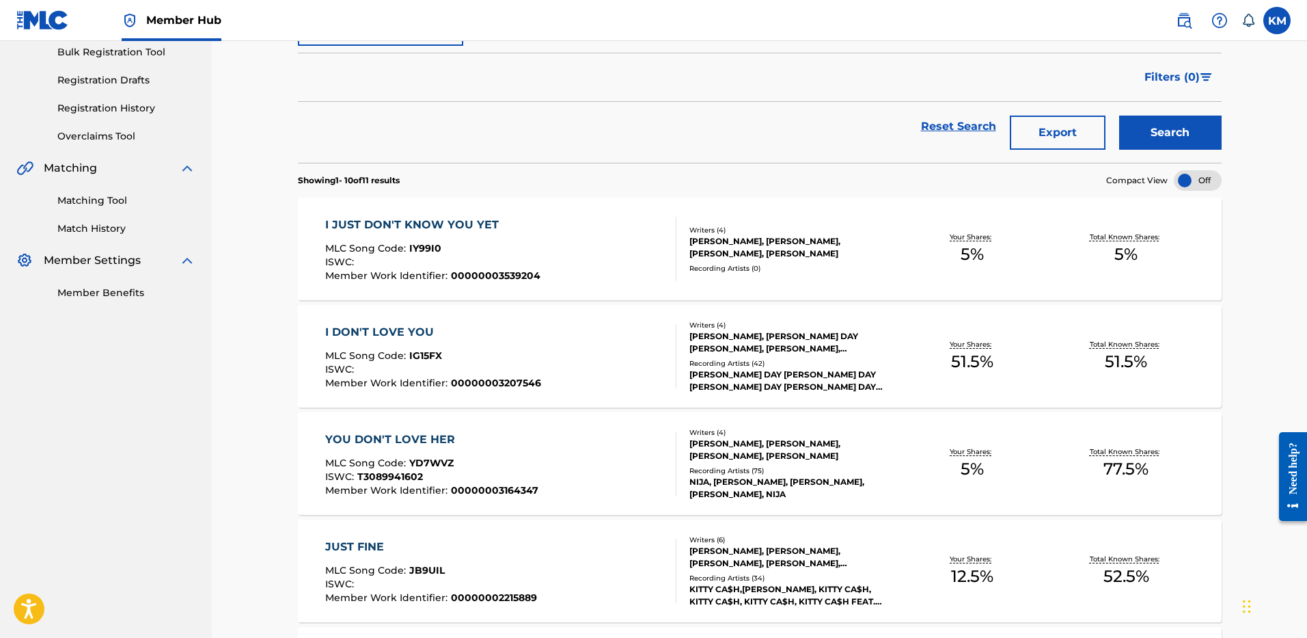
scroll to position [0, 0]
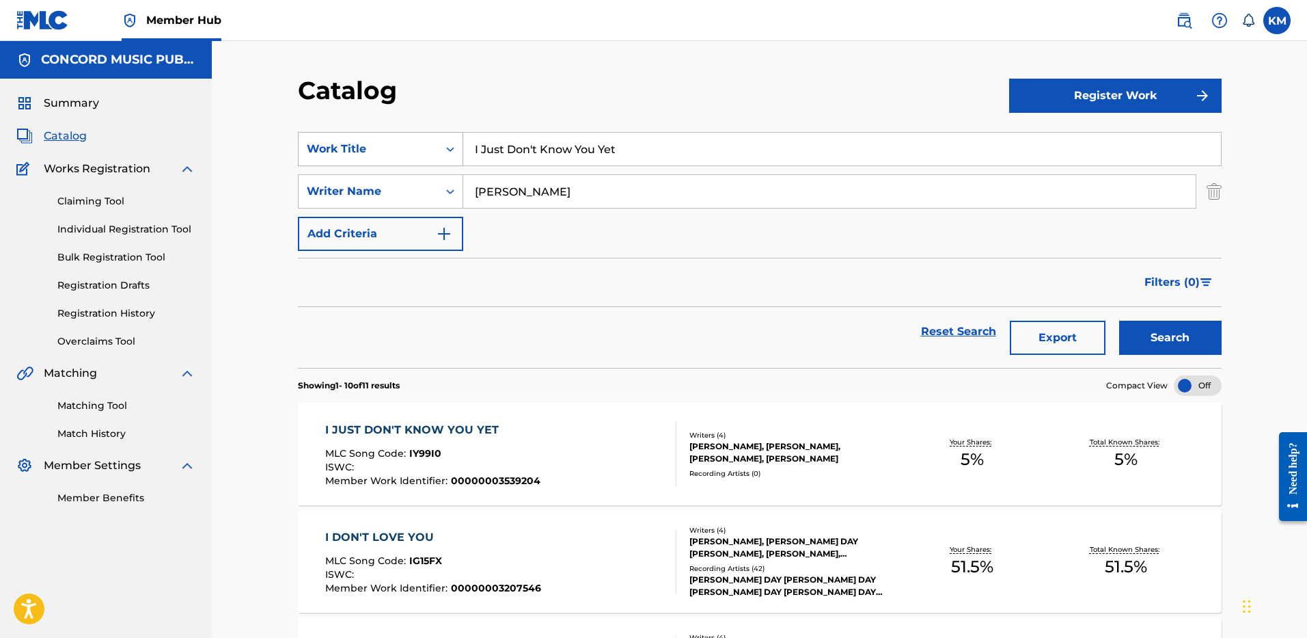
click at [452, 142] on icon "Search Form" at bounding box center [451, 149] width 14 height 14
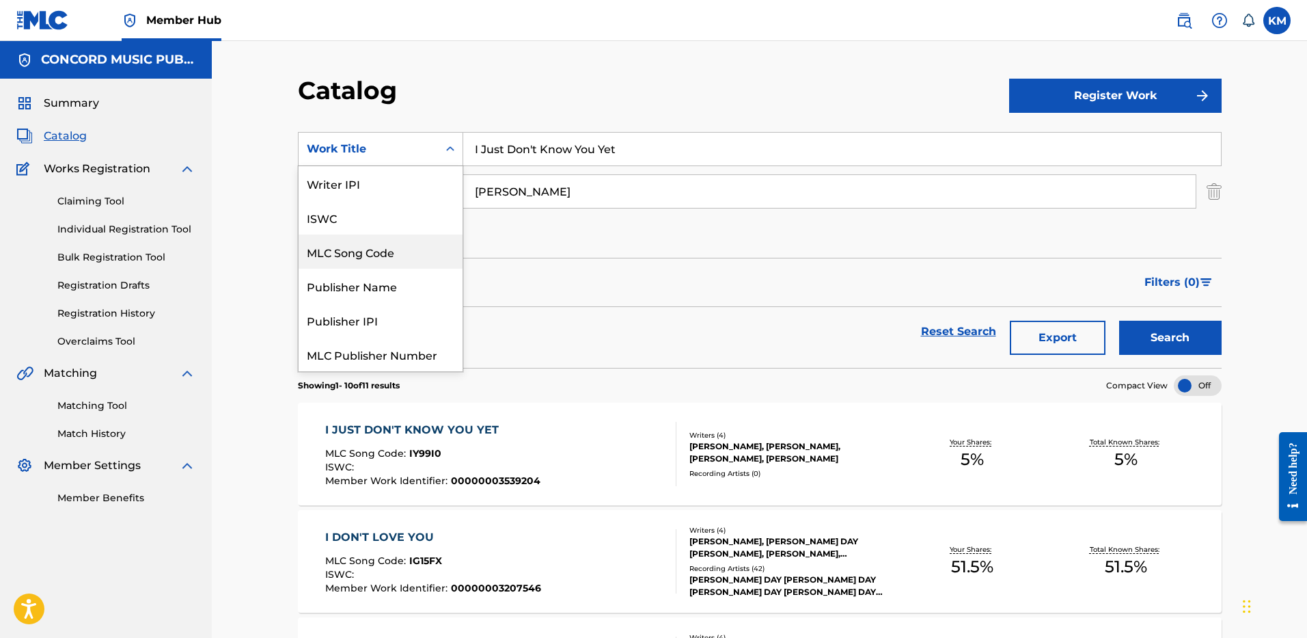
click at [407, 244] on div "MLC Song Code" at bounding box center [381, 251] width 164 height 34
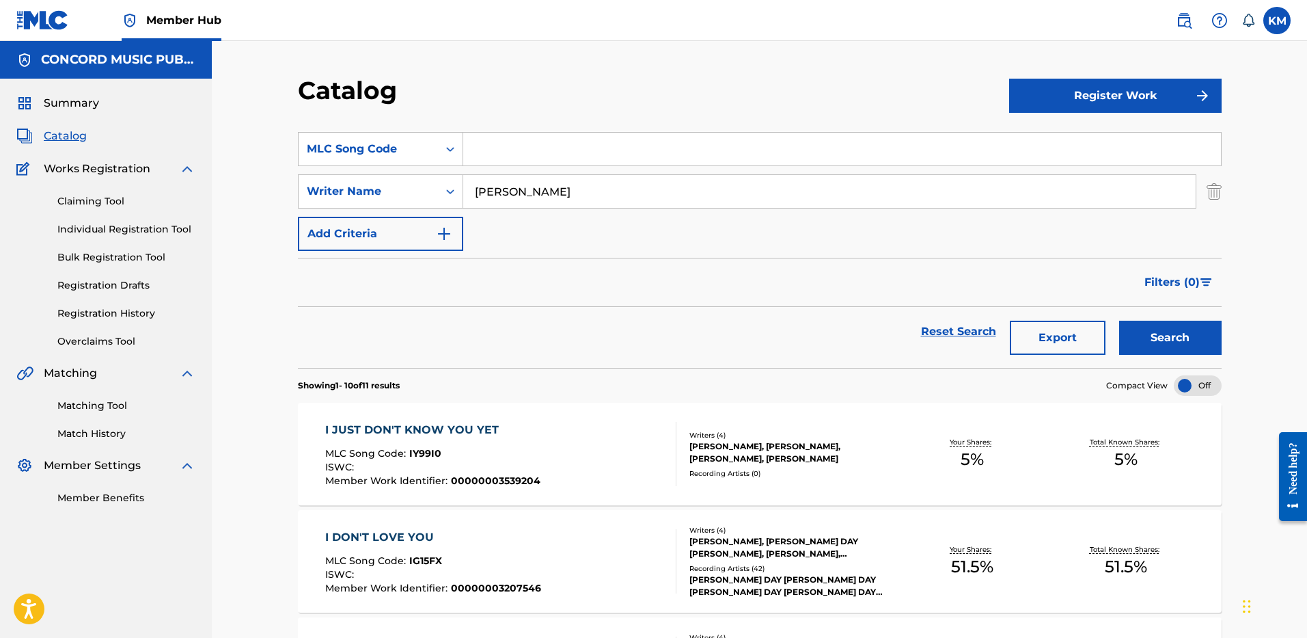
click at [551, 153] on input "Search Form" at bounding box center [842, 149] width 758 height 33
paste input "IY9UPL"
type input "IY9UPL"
click at [1210, 189] on img "Search Form" at bounding box center [1214, 191] width 15 height 34
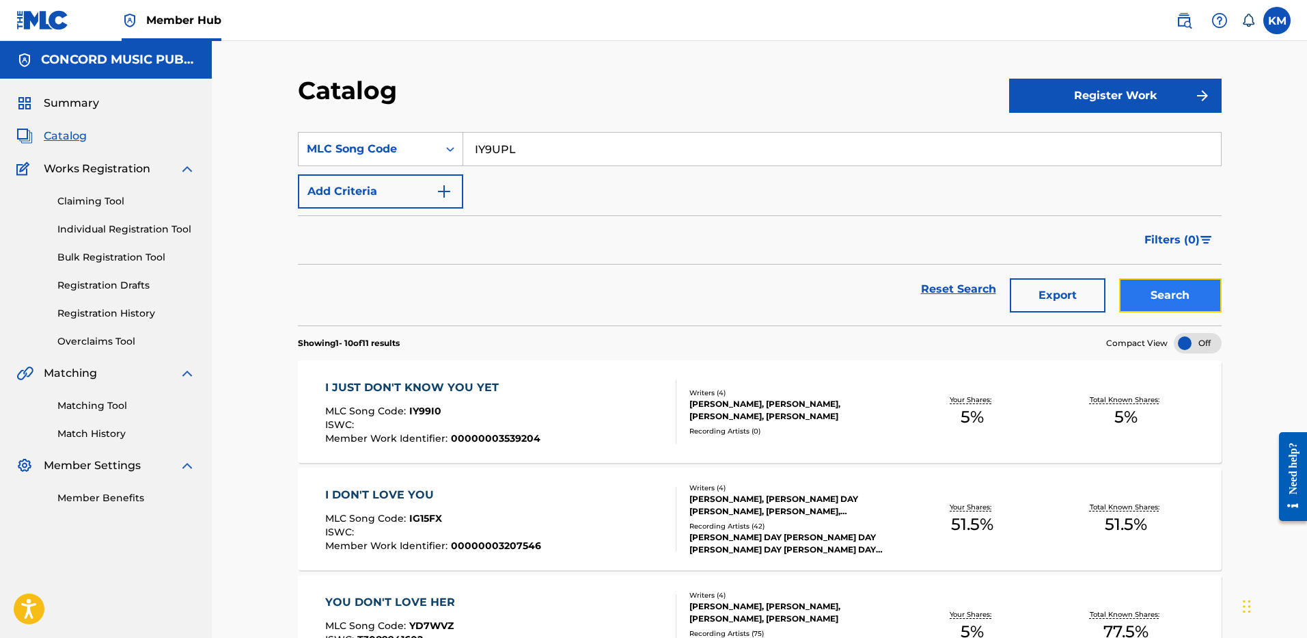
click at [1187, 284] on button "Search" at bounding box center [1170, 295] width 103 height 34
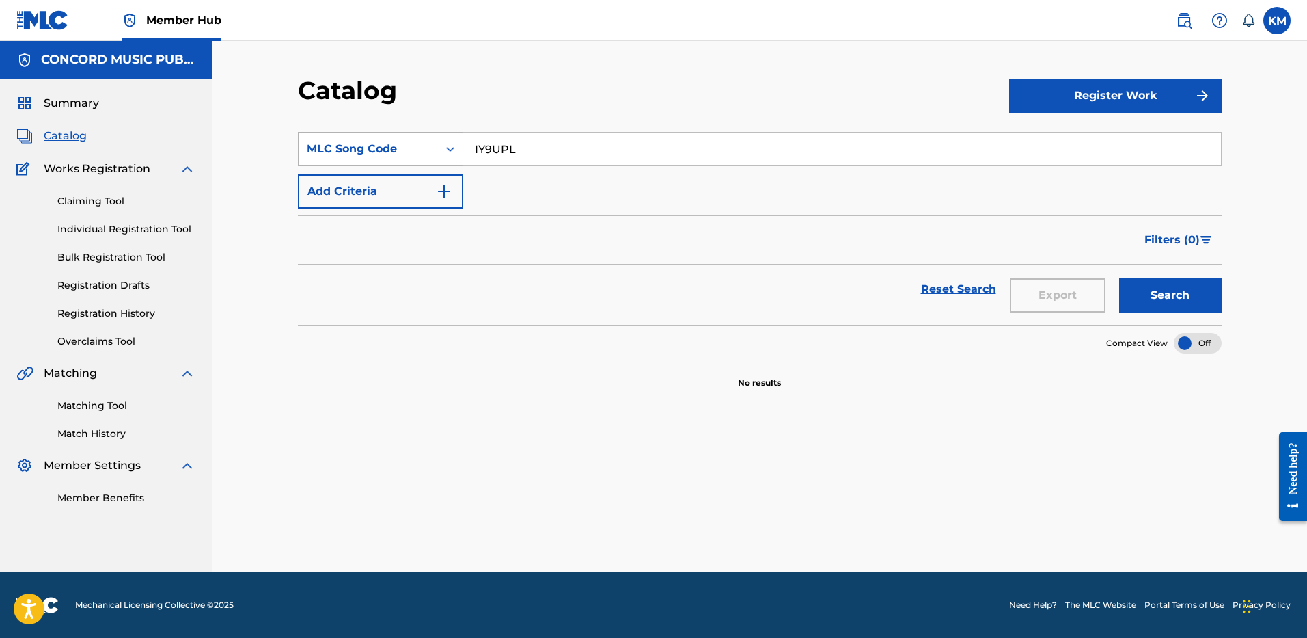
click at [442, 151] on div "Search Form" at bounding box center [450, 149] width 25 height 25
click at [416, 175] on div "Work Title" at bounding box center [381, 183] width 164 height 34
click at [478, 145] on input "Search Form" at bounding box center [842, 149] width 758 height 33
paste input "QM24S2500520"
type input "QM24S2500520"
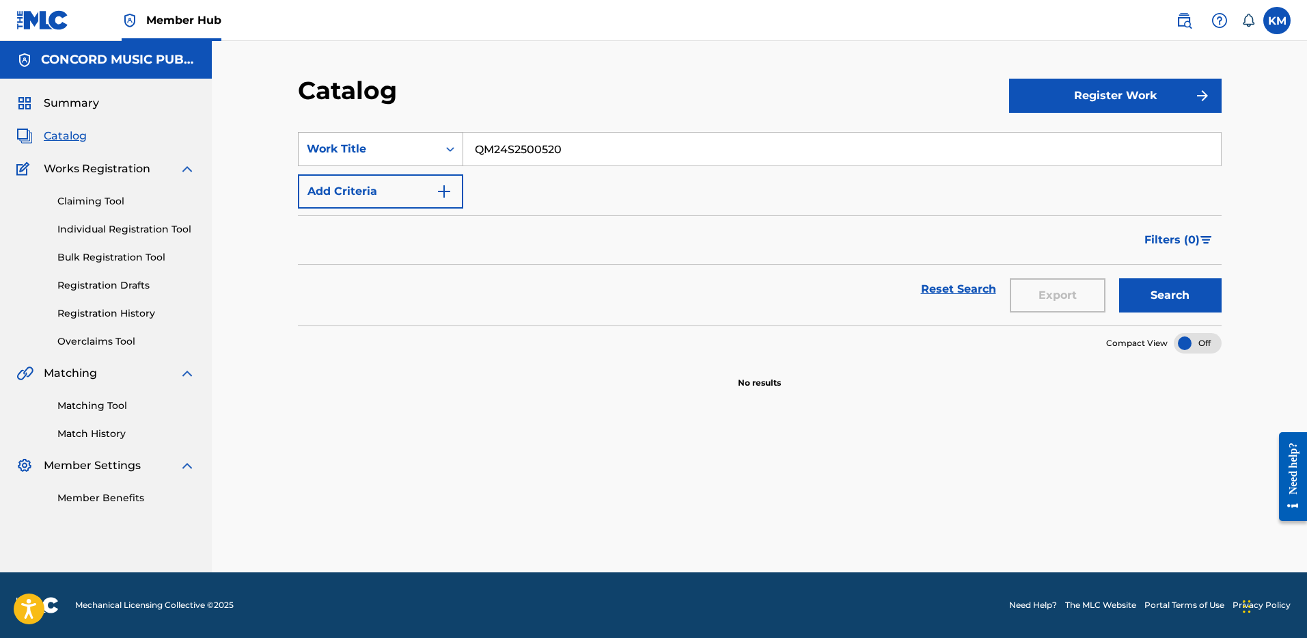
click at [444, 146] on icon "Search Form" at bounding box center [451, 149] width 14 height 14
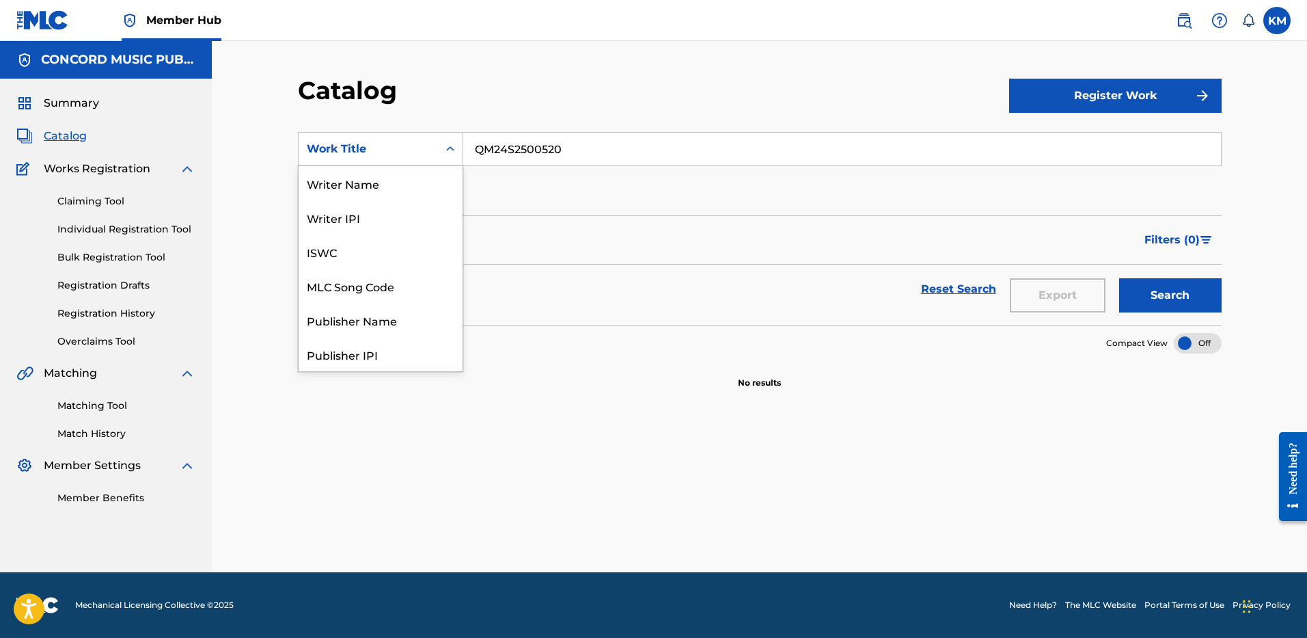
scroll to position [205, 0]
click at [405, 314] on div "ISRC" at bounding box center [381, 320] width 164 height 34
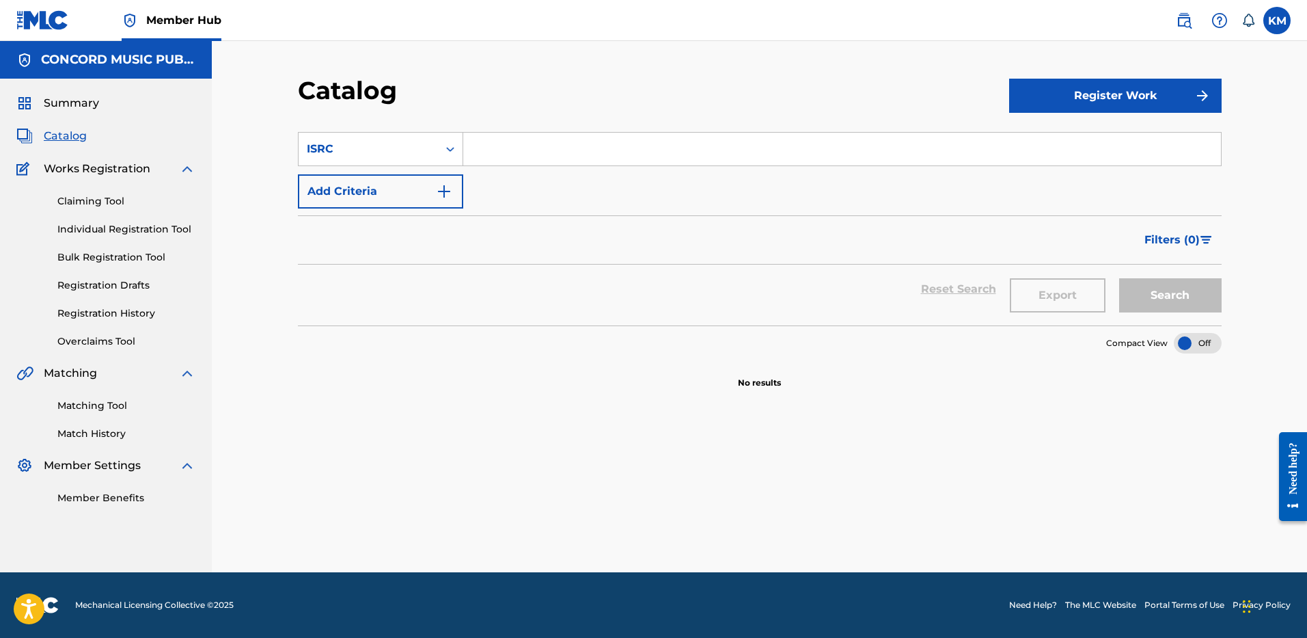
click at [520, 148] on input "Search Form" at bounding box center [842, 149] width 758 height 33
paste input "QM24S2500520"
type input "QM24S2500520"
click at [1151, 296] on button "Search" at bounding box center [1170, 295] width 103 height 34
click at [450, 146] on icon "Search Form" at bounding box center [451, 149] width 14 height 14
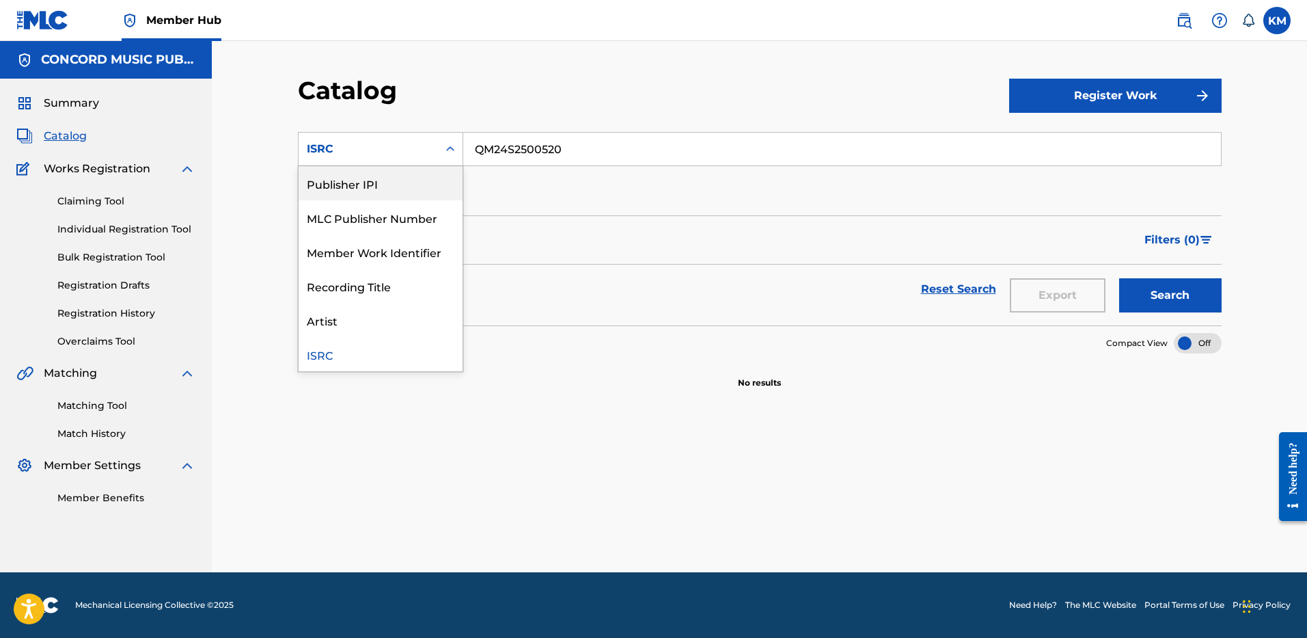
scroll to position [0, 0]
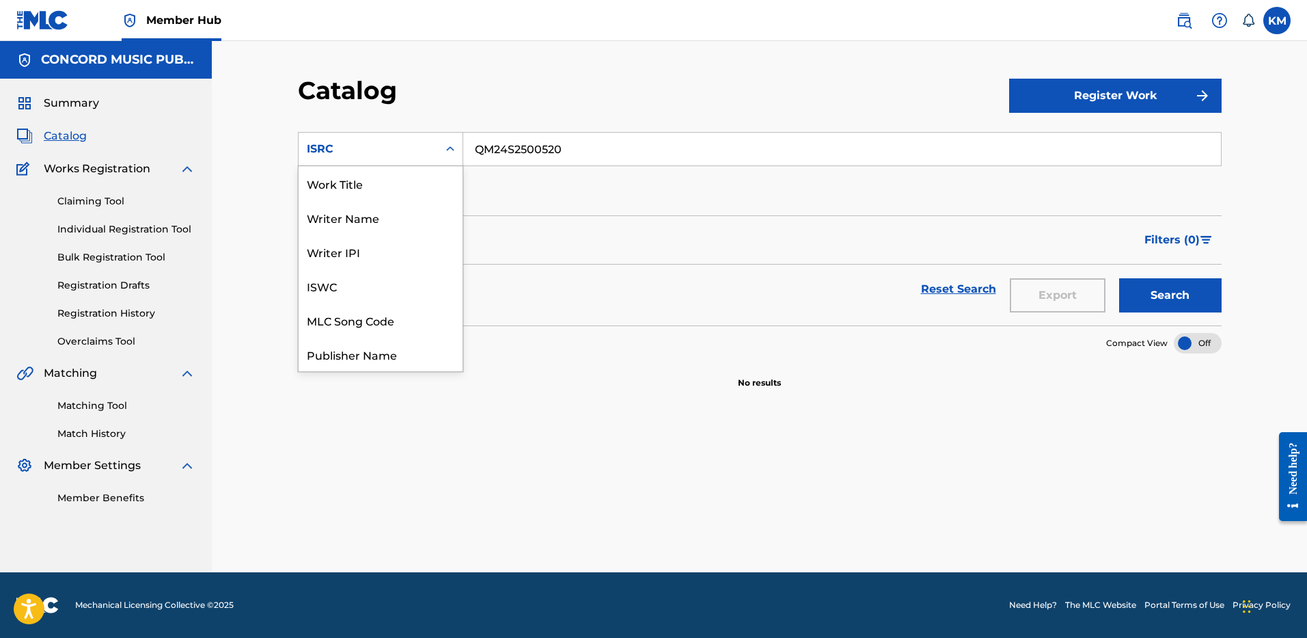
click at [409, 174] on div "Work Title" at bounding box center [381, 183] width 164 height 34
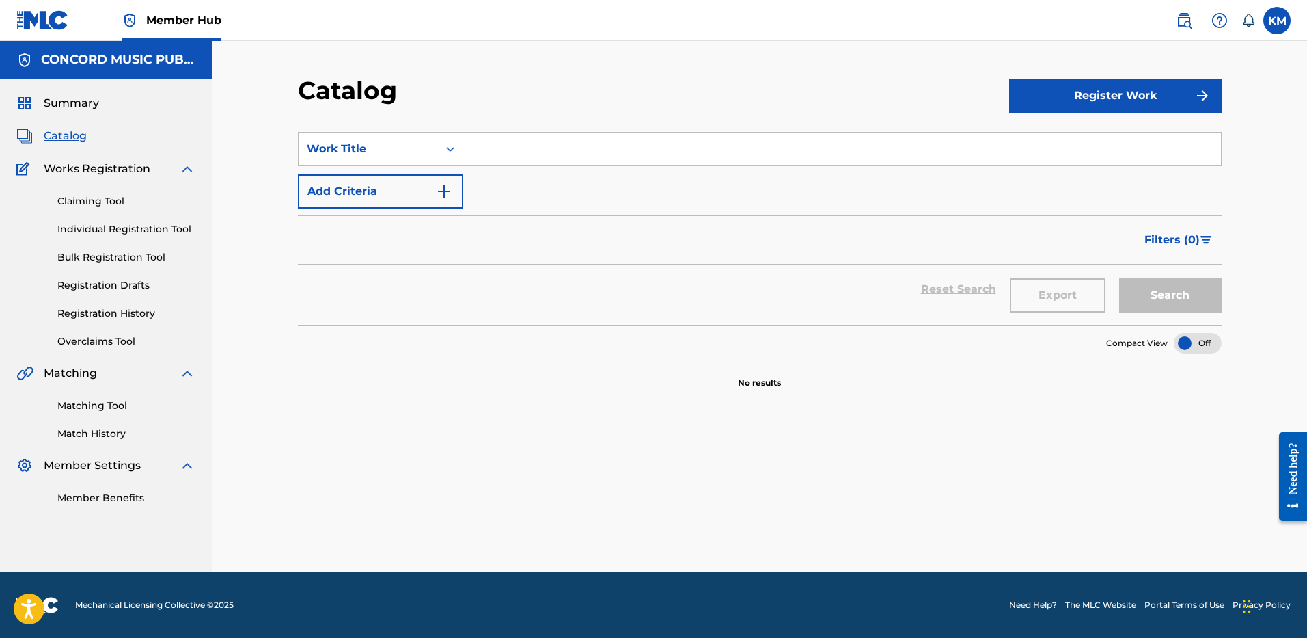
click at [502, 144] on input "Search Form" at bounding box center [842, 149] width 758 height 33
paste input "we stayed up all night"
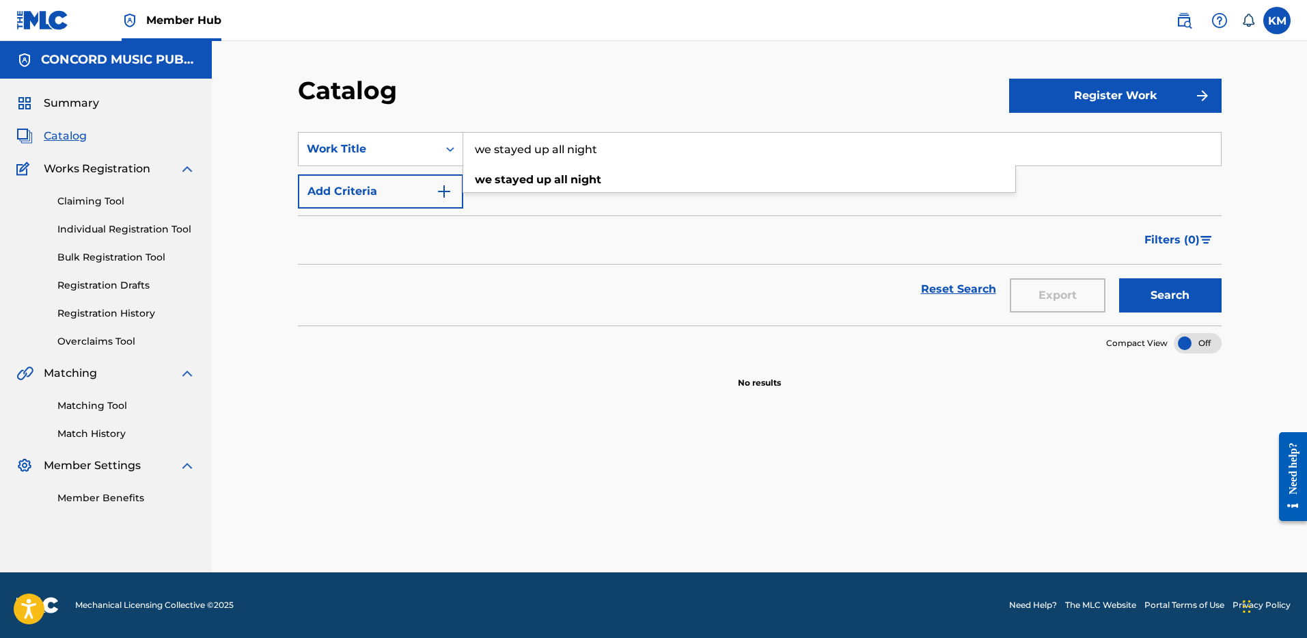
type input "we stayed up all night"
click at [446, 187] on img "Search Form" at bounding box center [444, 191] width 16 height 16
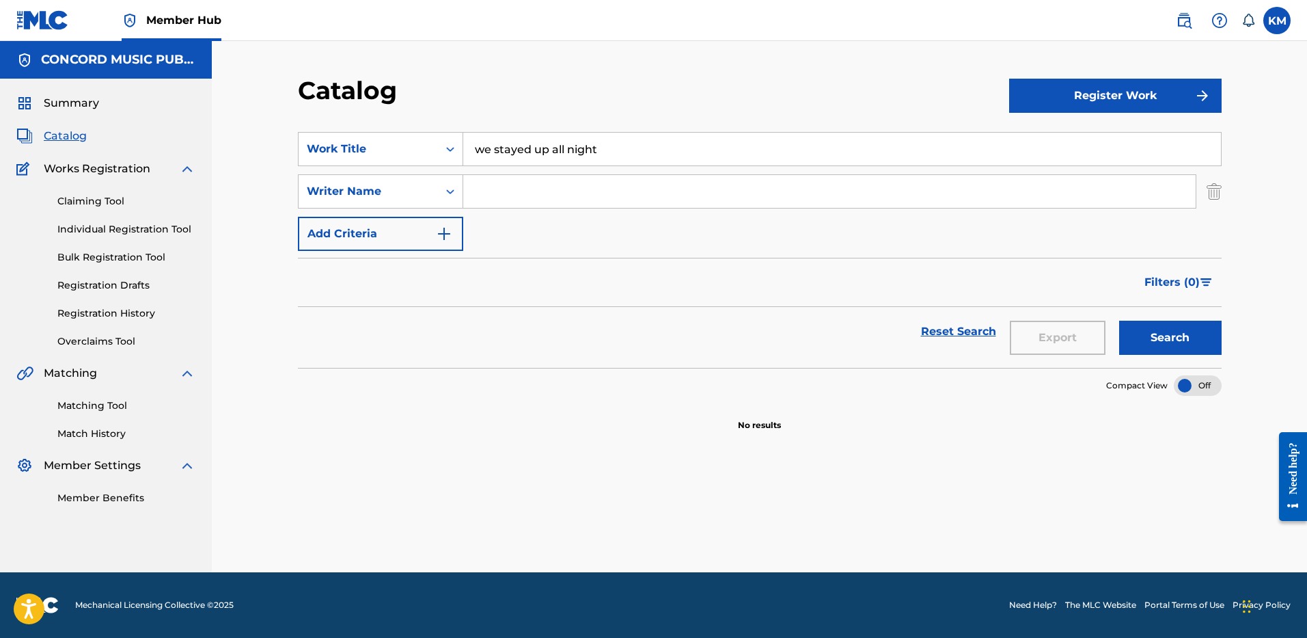
click at [496, 196] on input "Search Form" at bounding box center [829, 191] width 733 height 33
paste input "Napier"
type input "Napier"
click at [1152, 342] on button "Search" at bounding box center [1170, 338] width 103 height 34
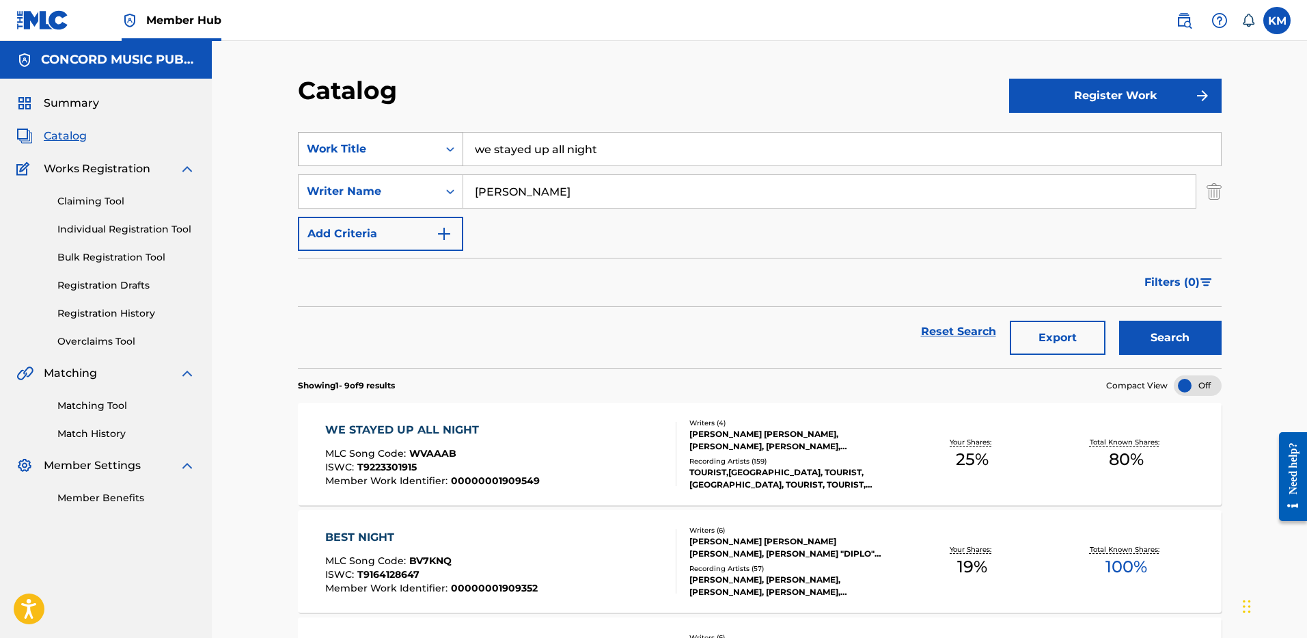
click at [453, 147] on icon "Search Form" at bounding box center [451, 149] width 14 height 14
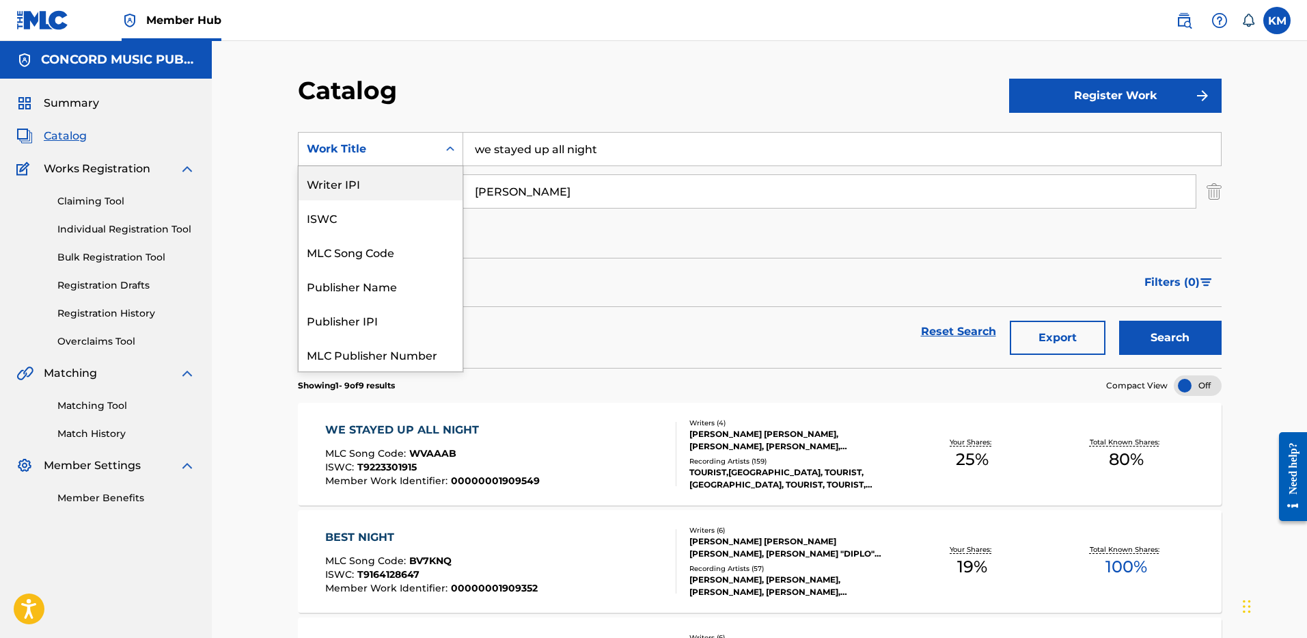
click at [411, 173] on div "Writer IPI" at bounding box center [381, 183] width 164 height 34
click at [442, 145] on div "Search Form" at bounding box center [450, 149] width 25 height 25
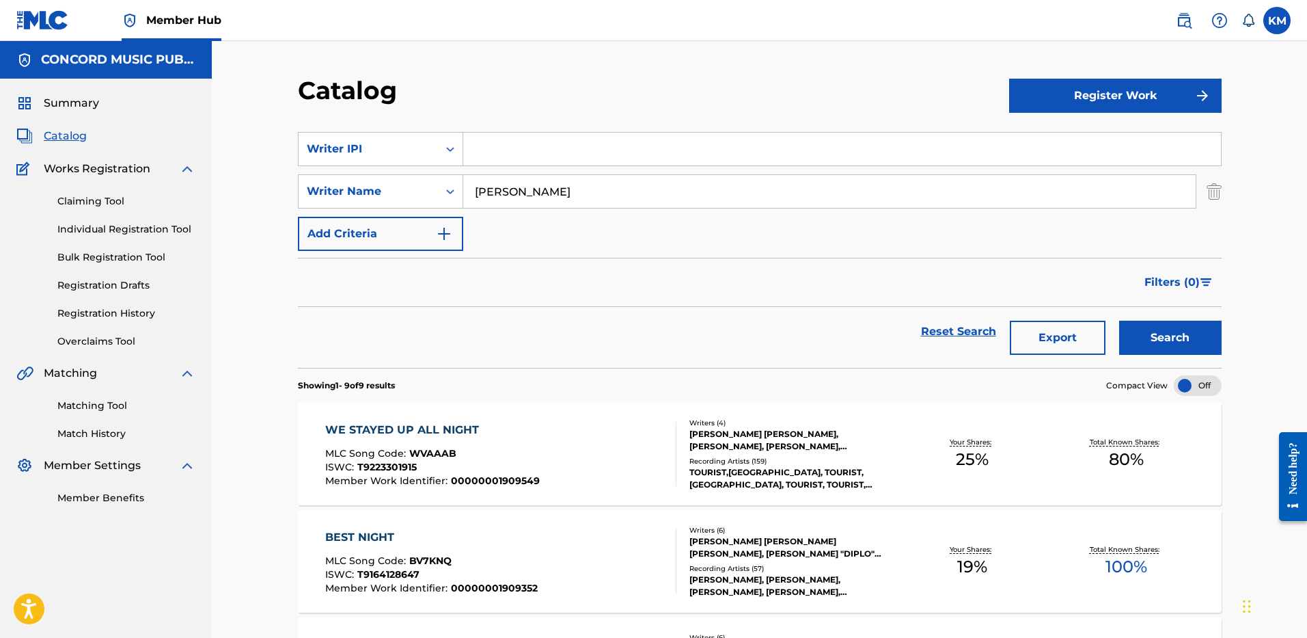
click at [387, 161] on div "Writer IPI" at bounding box center [368, 149] width 139 height 26
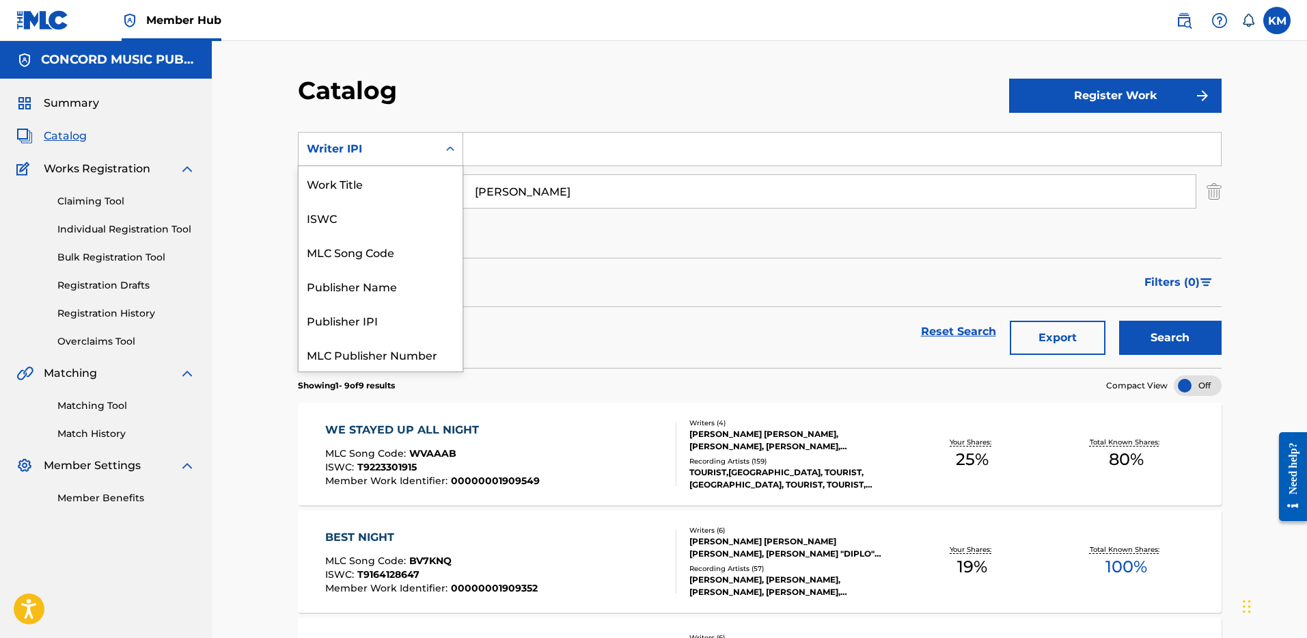
click at [434, 149] on div "Writer IPI" at bounding box center [368, 149] width 139 height 26
click at [409, 184] on div "Work Title" at bounding box center [381, 183] width 164 height 34
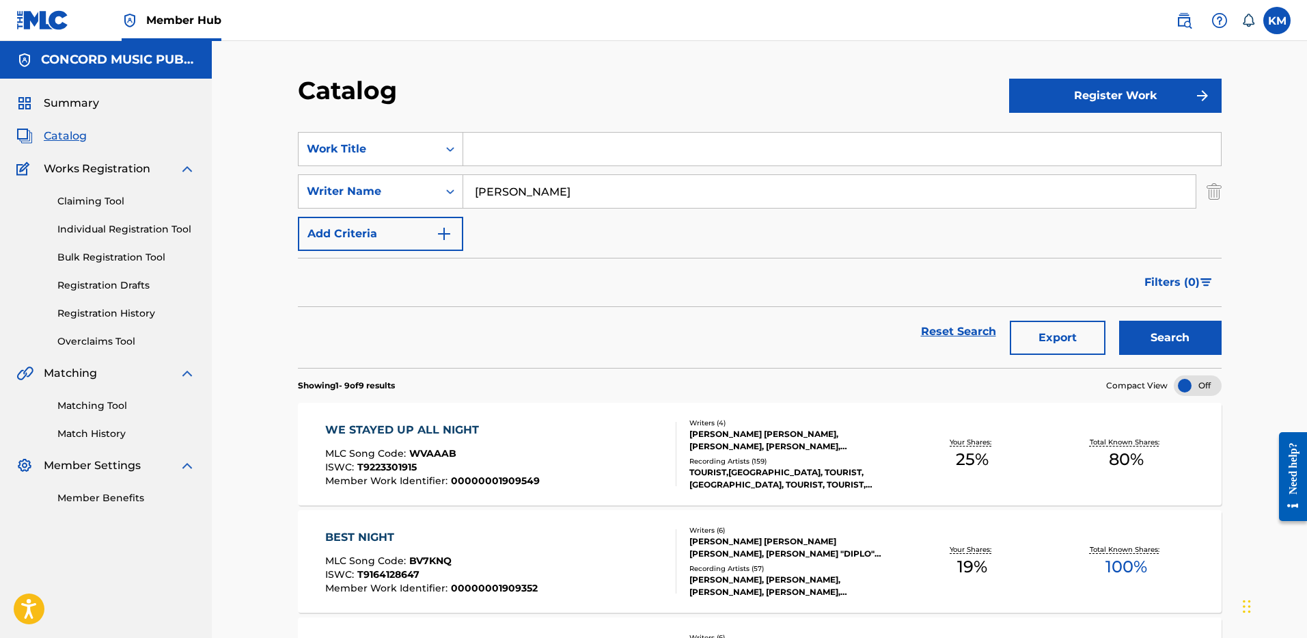
click at [506, 148] on input "Search Form" at bounding box center [842, 149] width 758 height 33
paste input "Always Be Mine"
type input "Always Be Mine"
click at [528, 296] on div "Filters ( 0 )" at bounding box center [760, 282] width 924 height 49
drag, startPoint x: 520, startPoint y: 193, endPoint x: 340, endPoint y: 193, distance: 179.7
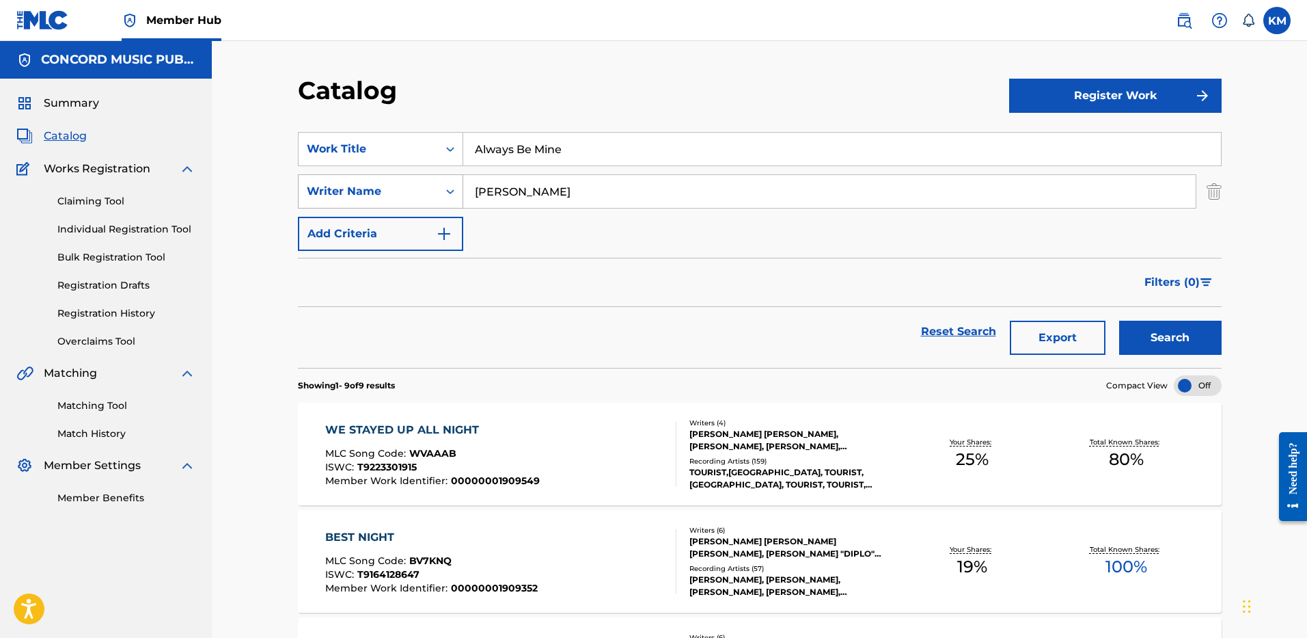
click at [340, 193] on div "SearchWithCriteriae2274f14-e718-4479-9a2f-168c8e5506f0 Writer Name Napier" at bounding box center [760, 191] width 924 height 34
type input "DURRETT"
click at [1119, 321] on button "Search" at bounding box center [1170, 338] width 103 height 34
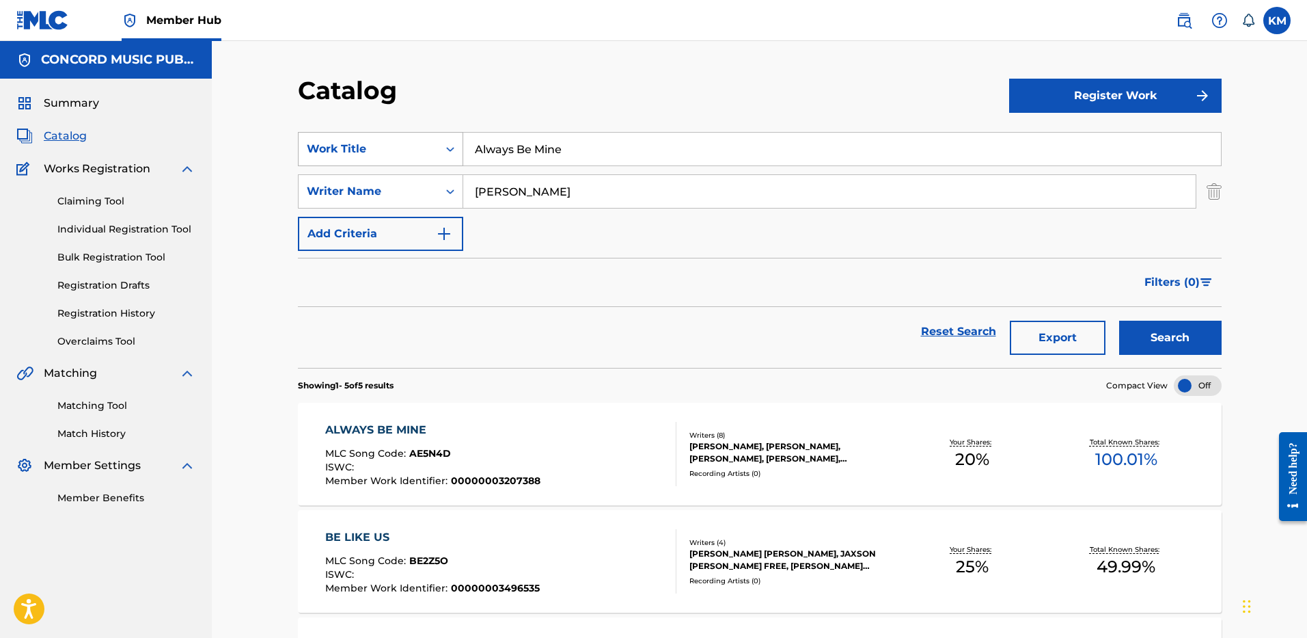
click at [448, 148] on icon "Search Form" at bounding box center [450, 149] width 8 height 5
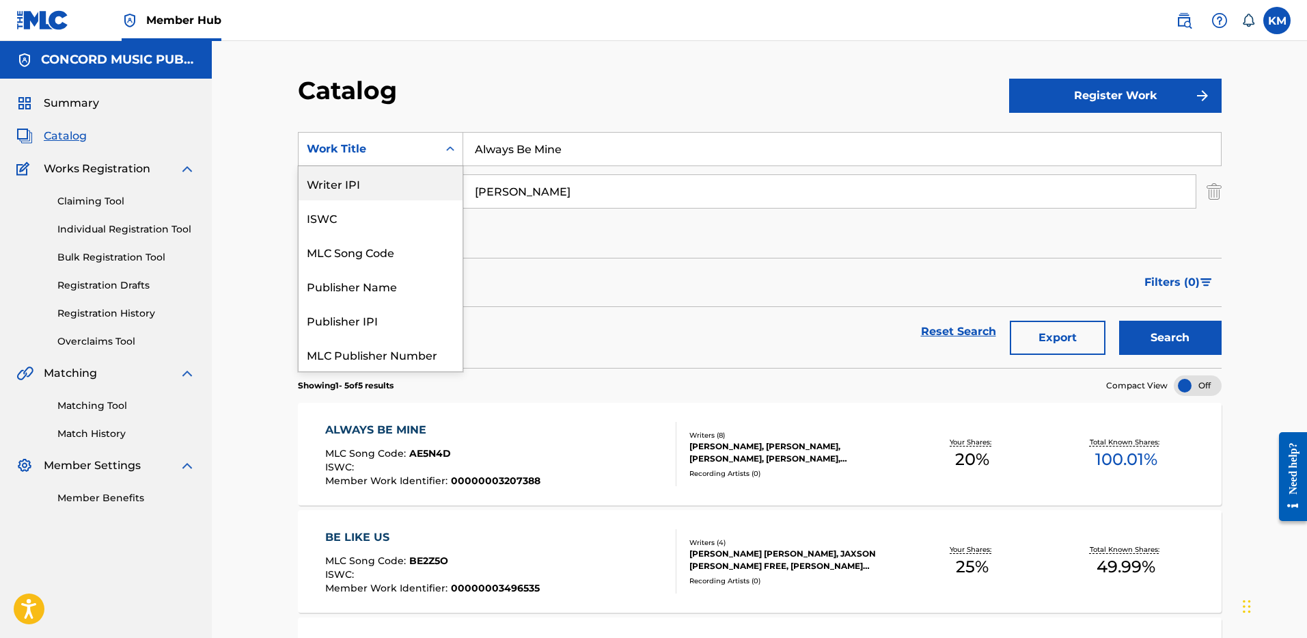
scroll to position [171, 0]
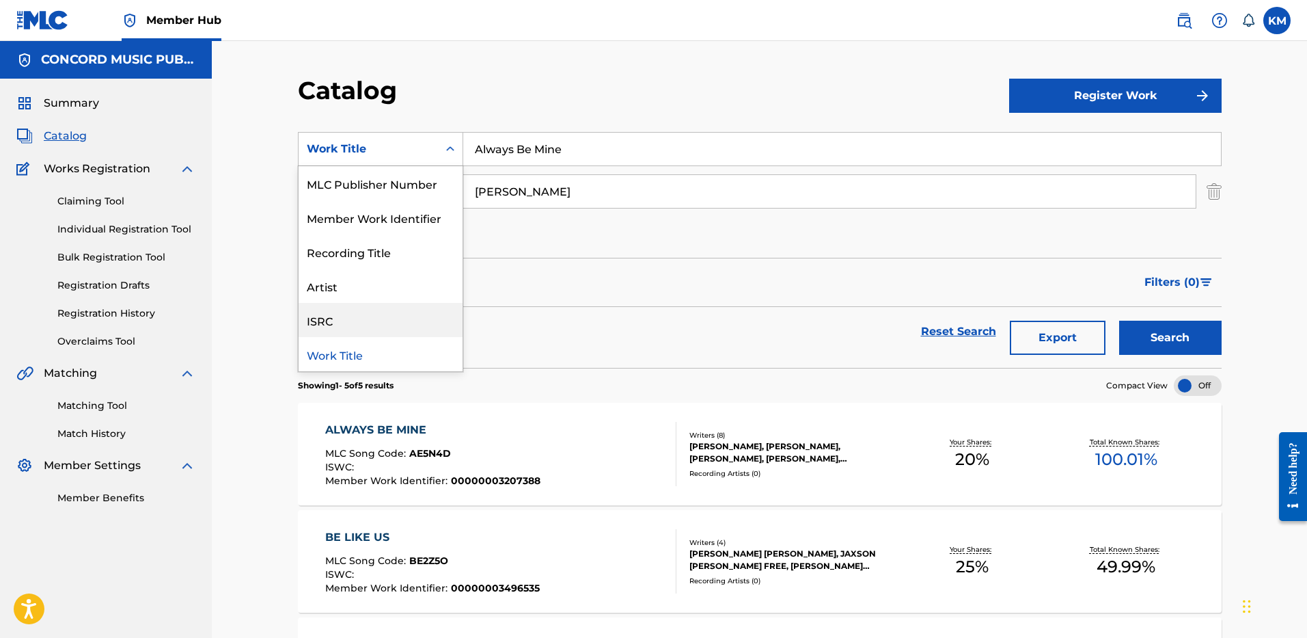
click at [392, 318] on div "ISRC" at bounding box center [381, 320] width 164 height 34
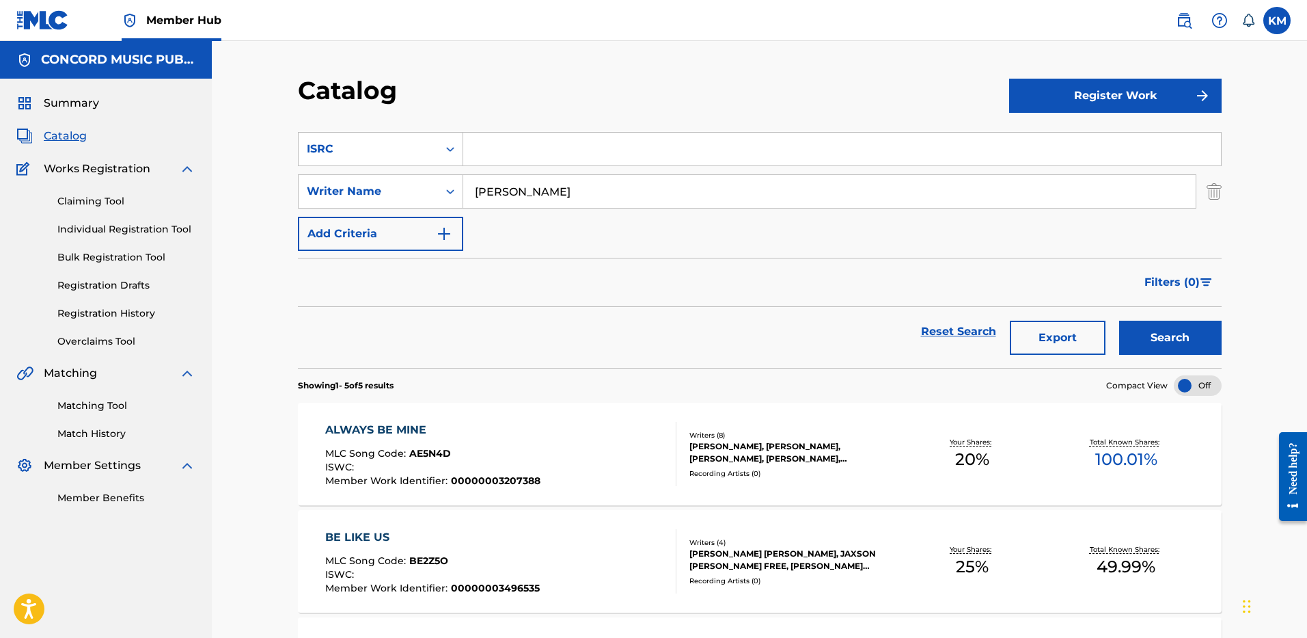
click at [521, 147] on input "Search Form" at bounding box center [842, 149] width 758 height 33
paste input "USUM72116288"
click at [1210, 187] on img "Search Form" at bounding box center [1214, 191] width 15 height 34
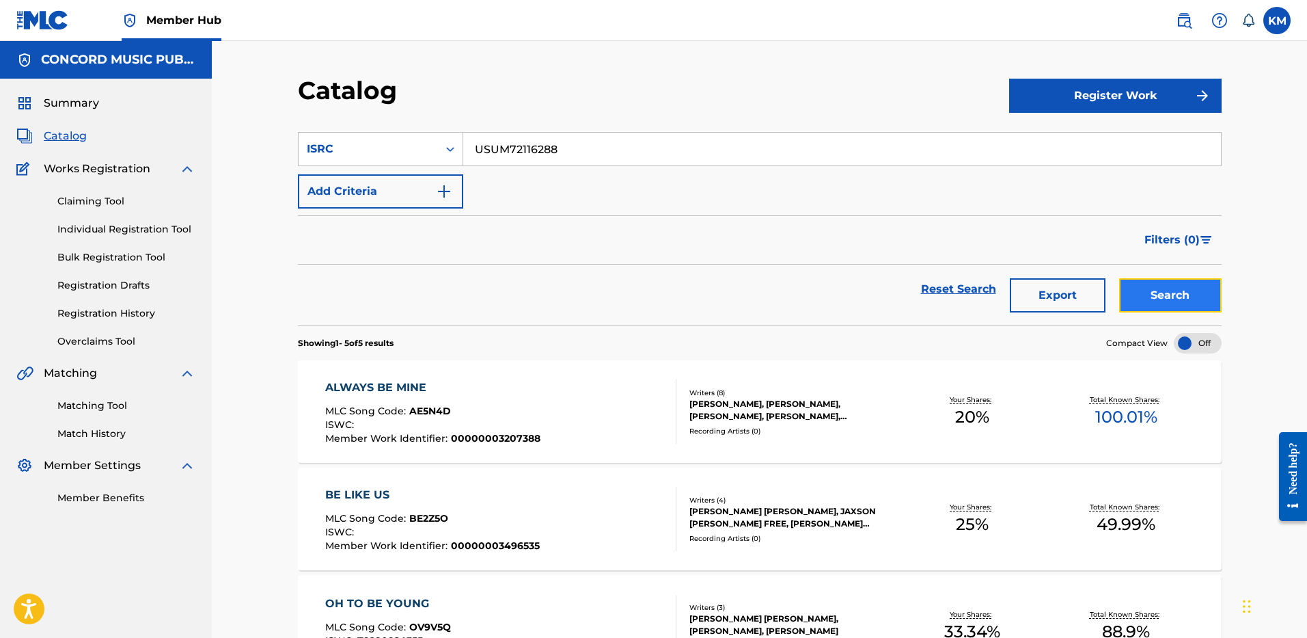
click at [1174, 296] on button "Search" at bounding box center [1170, 295] width 103 height 34
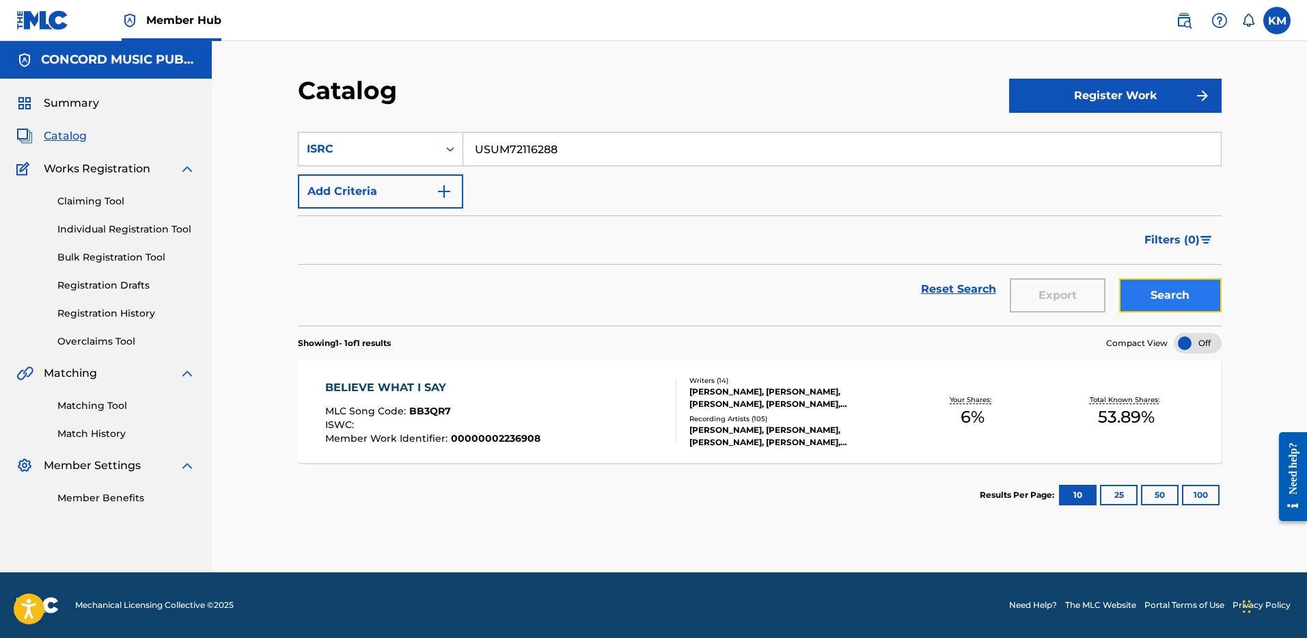
click at [1199, 296] on button "Search" at bounding box center [1170, 295] width 103 height 34
click at [504, 148] on input "USUM72116288" at bounding box center [842, 149] width 758 height 33
paste input "AT22503715"
type input "USAT22503715"
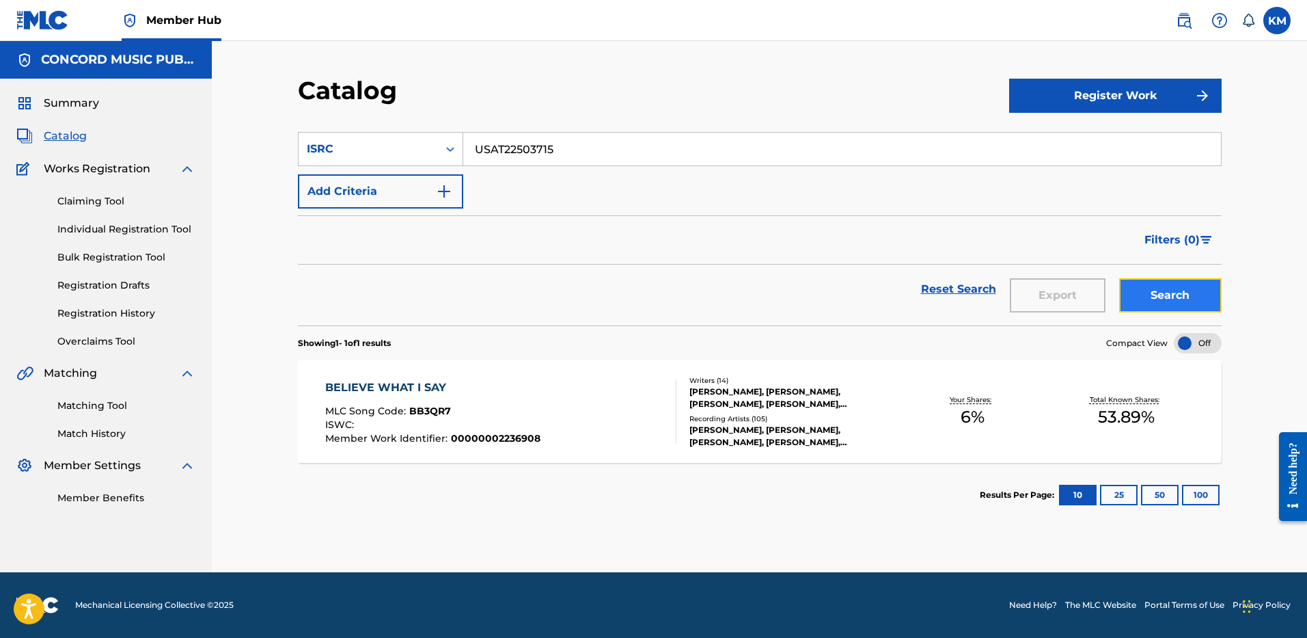
click at [1182, 311] on button "Search" at bounding box center [1170, 295] width 103 height 34
